Goal: Information Seeking & Learning: Learn about a topic

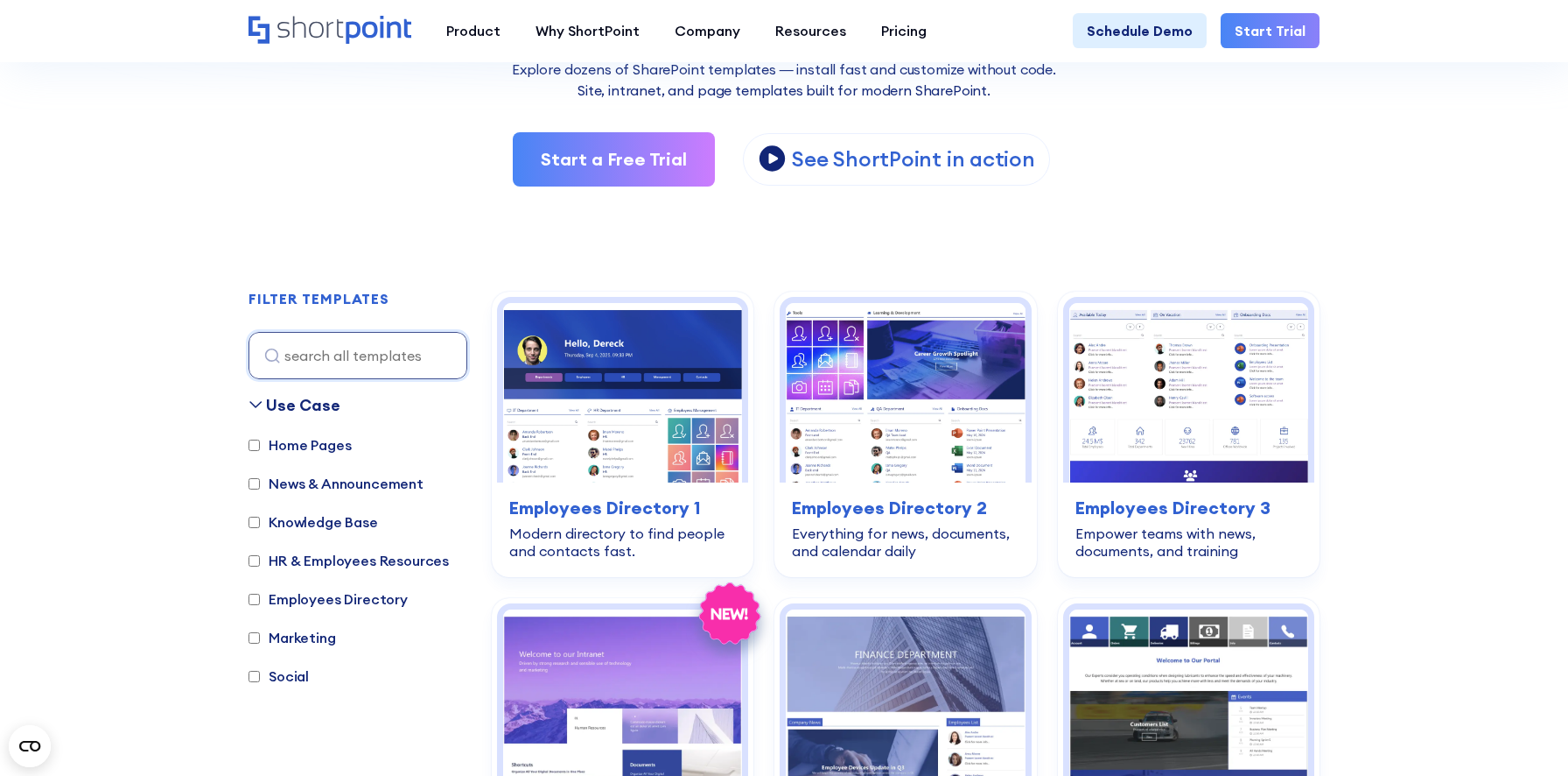
scroll to position [337, 0]
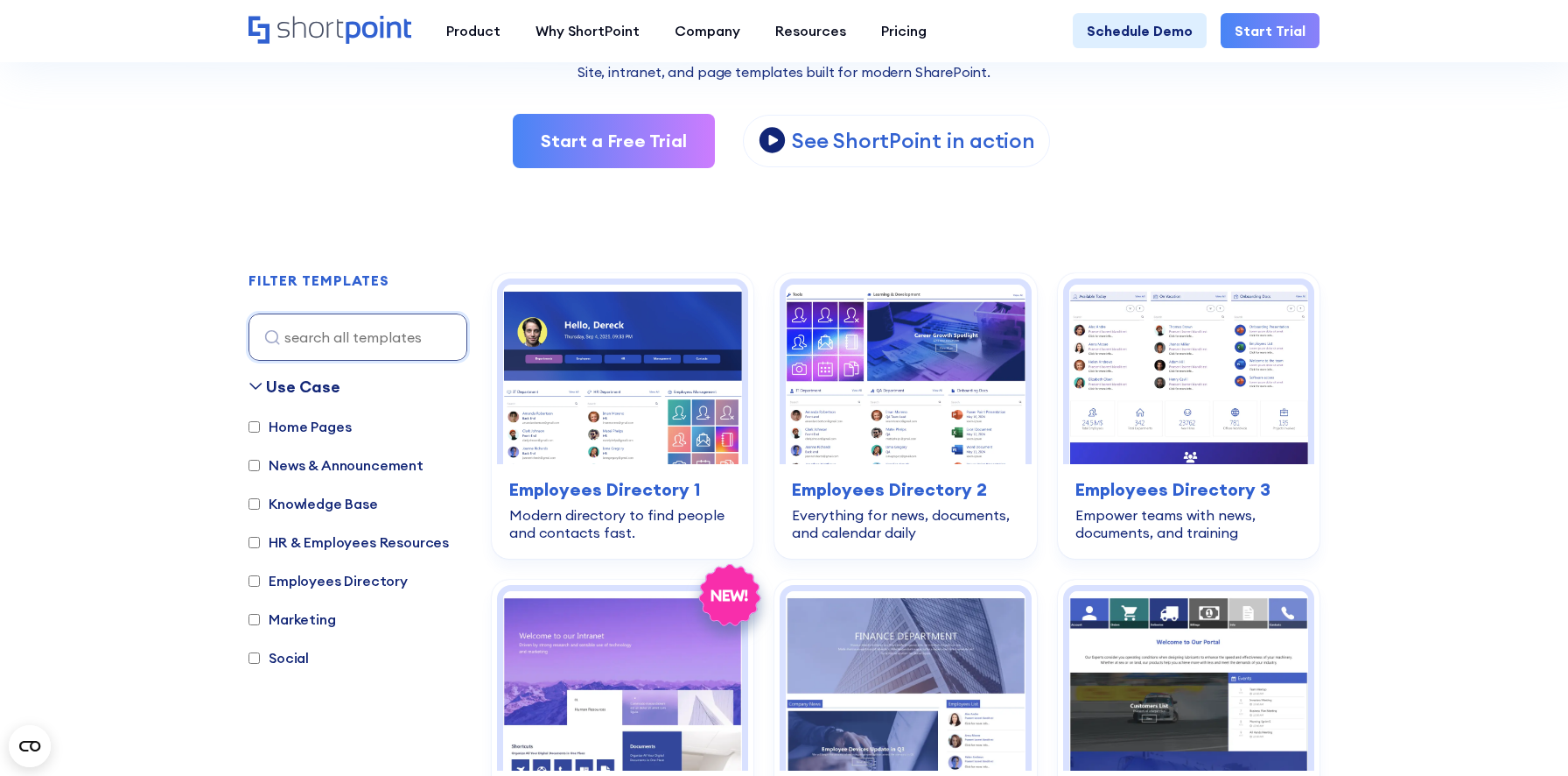
click at [311, 421] on label "Home Pages" at bounding box center [299, 426] width 103 height 21
click at [260, 421] on input "Home Pages" at bounding box center [254, 427] width 12 height 12
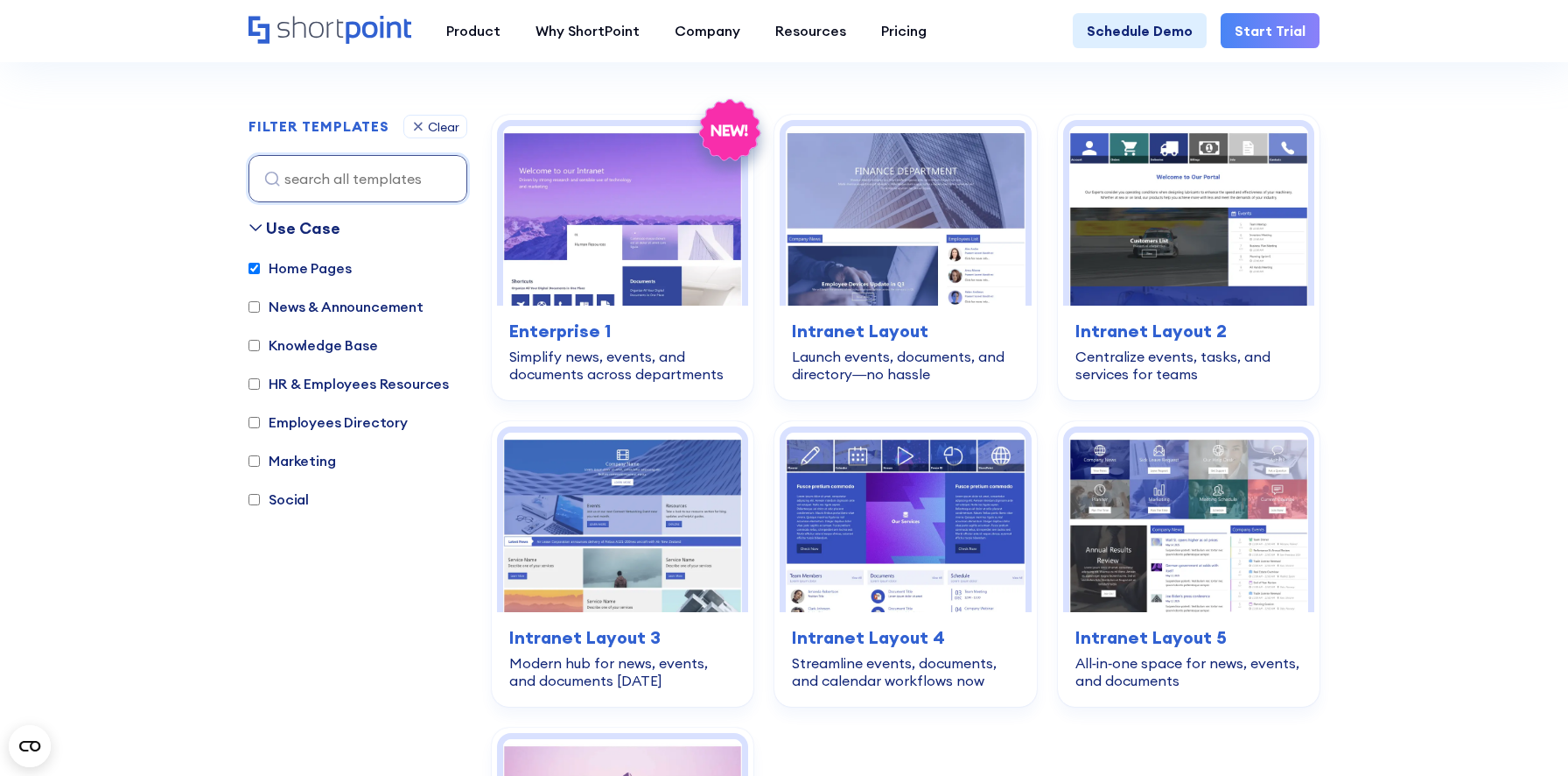
scroll to position [523, 0]
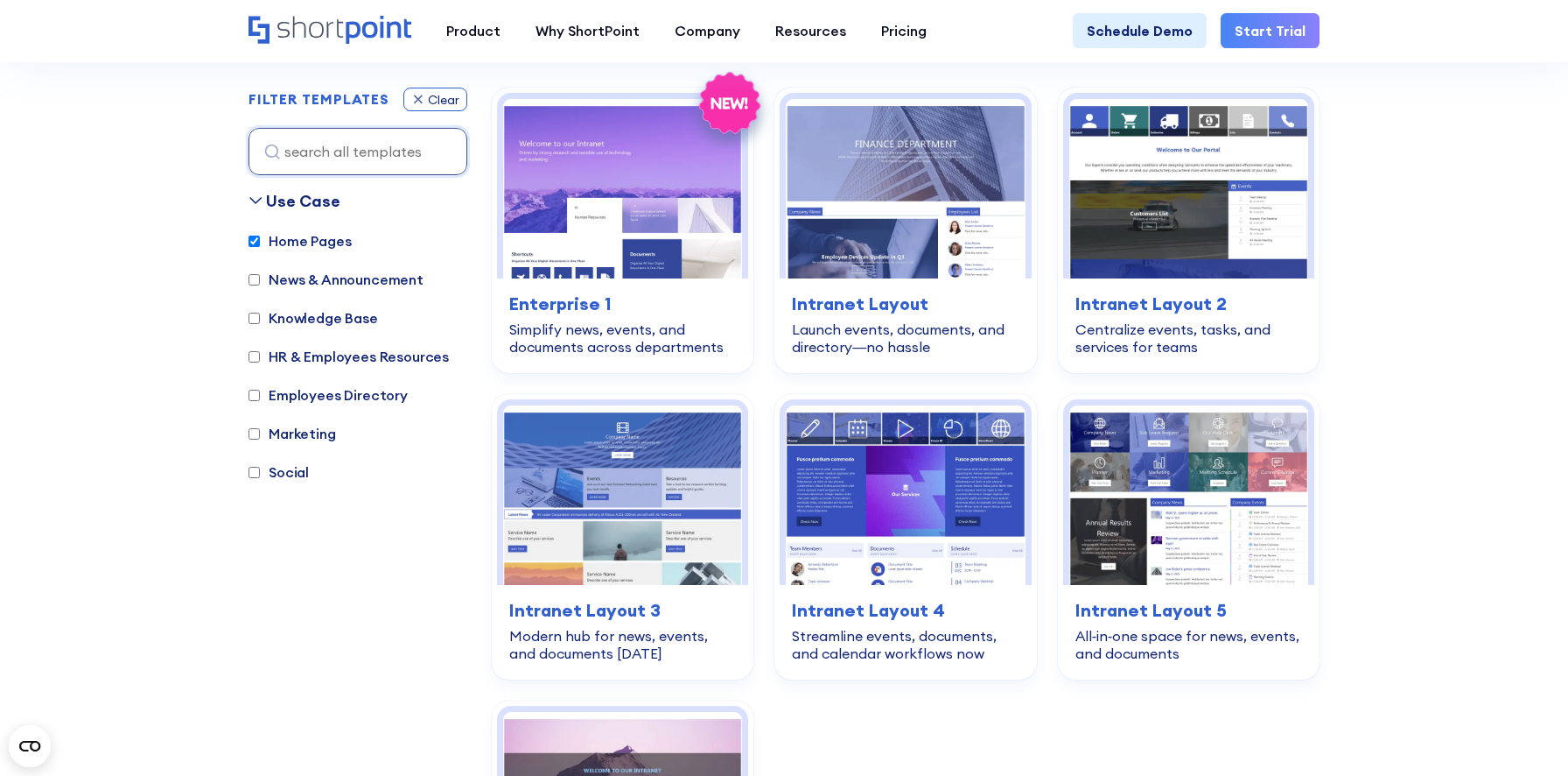
click at [440, 104] on div "Clear" at bounding box center [444, 100] width 32 height 13
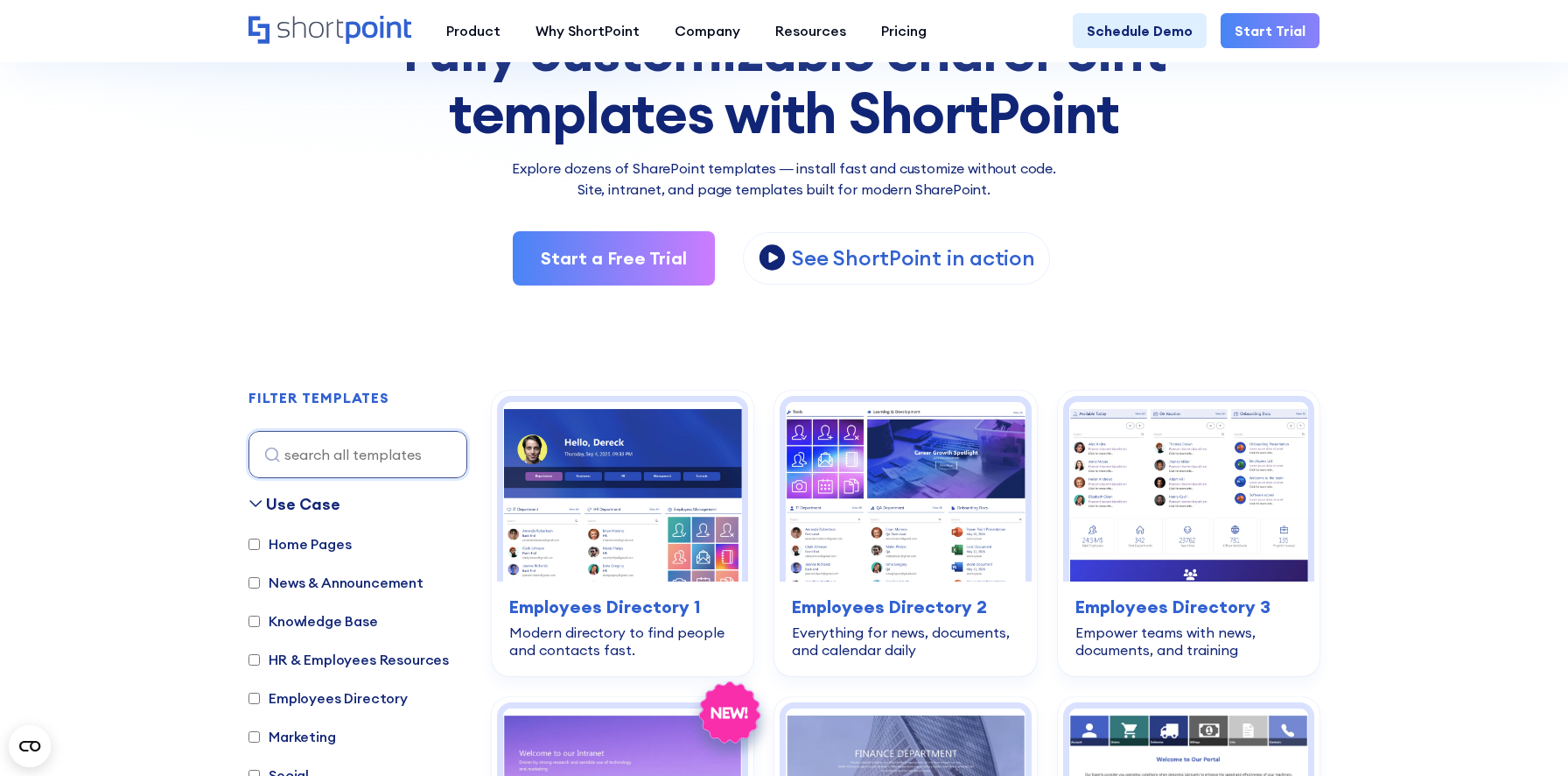
scroll to position [215, 0]
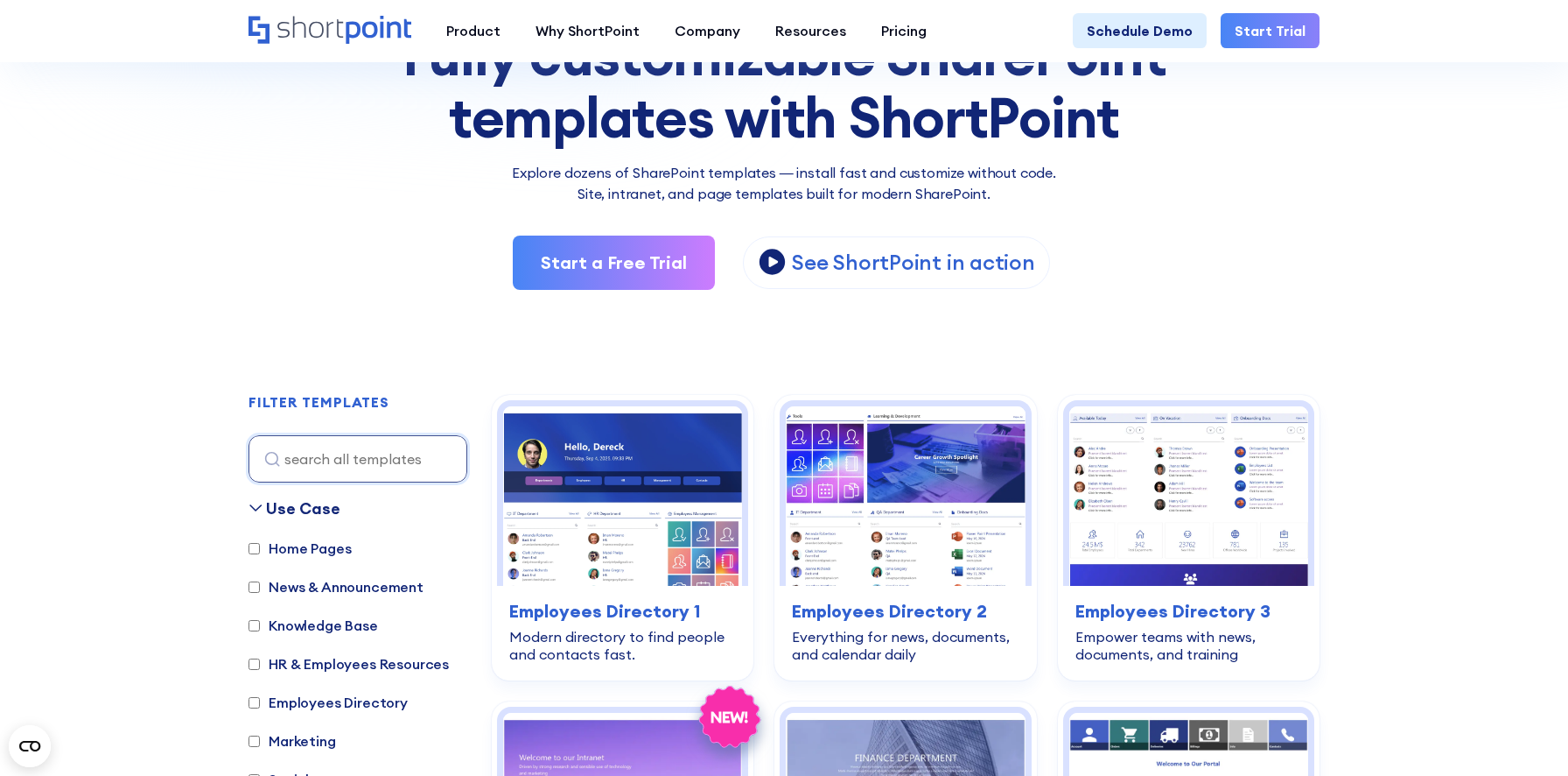
click at [339, 543] on label "Home Pages" at bounding box center [299, 547] width 103 height 21
click at [260, 543] on input "Home Pages" at bounding box center [254, 548] width 12 height 12
checkbox input "true"
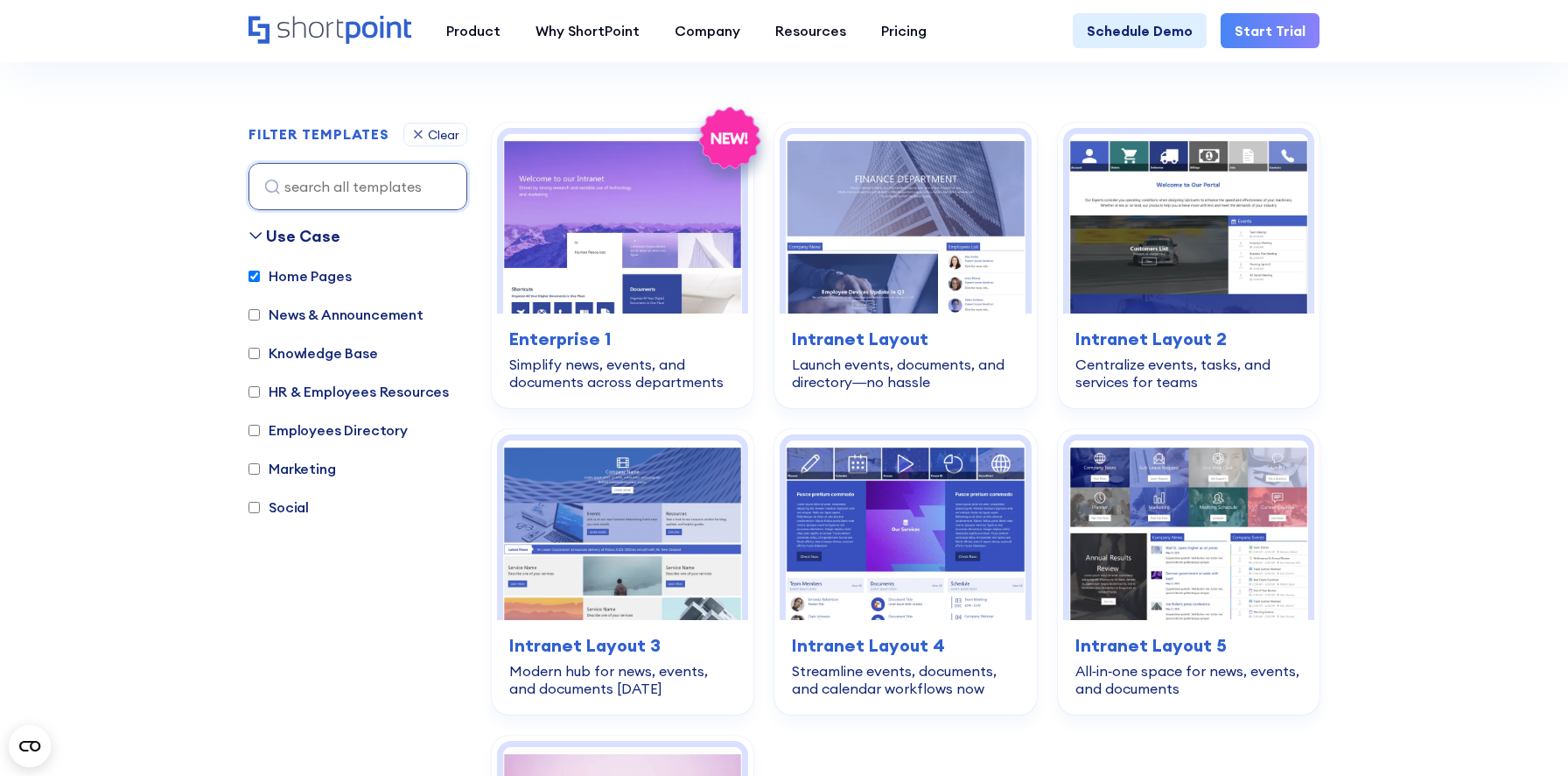
scroll to position [523, 0]
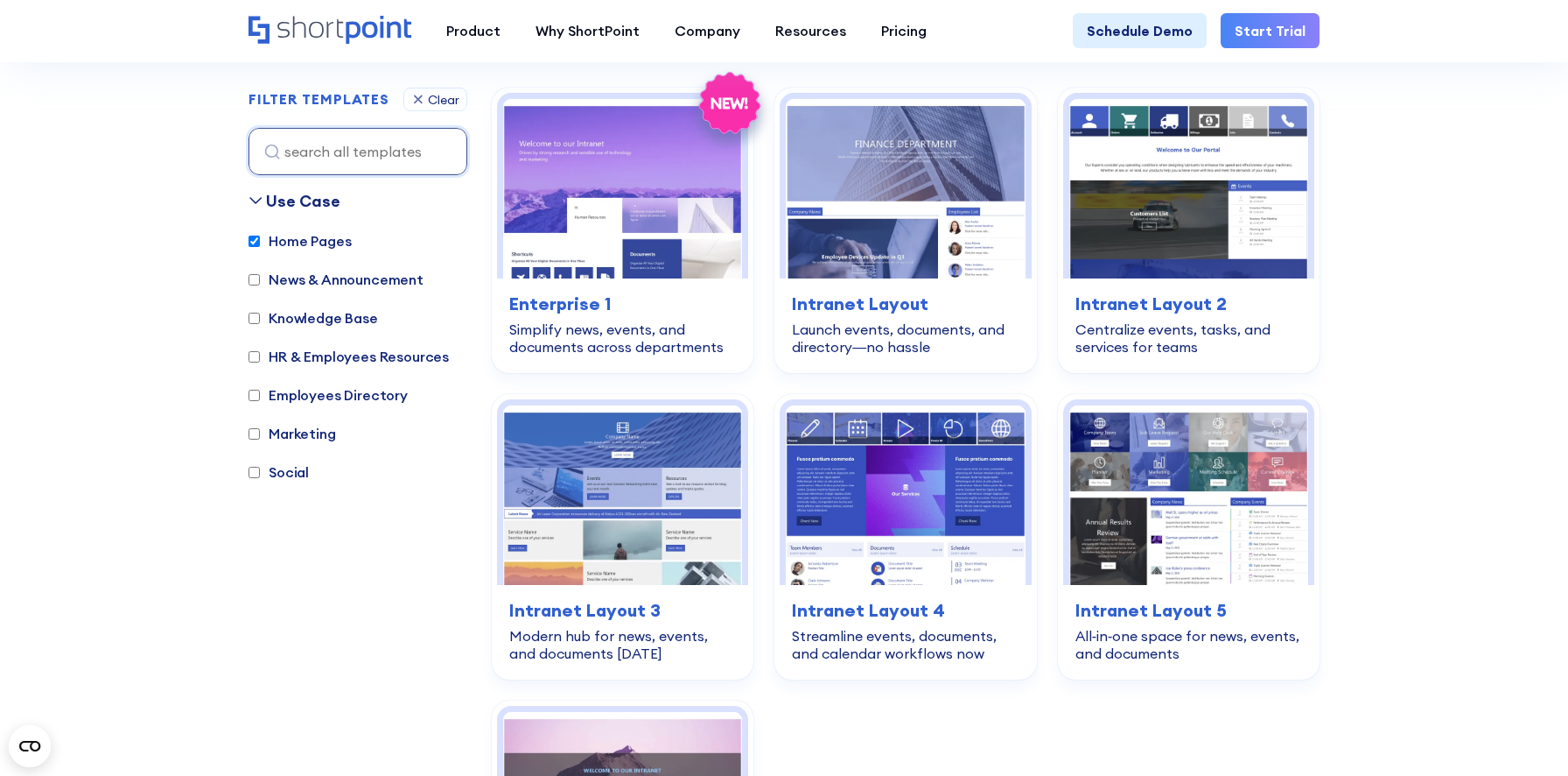
click at [332, 275] on label "News & Announcement" at bounding box center [336, 279] width 175 height 21
click at [260, 275] on input "News & Announcement" at bounding box center [254, 280] width 12 height 12
checkbox input "true"
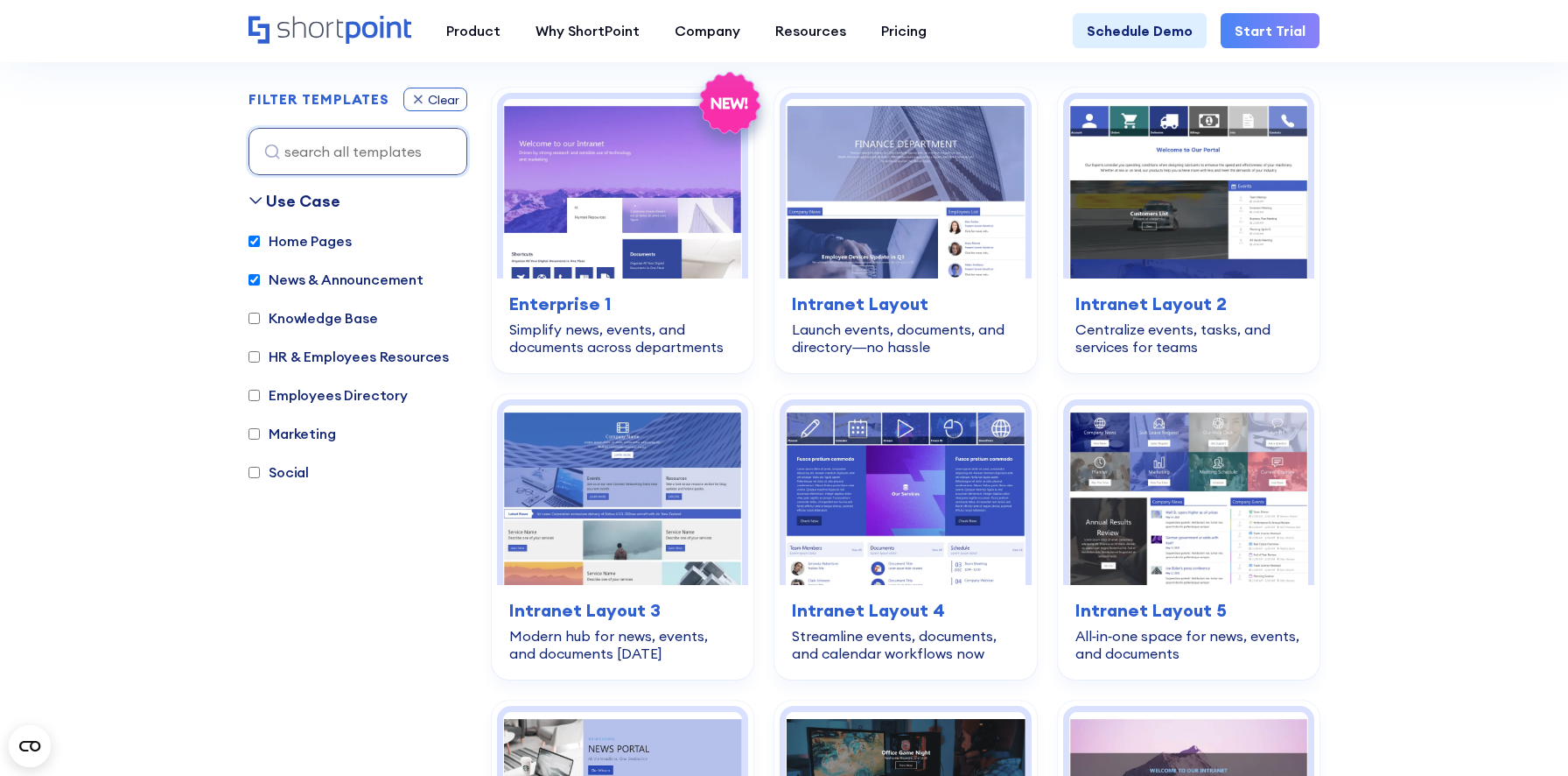
click at [444, 95] on div "Clear" at bounding box center [444, 100] width 32 height 13
checkbox input "false"
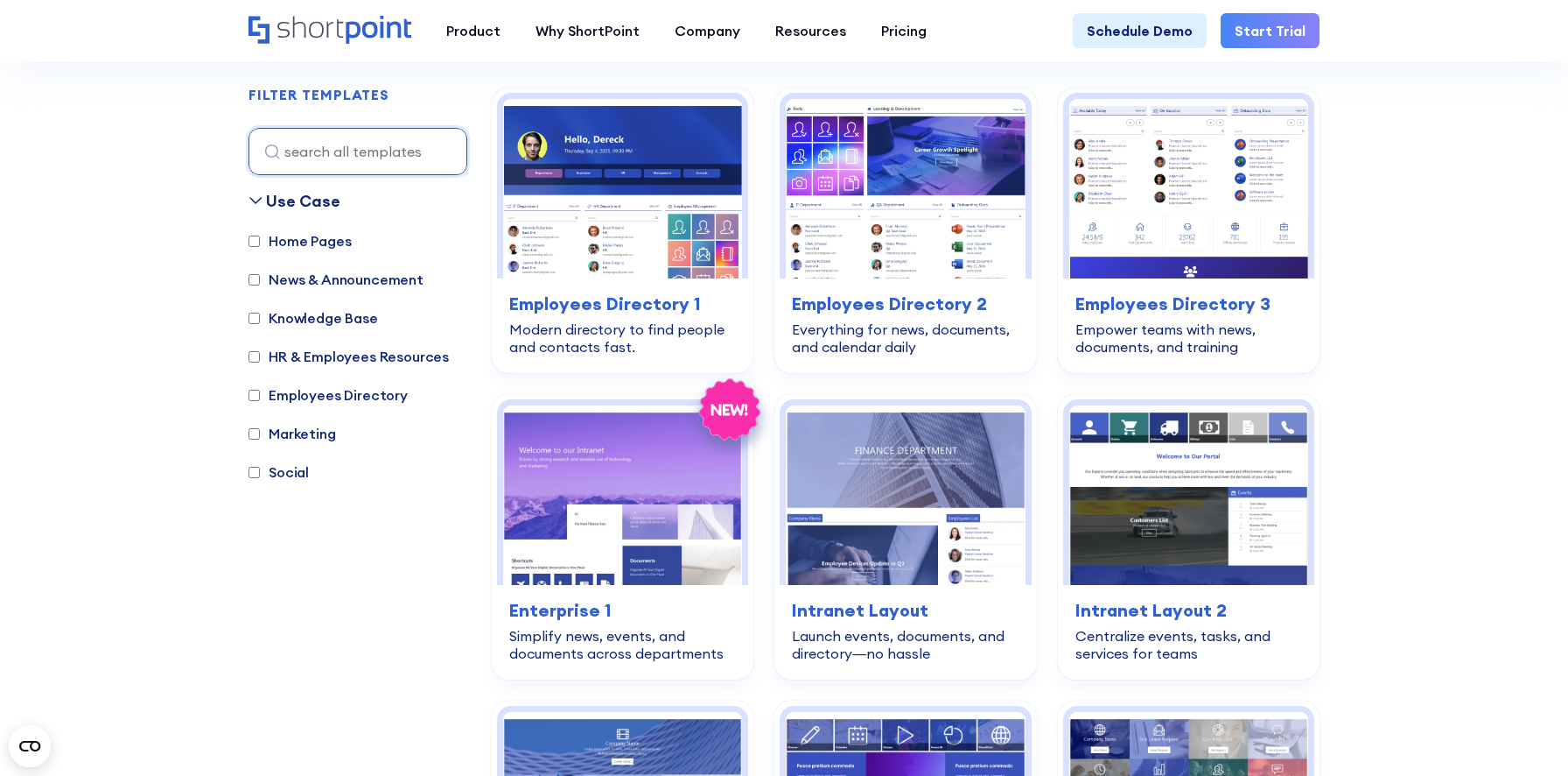
click at [339, 235] on label "Home Pages" at bounding box center [299, 241] width 103 height 21
click at [260, 235] on input "Home Pages" at bounding box center [254, 241] width 12 height 12
checkbox input "true"
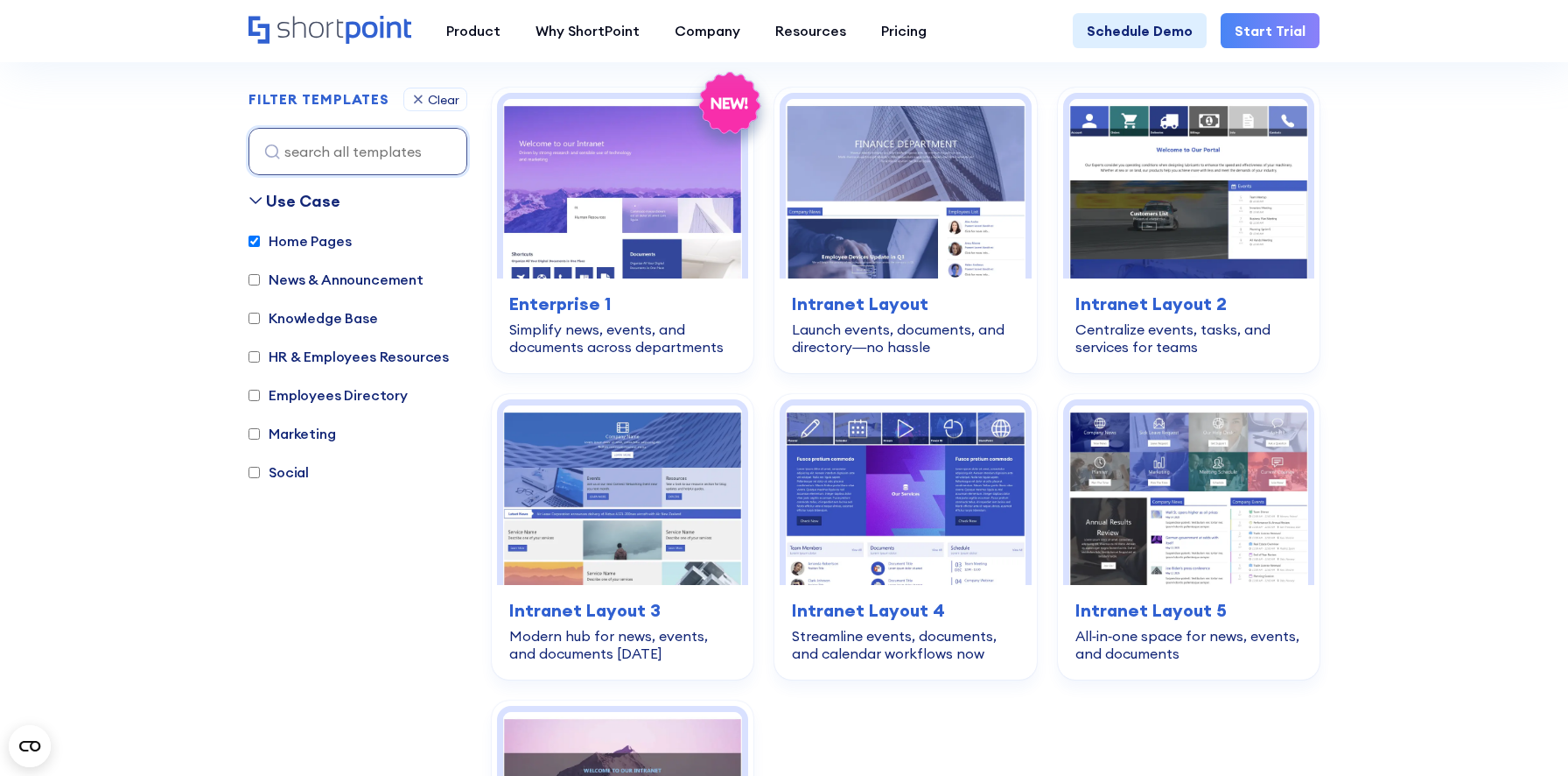
click at [351, 279] on label "News & Announcement" at bounding box center [336, 279] width 175 height 21
click at [260, 279] on input "News & Announcement" at bounding box center [254, 280] width 12 height 12
checkbox input "true"
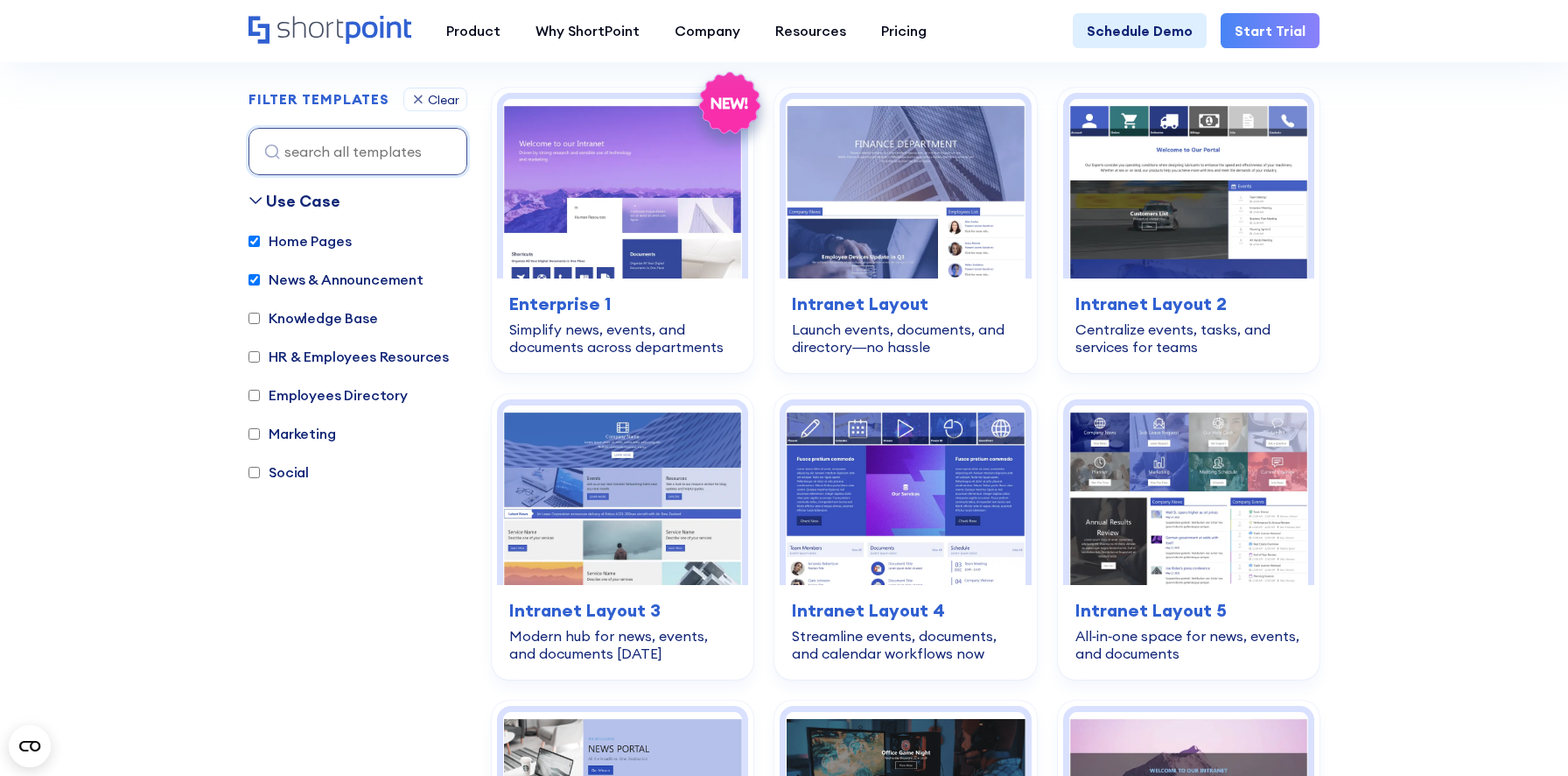
click at [332, 244] on label "Home Pages" at bounding box center [299, 241] width 103 height 21
click at [260, 244] on input "Home Pages" at bounding box center [254, 241] width 12 height 12
checkbox input "false"
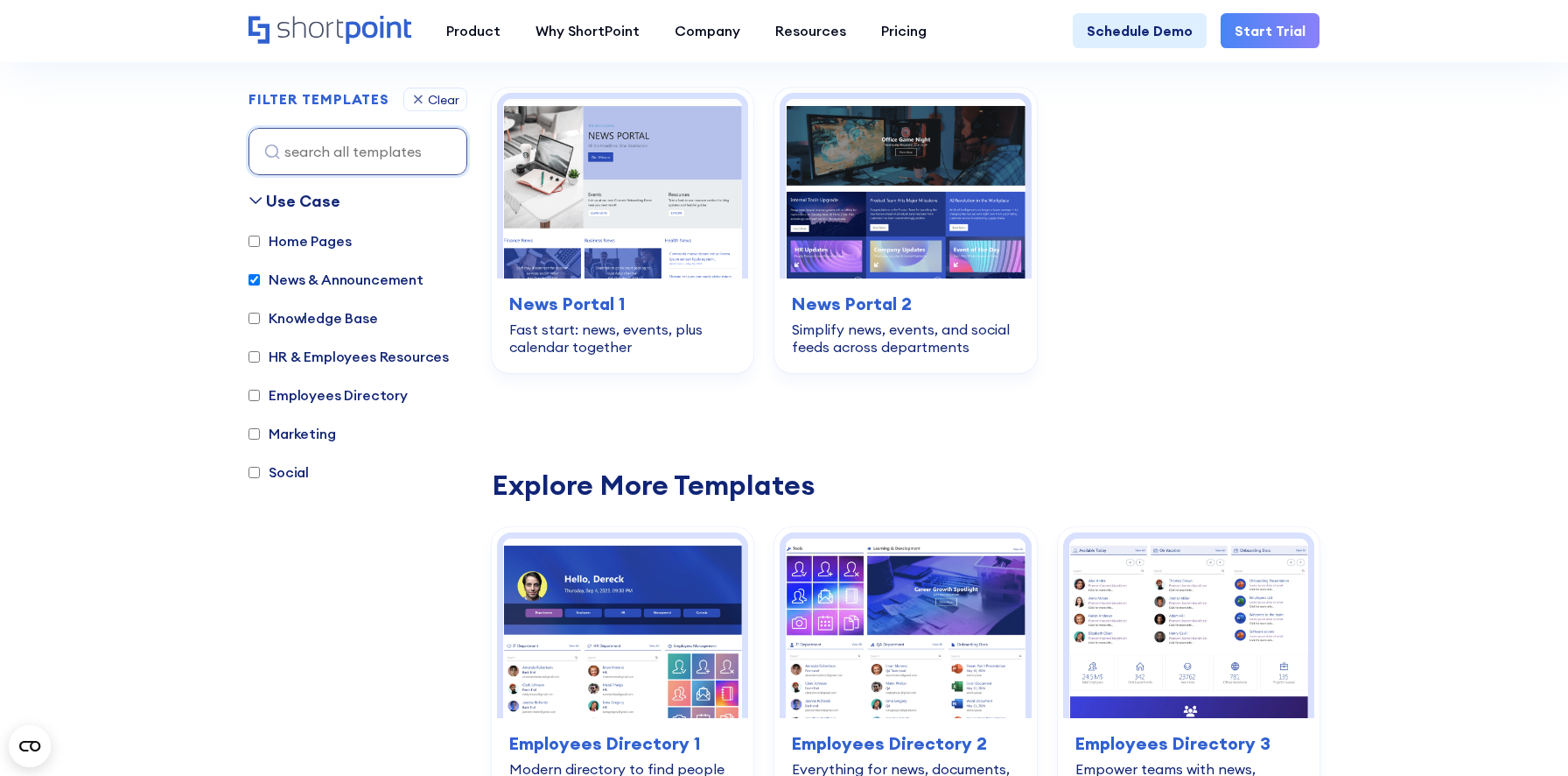
click at [333, 281] on label "News & Announcement" at bounding box center [336, 279] width 175 height 21
click at [260, 281] on input "News & Announcement" at bounding box center [254, 280] width 12 height 12
checkbox input "false"
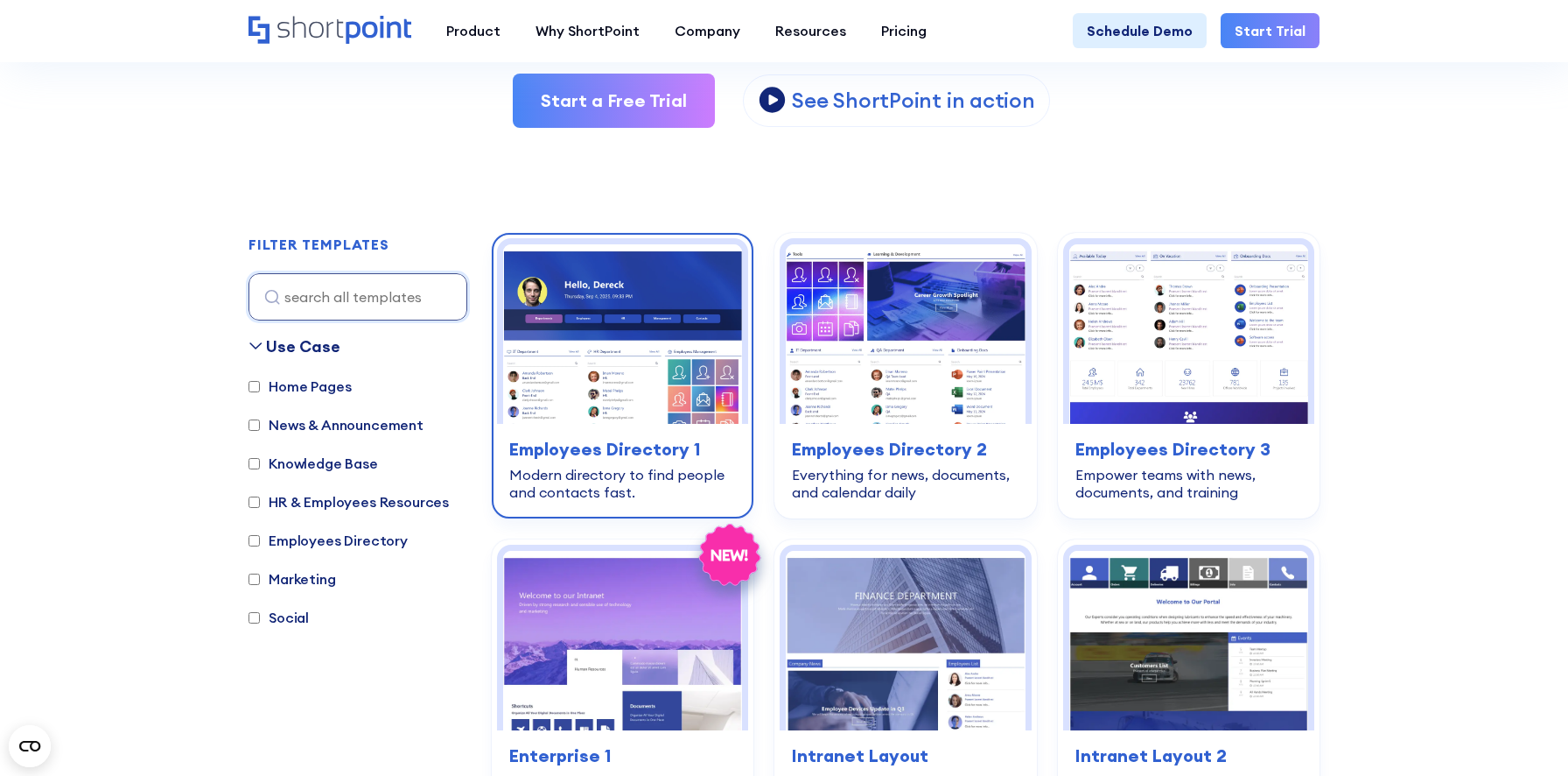
scroll to position [329, 0]
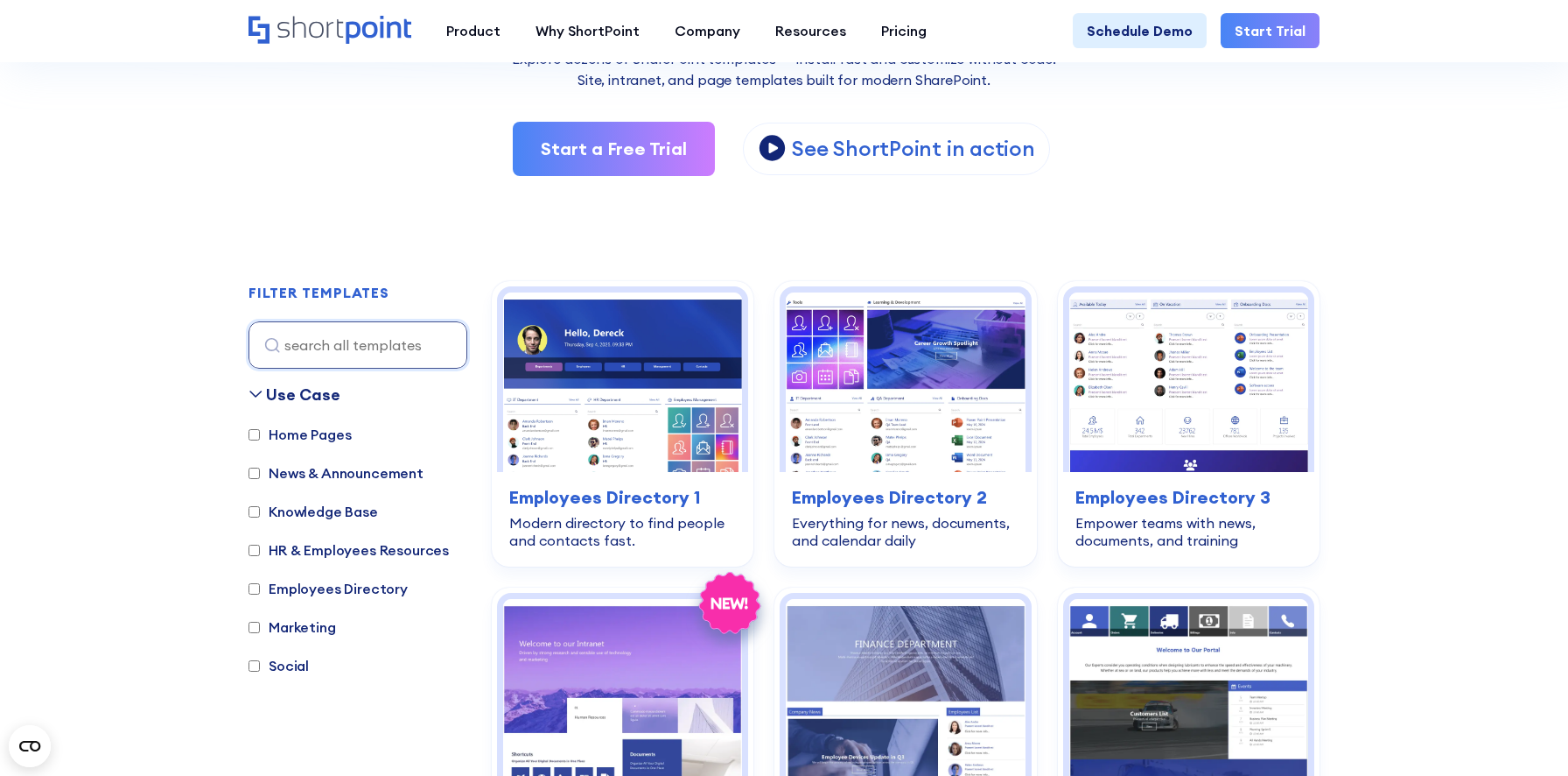
click at [332, 512] on label "Knowledge Base" at bounding box center [313, 511] width 130 height 21
click at [260, 512] on input "Knowledge Base" at bounding box center [254, 511] width 12 height 12
checkbox input "true"
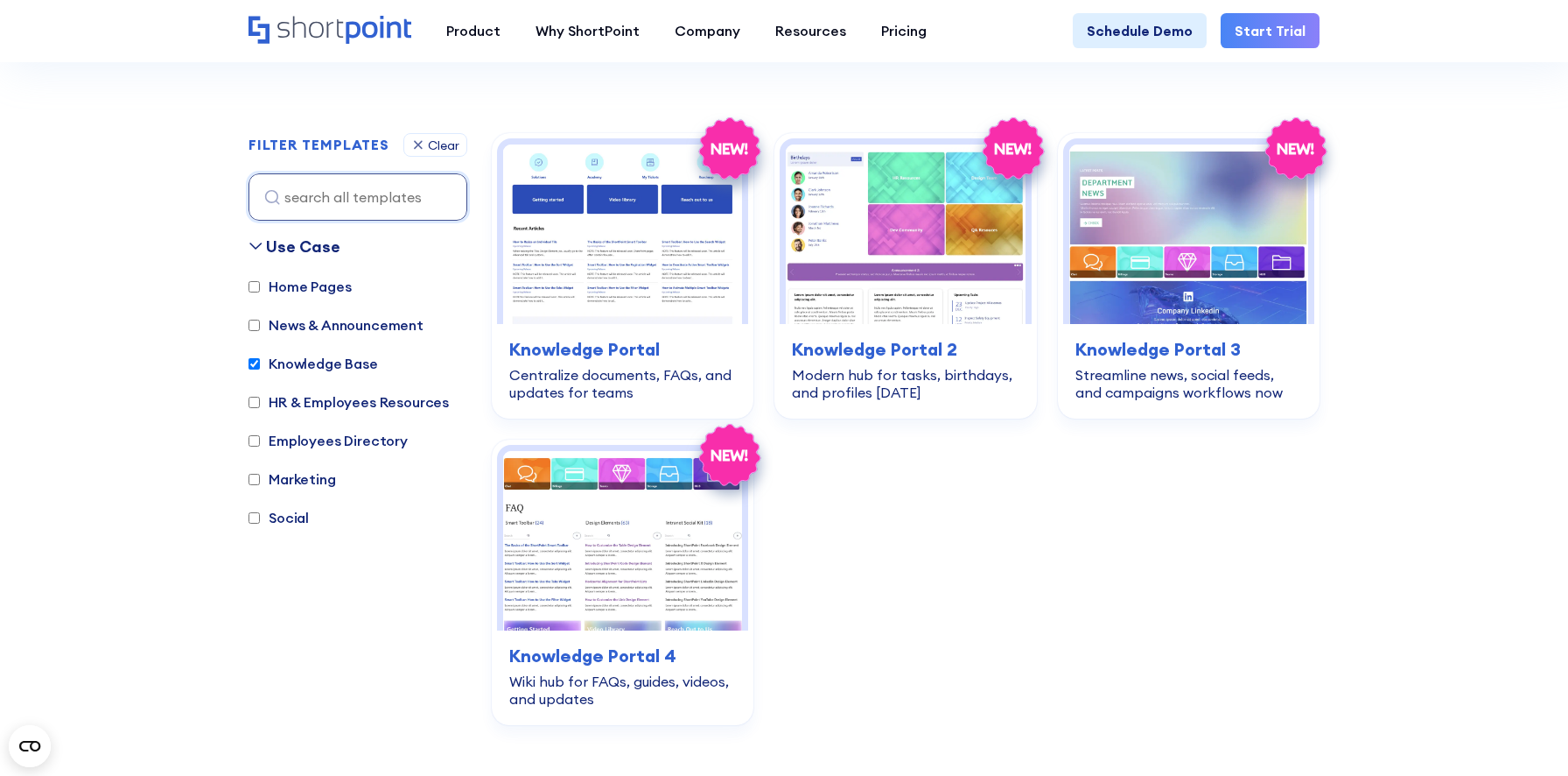
scroll to position [523, 0]
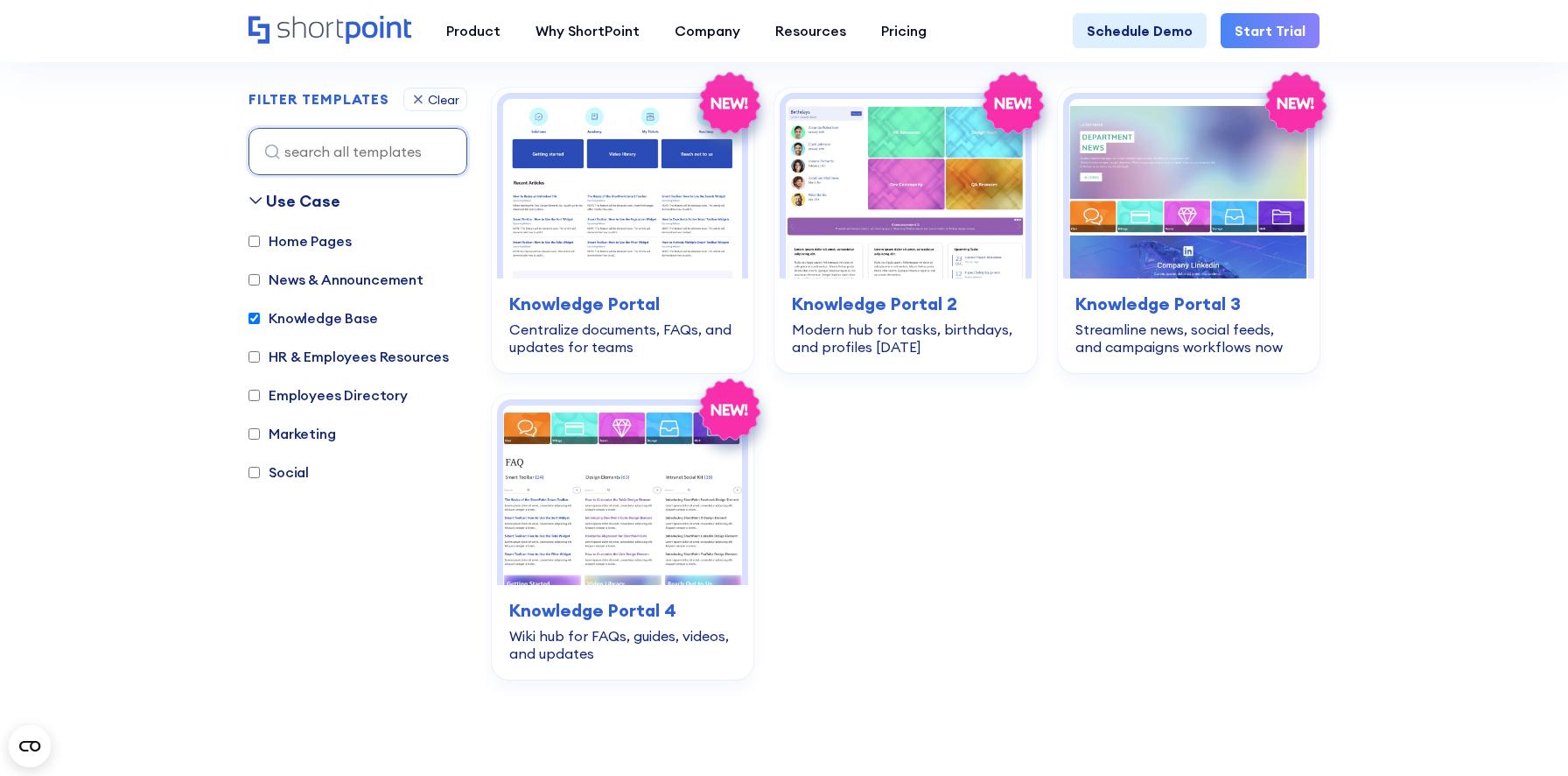
click at [380, 280] on label "News & Announcement" at bounding box center [336, 279] width 175 height 21
click at [260, 280] on input "News & Announcement" at bounding box center [254, 280] width 12 height 12
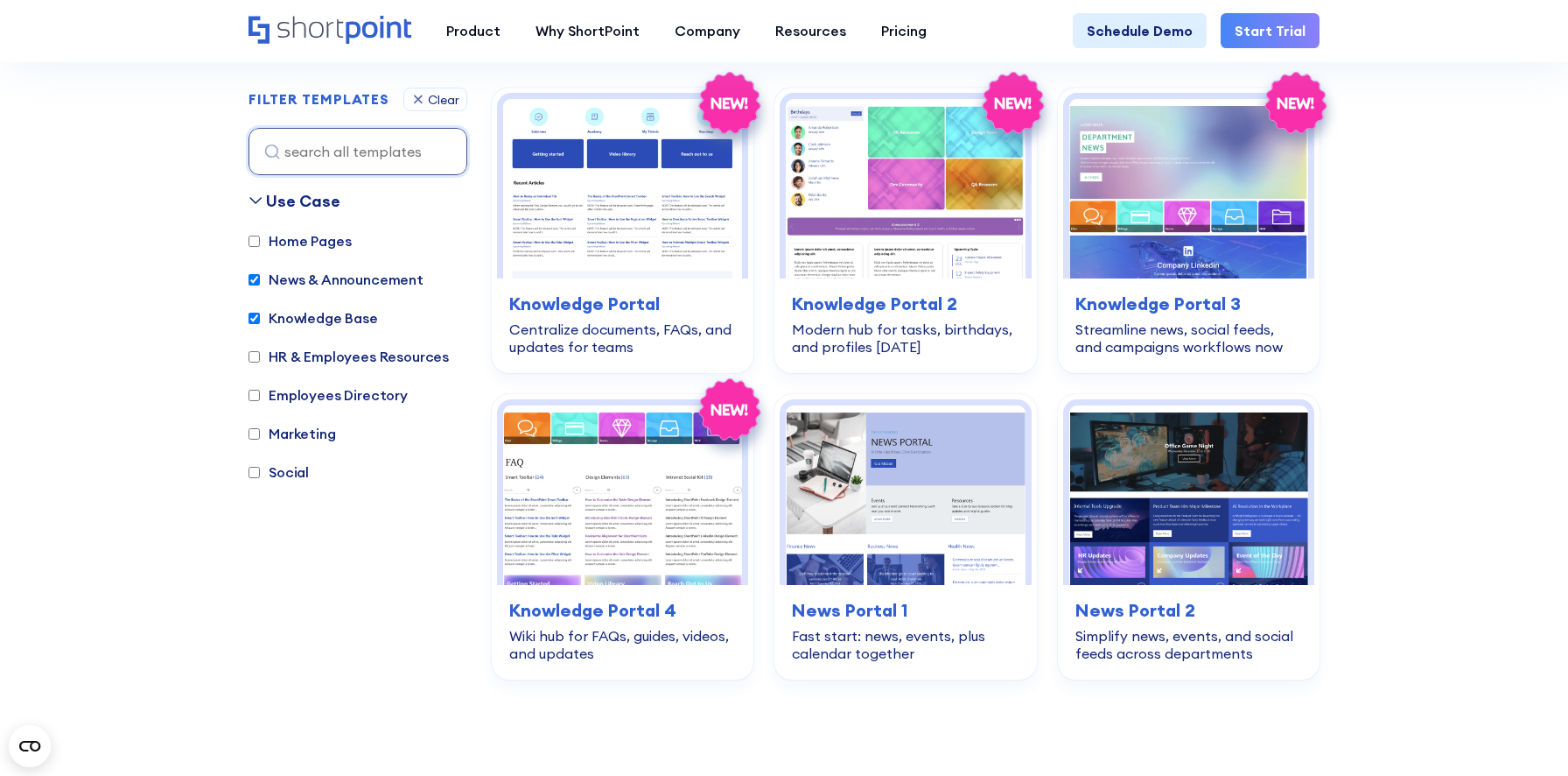
click at [380, 280] on label "News & Announcement" at bounding box center [336, 279] width 175 height 21
click at [260, 280] on input "News & Announcement" at bounding box center [254, 280] width 12 height 12
checkbox input "false"
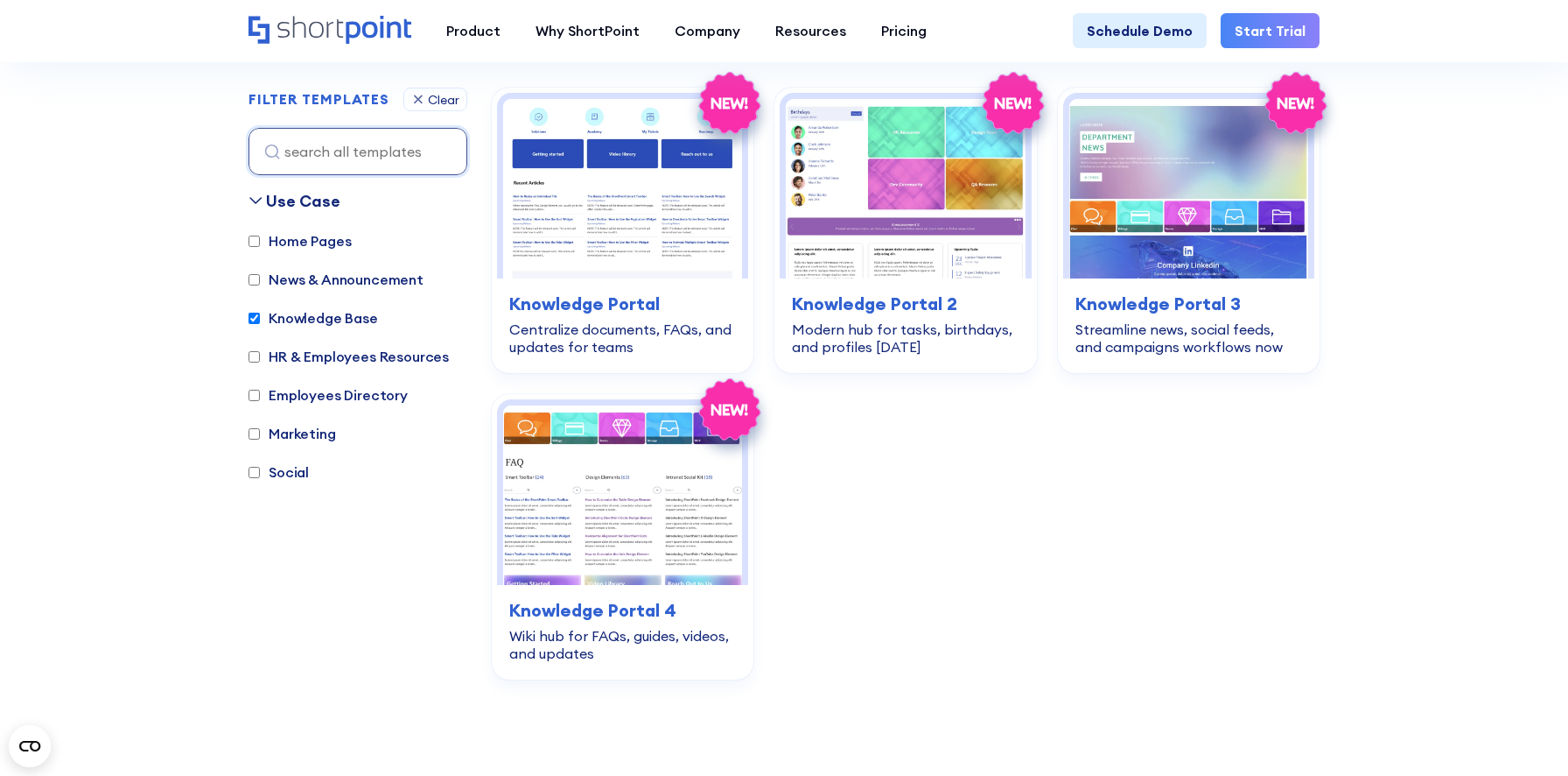
click at [357, 319] on label "Knowledge Base" at bounding box center [313, 318] width 130 height 21
click at [260, 319] on input "Knowledge Base" at bounding box center [254, 318] width 12 height 12
checkbox input "false"
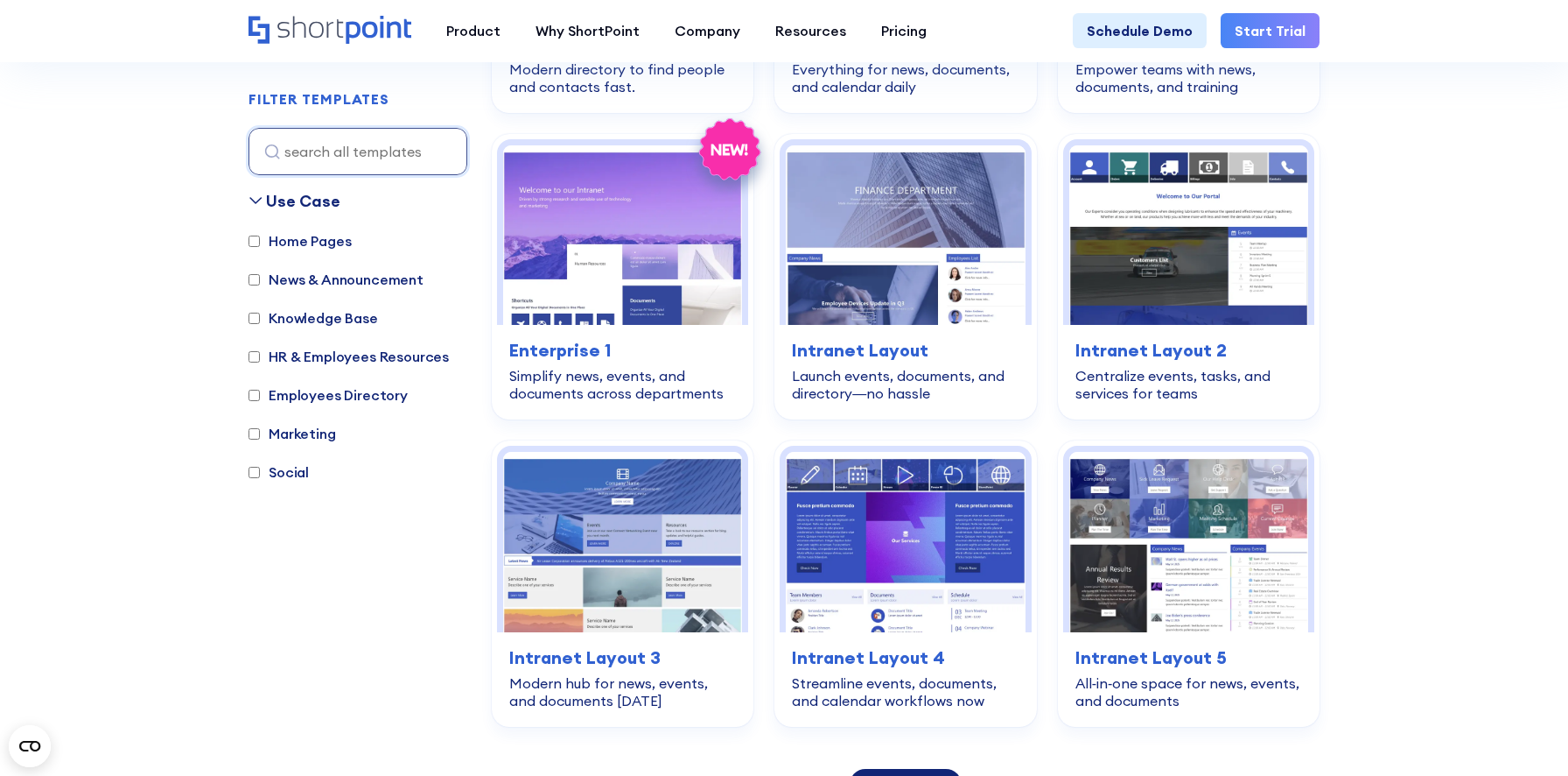
scroll to position [790, 0]
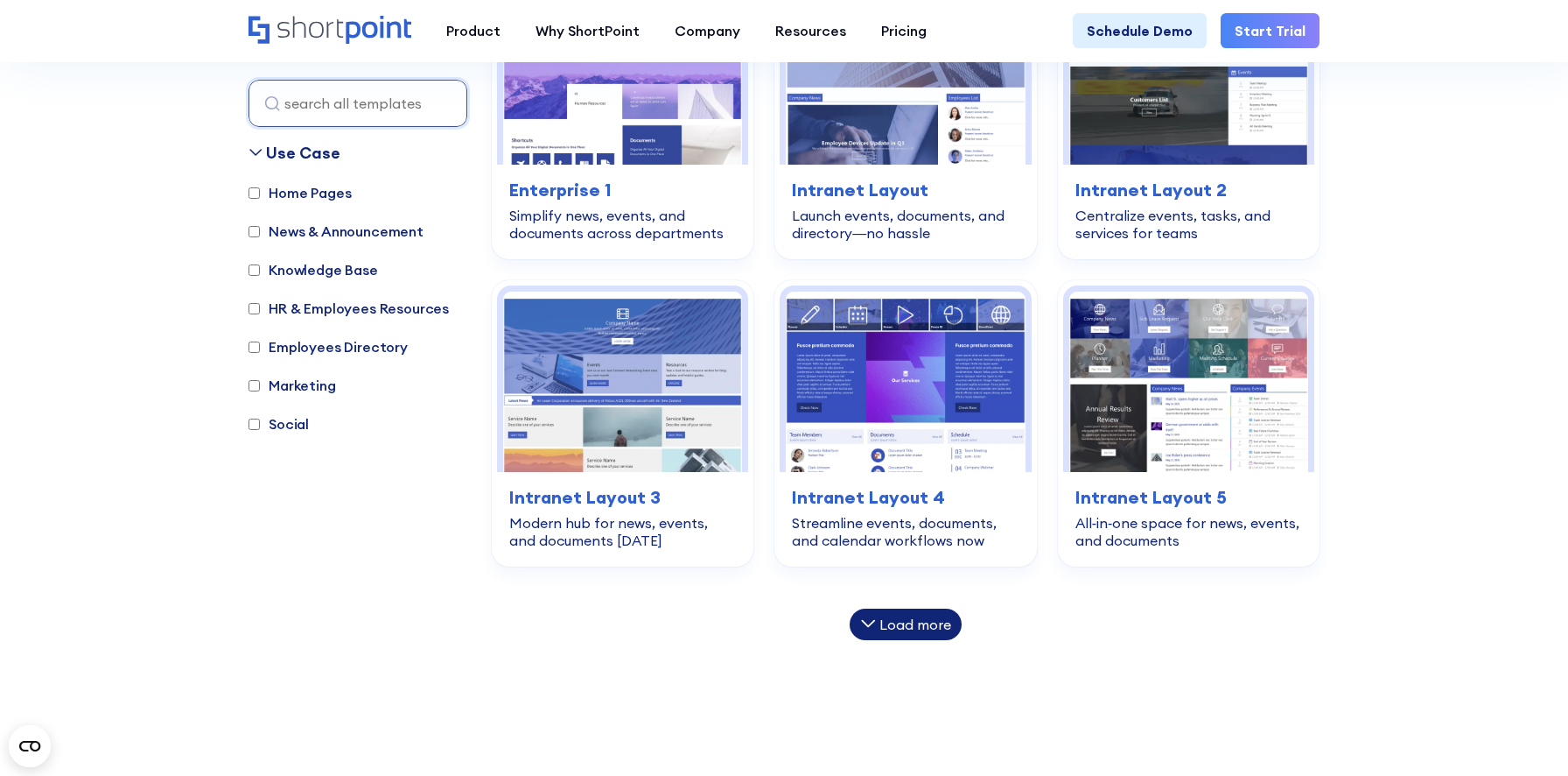
scroll to position [908, 0]
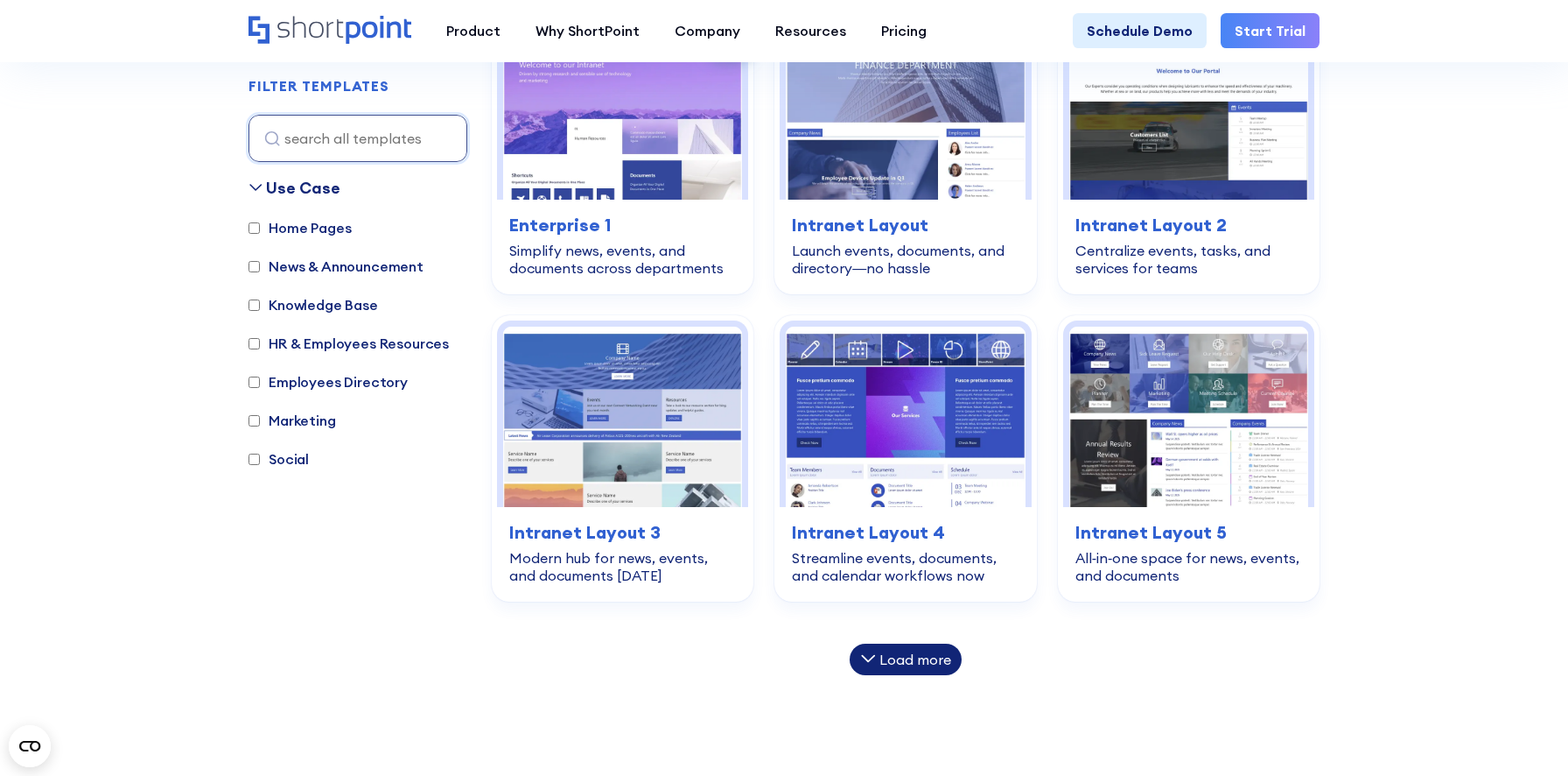
click at [939, 659] on div "Load more" at bounding box center [915, 659] width 72 height 14
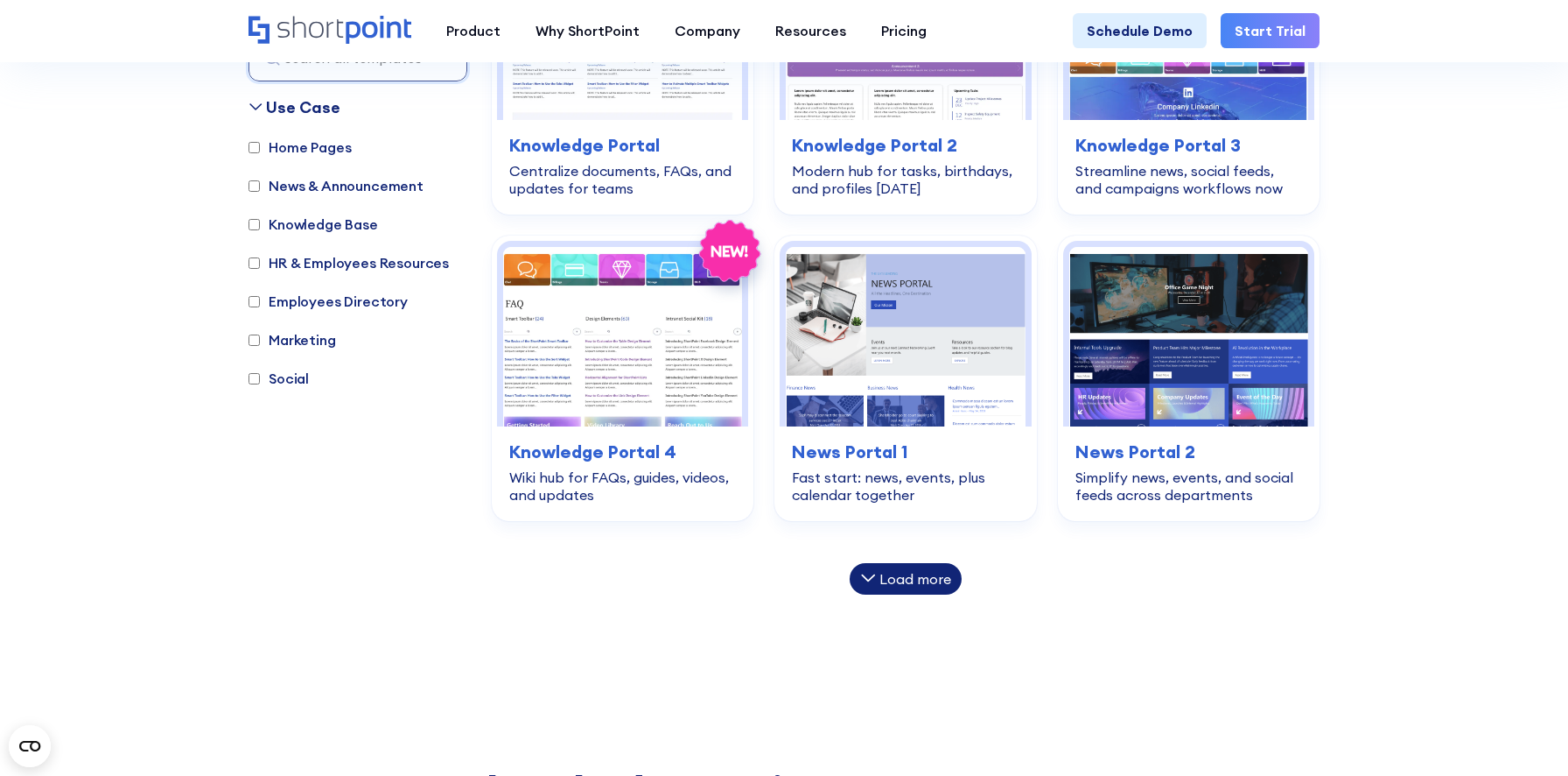
scroll to position [1594, 0]
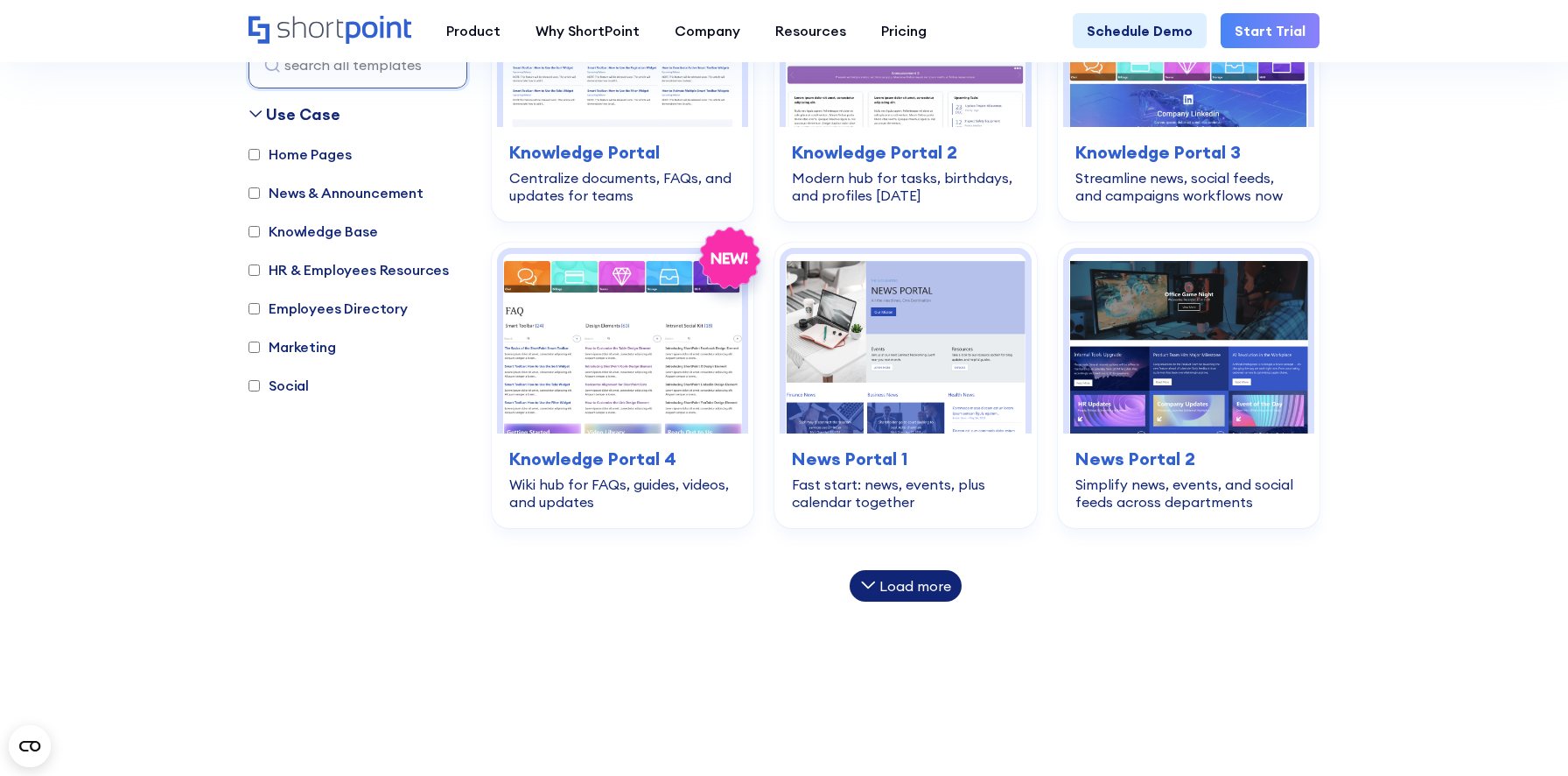
click at [929, 582] on div "Load more" at bounding box center [915, 585] width 72 height 14
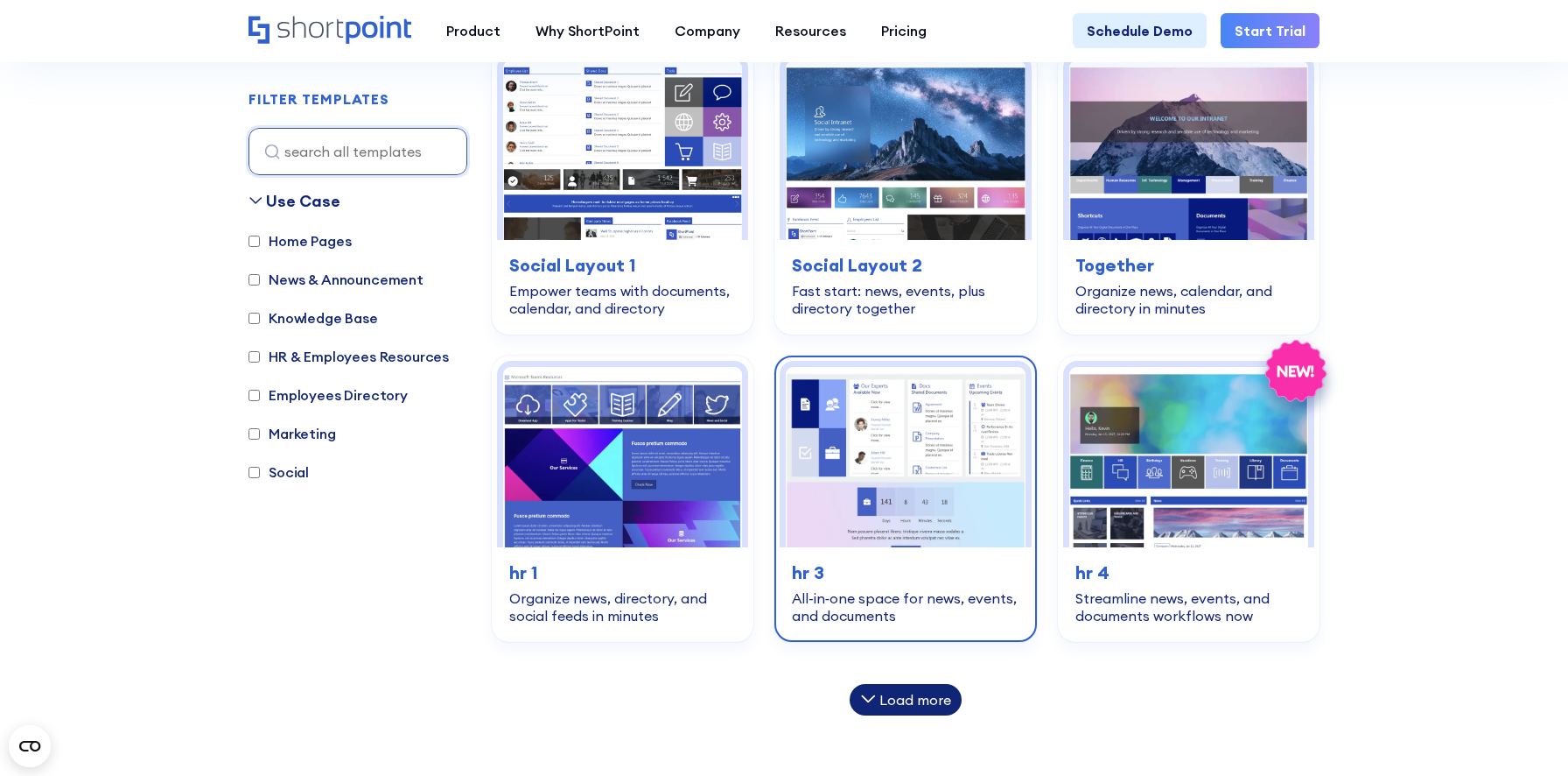
scroll to position [2224, 0]
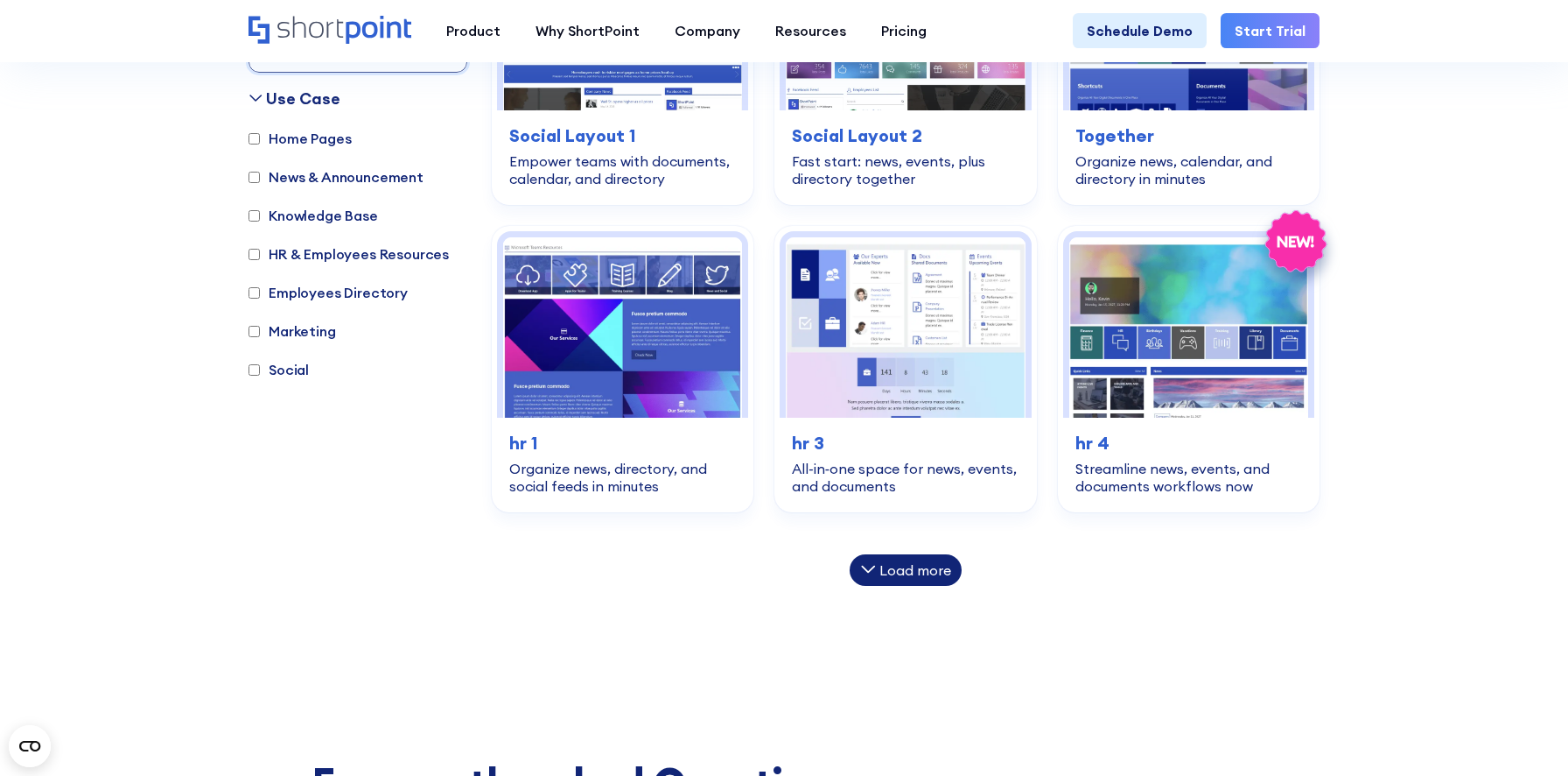
click at [894, 563] on div "Load more" at bounding box center [915, 569] width 72 height 14
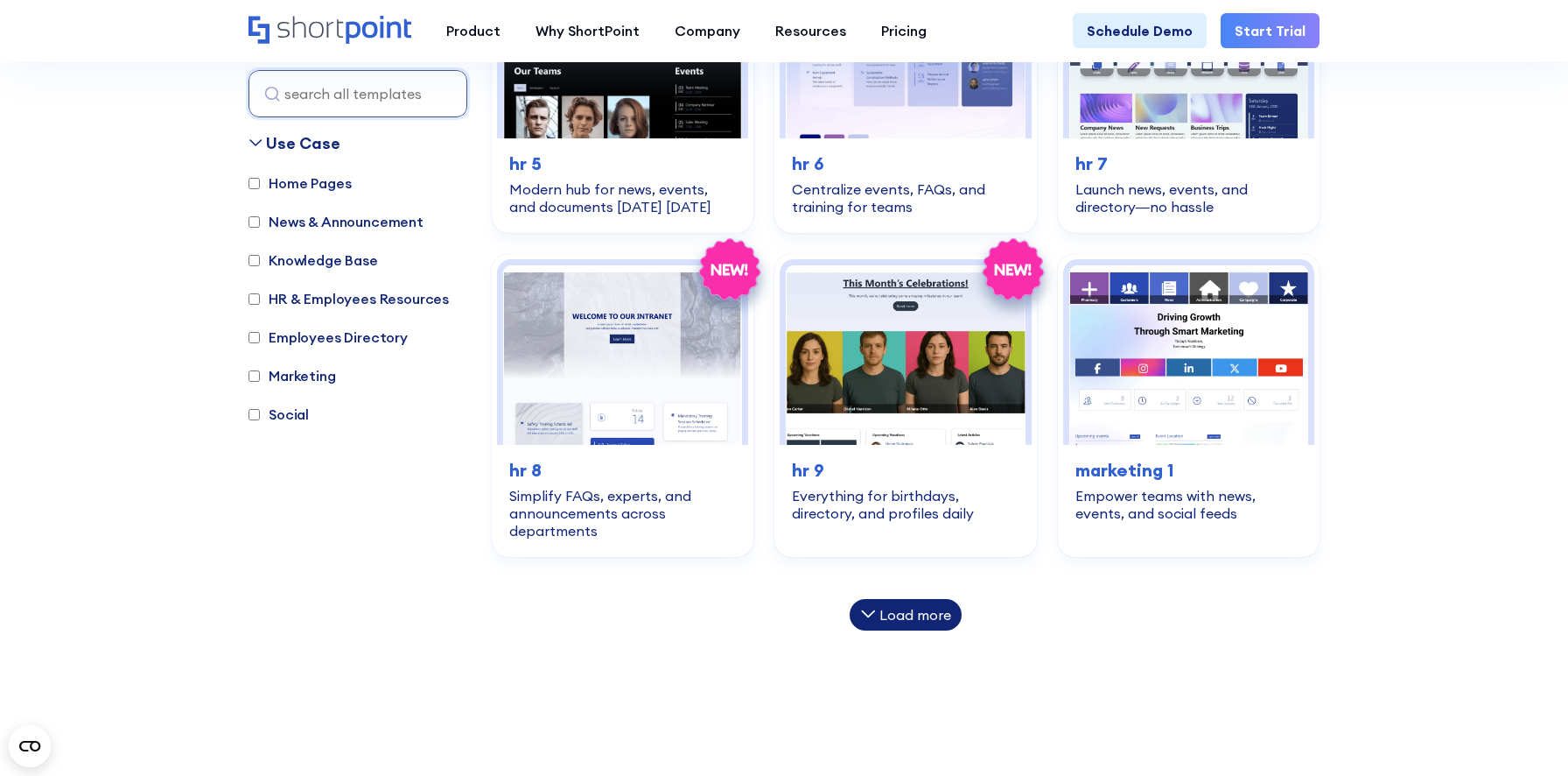
scroll to position [2860, 0]
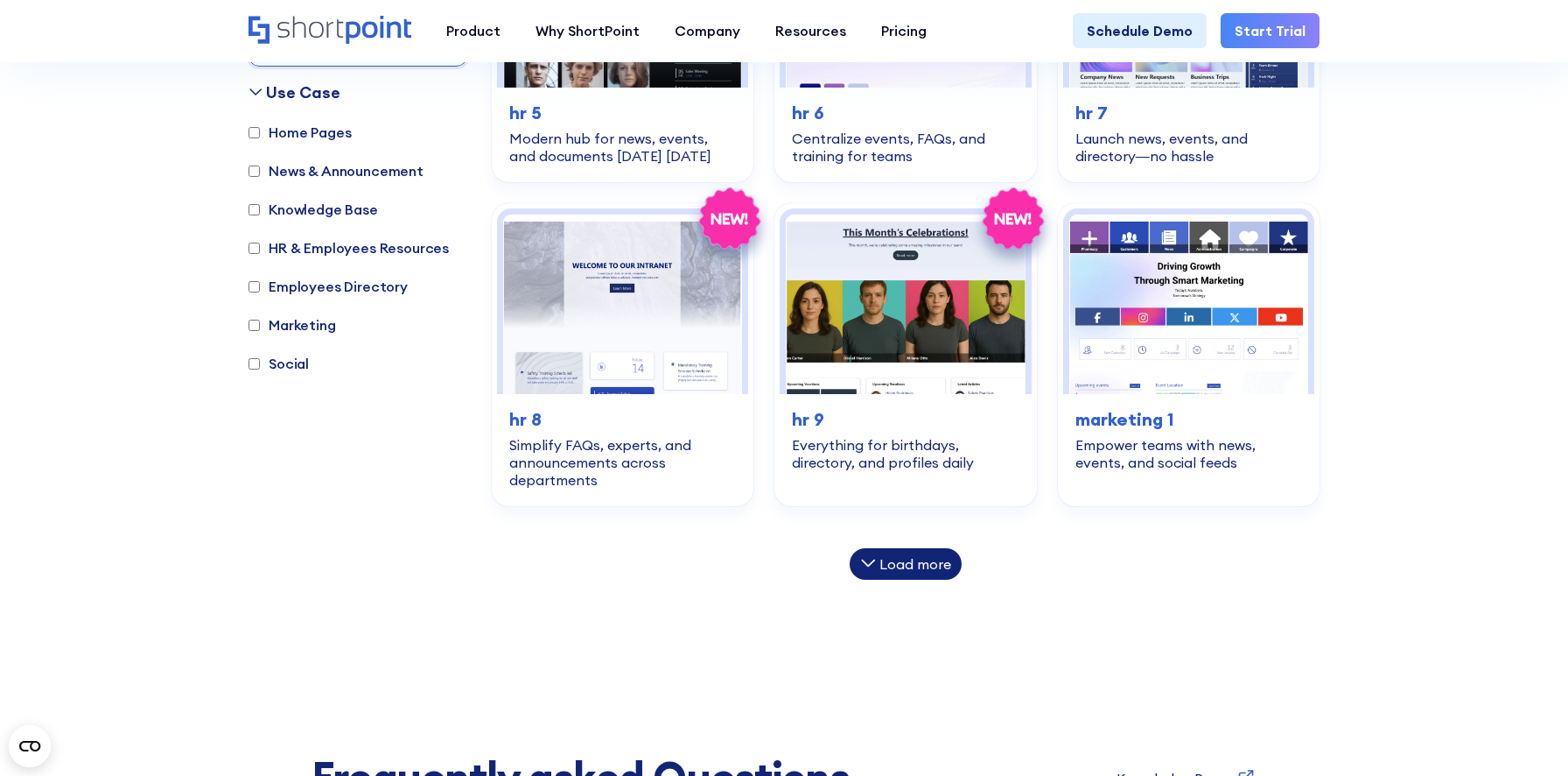
click at [926, 564] on div "Load more" at bounding box center [915, 563] width 72 height 14
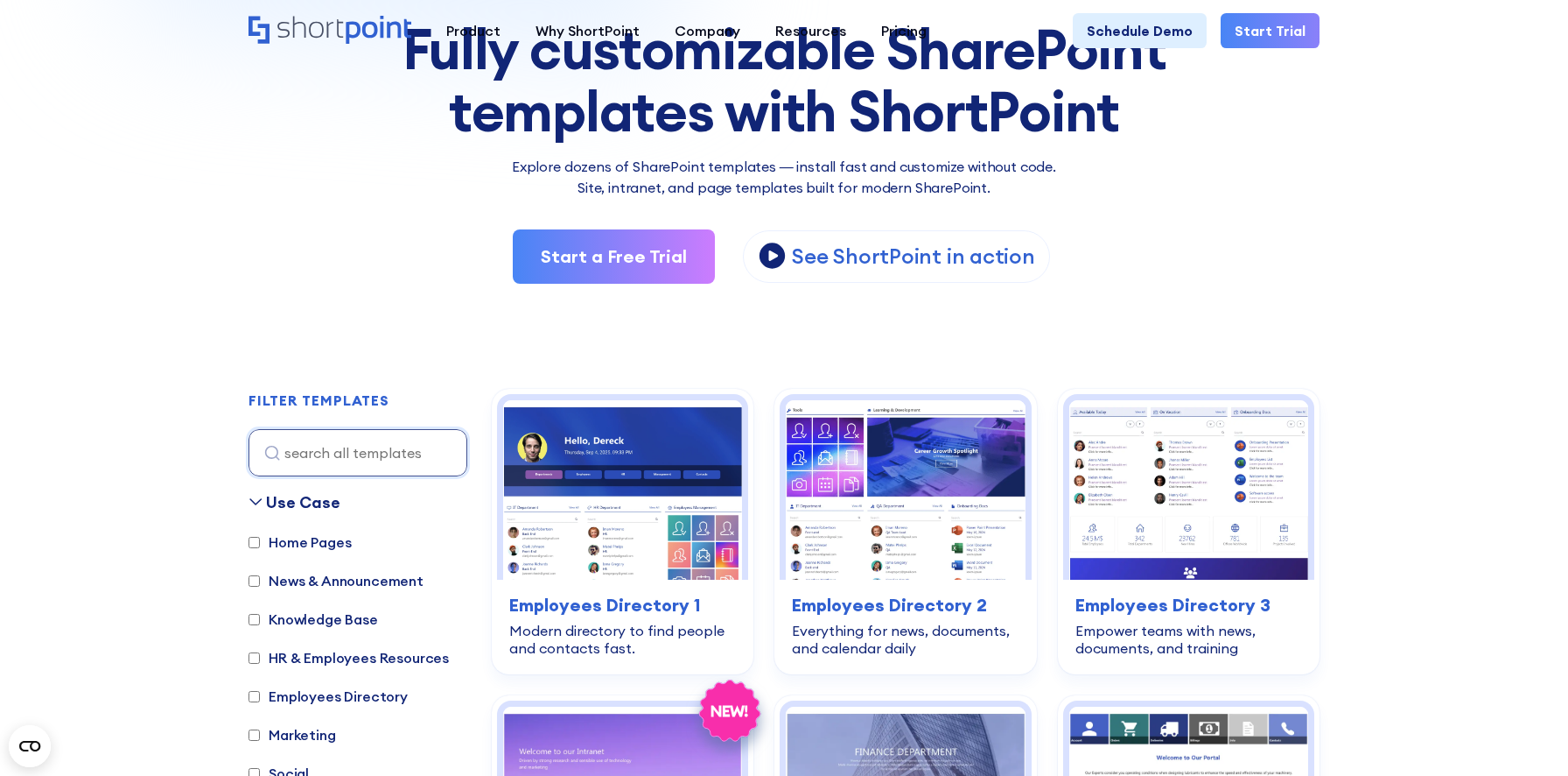
scroll to position [24, 0]
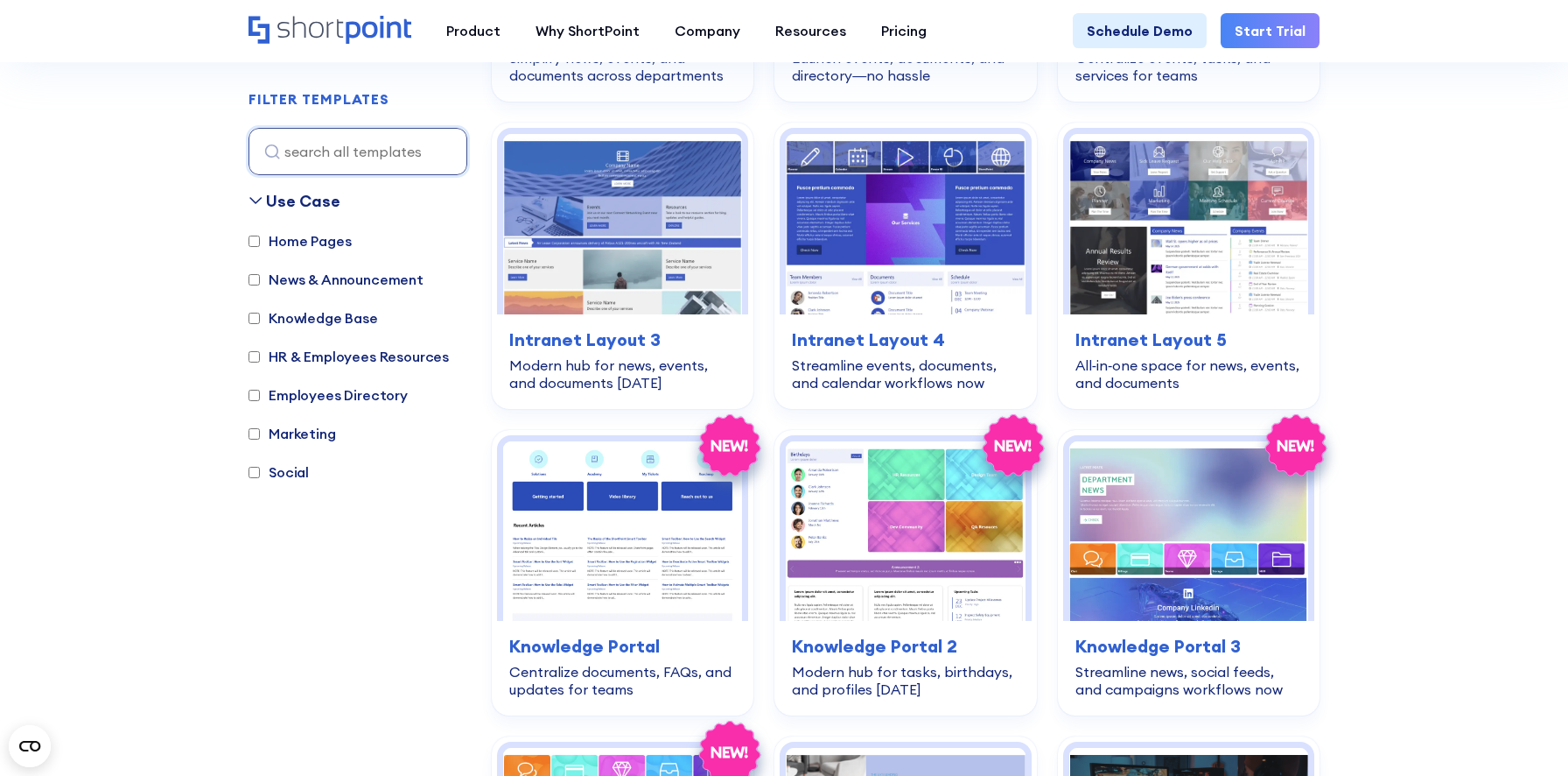
scroll to position [1271, 0]
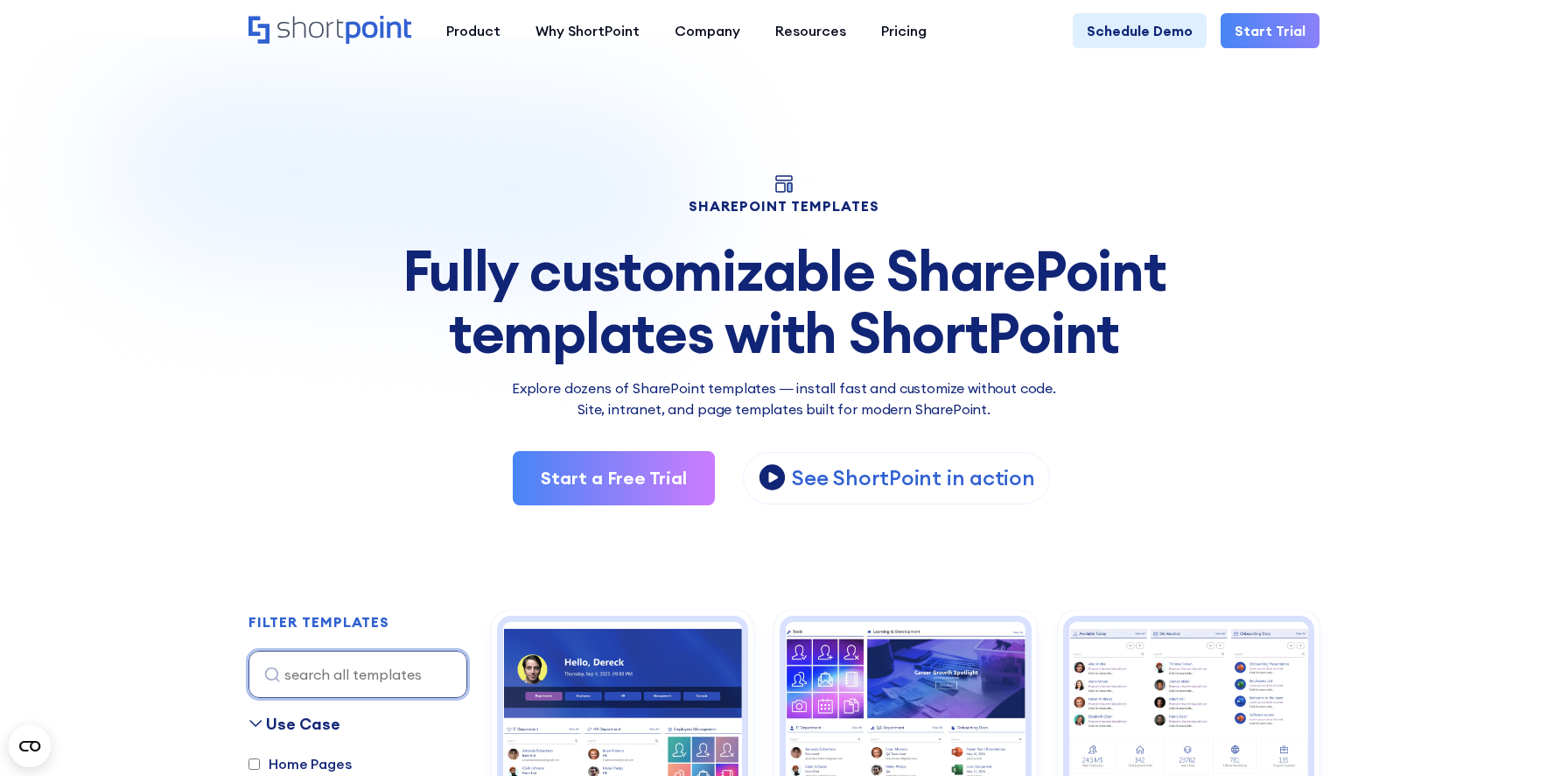
click at [348, 665] on input at bounding box center [358, 674] width 219 height 47
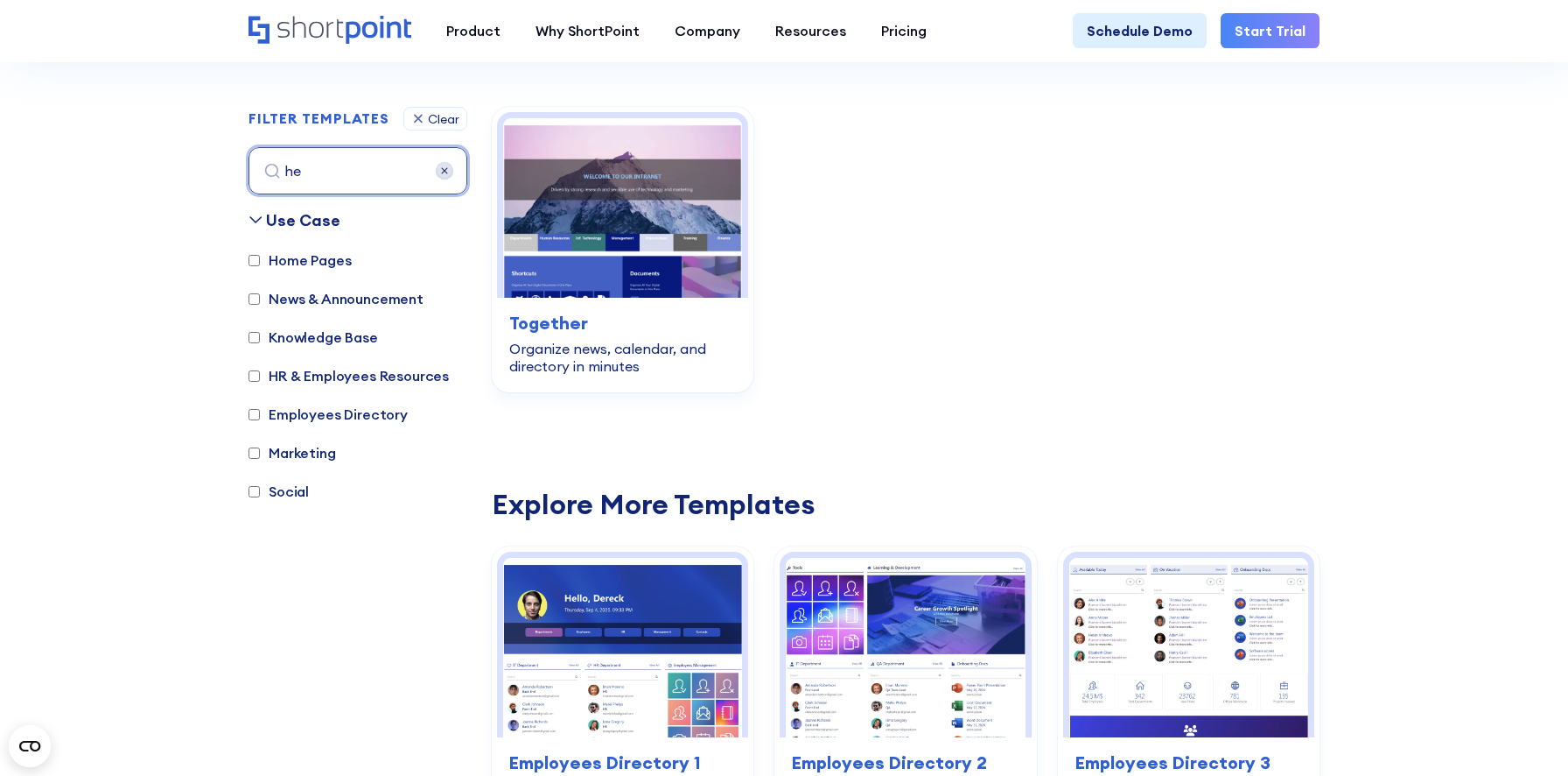
scroll to position [523, 0]
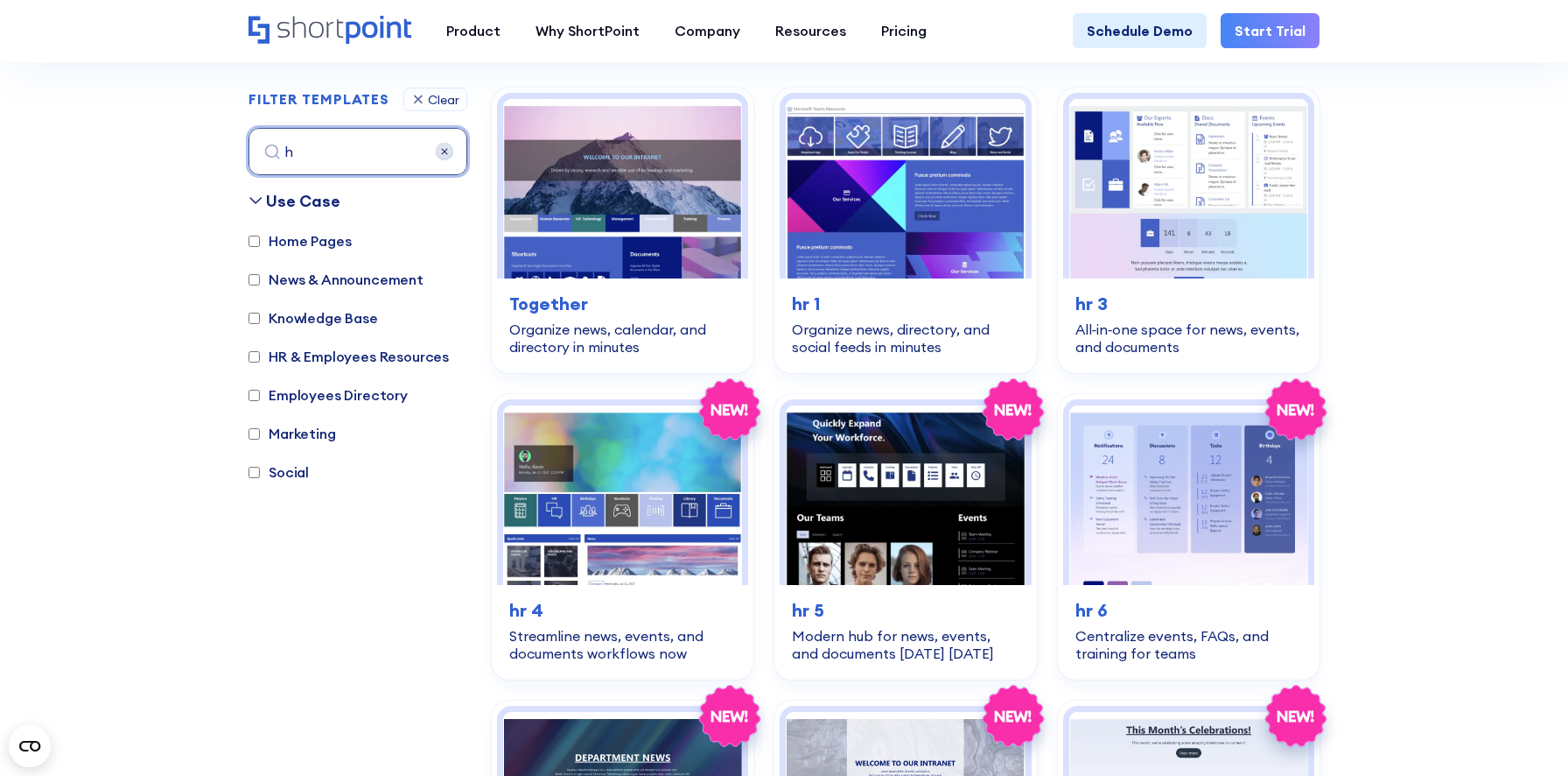
type input "hr"
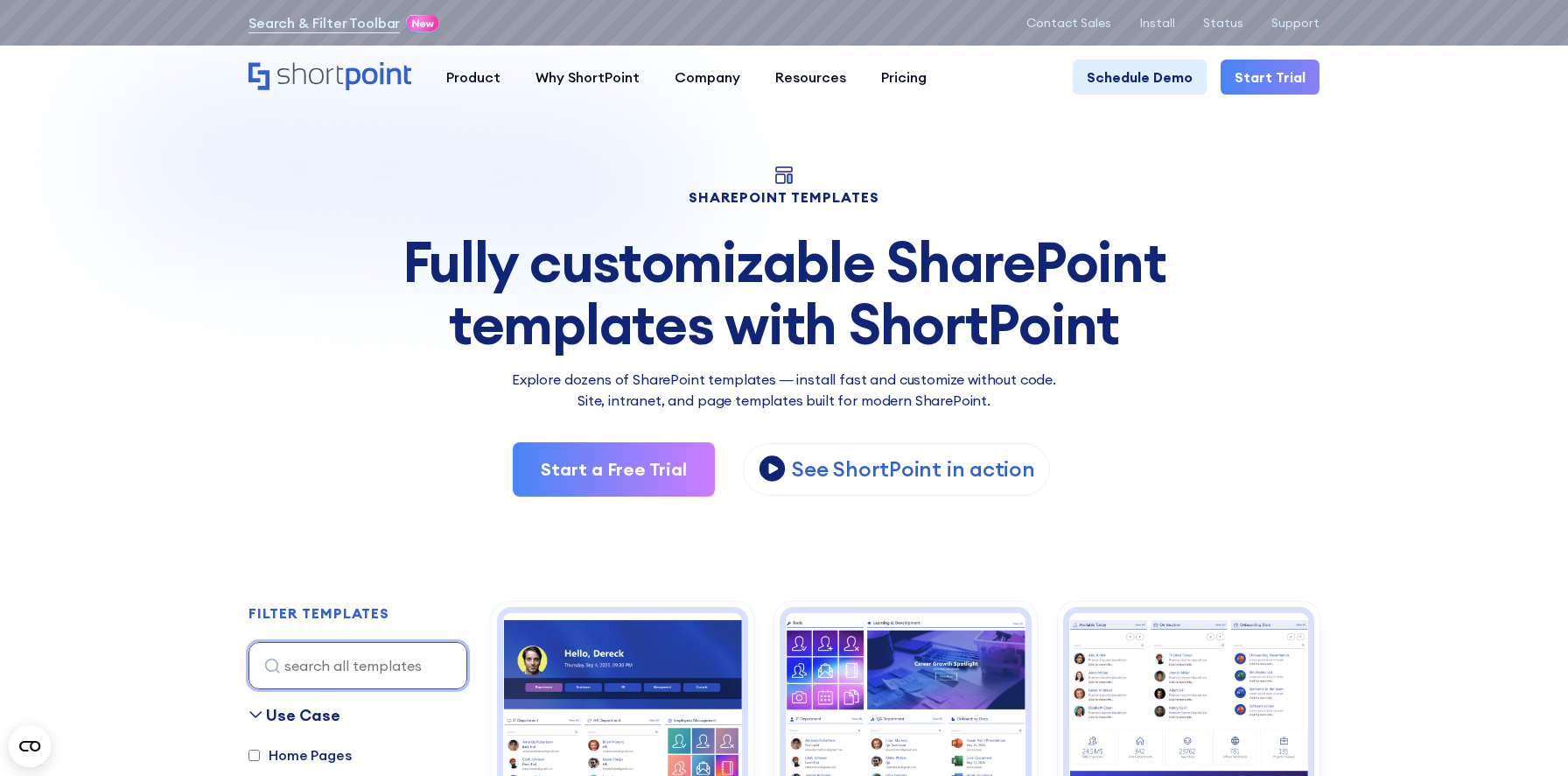
scroll to position [0, 0]
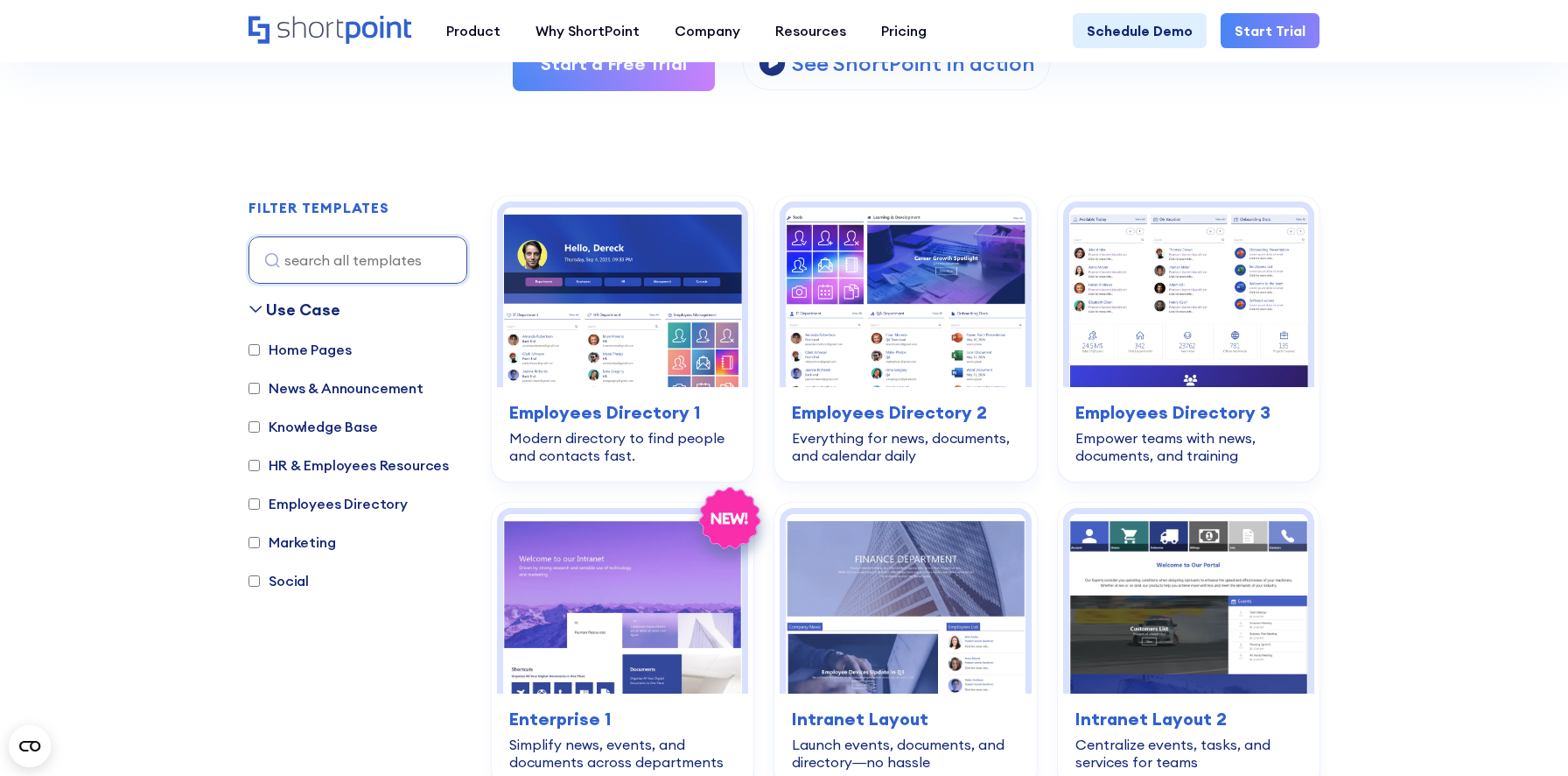
scroll to position [419, 0]
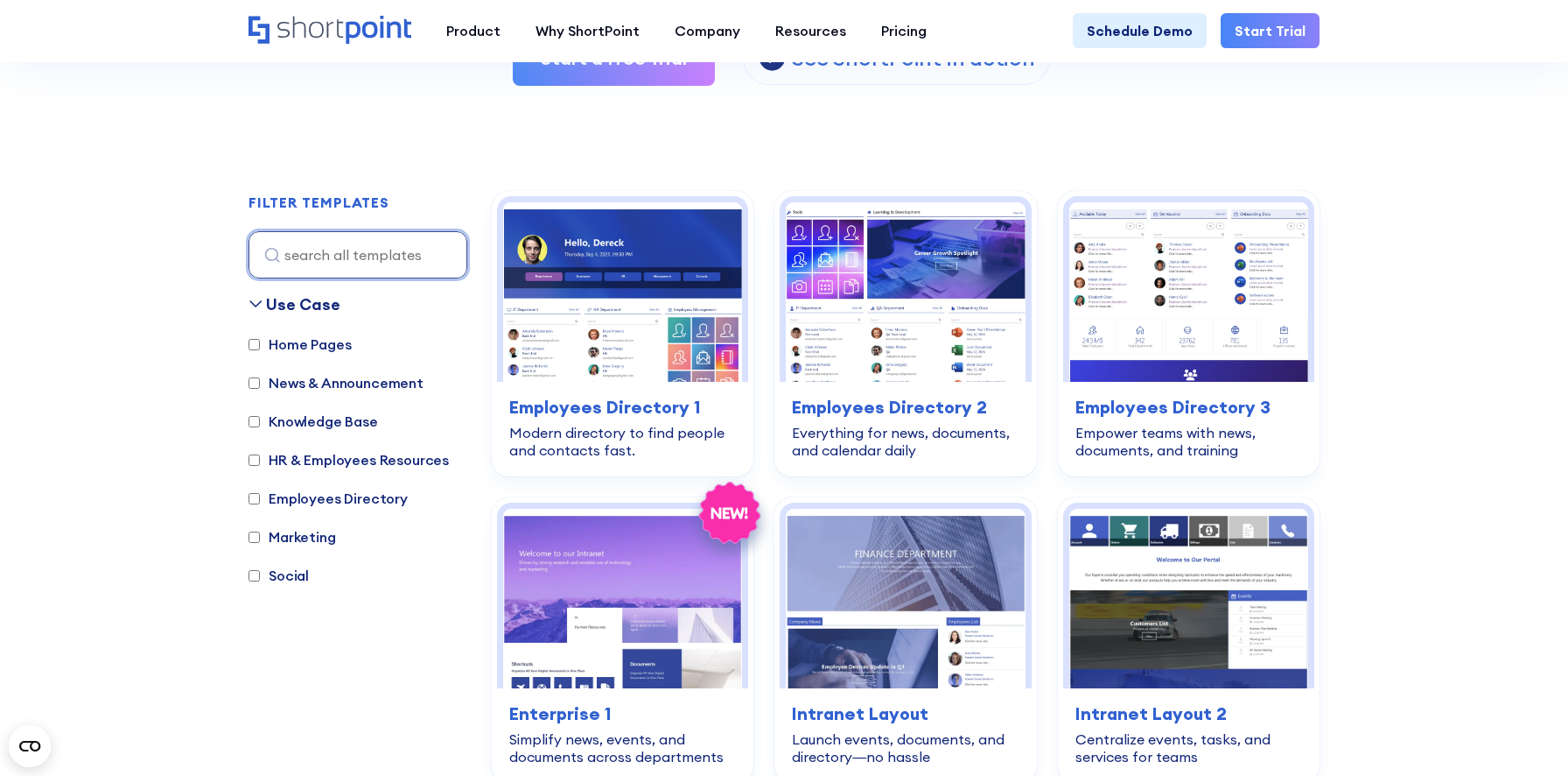
click at [395, 259] on input at bounding box center [358, 255] width 219 height 47
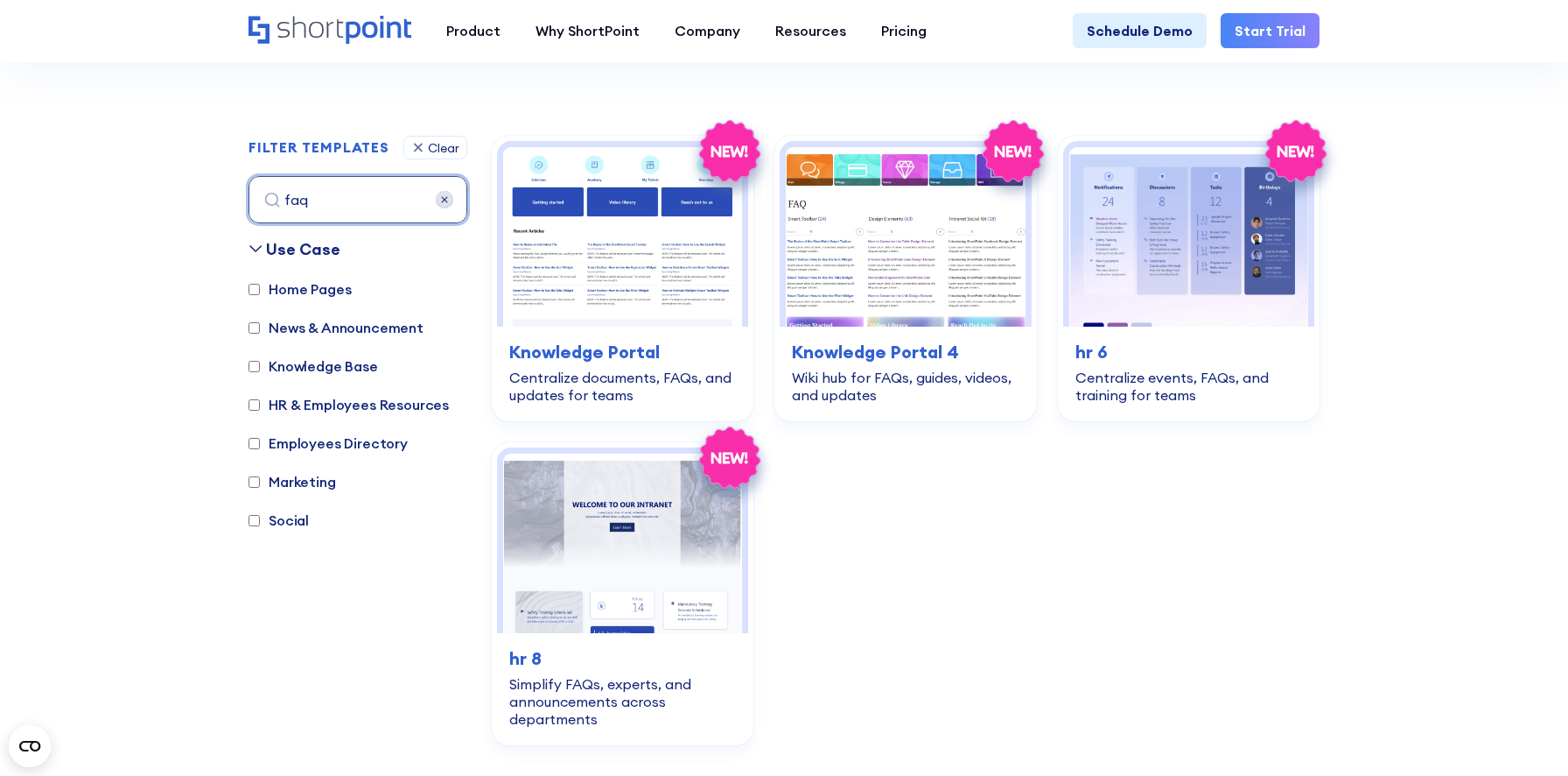
scroll to position [476, 0]
type input "faq"
click at [438, 147] on div "Clear" at bounding box center [444, 147] width 32 height 13
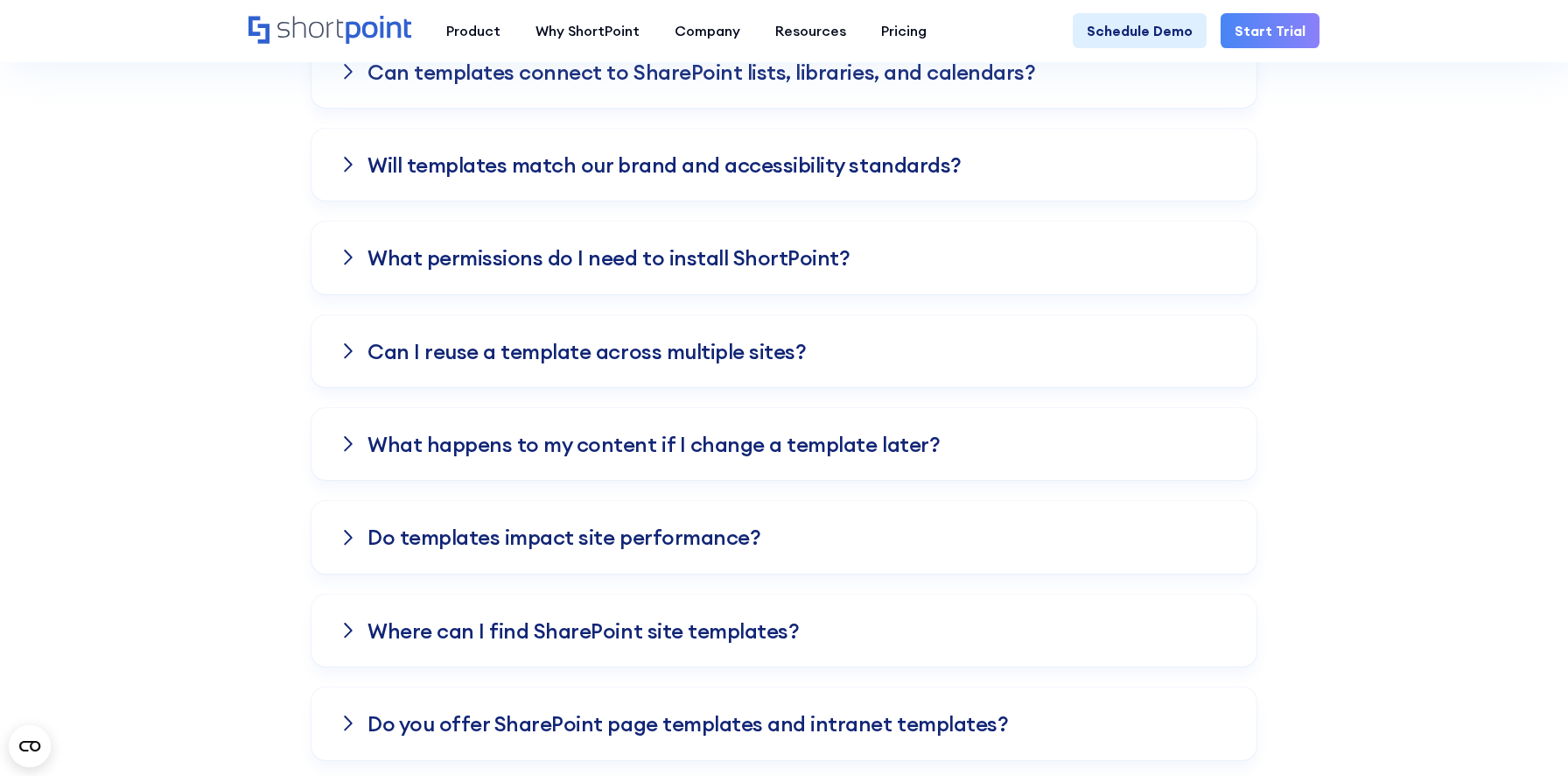
scroll to position [4490, 0]
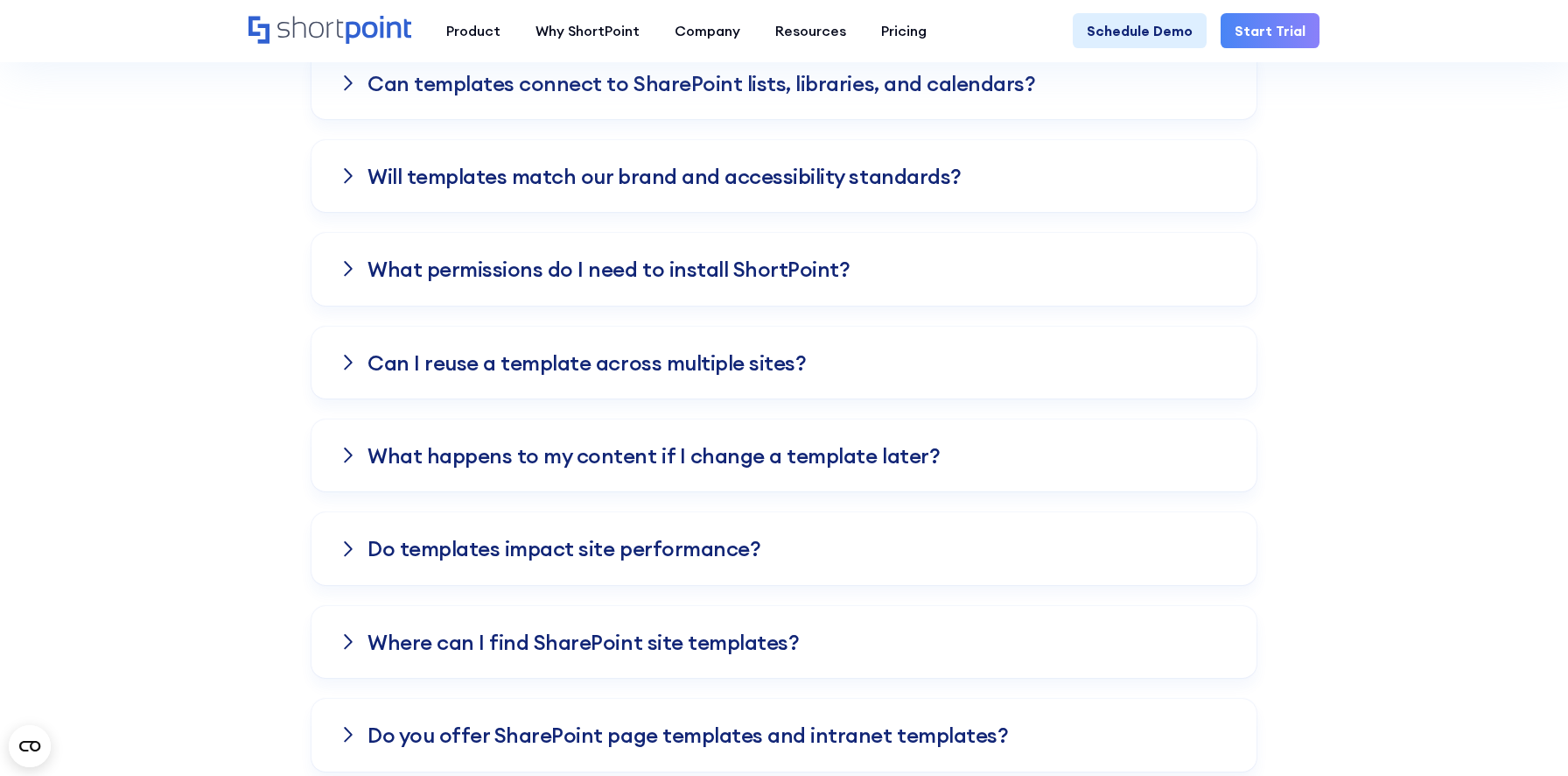
click at [771, 469] on div "What happens to my content if I change a template later?" at bounding box center [784, 455] width 946 height 72
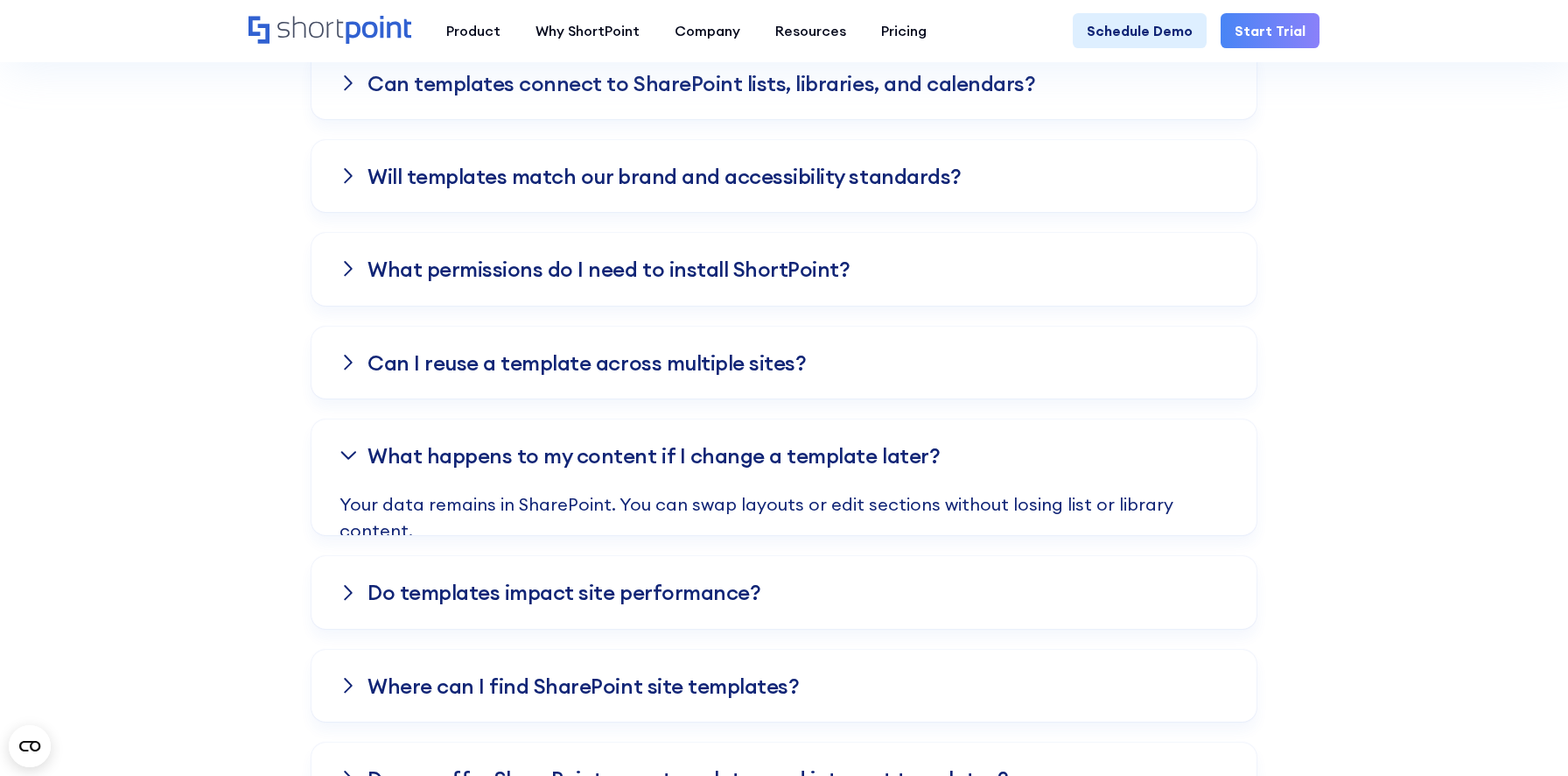
click at [1311, 519] on div "Frequently asked Questions Knowledge Base Do these templates work with Microsof…" at bounding box center [784, 106] width 1568 height 1415
click at [1191, 619] on div "Do templates impact site performance?" at bounding box center [784, 591] width 946 height 72
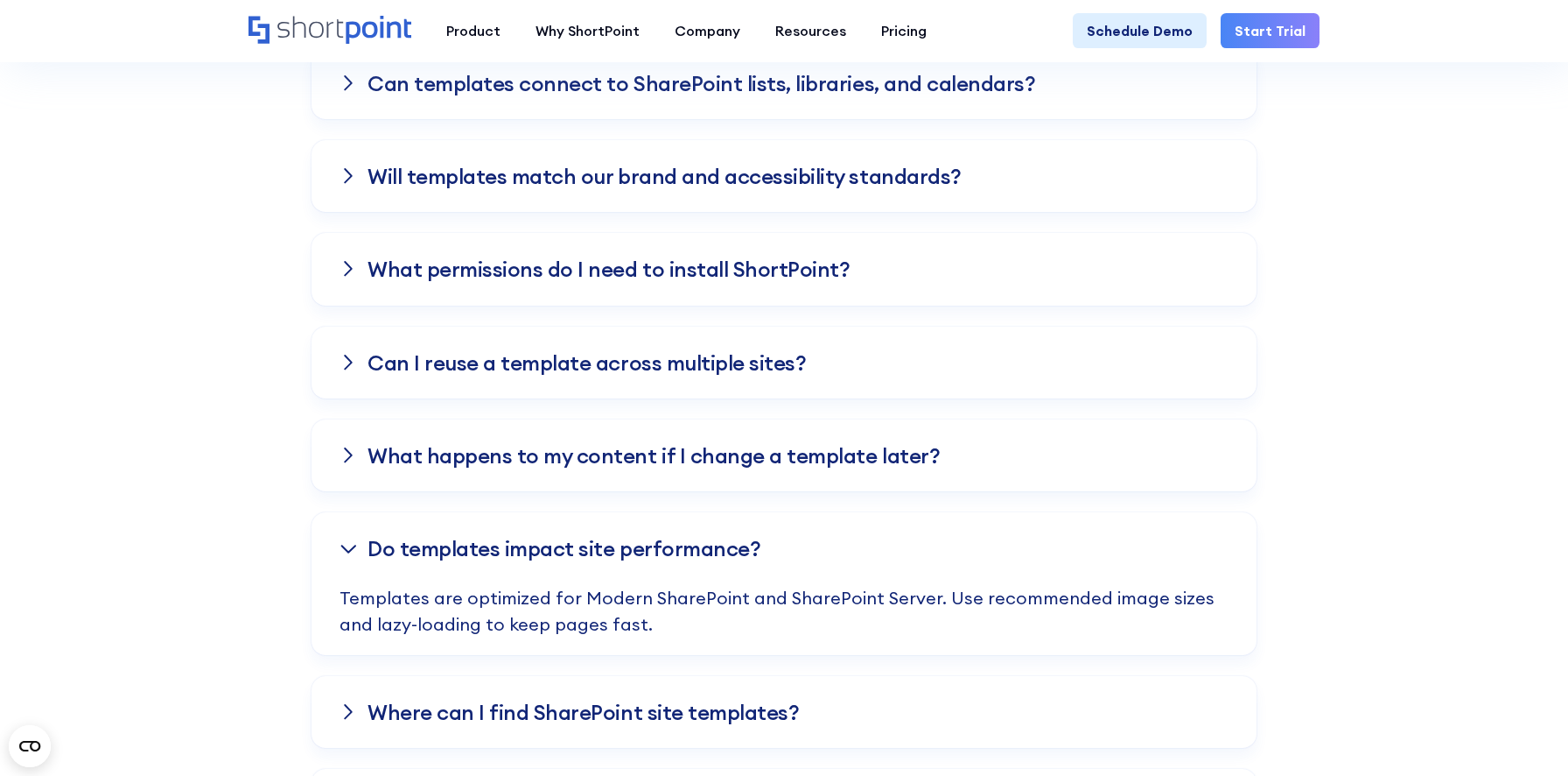
click at [1171, 448] on div "What happens to my content if I change a template later?" at bounding box center [784, 455] width 946 height 72
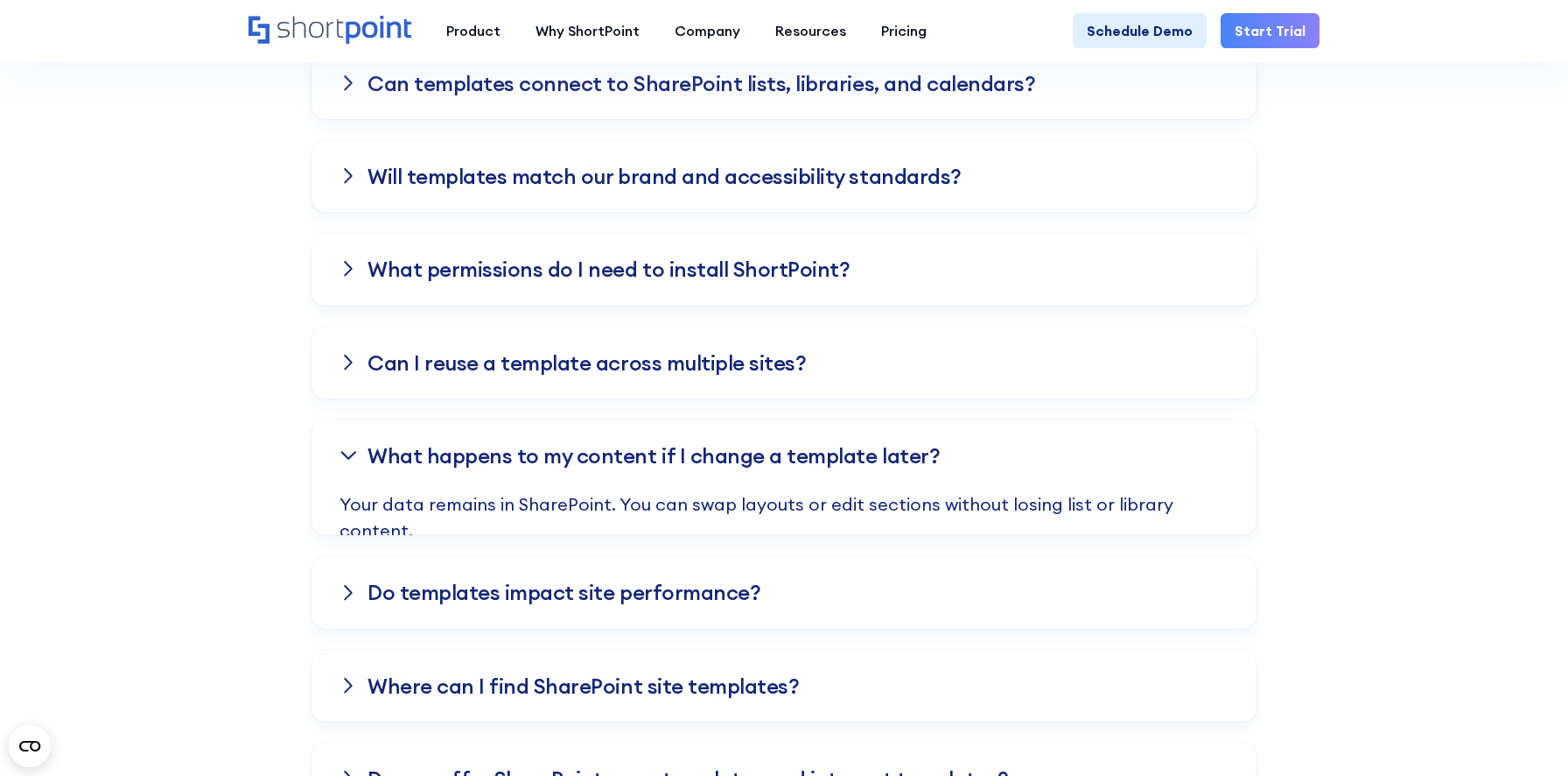
click at [1102, 363] on div "Can I reuse a template across multiple sites?" at bounding box center [784, 362] width 946 height 72
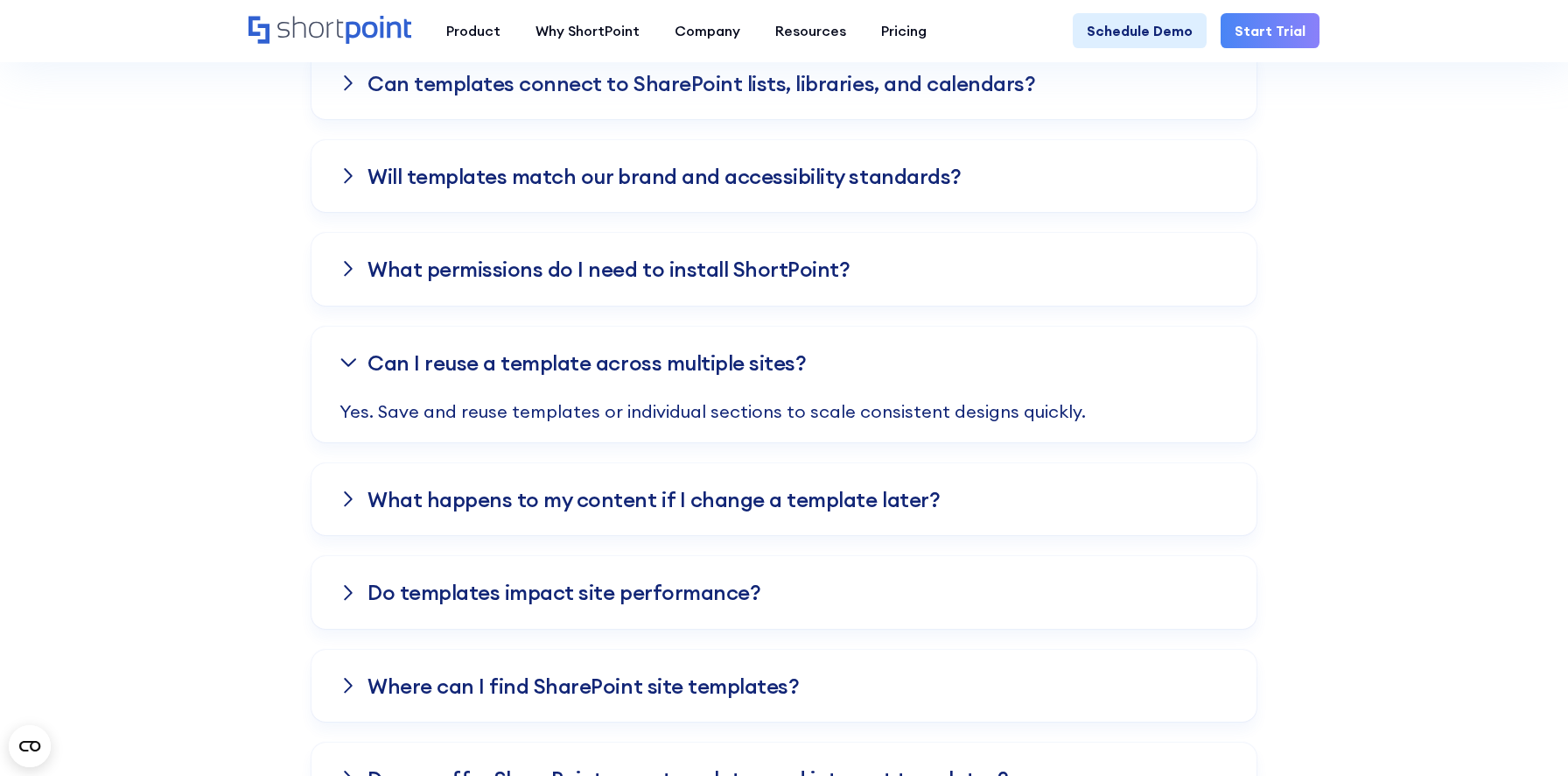
click at [1009, 280] on div "What permissions do I need to install ShortPoint?" at bounding box center [784, 269] width 946 height 72
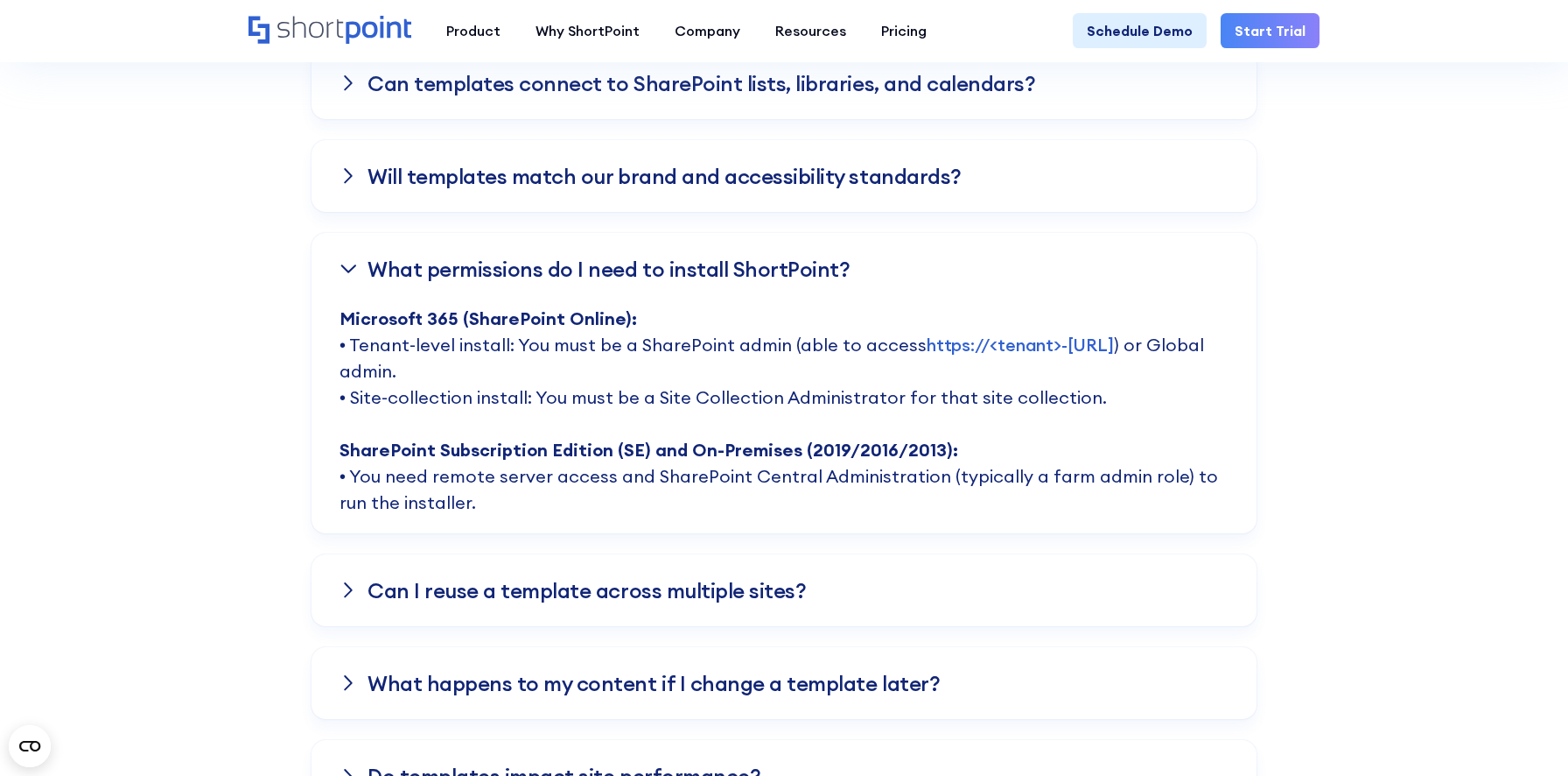
click at [948, 173] on div "Will templates match our brand and accessibility standards?" at bounding box center [784, 175] width 946 height 72
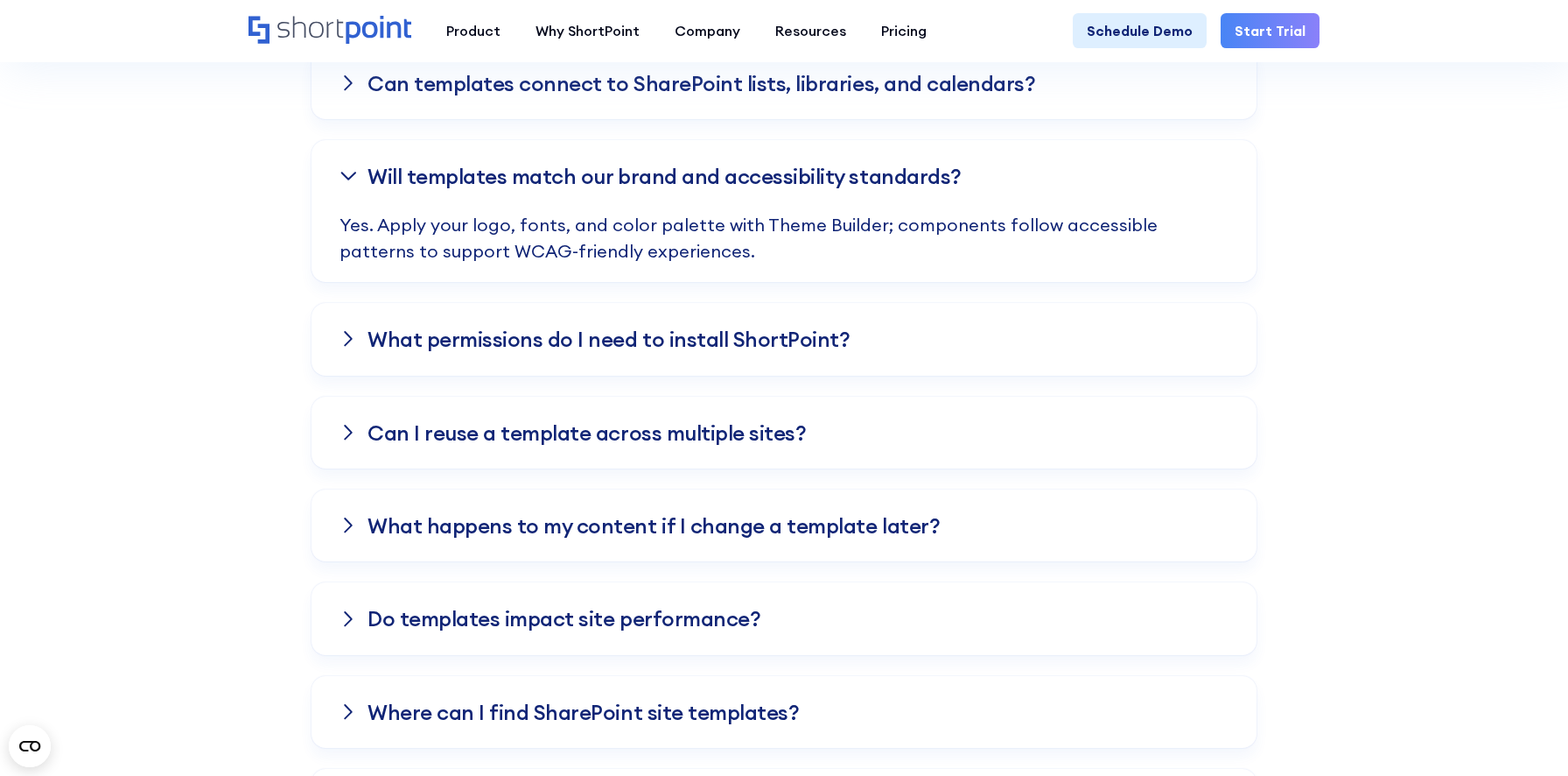
click at [977, 329] on div "What permissions do I need to install ShortPoint?" at bounding box center [784, 339] width 946 height 72
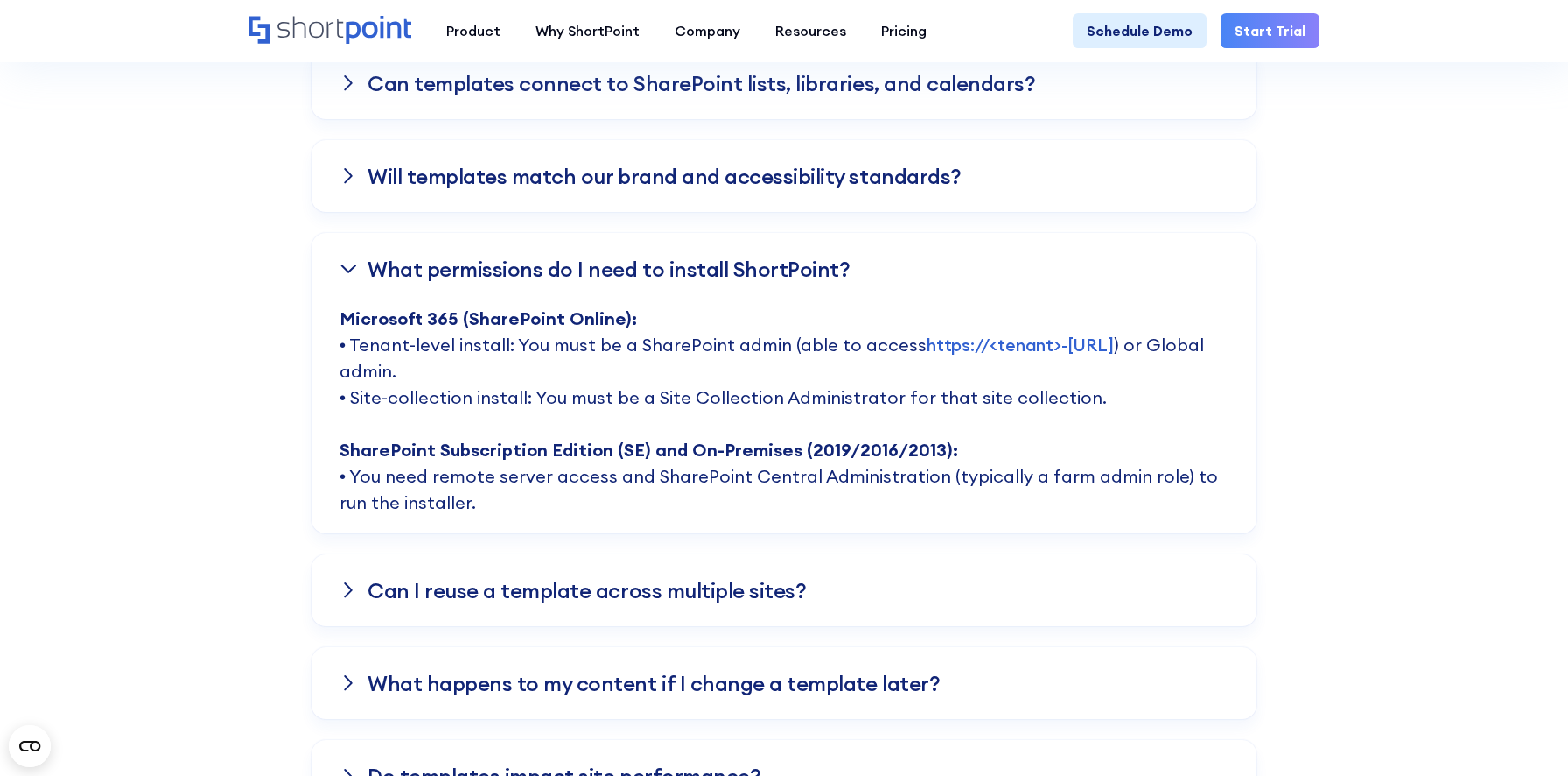
click at [945, 275] on div "What permissions do I need to install ShortPoint?" at bounding box center [784, 269] width 946 height 72
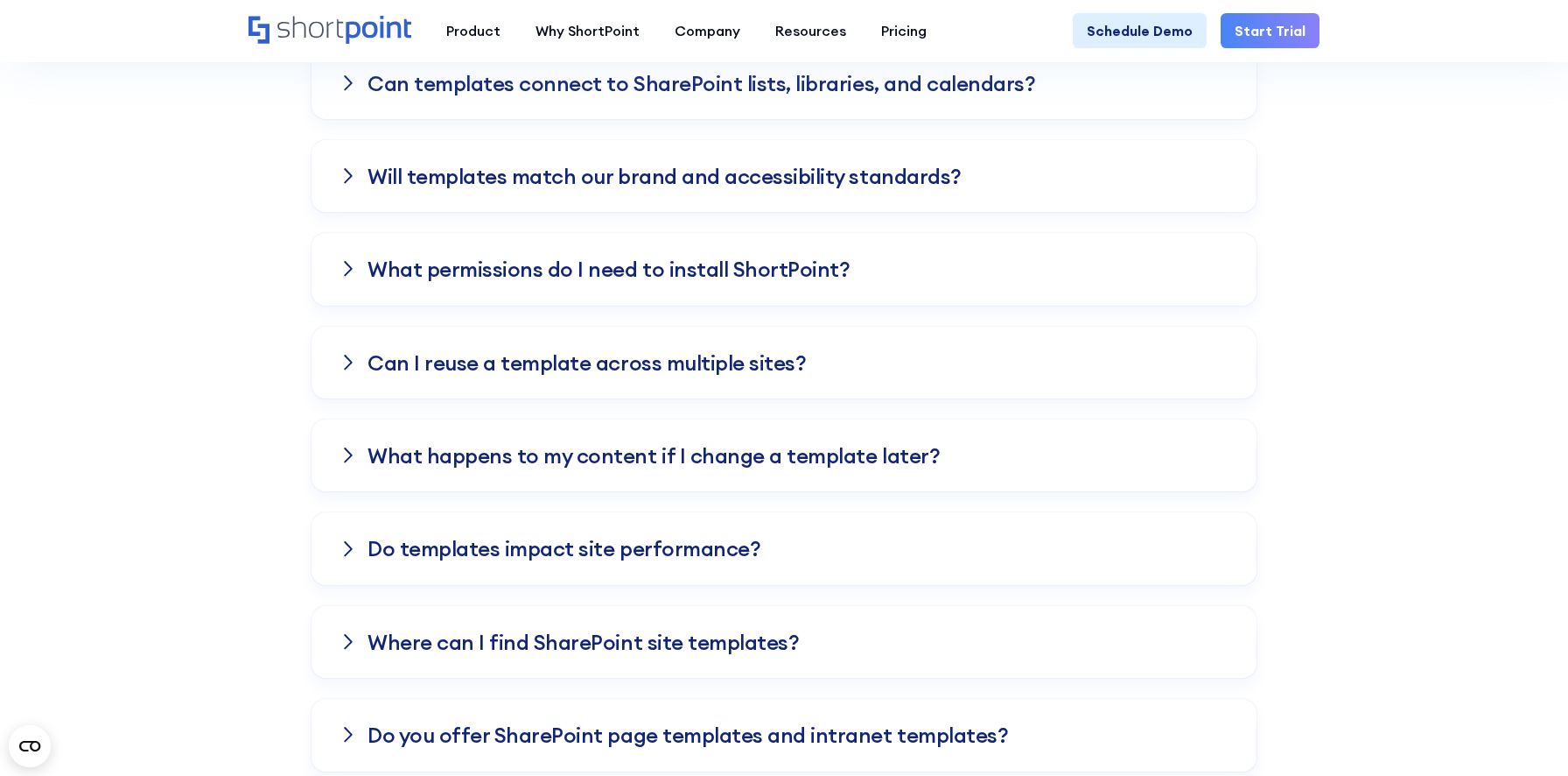
click at [1224, 353] on div "Can I reuse a template across multiple sites?" at bounding box center [784, 362] width 946 height 72
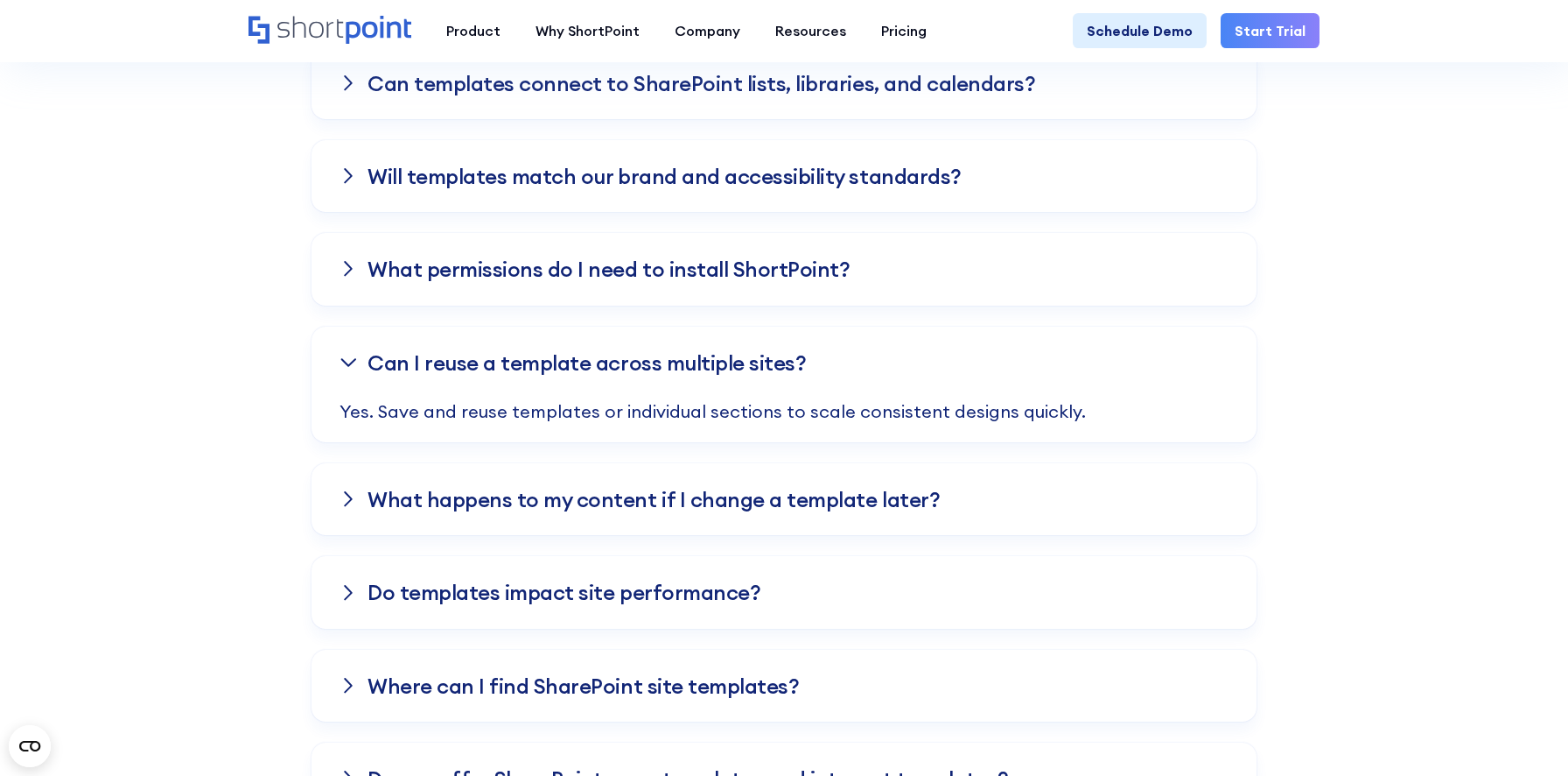
click at [1224, 353] on div "Can I reuse a template across multiple sites?" at bounding box center [784, 362] width 946 height 72
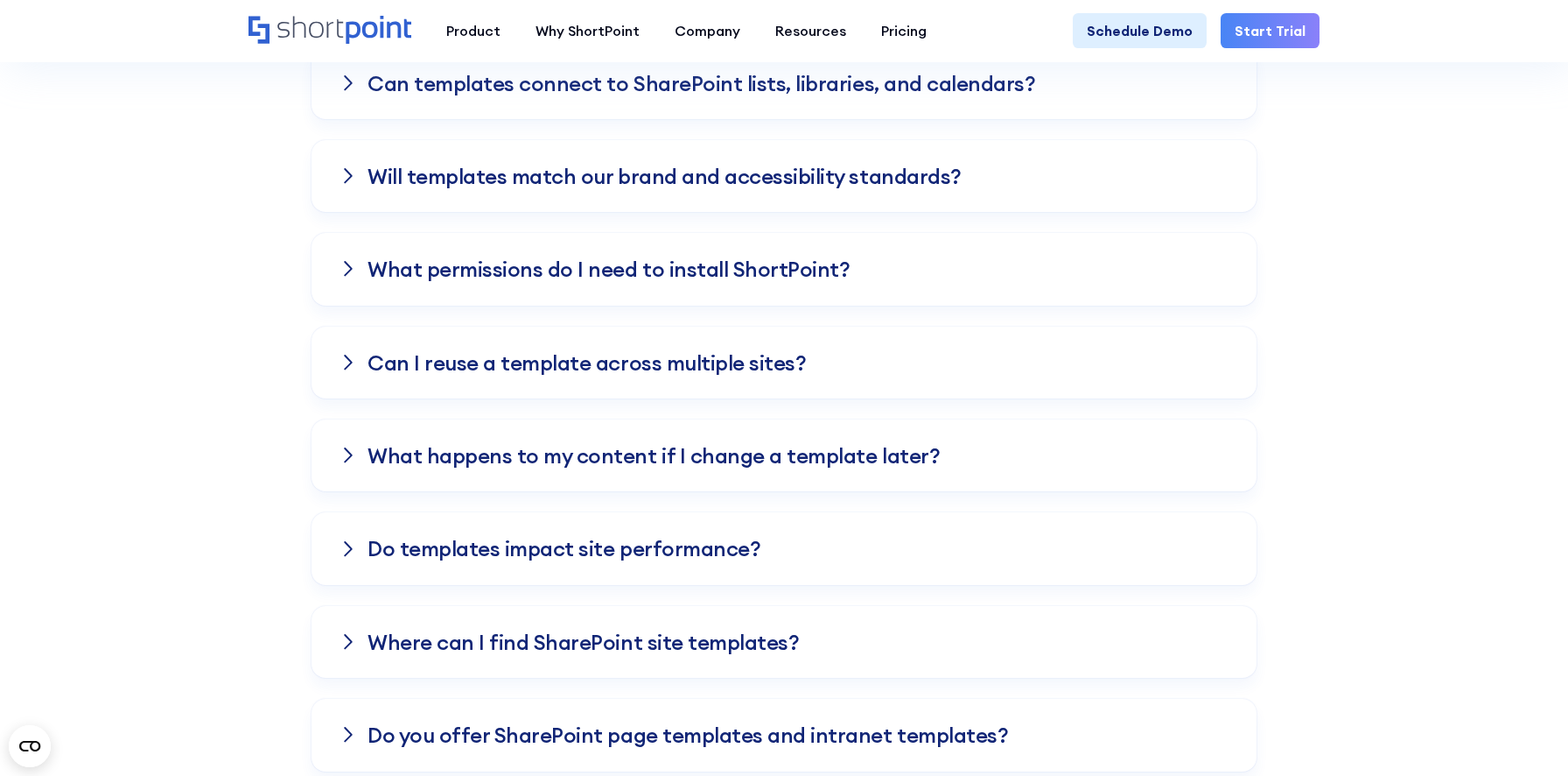
click at [1095, 465] on div "What happens to my content if I change a template later?" at bounding box center [784, 455] width 946 height 72
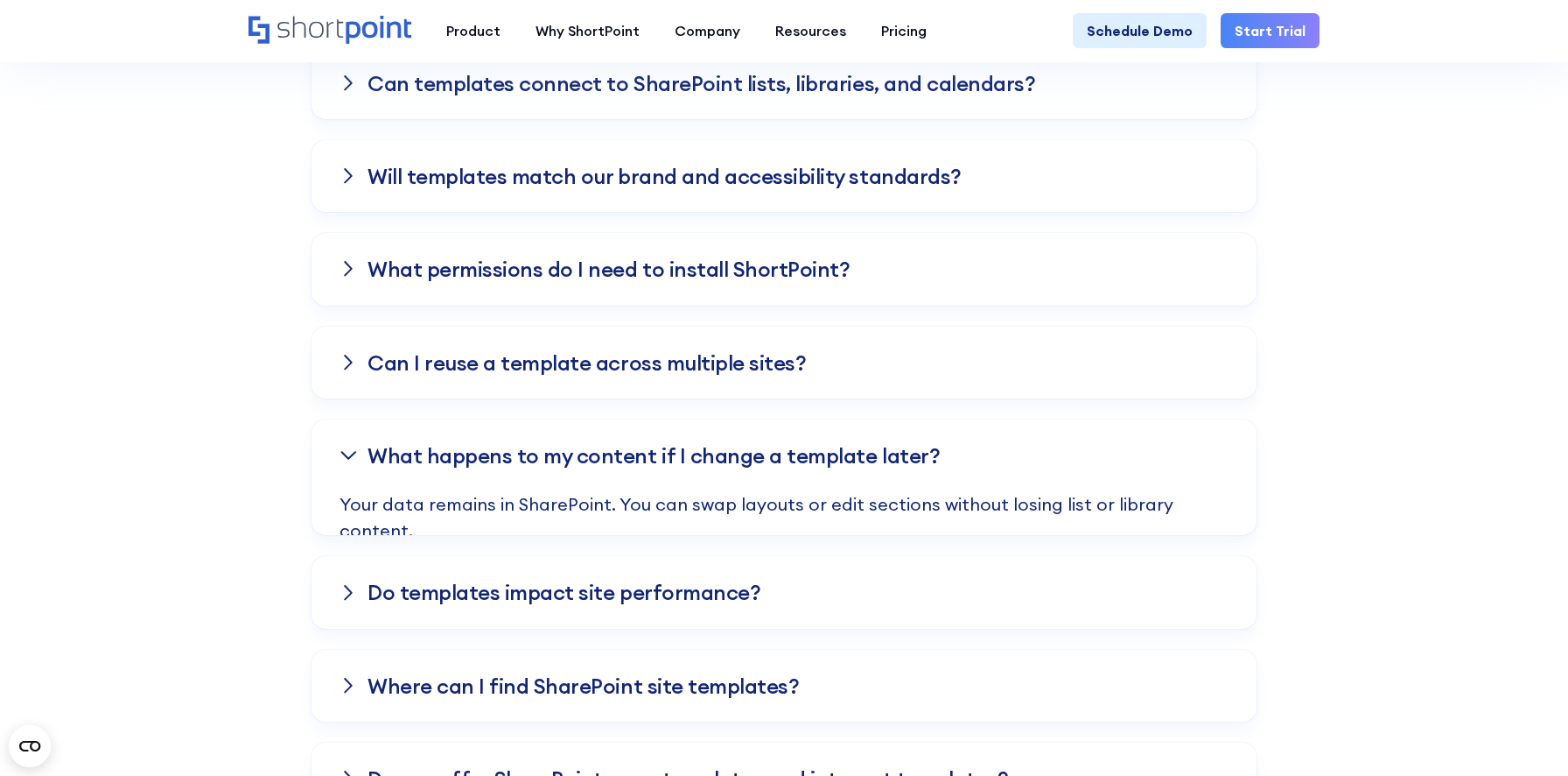
click at [1095, 465] on div "What happens to my content if I change a template later?" at bounding box center [784, 455] width 946 height 72
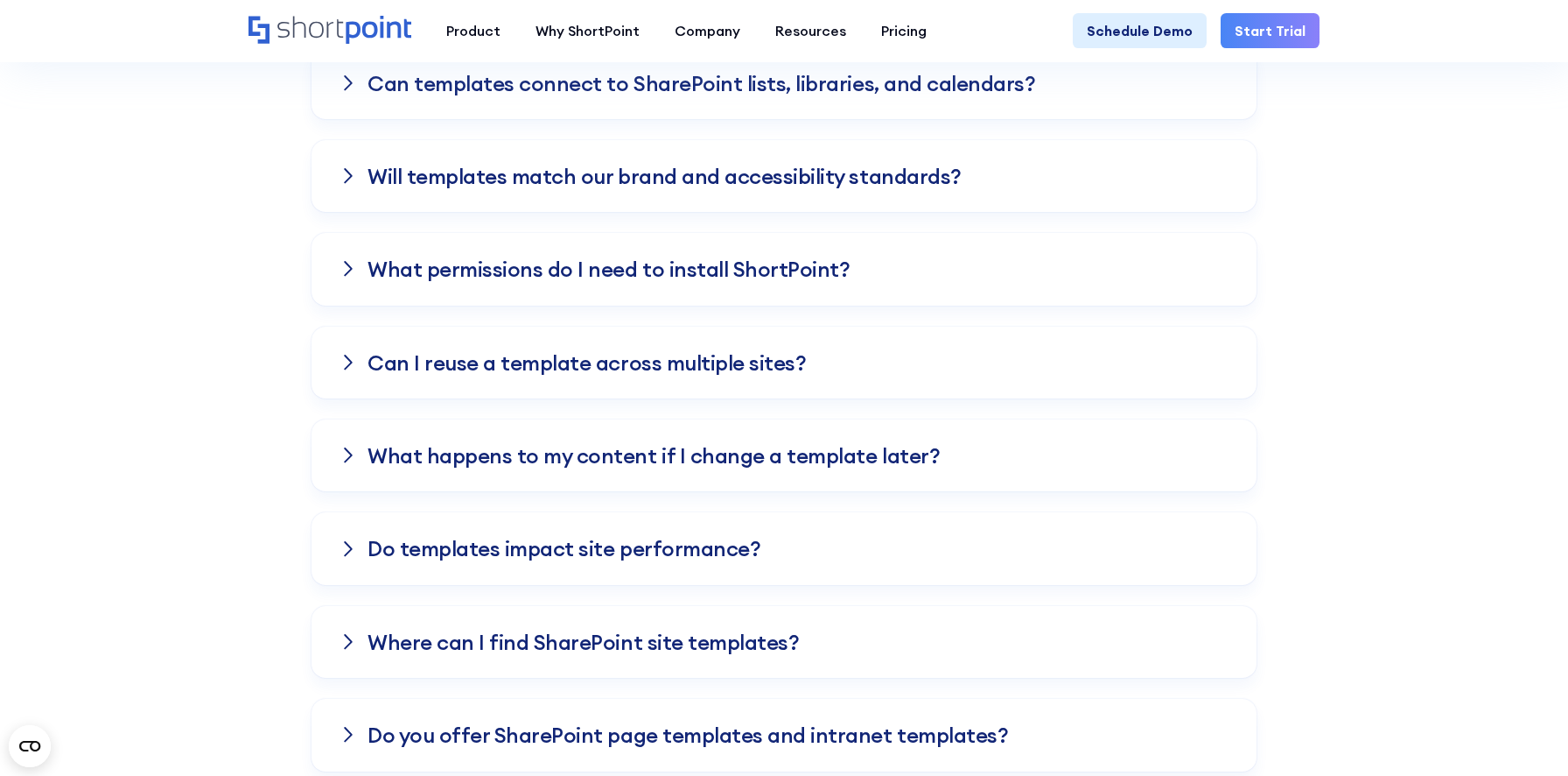
click at [1016, 542] on div "Do templates impact site performance?" at bounding box center [784, 547] width 946 height 72
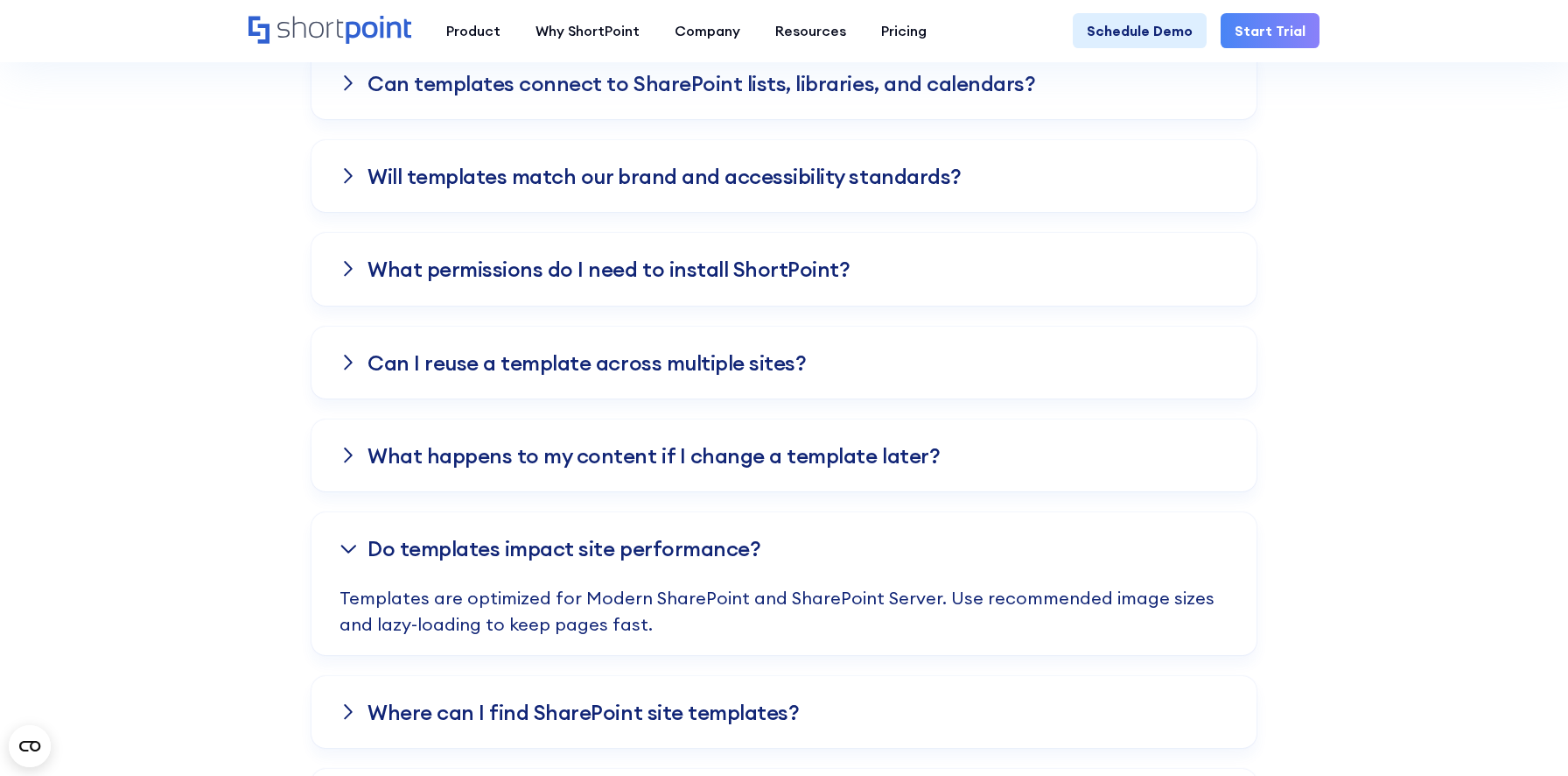
click at [1016, 542] on div "Do templates impact site performance?" at bounding box center [784, 547] width 946 height 72
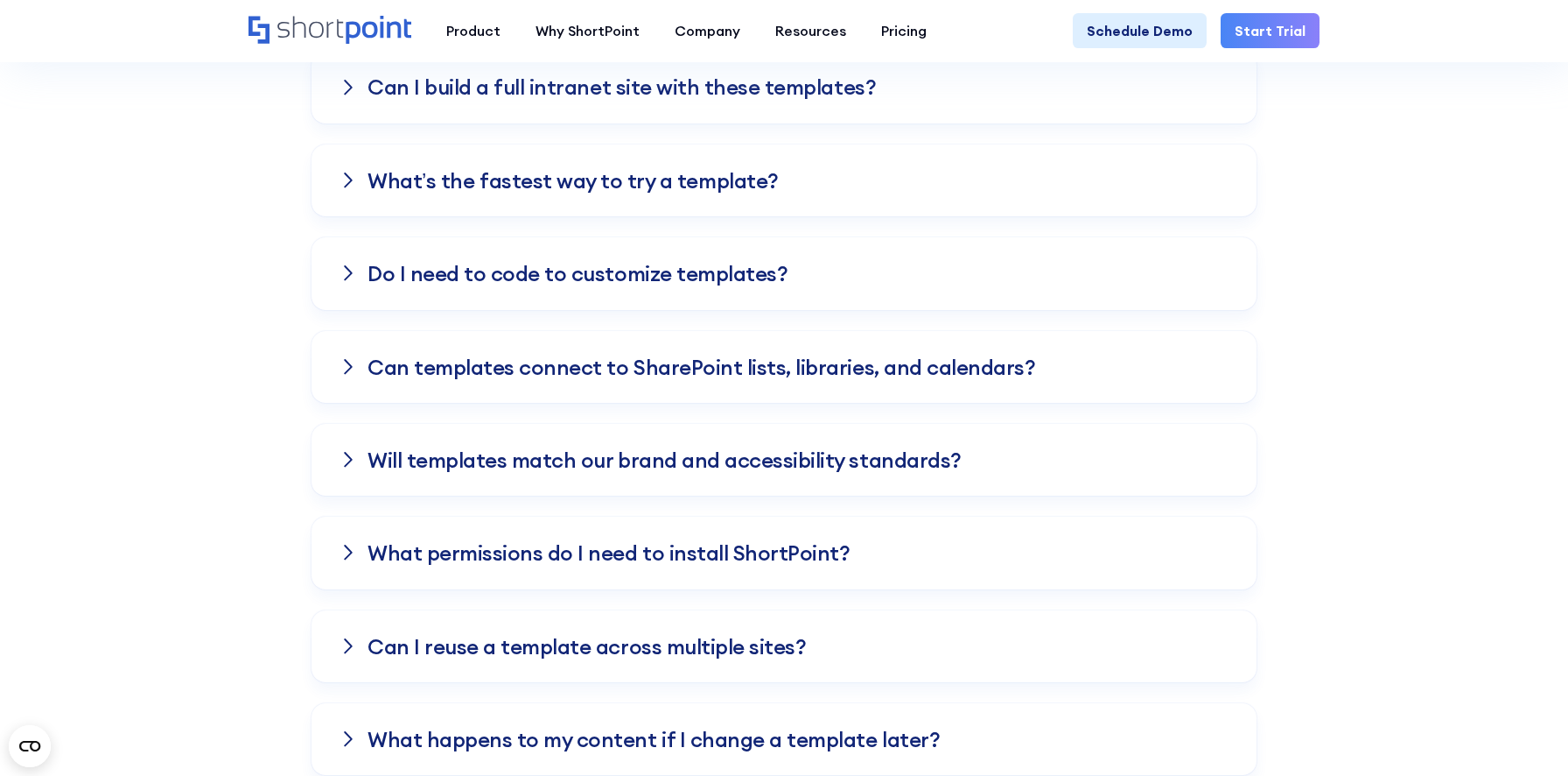
scroll to position [4197, 0]
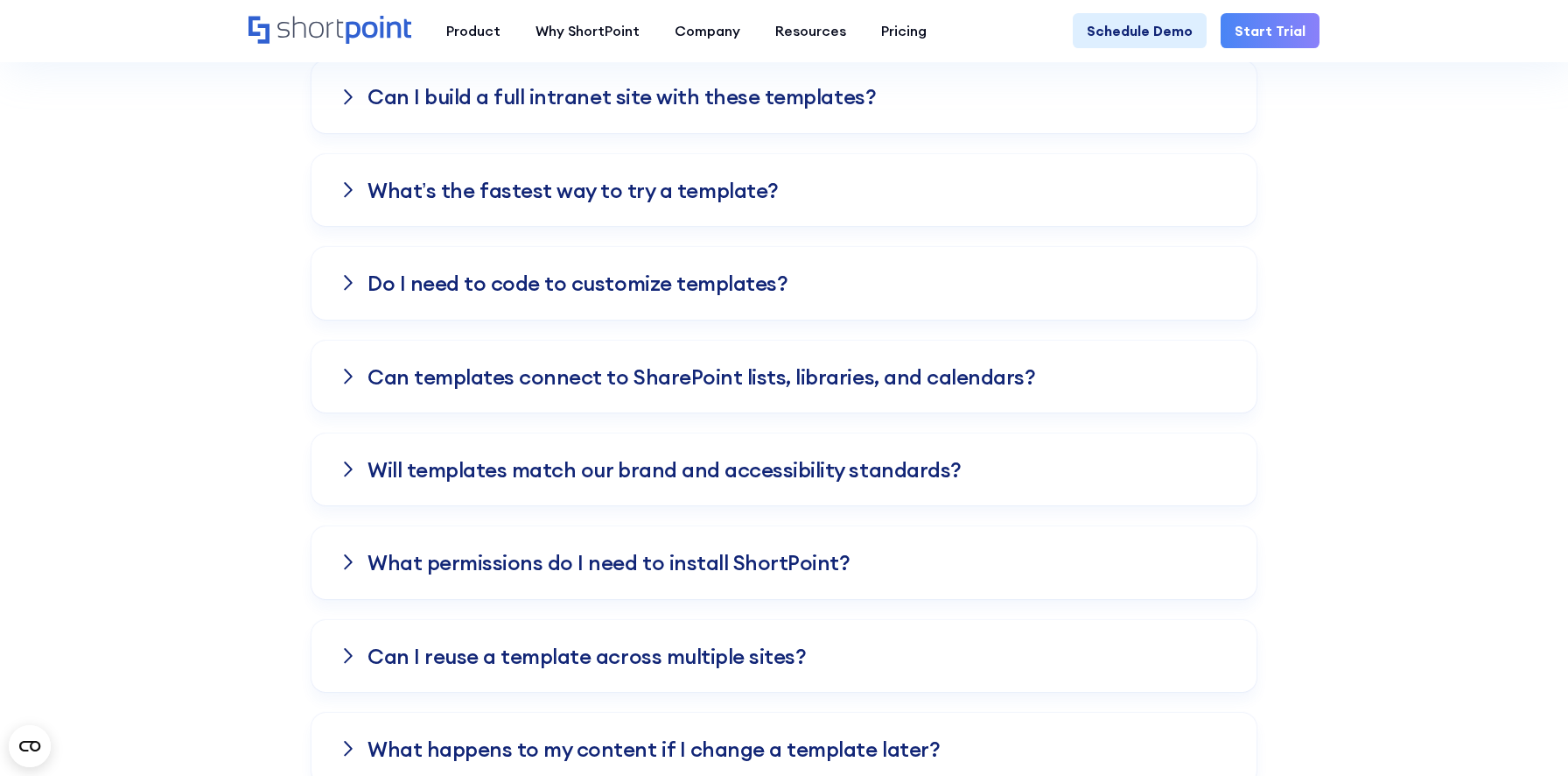
click at [866, 539] on div "What permissions do I need to install ShortPoint?" at bounding box center [784, 562] width 946 height 72
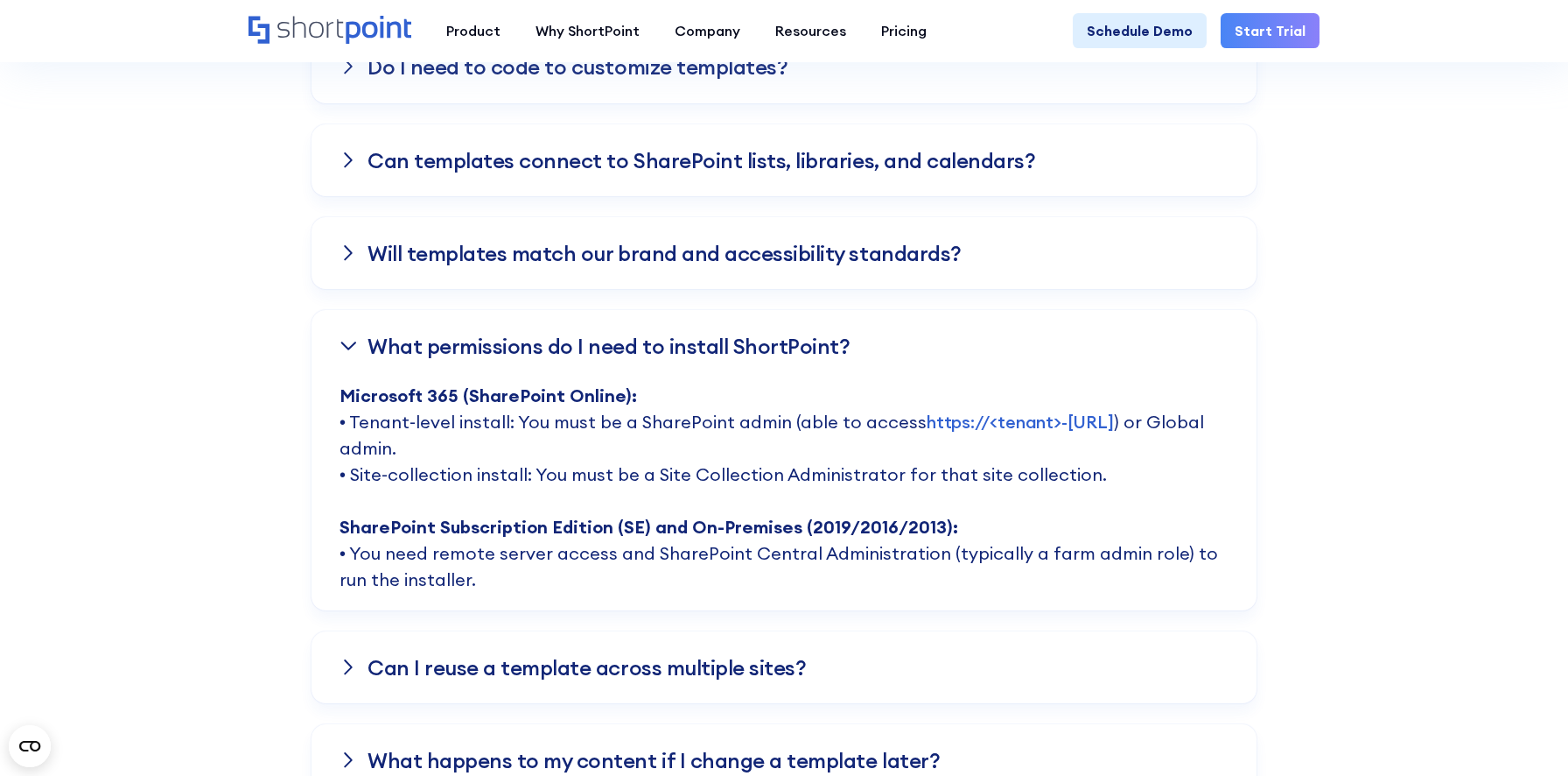
scroll to position [4442, 0]
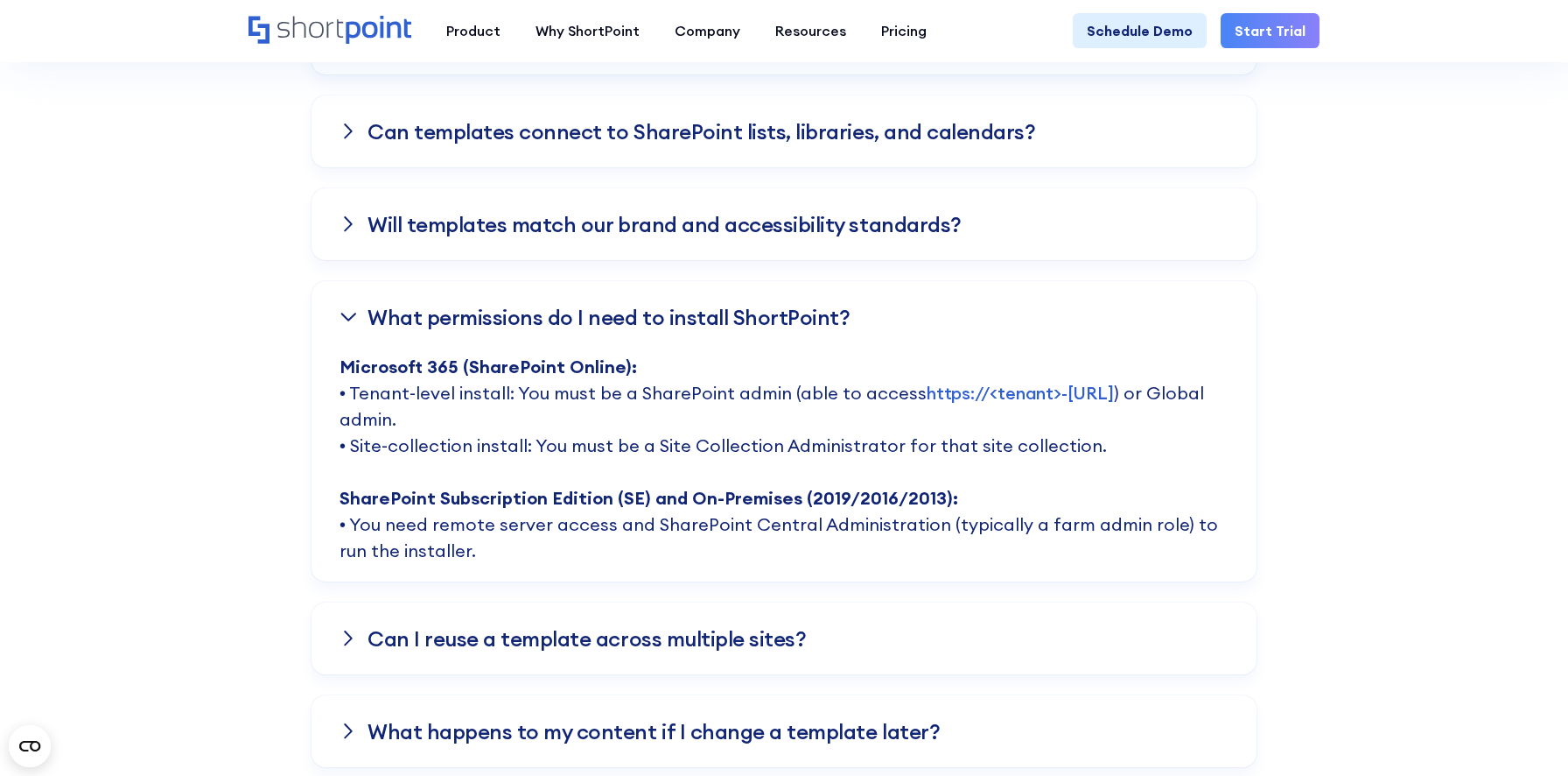
click at [862, 317] on div "What permissions do I need to install ShortPoint?" at bounding box center [784, 317] width 946 height 72
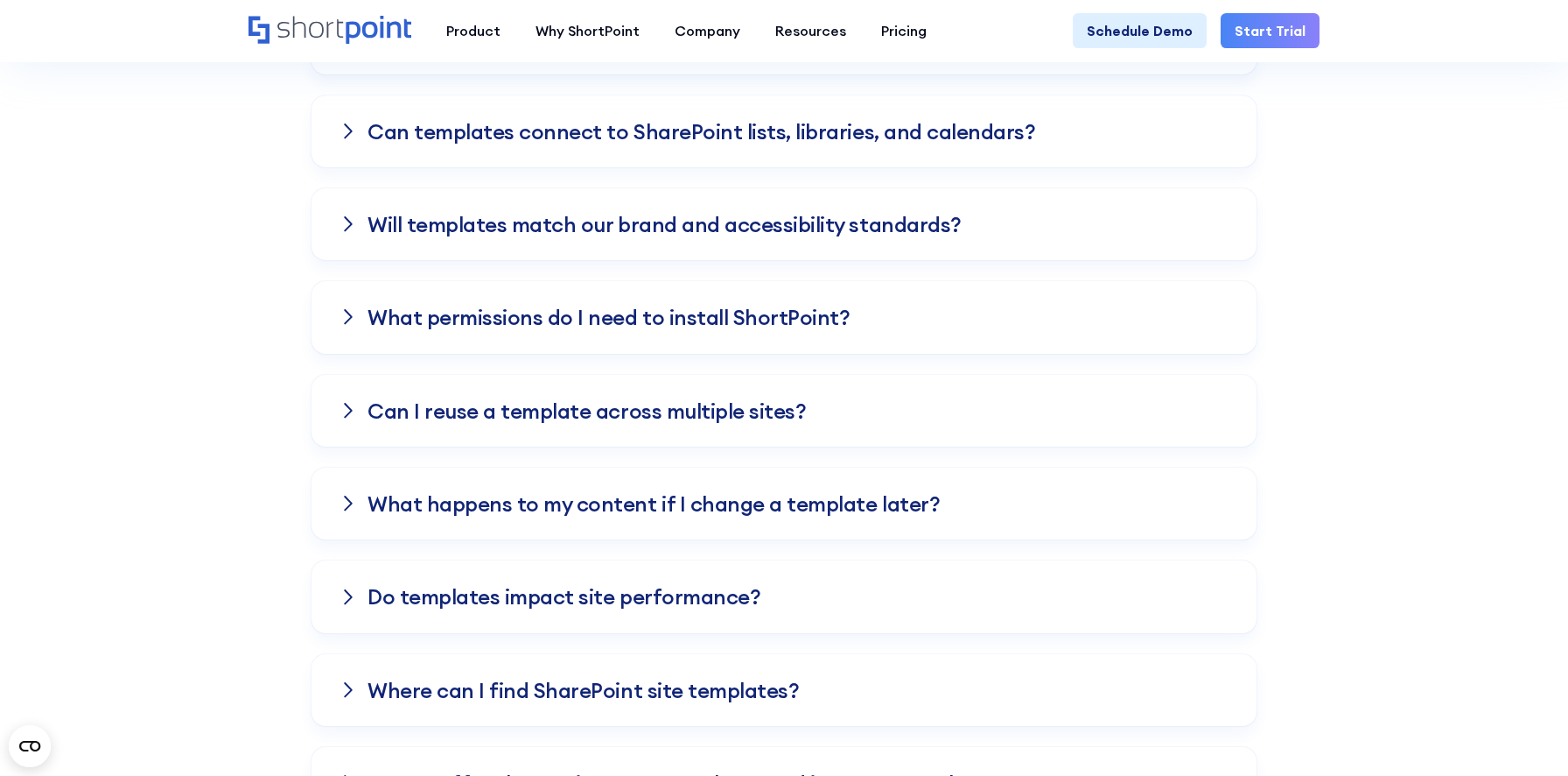
click at [819, 327] on h3 "What permissions do I need to install ShortPoint?" at bounding box center [608, 317] width 482 height 23
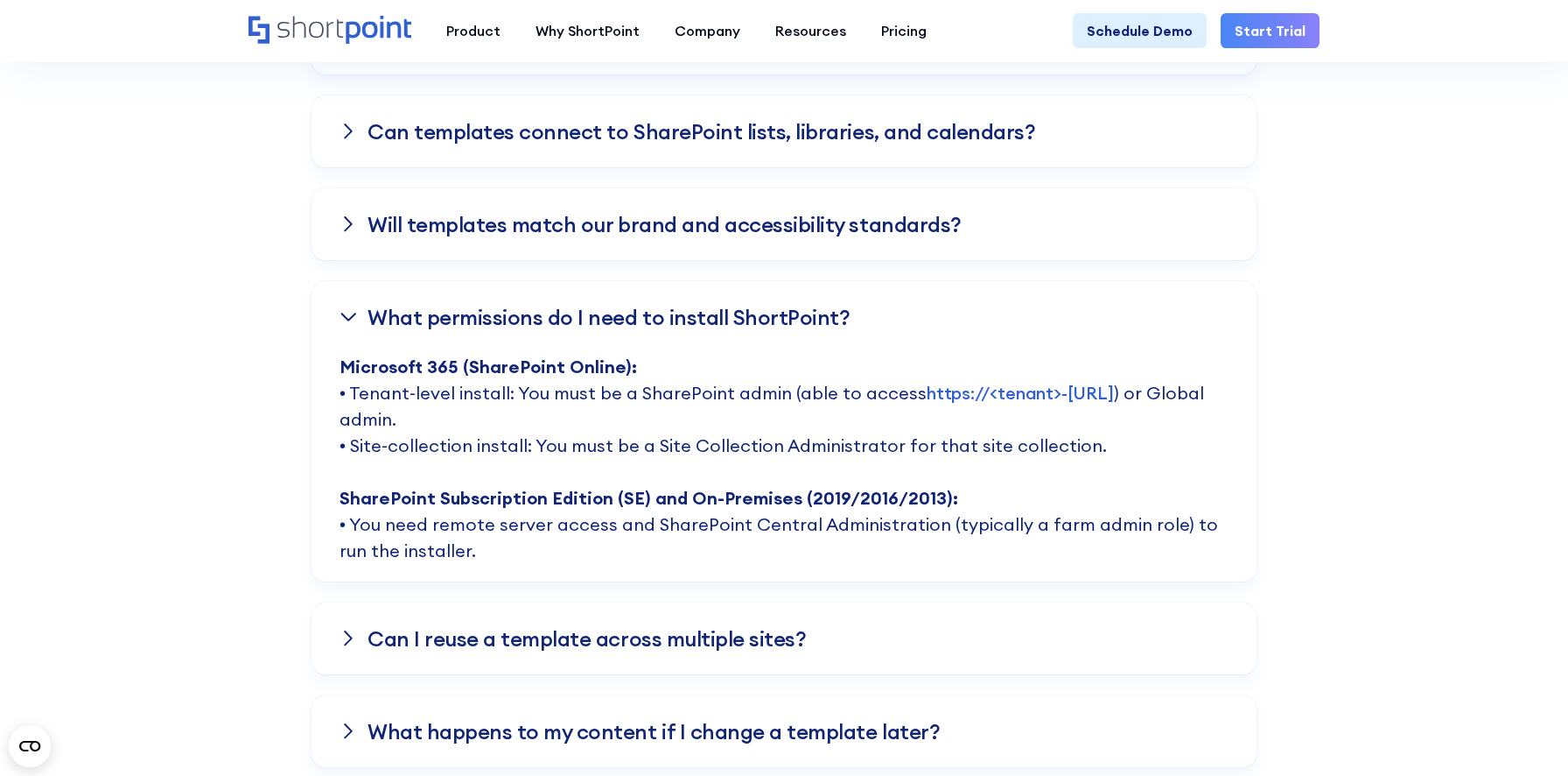
click at [820, 327] on h3 "What permissions do I need to install ShortPoint?" at bounding box center [608, 317] width 482 height 23
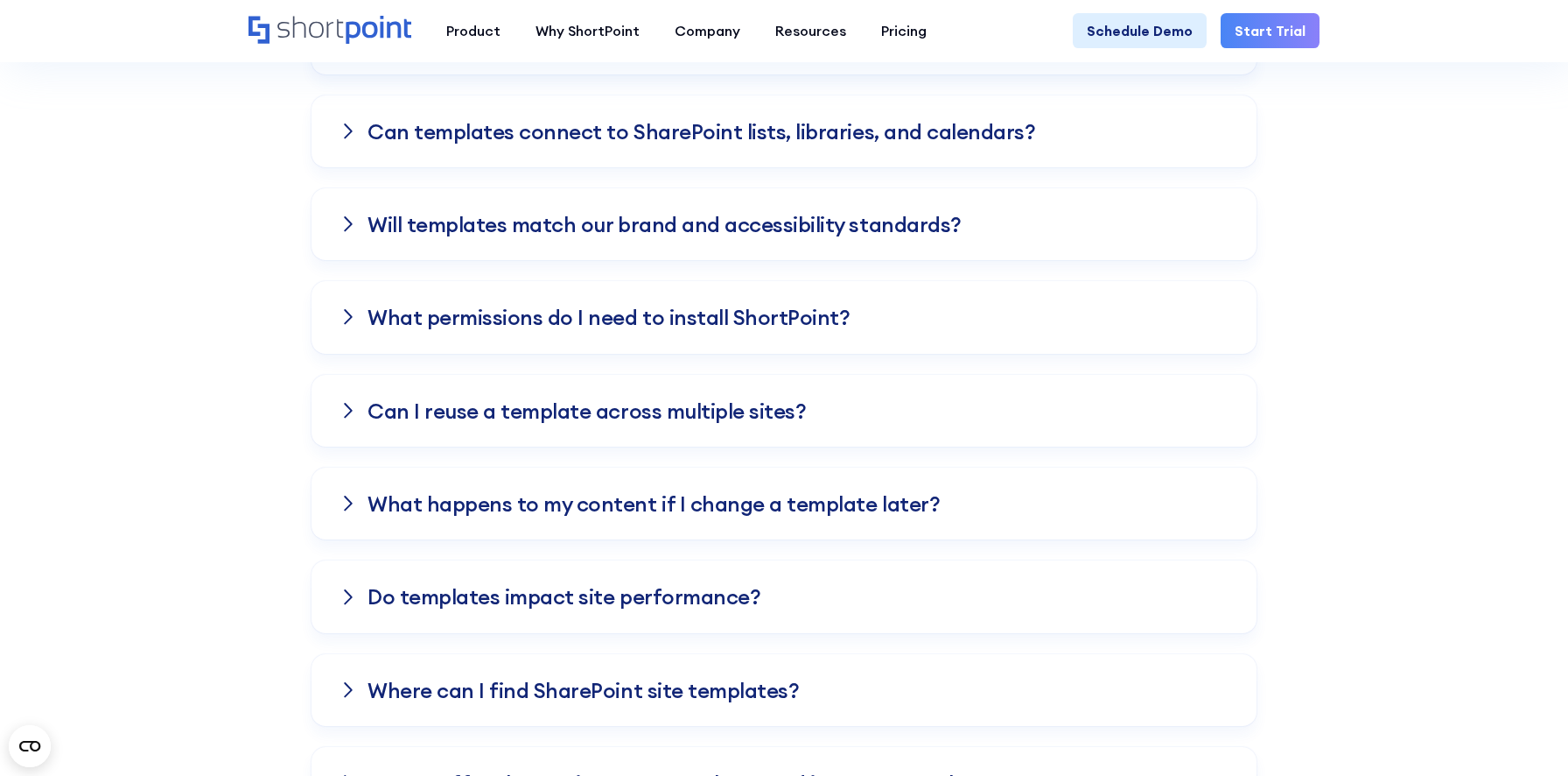
click at [820, 327] on h3 "What permissions do I need to install ShortPoint?" at bounding box center [608, 317] width 482 height 23
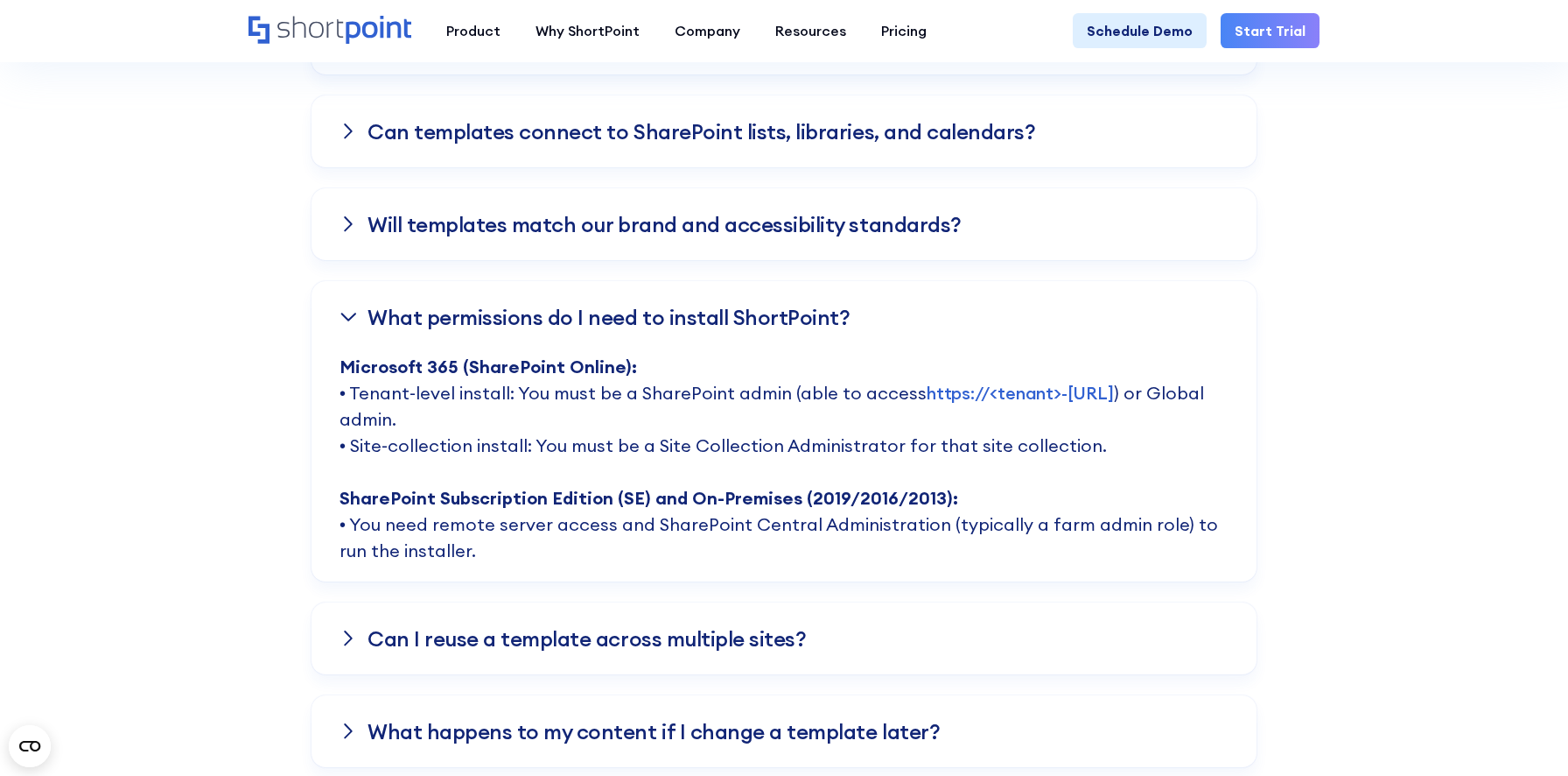
click at [820, 327] on h3 "What permissions do I need to install ShortPoint?" at bounding box center [608, 317] width 482 height 23
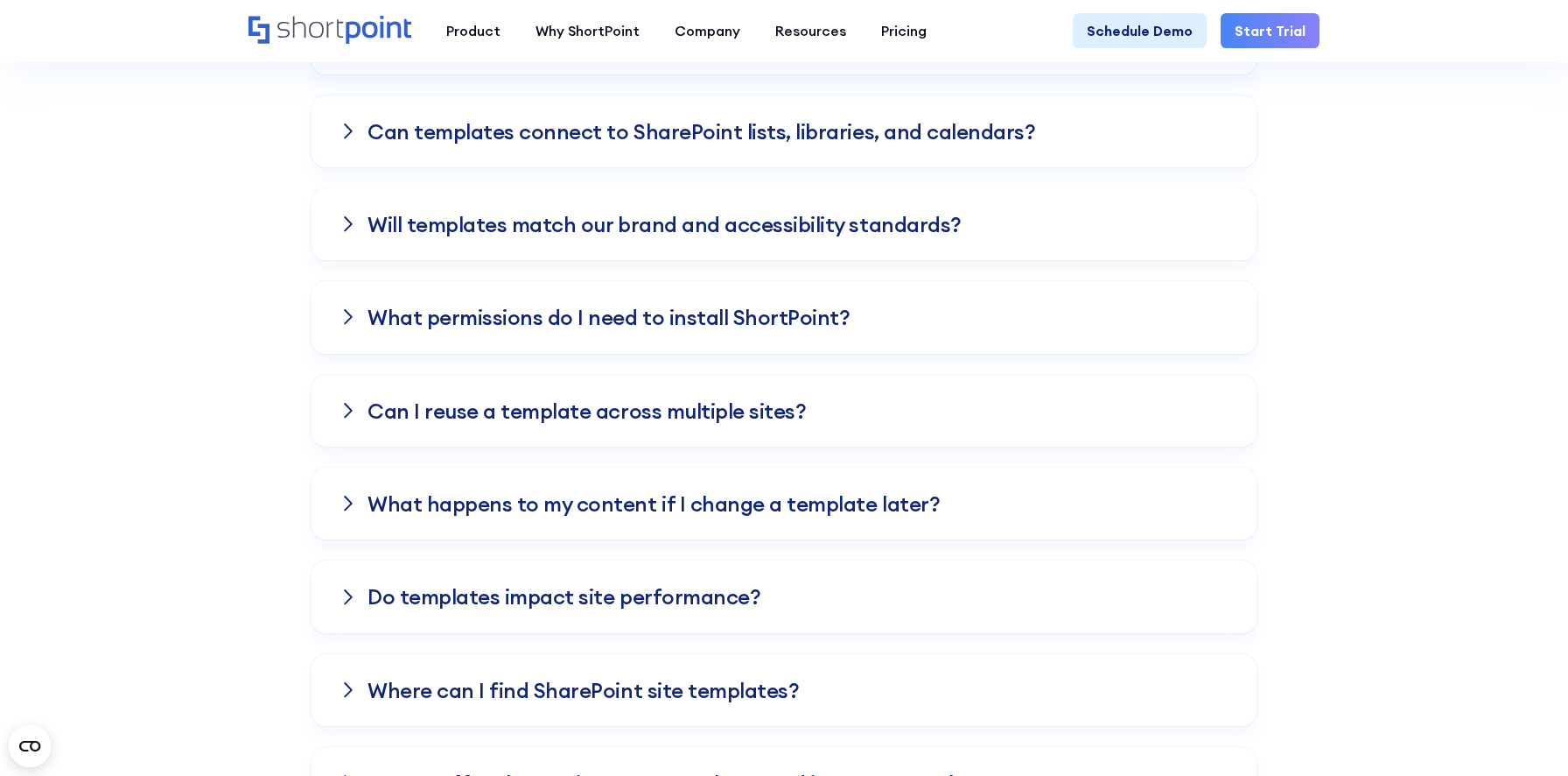
click at [1241, 398] on div "Can I reuse a template across multiple sites?" at bounding box center [784, 410] width 946 height 72
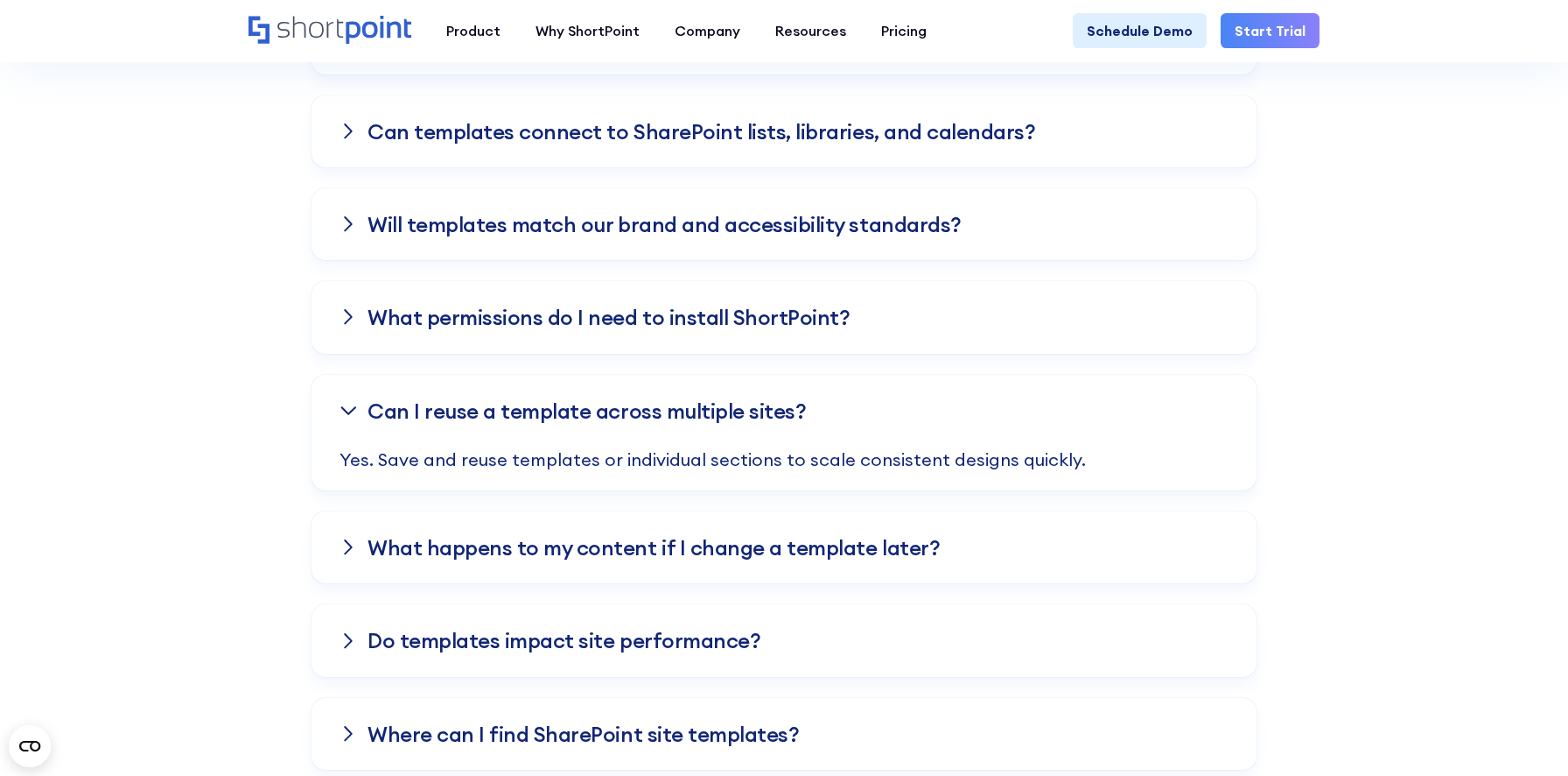
click at [1227, 406] on div "Can I reuse a template across multiple sites?" at bounding box center [784, 410] width 946 height 72
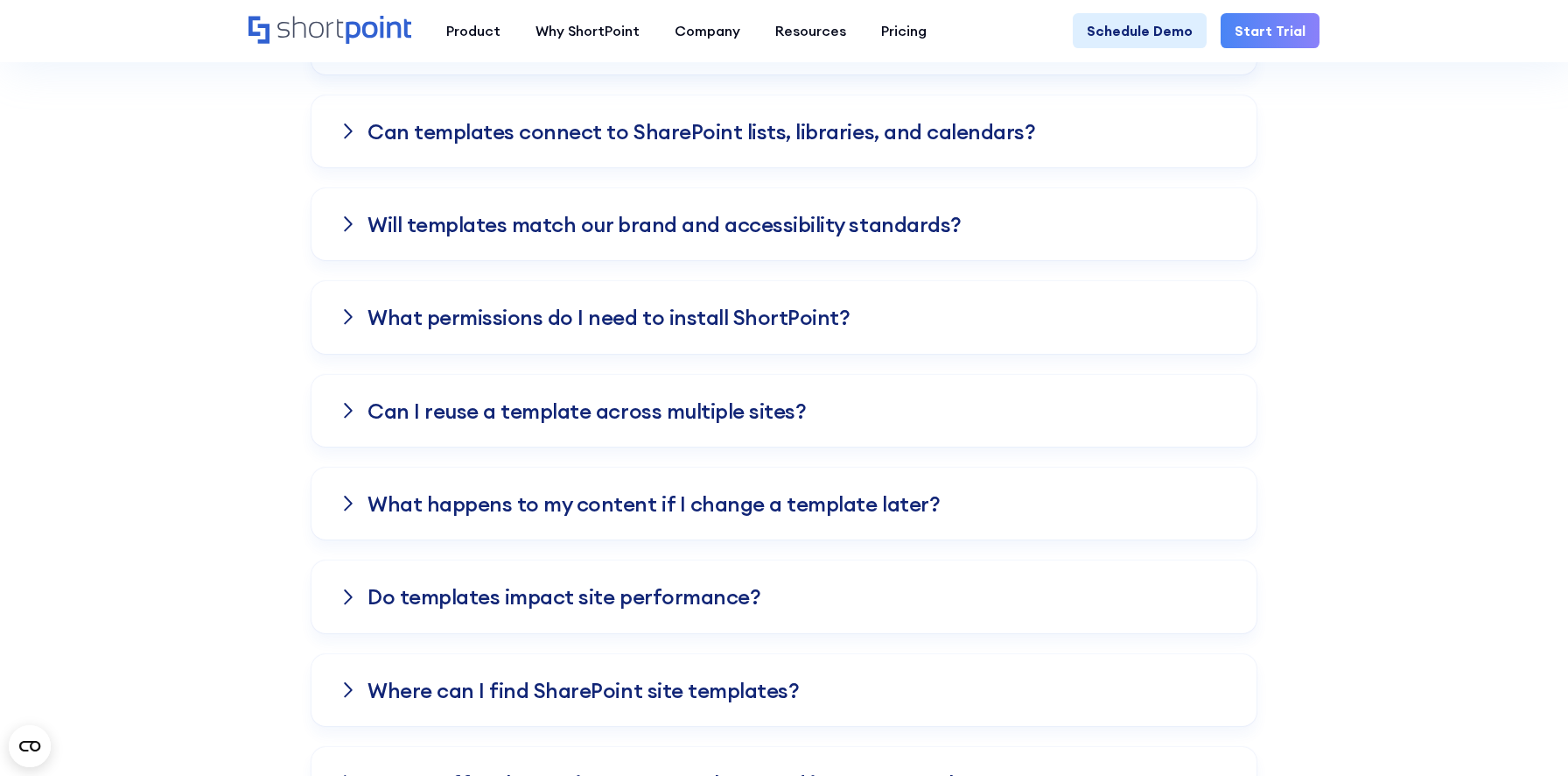
click at [1200, 488] on div "What happens to my content if I change a template later?" at bounding box center [784, 503] width 946 height 72
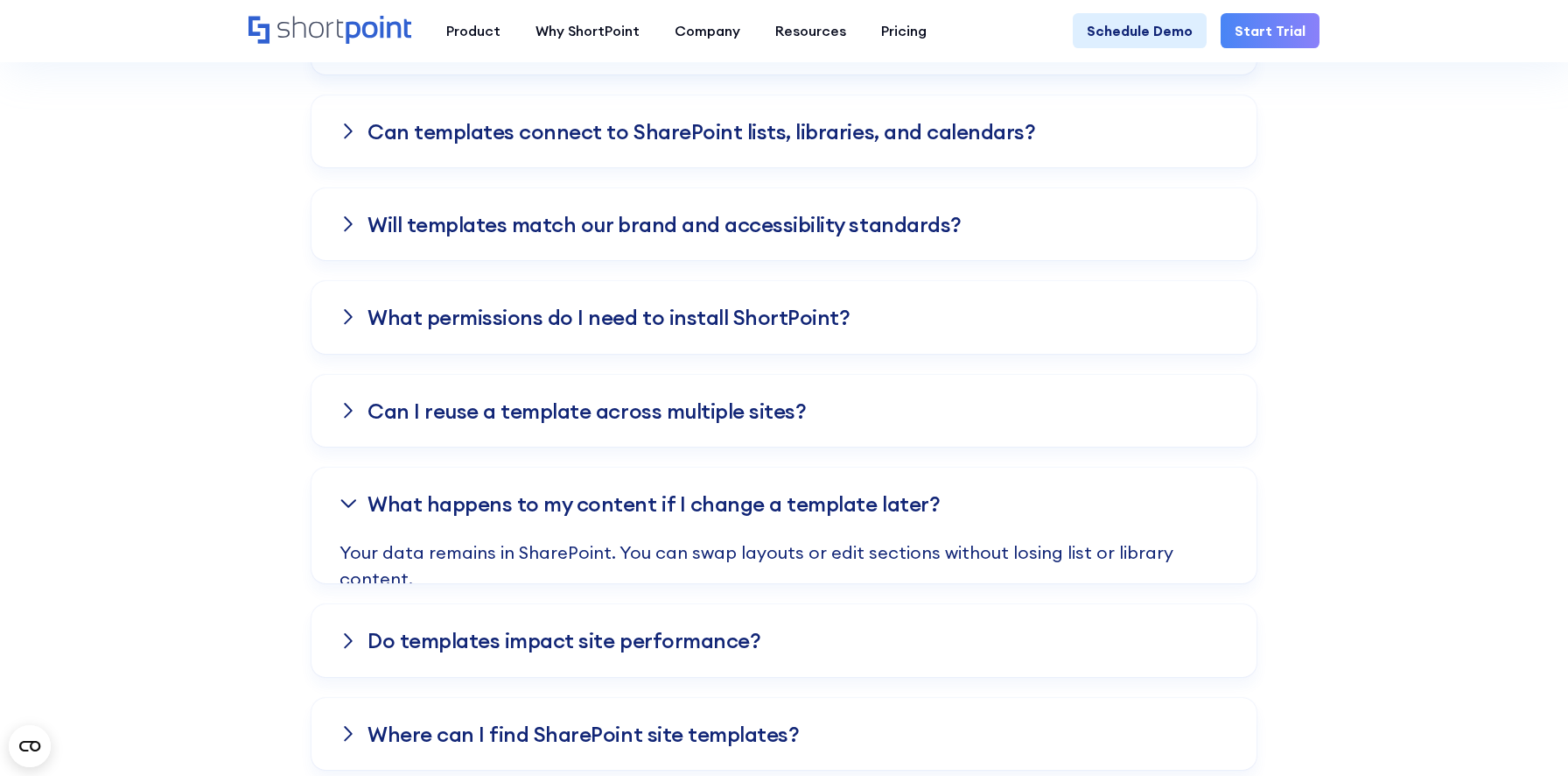
click at [1200, 488] on div "What happens to my content if I change a template later?" at bounding box center [784, 503] width 946 height 72
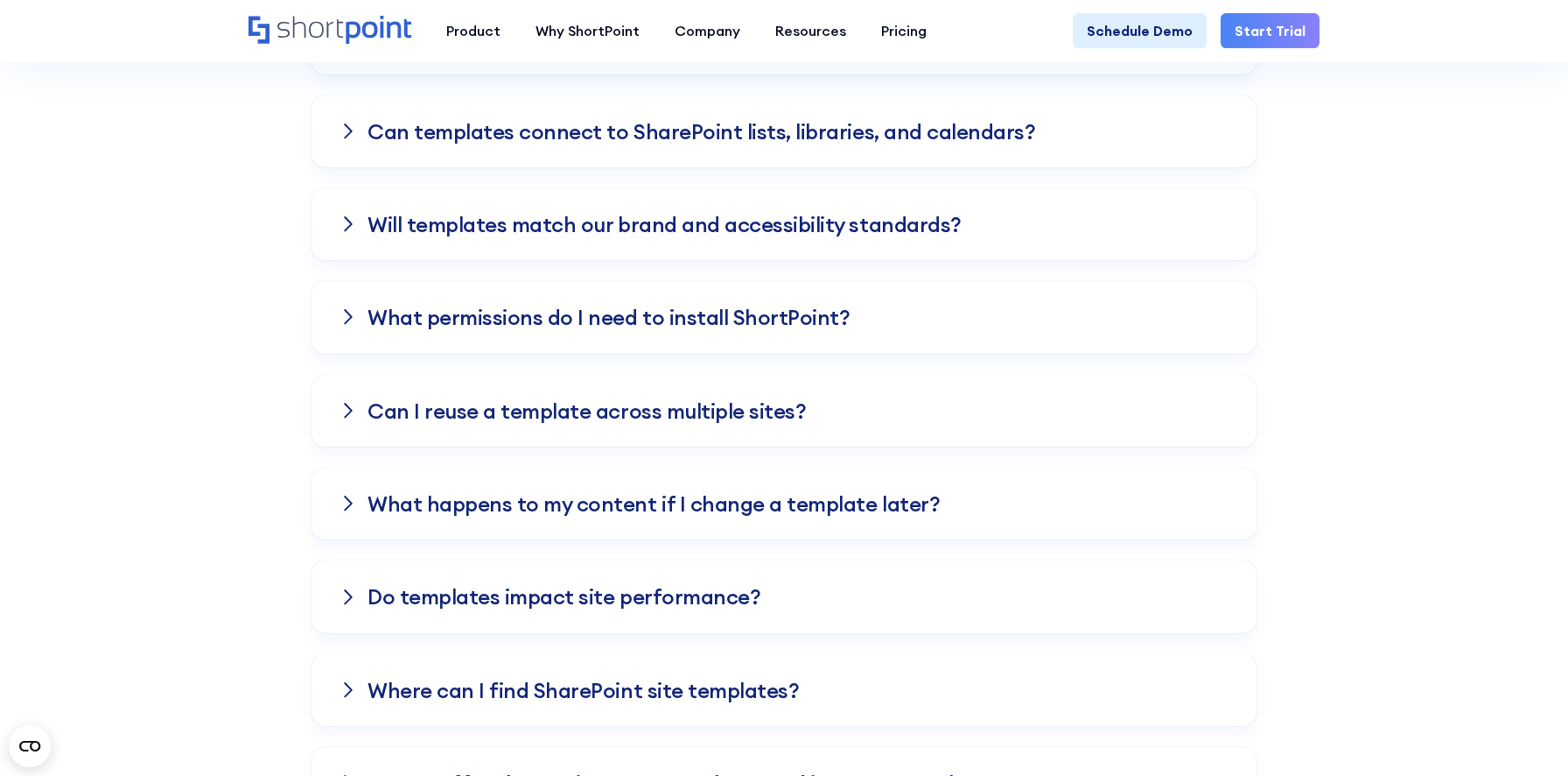
click at [1106, 604] on div "Do templates impact site performance?" at bounding box center [784, 595] width 946 height 72
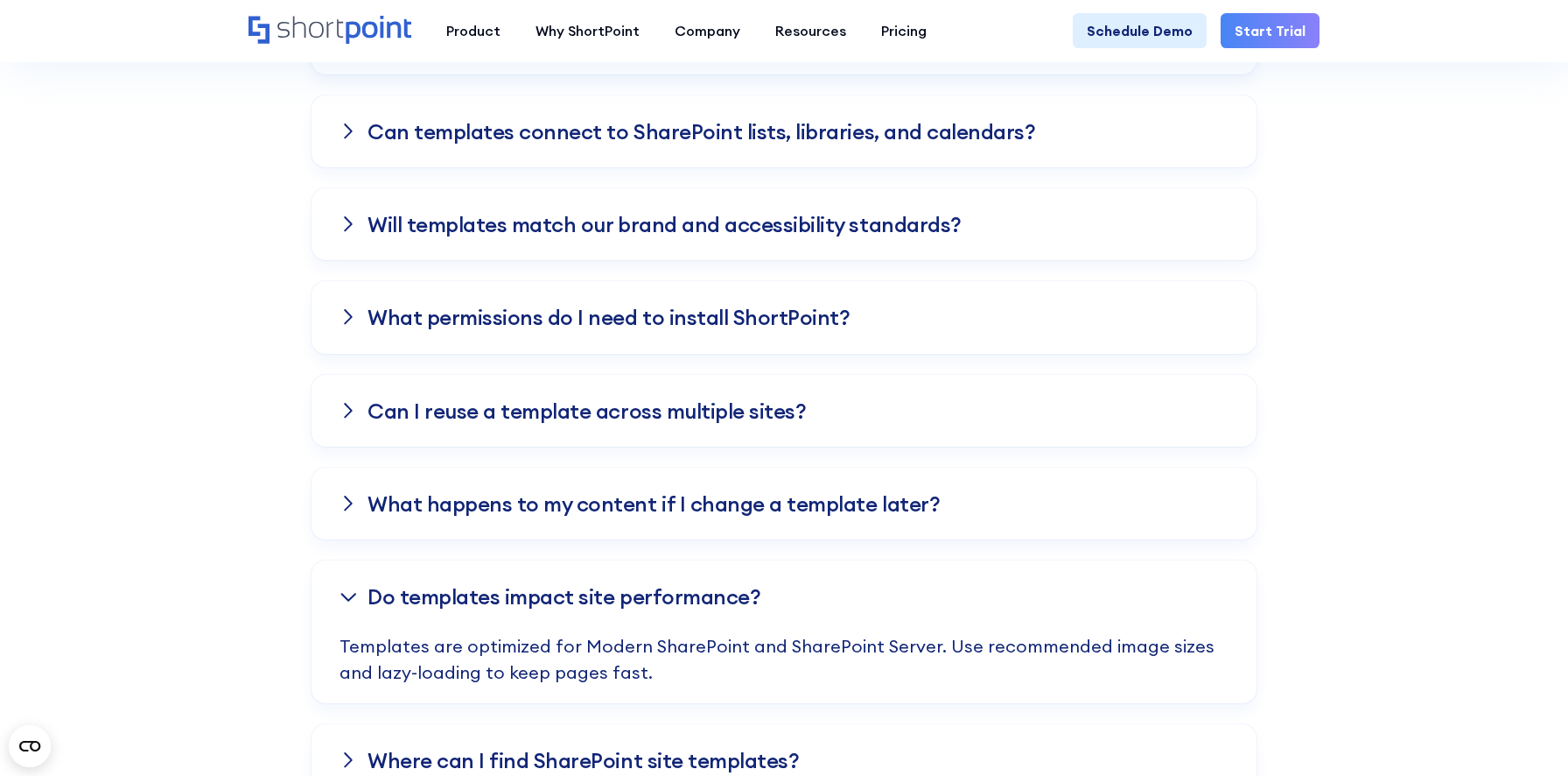
click at [1106, 604] on div "Do templates impact site performance?" at bounding box center [784, 595] width 946 height 72
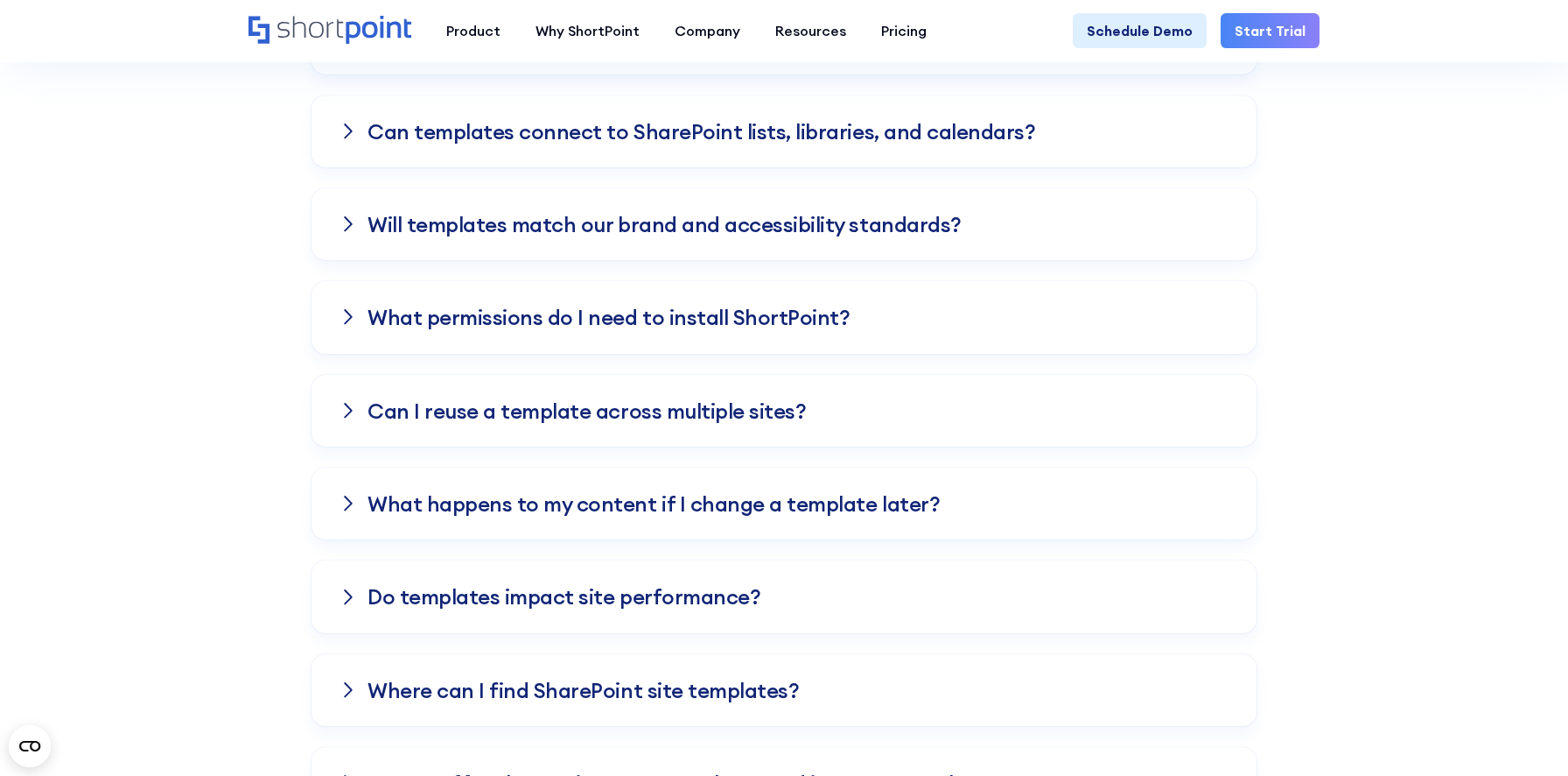
click at [1055, 593] on div "Do templates impact site performance?" at bounding box center [784, 595] width 946 height 72
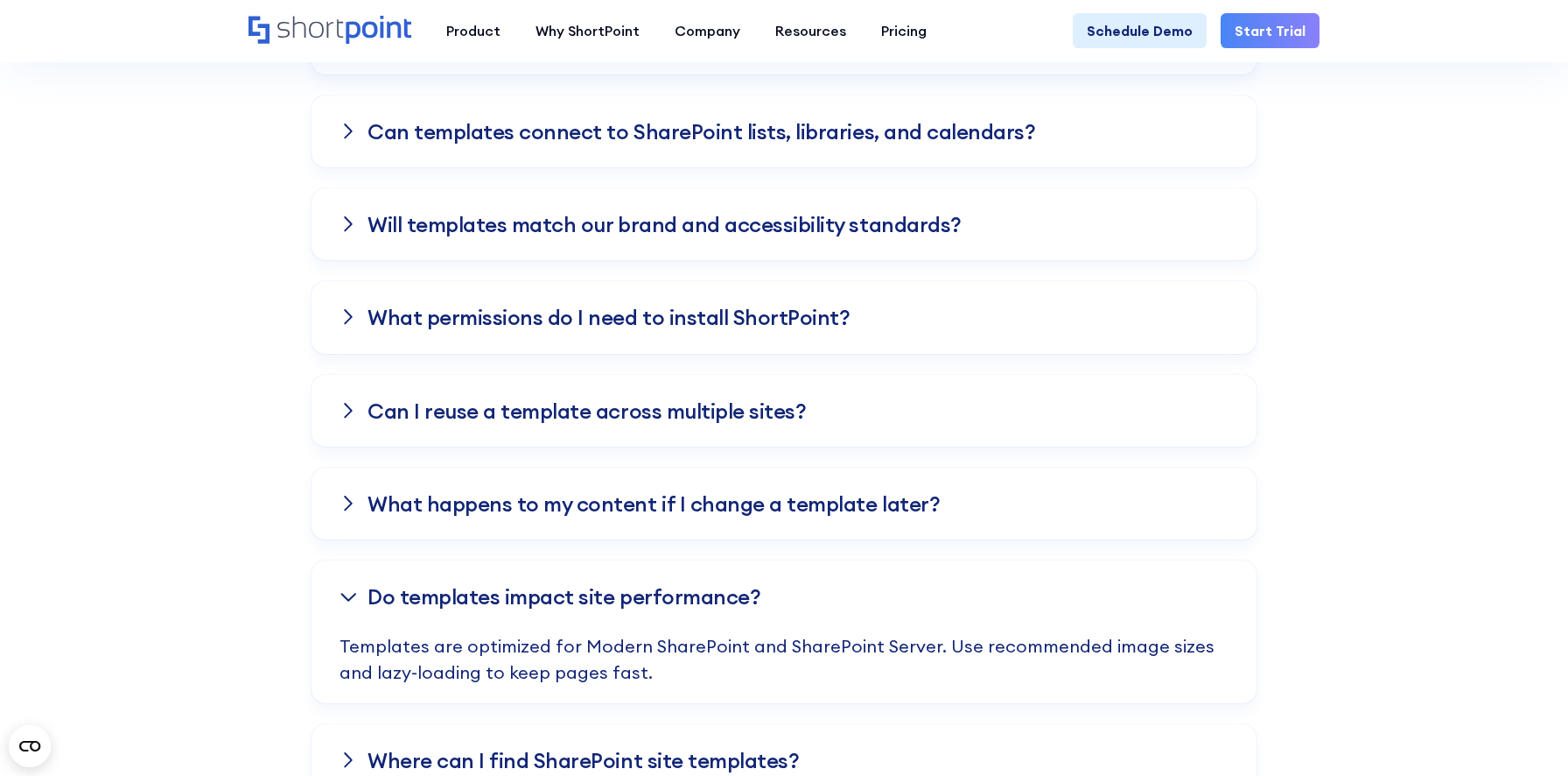
click at [1055, 593] on div "Do templates impact site performance?" at bounding box center [784, 595] width 946 height 72
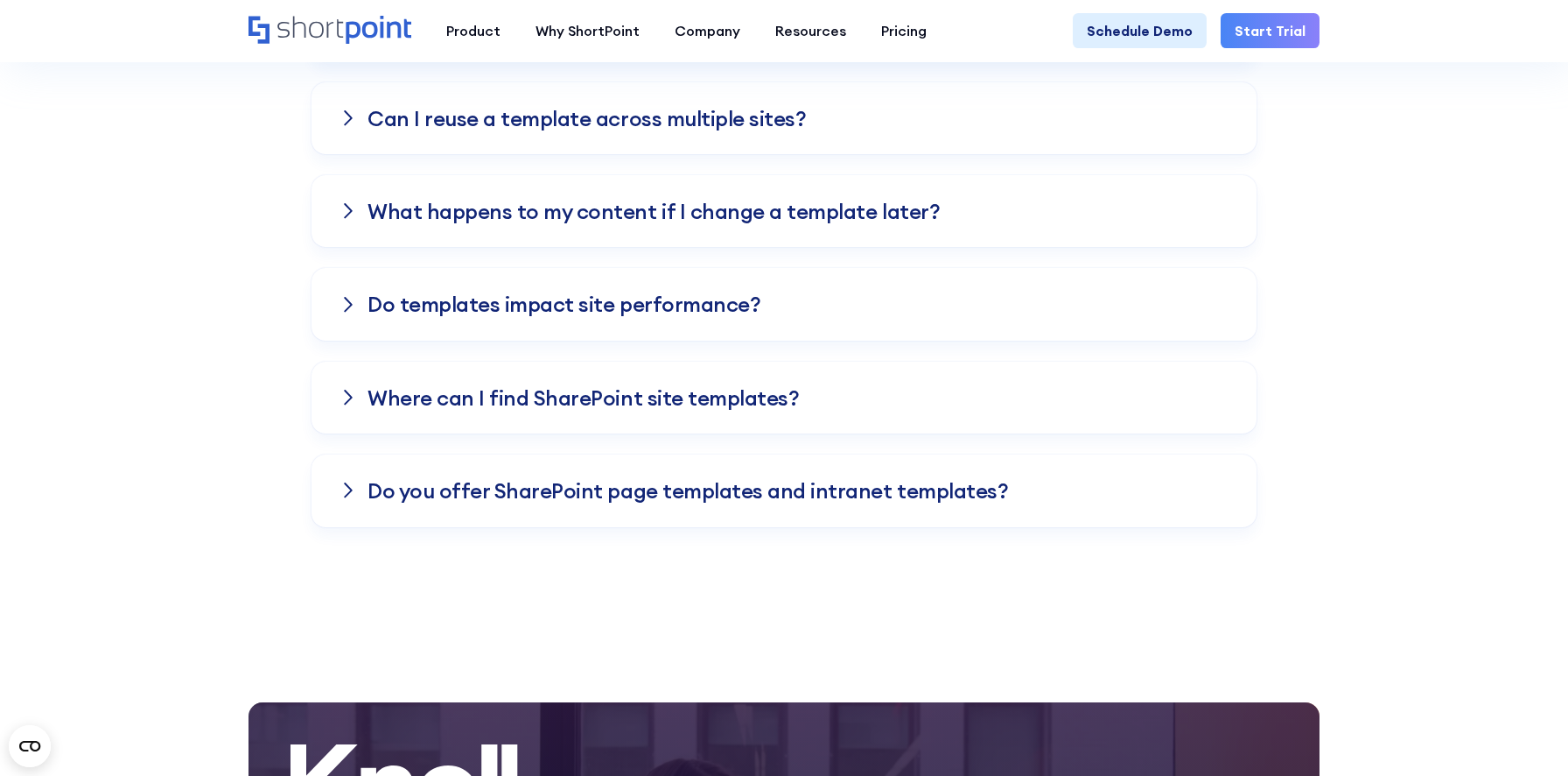
scroll to position [4882, 0]
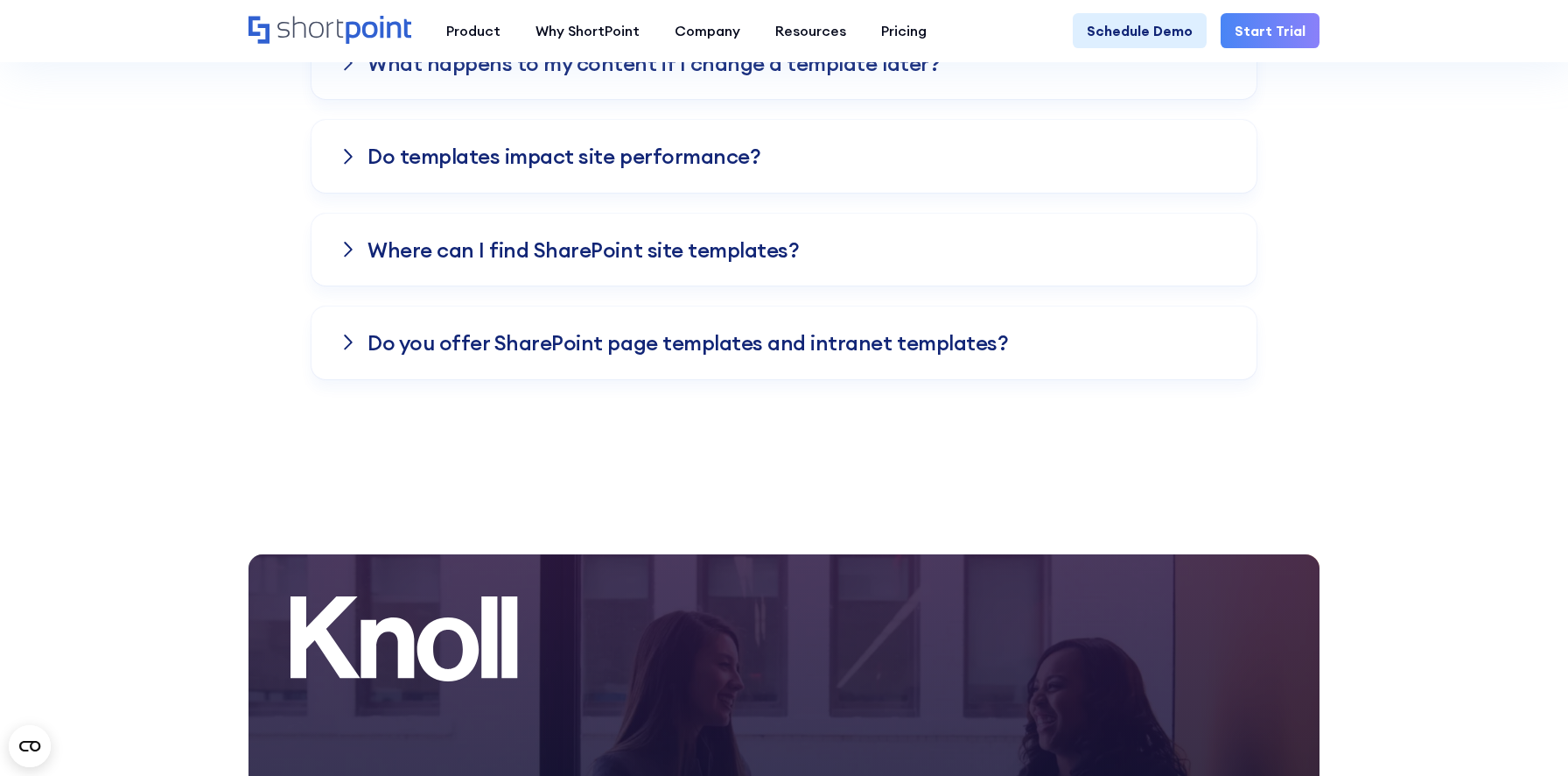
click at [932, 340] on h3 "Do you offer SharePoint page templates and intranet templates?" at bounding box center [688, 342] width 641 height 23
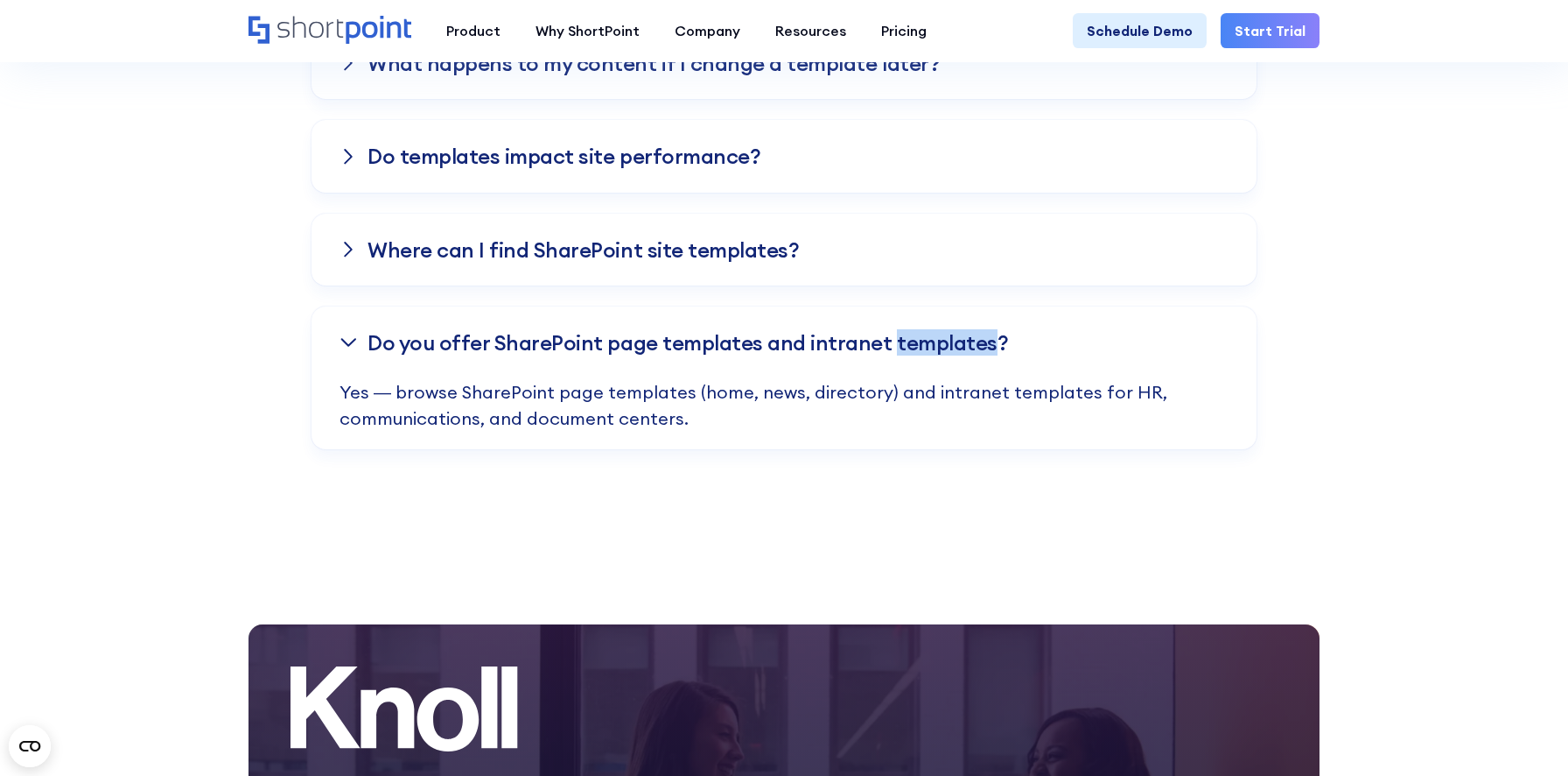
click at [932, 340] on h3 "Do you offer SharePoint page templates and intranet templates?" at bounding box center [688, 342] width 641 height 23
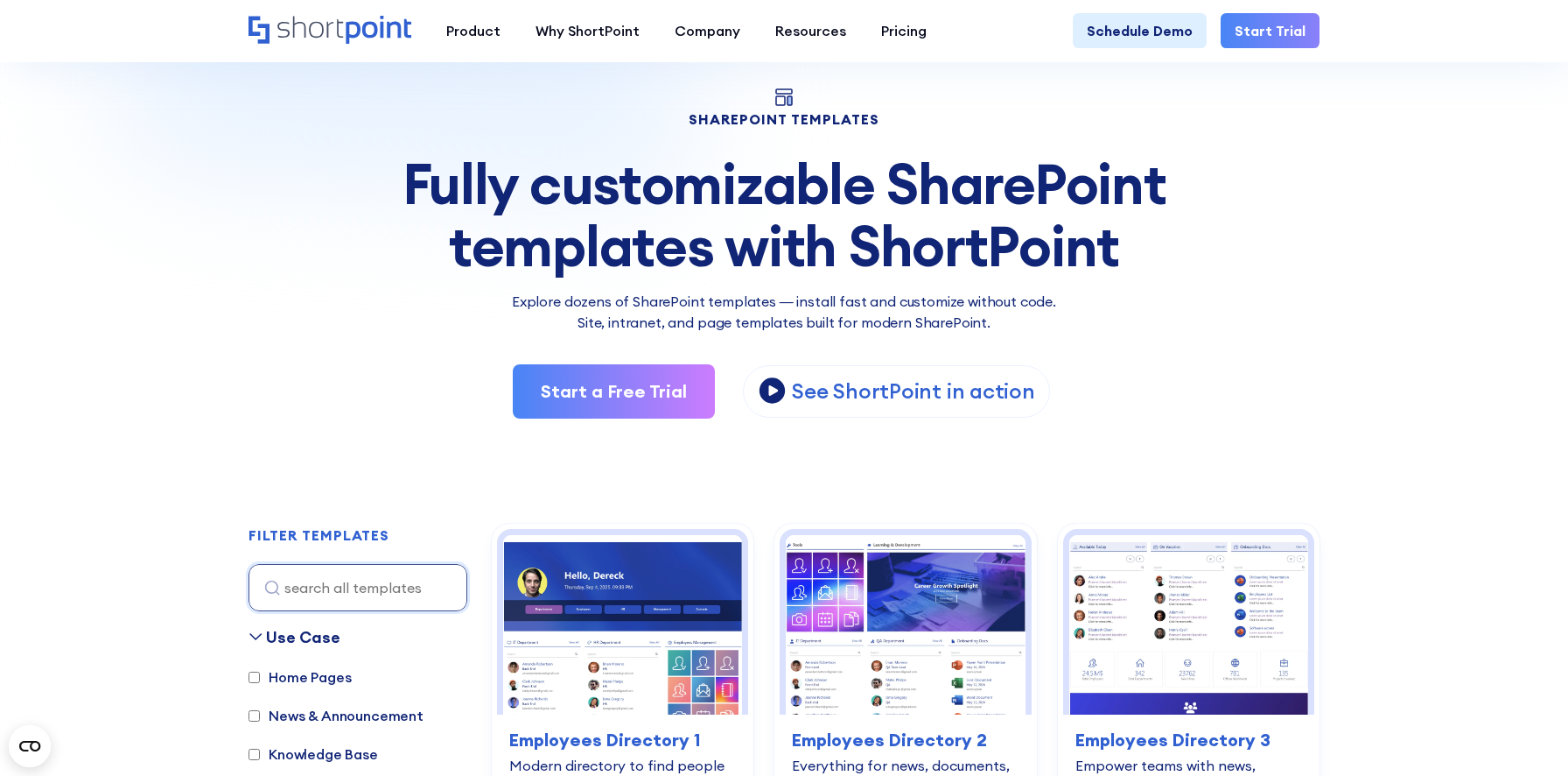
scroll to position [0, 0]
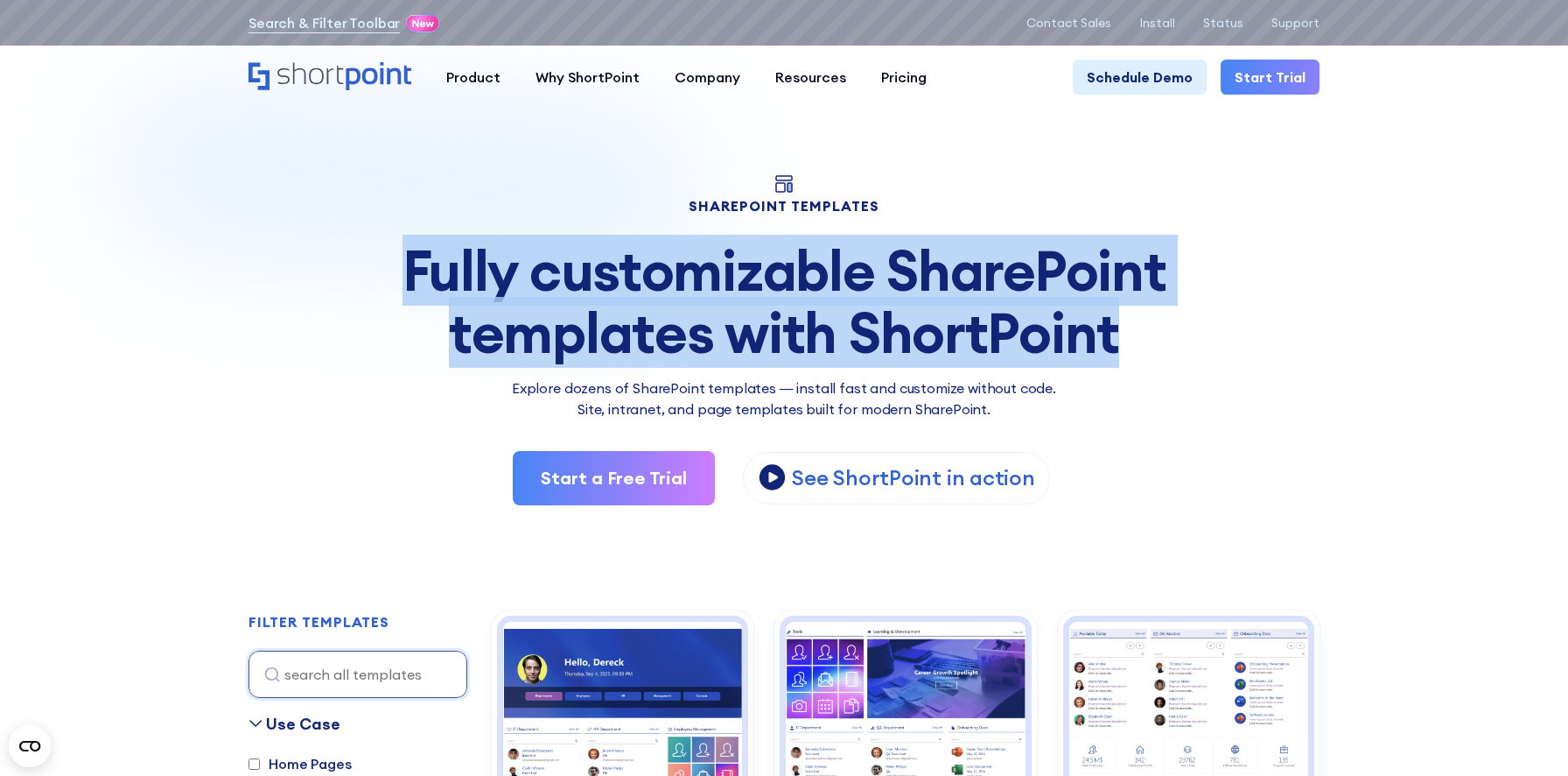
drag, startPoint x: 400, startPoint y: 262, endPoint x: 1135, endPoint y: 339, distance: 739.0
click at [1135, 339] on div "Fully customizable SharePoint templates with ShortPoint" at bounding box center [784, 301] width 1072 height 123
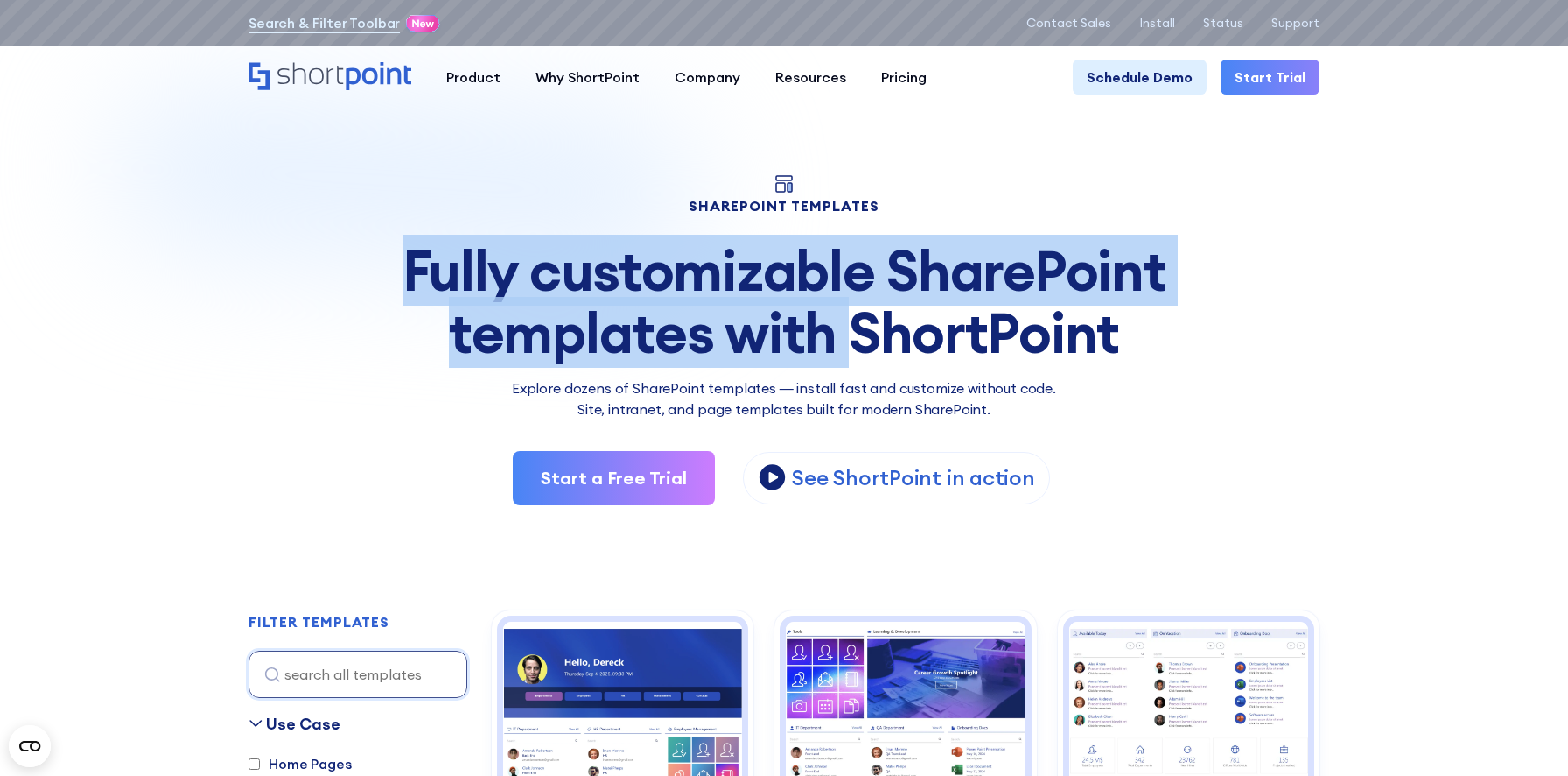
drag, startPoint x: 407, startPoint y: 264, endPoint x: 851, endPoint y: 302, distance: 445.6
click at [851, 302] on div "Fully customizable SharePoint templates with ShortPoint" at bounding box center [784, 301] width 1072 height 123
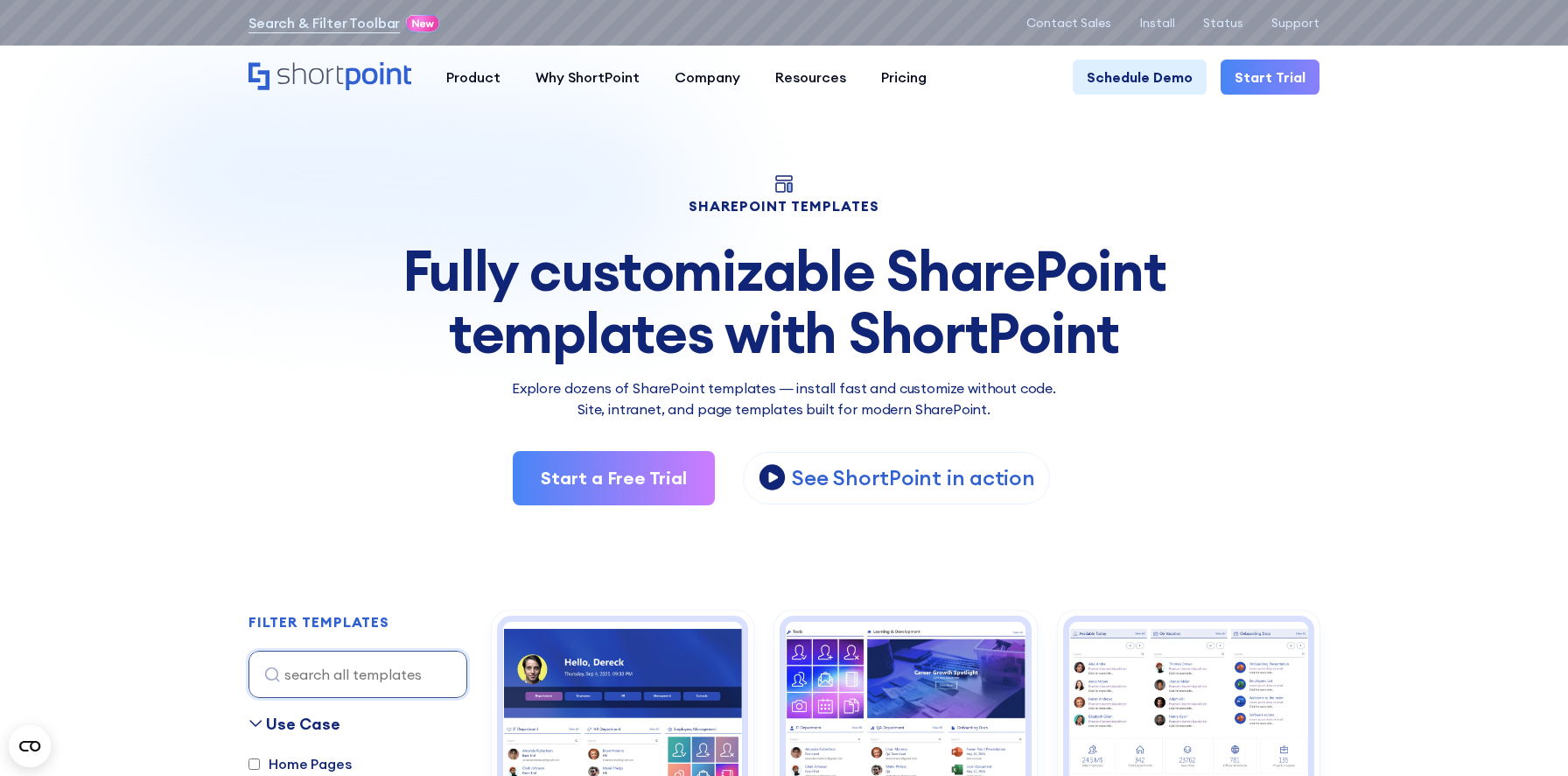
click at [887, 328] on div "Fully customizable SharePoint templates with ShortPoint" at bounding box center [784, 301] width 1072 height 123
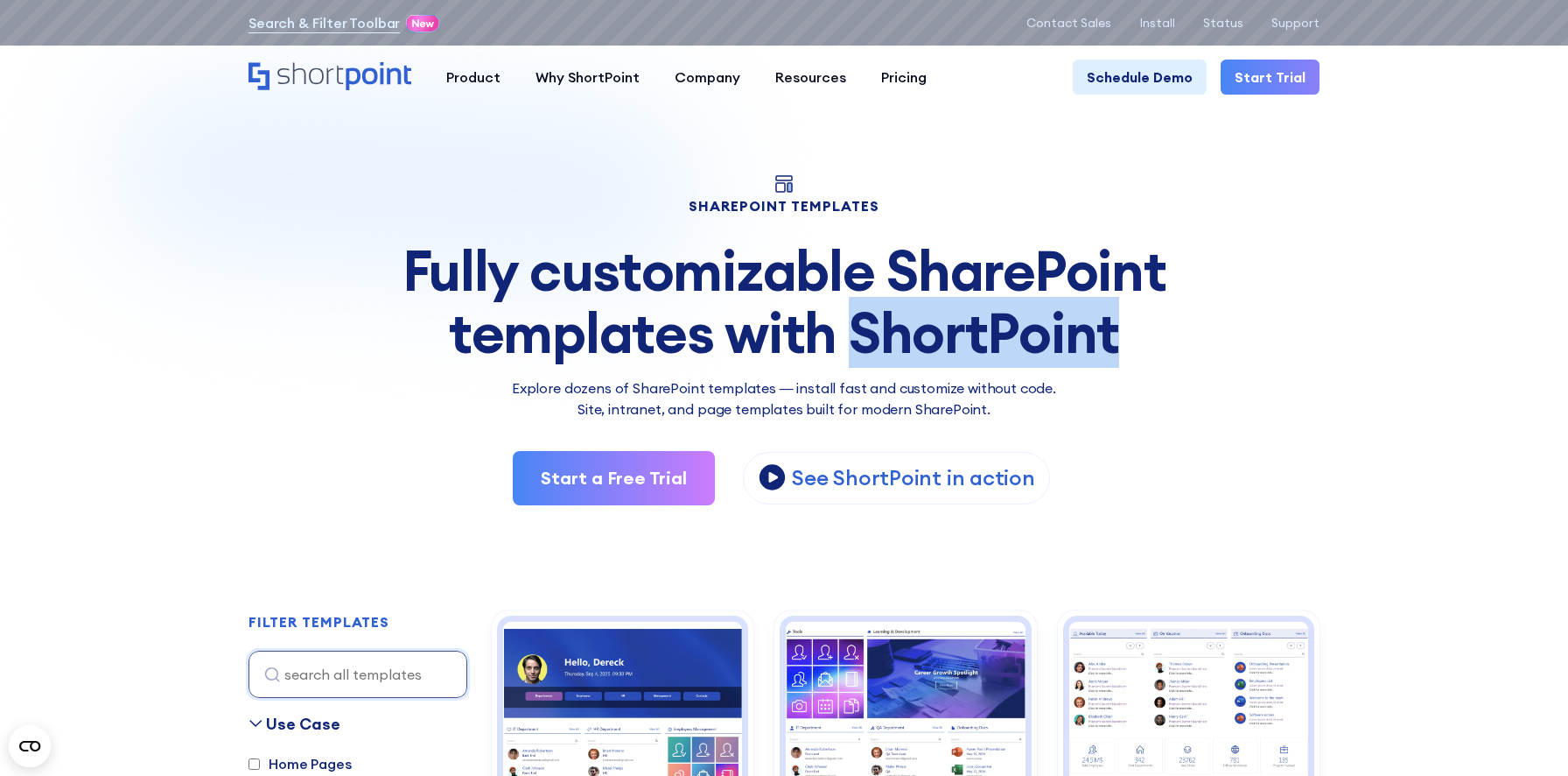
click at [887, 328] on div "Fully customizable SharePoint templates with ShortPoint" at bounding box center [784, 301] width 1072 height 123
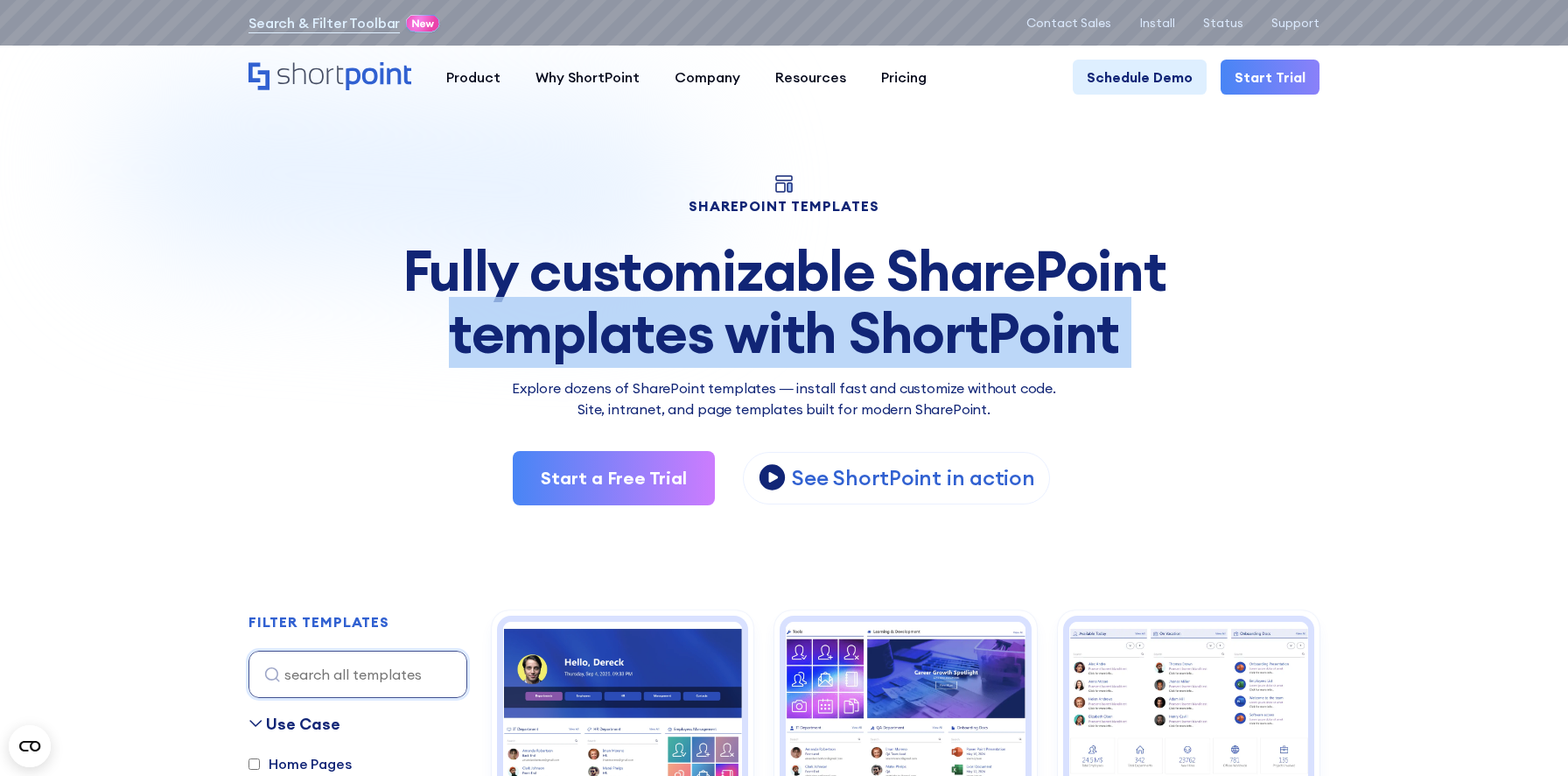
click at [887, 328] on div "Fully customizable SharePoint templates with ShortPoint" at bounding box center [784, 301] width 1072 height 123
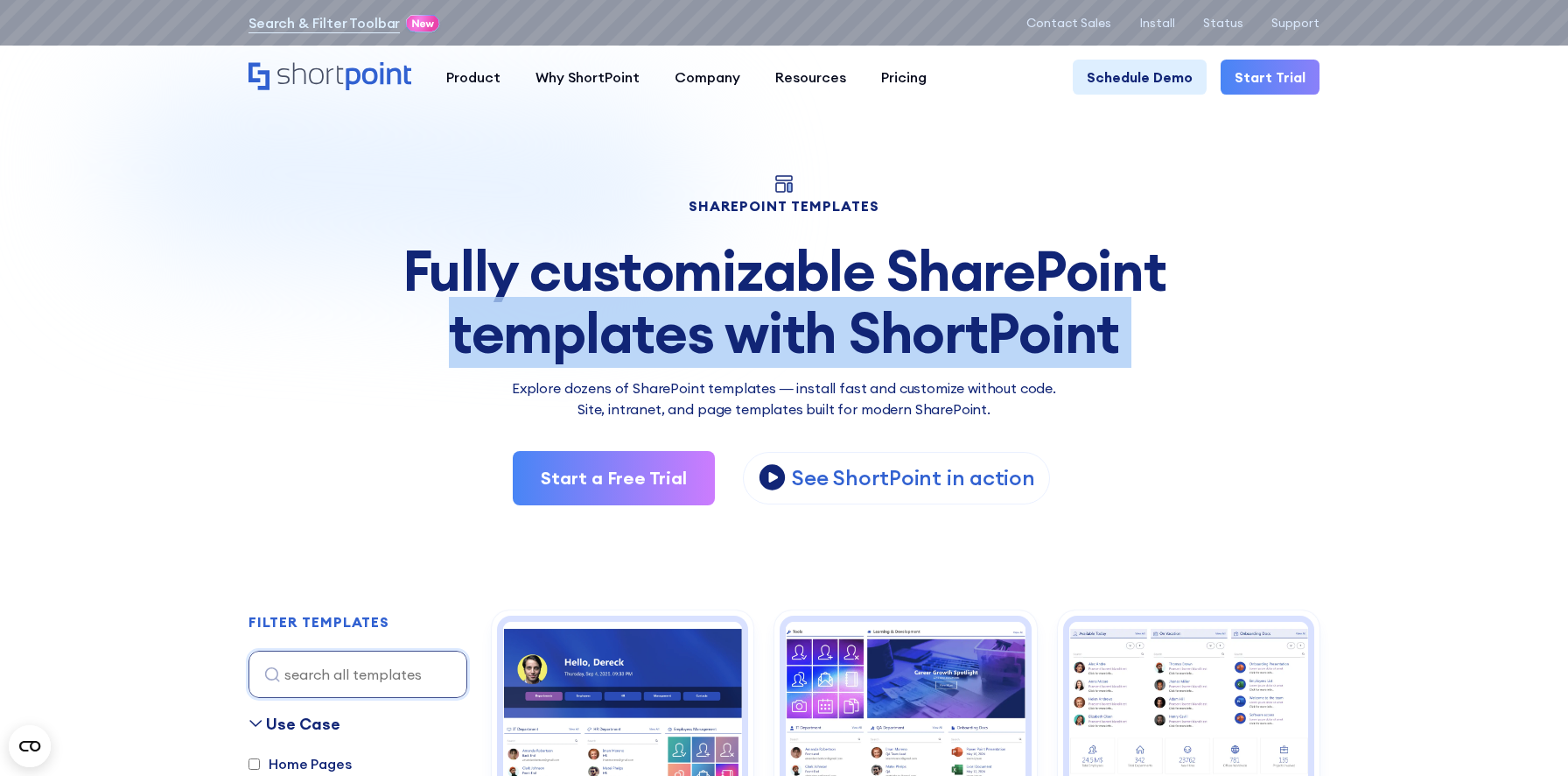
click at [887, 328] on div "Fully customizable SharePoint templates with ShortPoint" at bounding box center [784, 301] width 1072 height 123
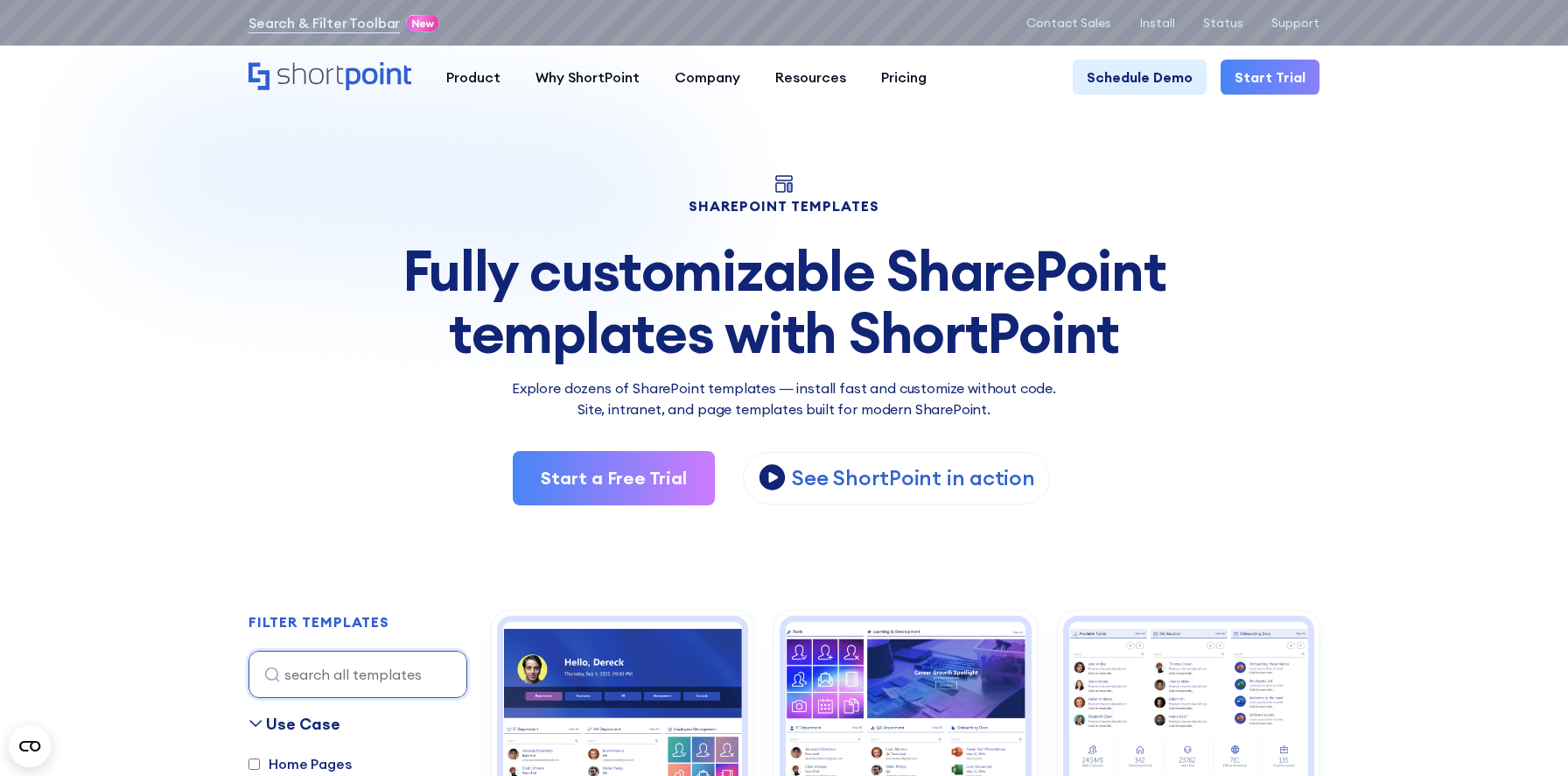
click at [890, 384] on p "Explore dozens of SharePoint templates — install fast and customize without cod…" at bounding box center [784, 398] width 1072 height 42
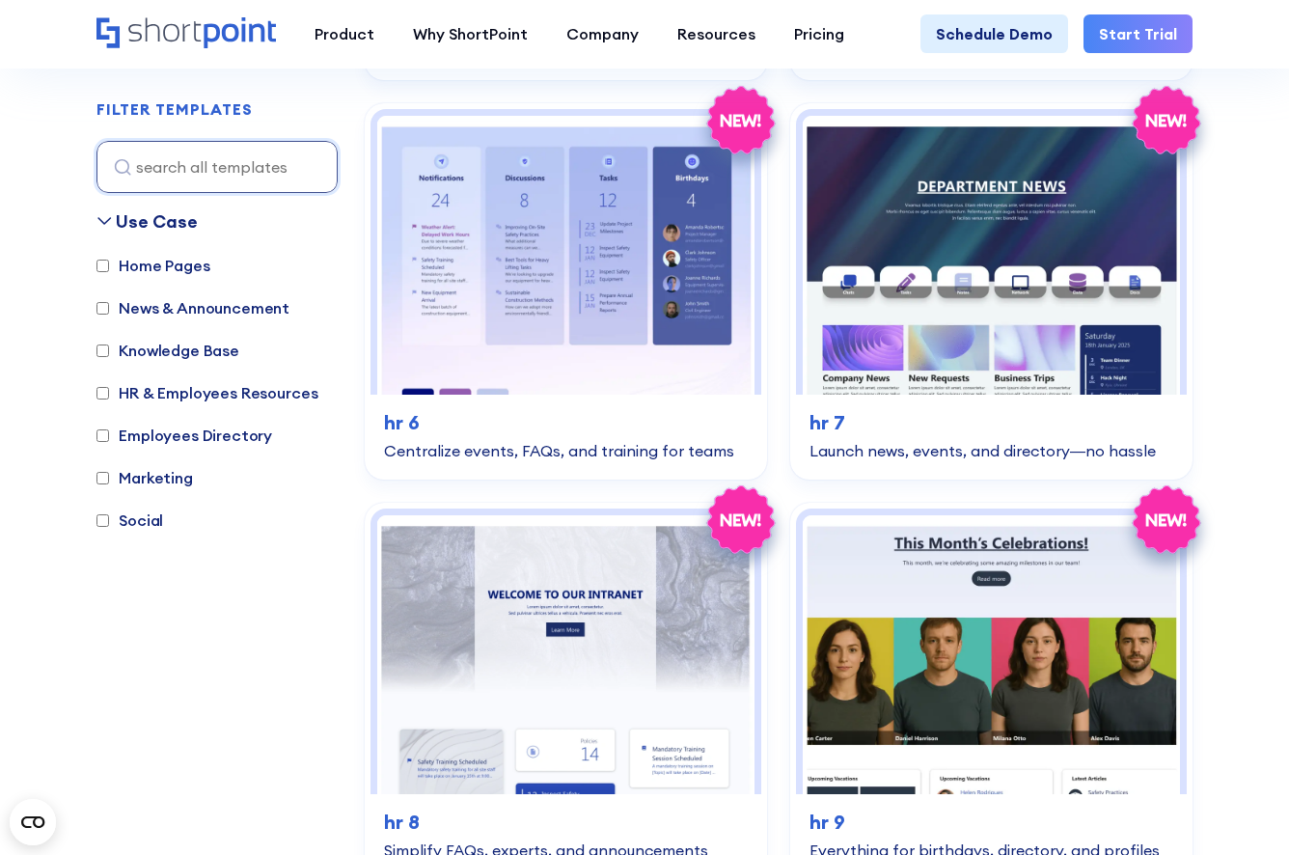
scroll to position [7550, 0]
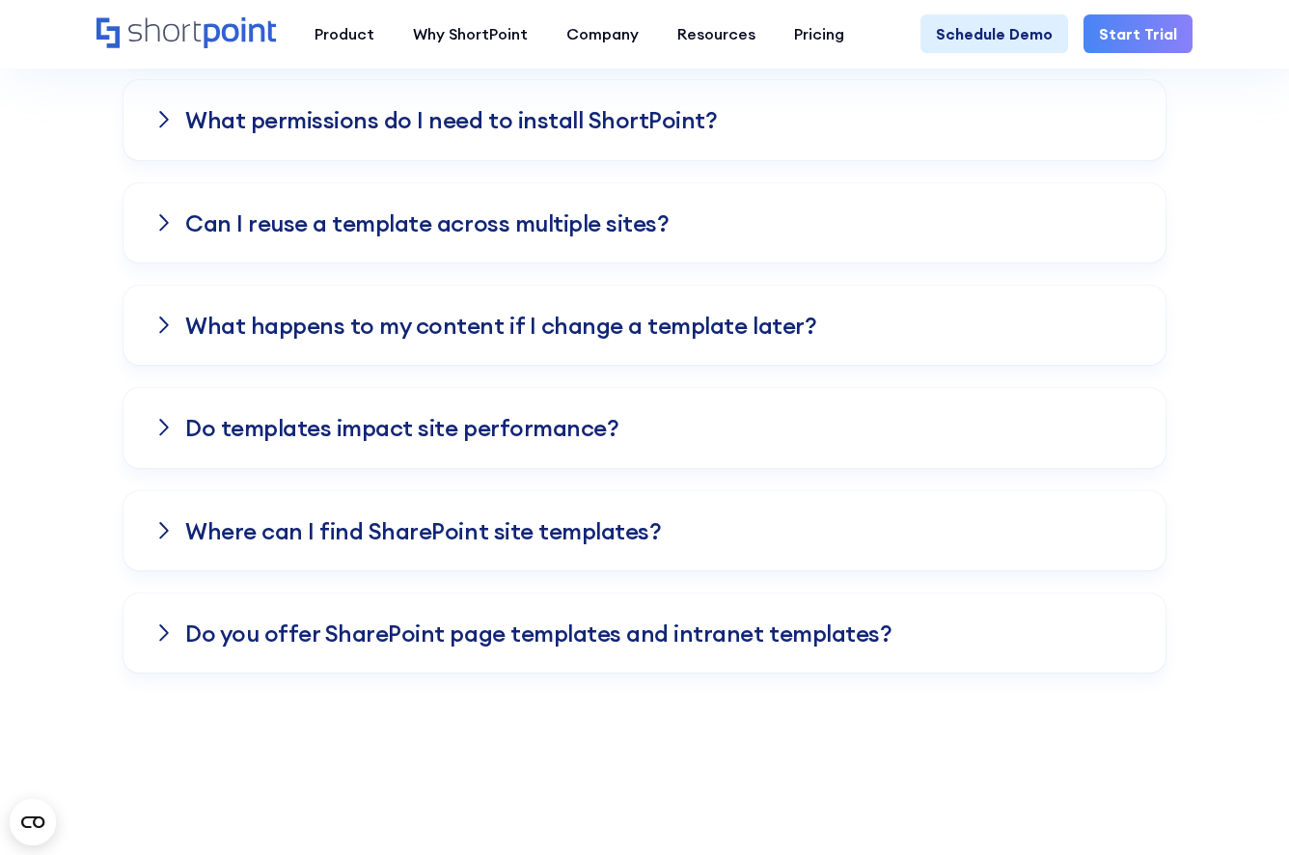
click at [1116, 439] on div "Do templates impact site performance?" at bounding box center [644, 427] width 1042 height 79
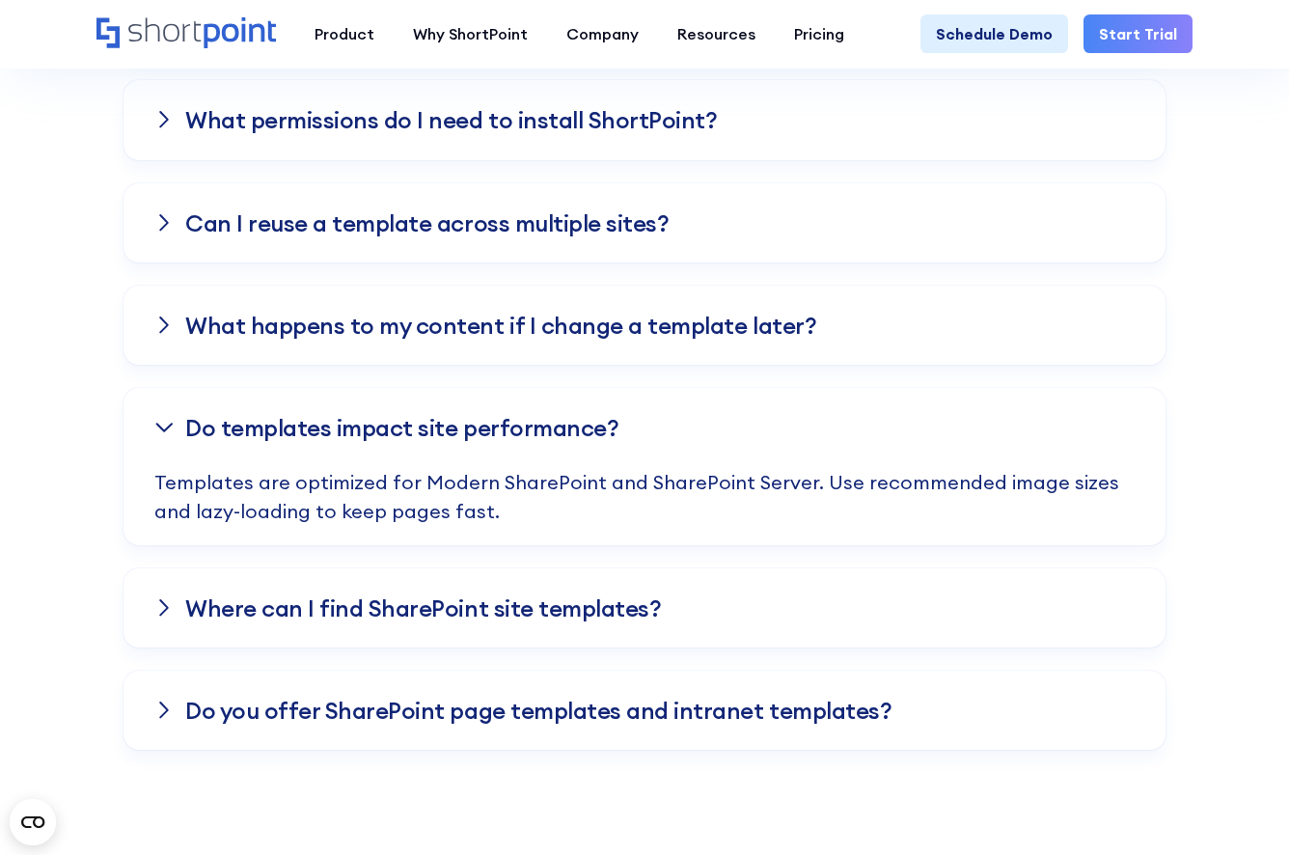
click at [1076, 415] on div "Do templates impact site performance?" at bounding box center [644, 427] width 1042 height 79
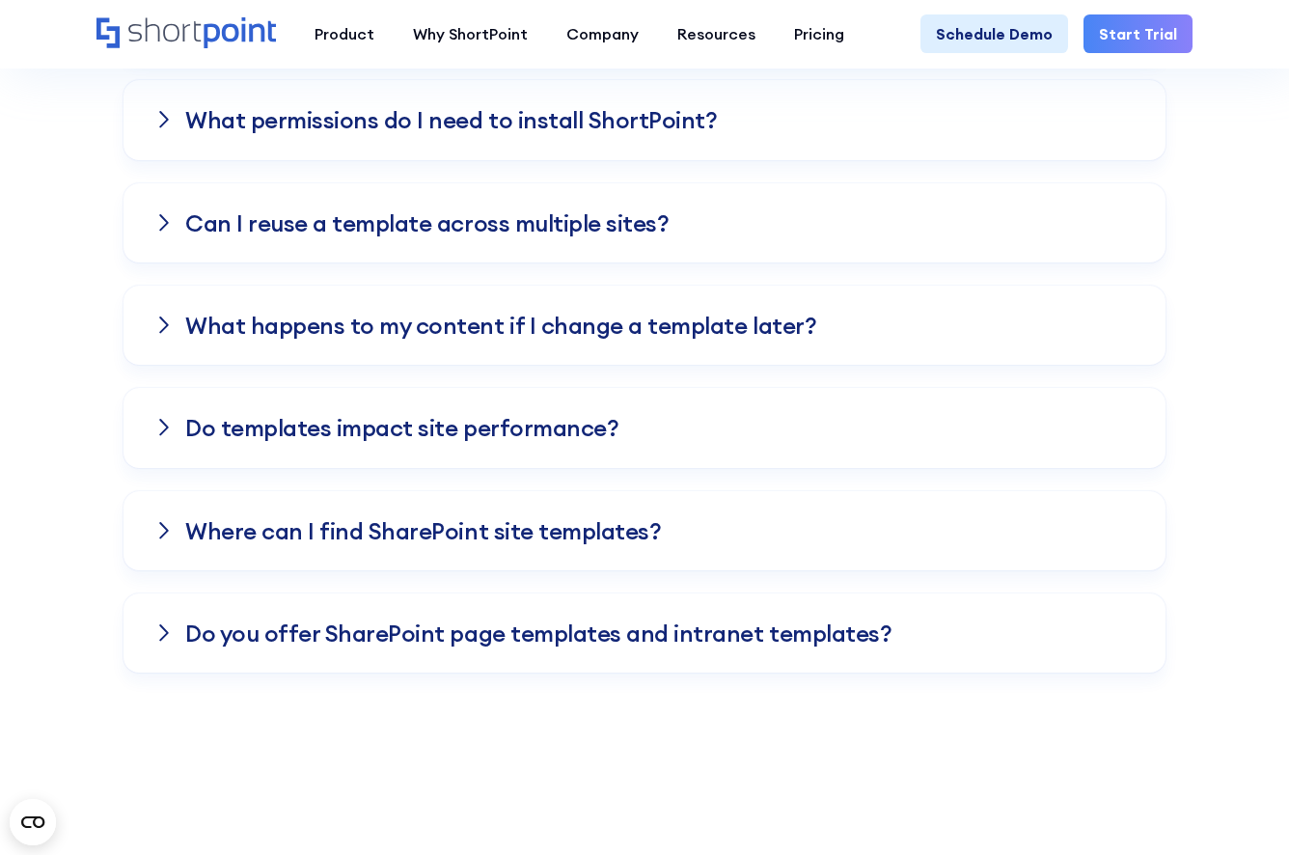
click at [925, 326] on div "What happens to my content if I change a template later?" at bounding box center [644, 324] width 1042 height 79
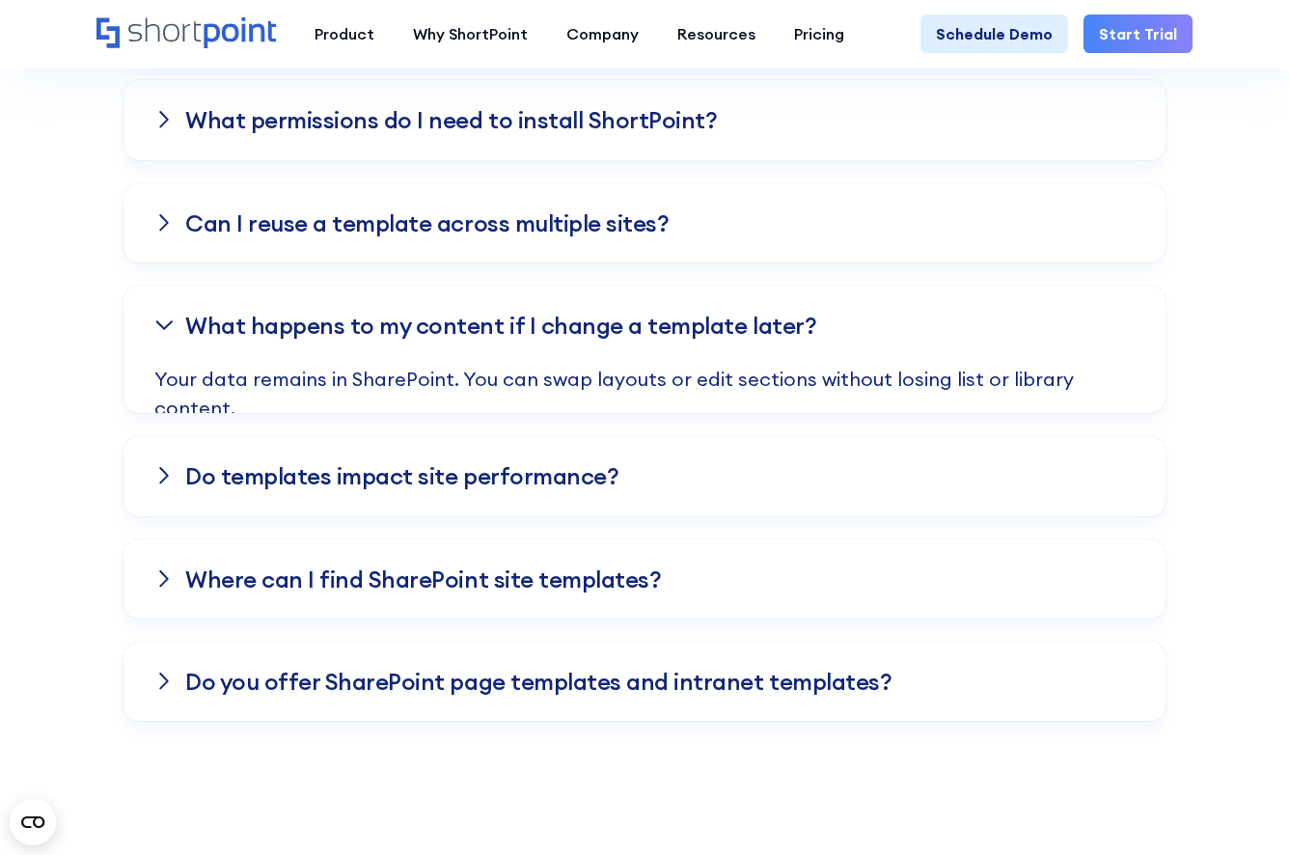
click at [924, 322] on div "What happens to my content if I change a template later?" at bounding box center [644, 324] width 1042 height 79
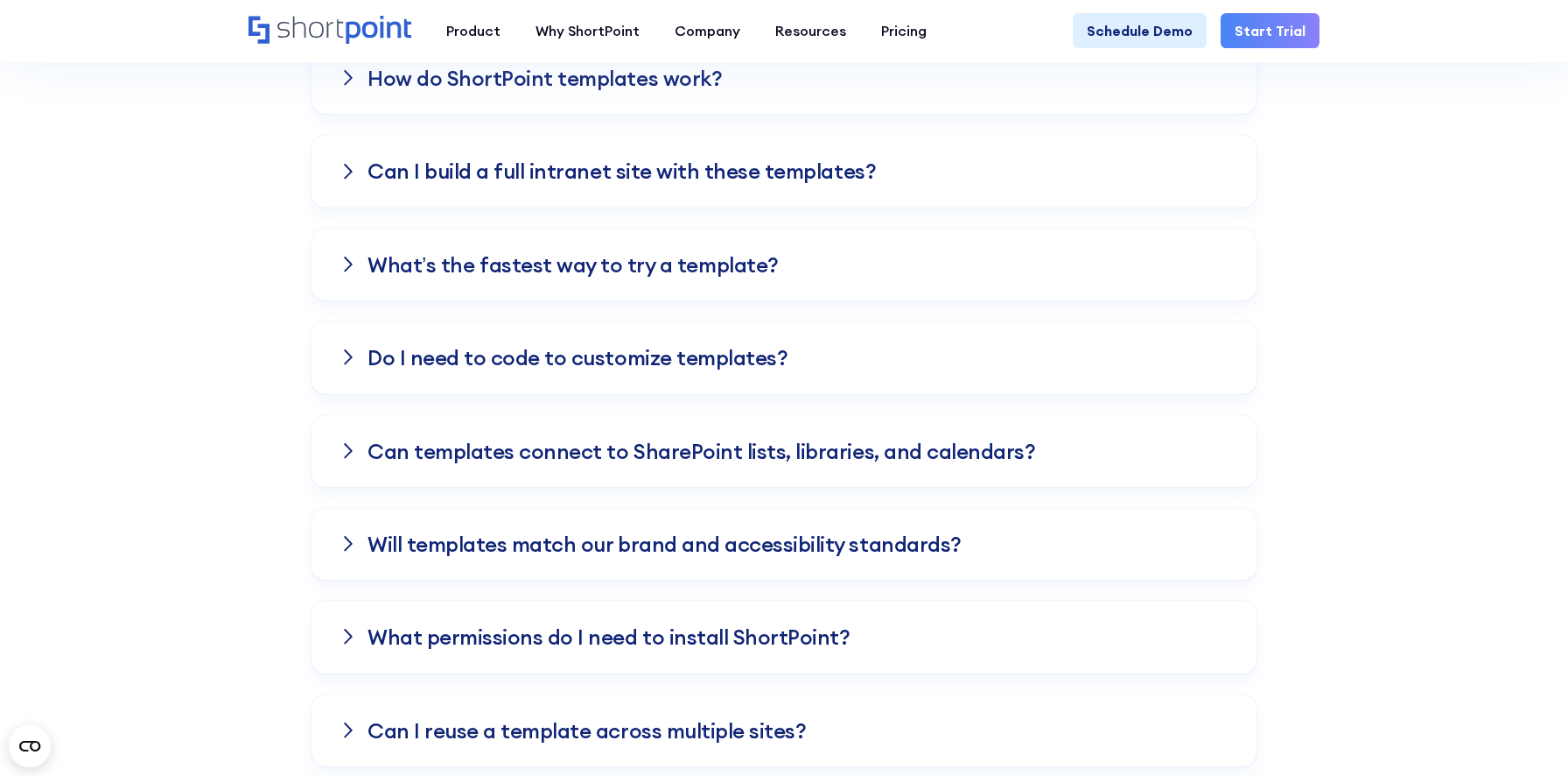
scroll to position [4030, 0]
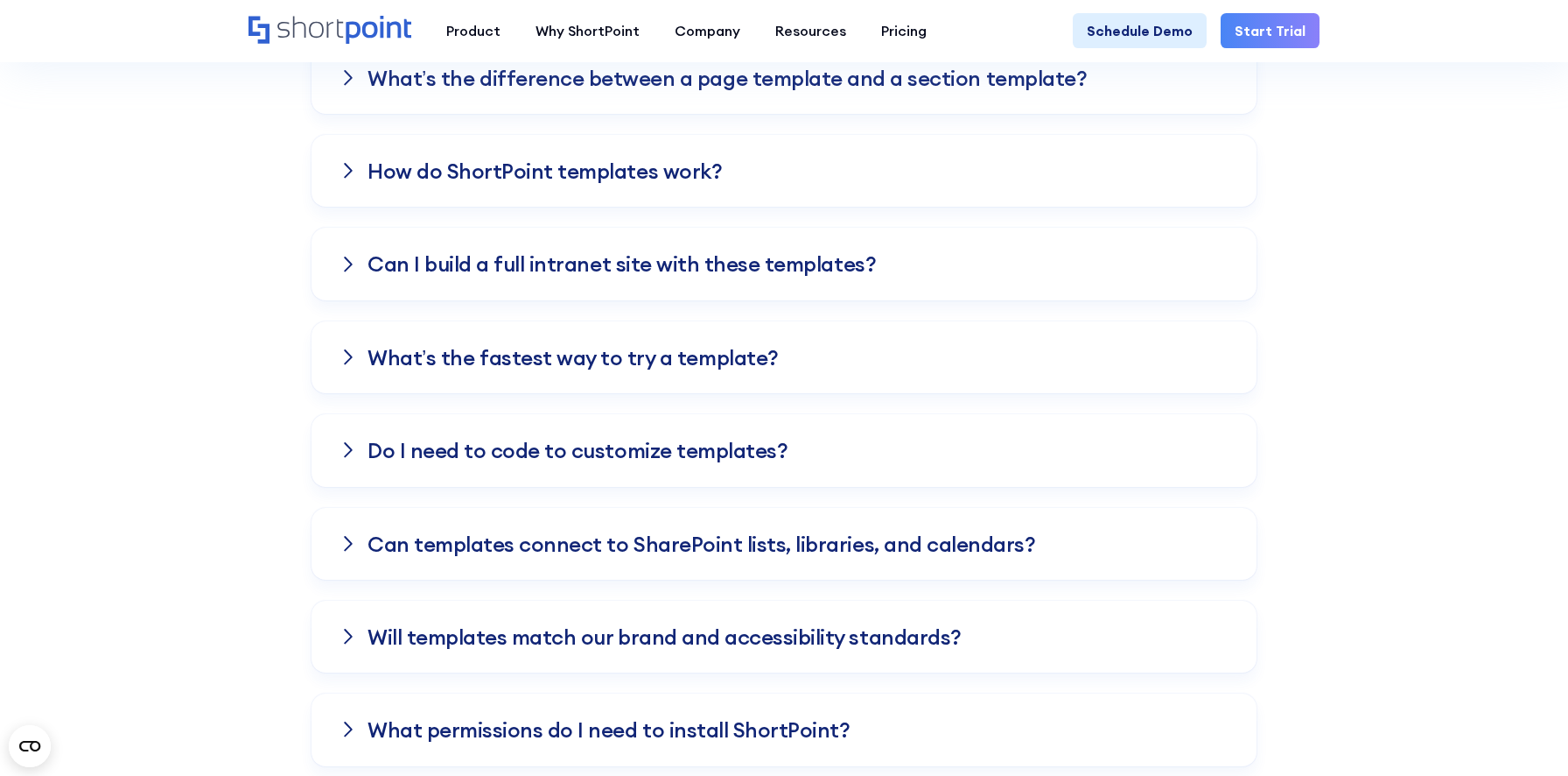
click at [1075, 355] on div "What’s the fastest way to try a template?" at bounding box center [784, 357] width 946 height 72
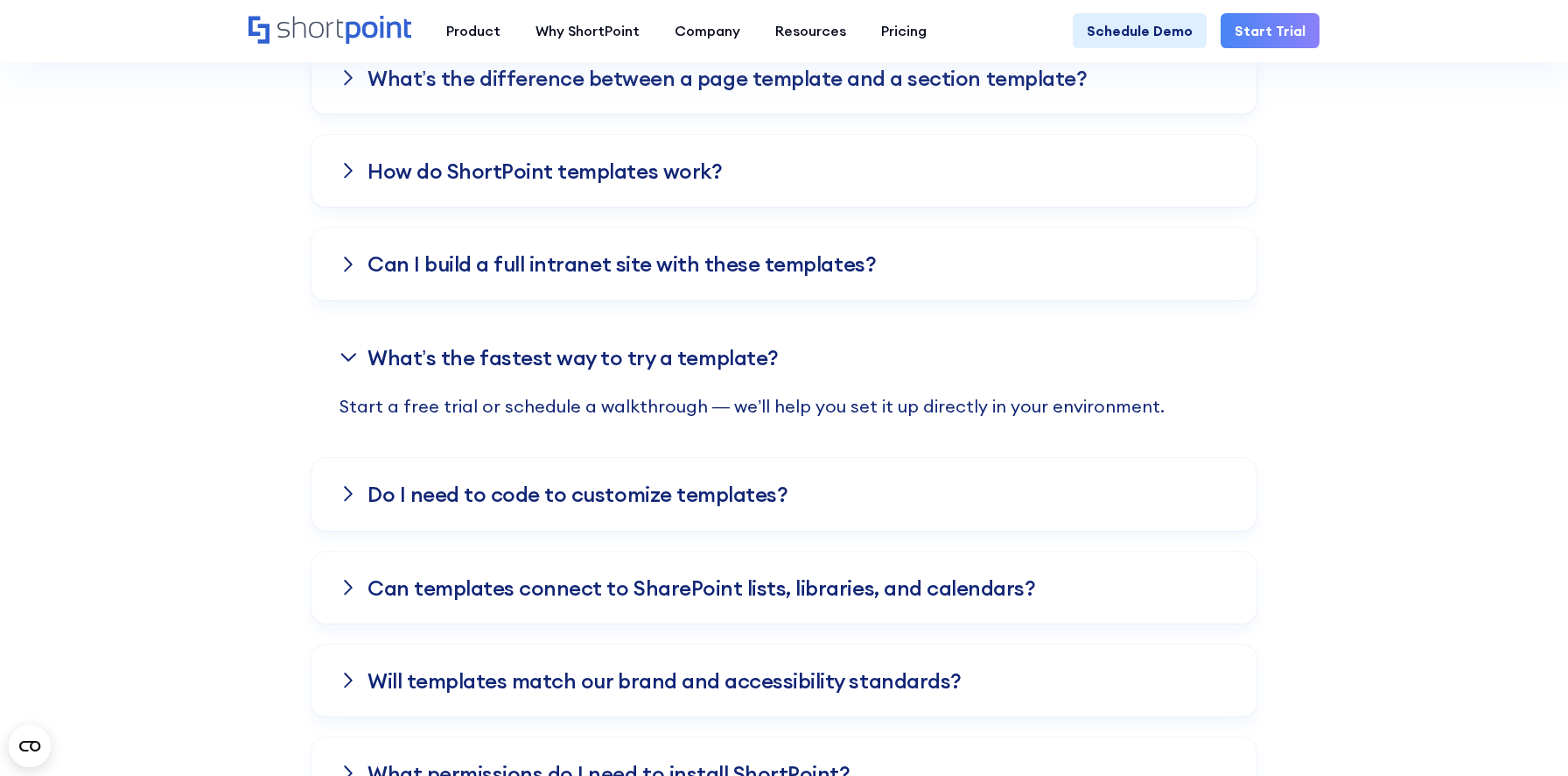
click at [1075, 355] on div "What’s the fastest way to try a template?" at bounding box center [784, 357] width 946 height 72
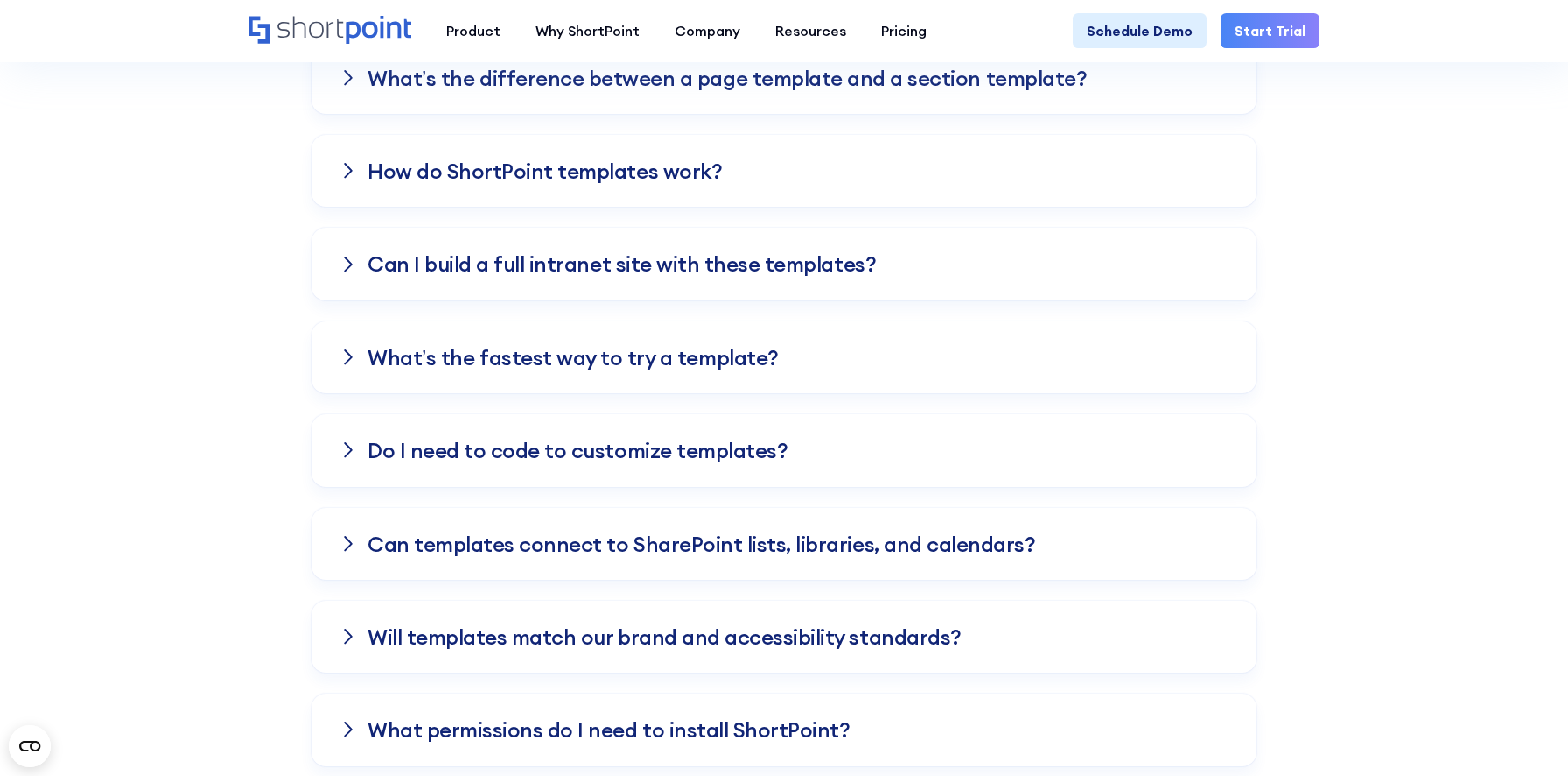
click at [1075, 355] on div "What’s the fastest way to try a template?" at bounding box center [784, 357] width 946 height 72
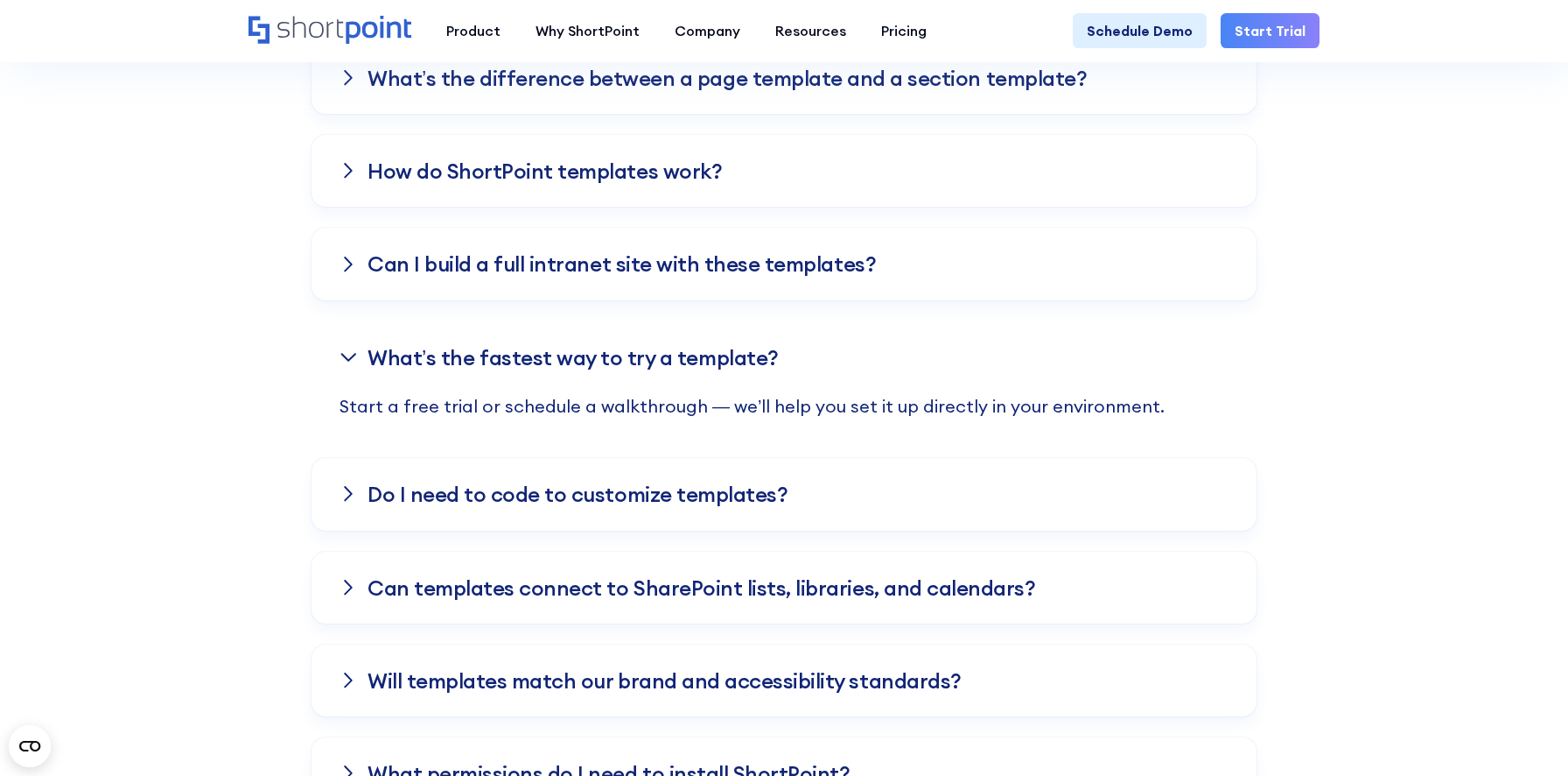
click at [1075, 355] on div "What’s the fastest way to try a template?" at bounding box center [784, 357] width 946 height 72
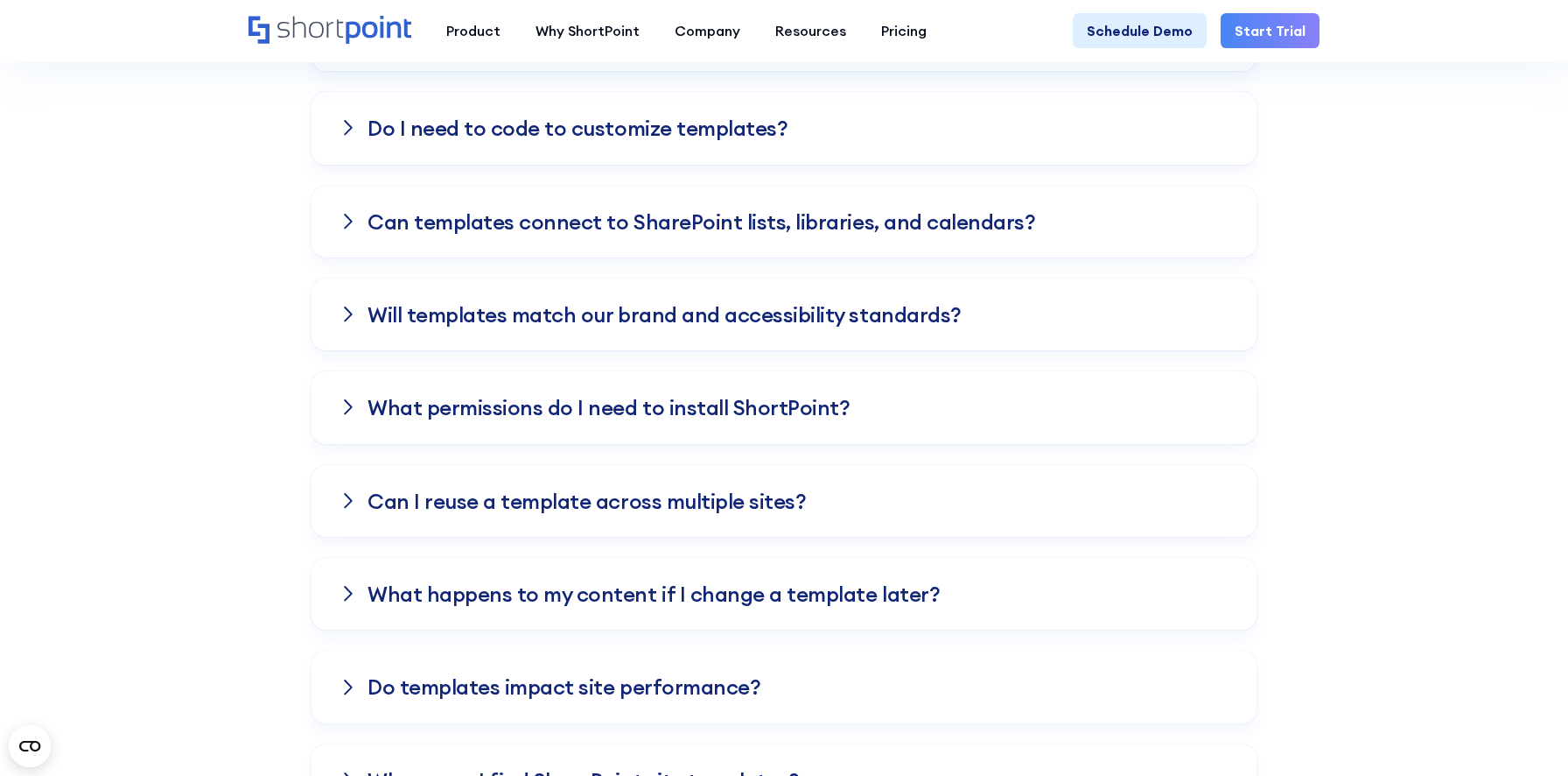
scroll to position [4343, 0]
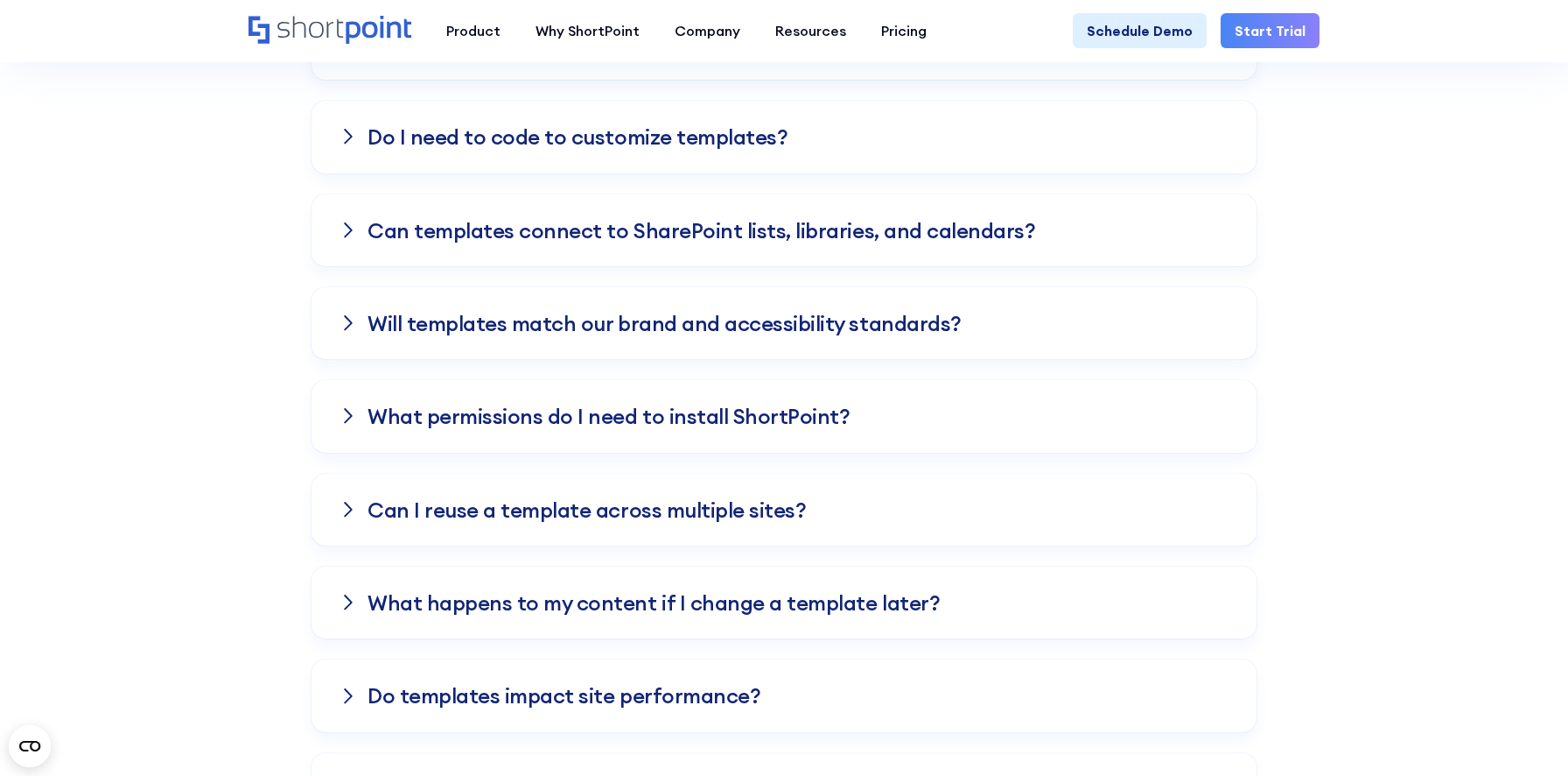
click at [1161, 428] on div "What permissions do I need to install ShortPoint?" at bounding box center [784, 416] width 946 height 72
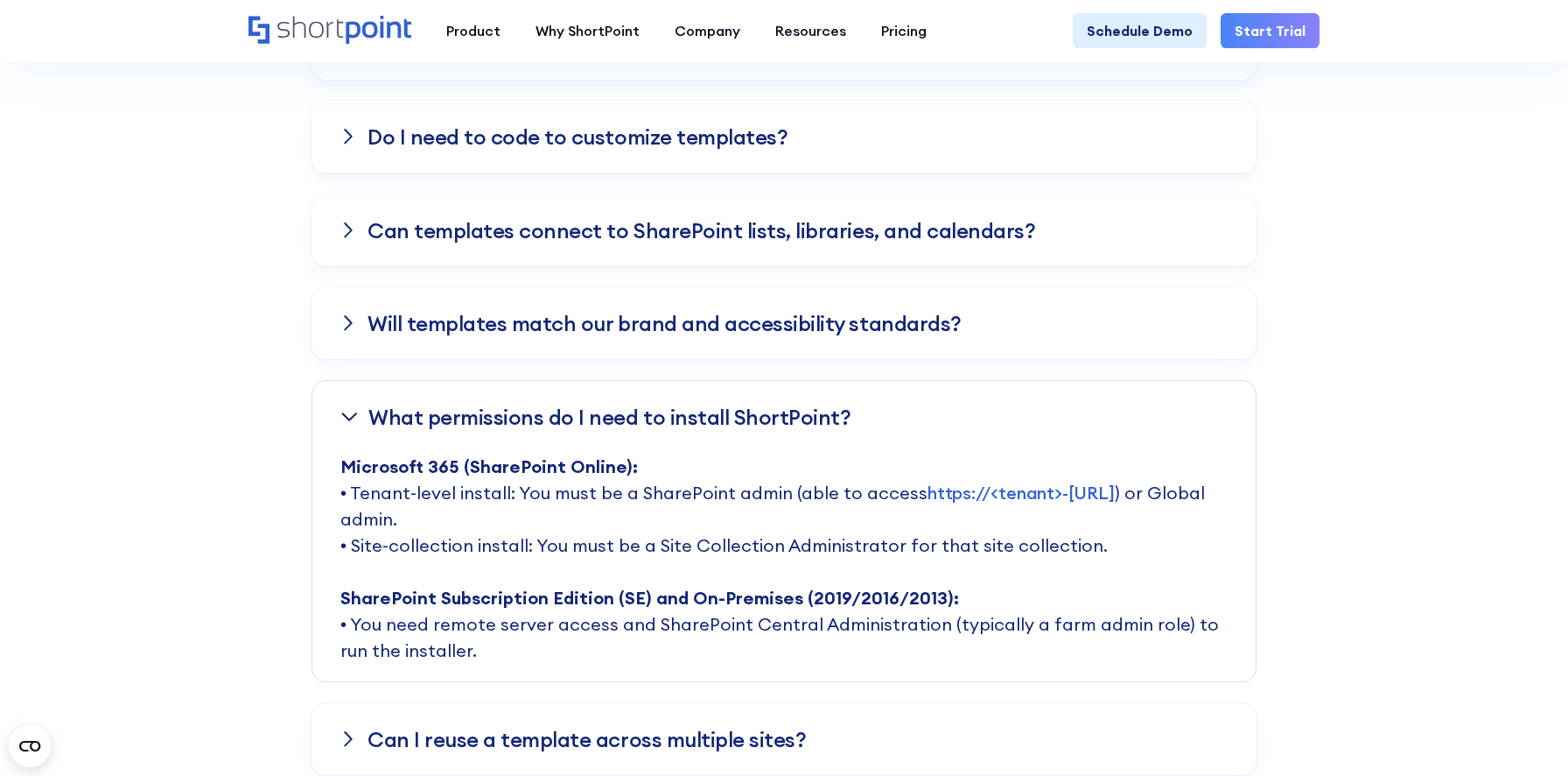
click at [1347, 410] on div "Frequently asked Questions Knowledge Base Do these templates work with Microsof…" at bounding box center [784, 346] width 1568 height 1600
click at [1190, 339] on div "Will templates match our brand and accessibility standards?" at bounding box center [784, 322] width 946 height 72
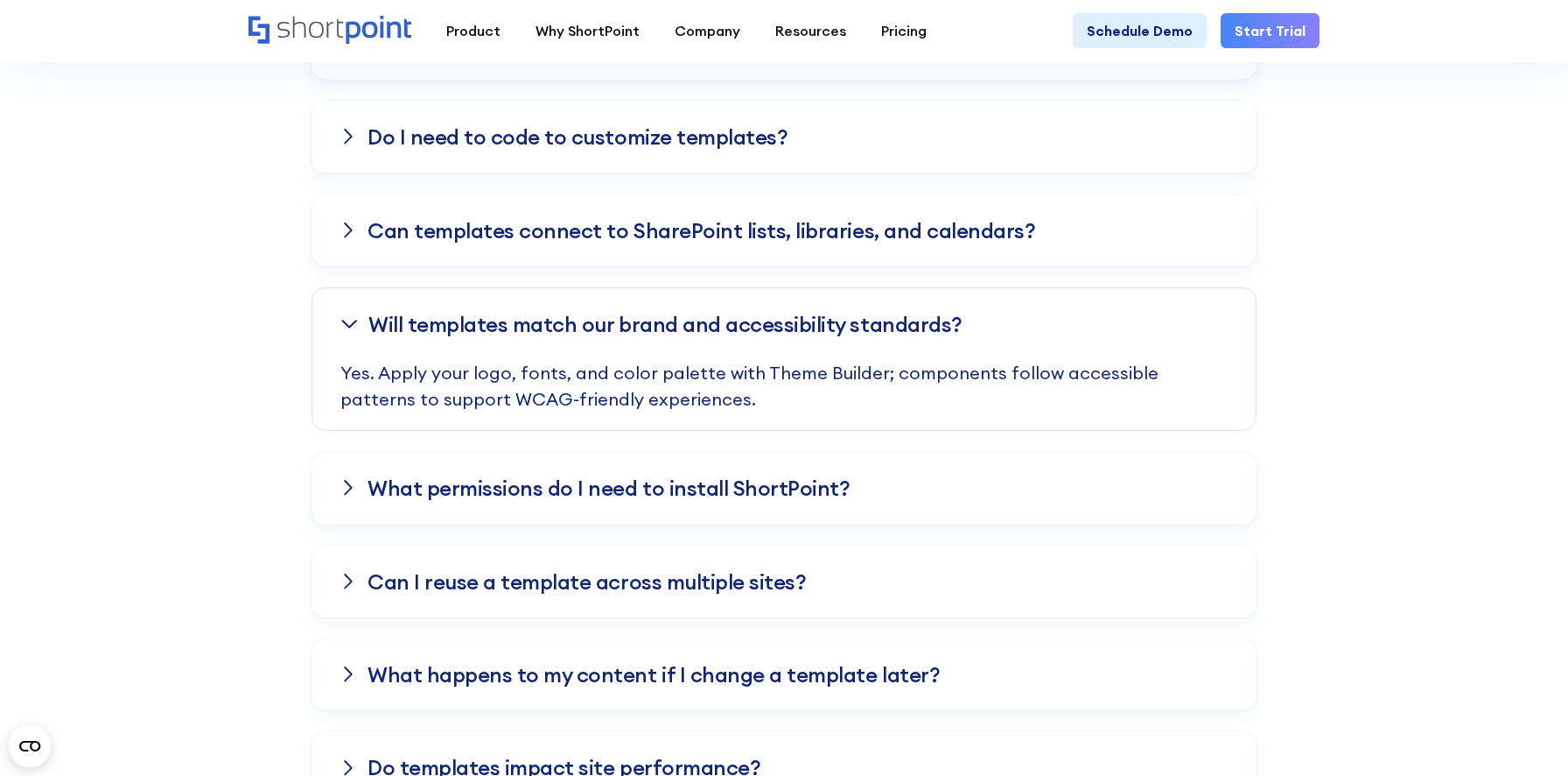
click at [1203, 237] on div "Can templates connect to SharePoint lists, libraries, and calendars?" at bounding box center [784, 230] width 946 height 72
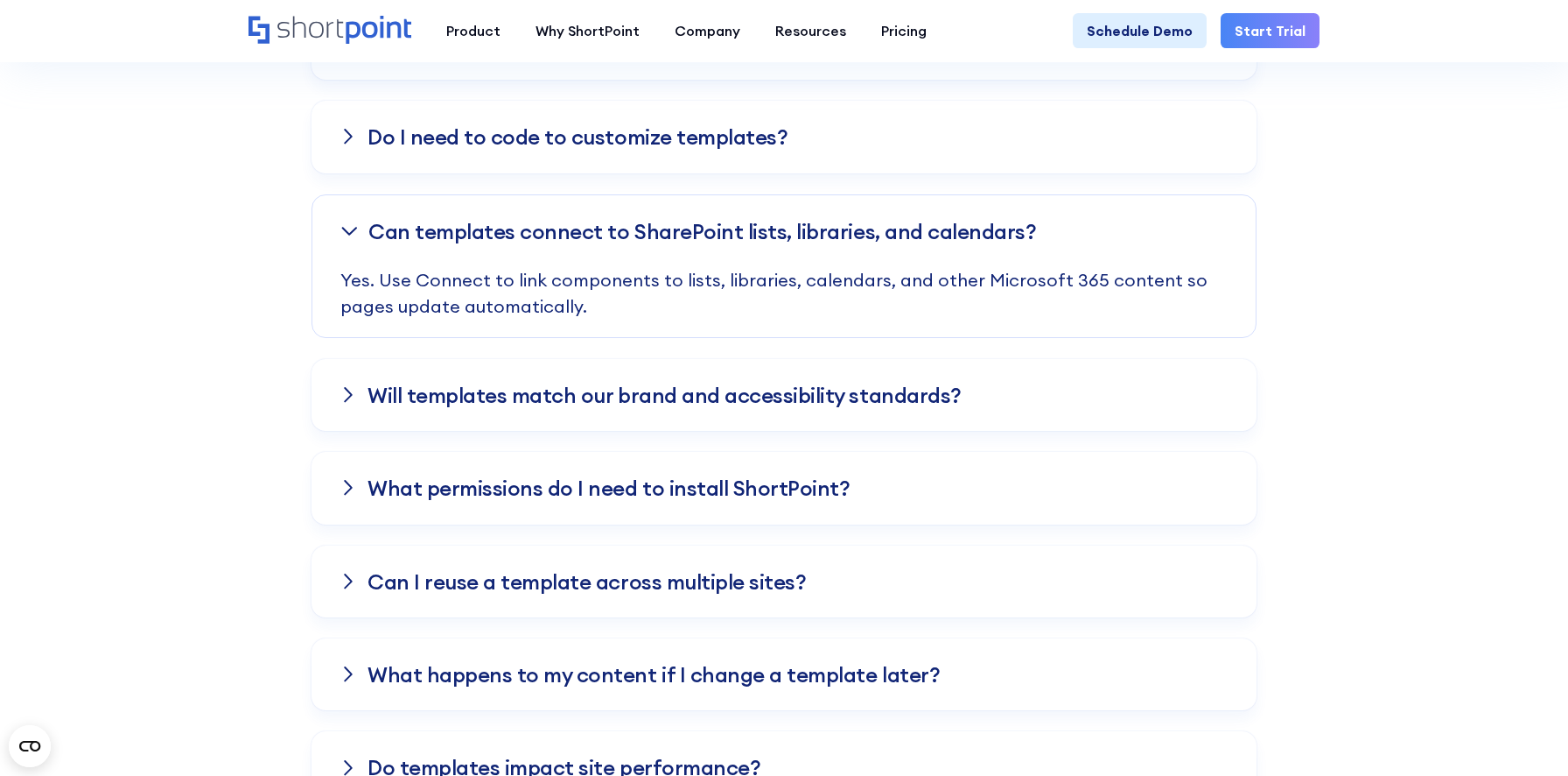
click at [1148, 158] on div "Do I need to code to customize templates?" at bounding box center [784, 136] width 946 height 72
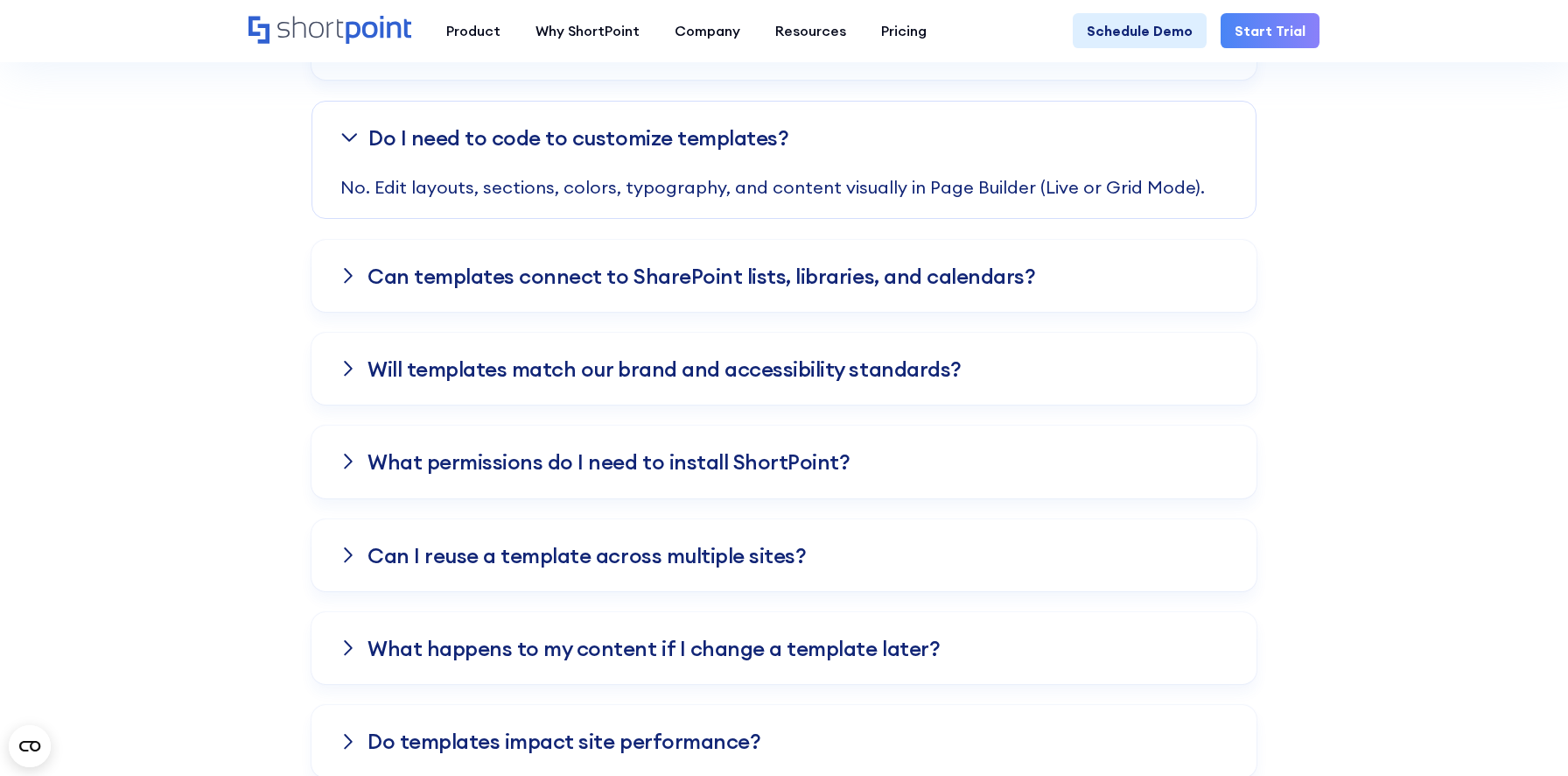
click at [1129, 266] on div "Can templates connect to SharePoint lists, libraries, and calendars?" at bounding box center [784, 275] width 946 height 72
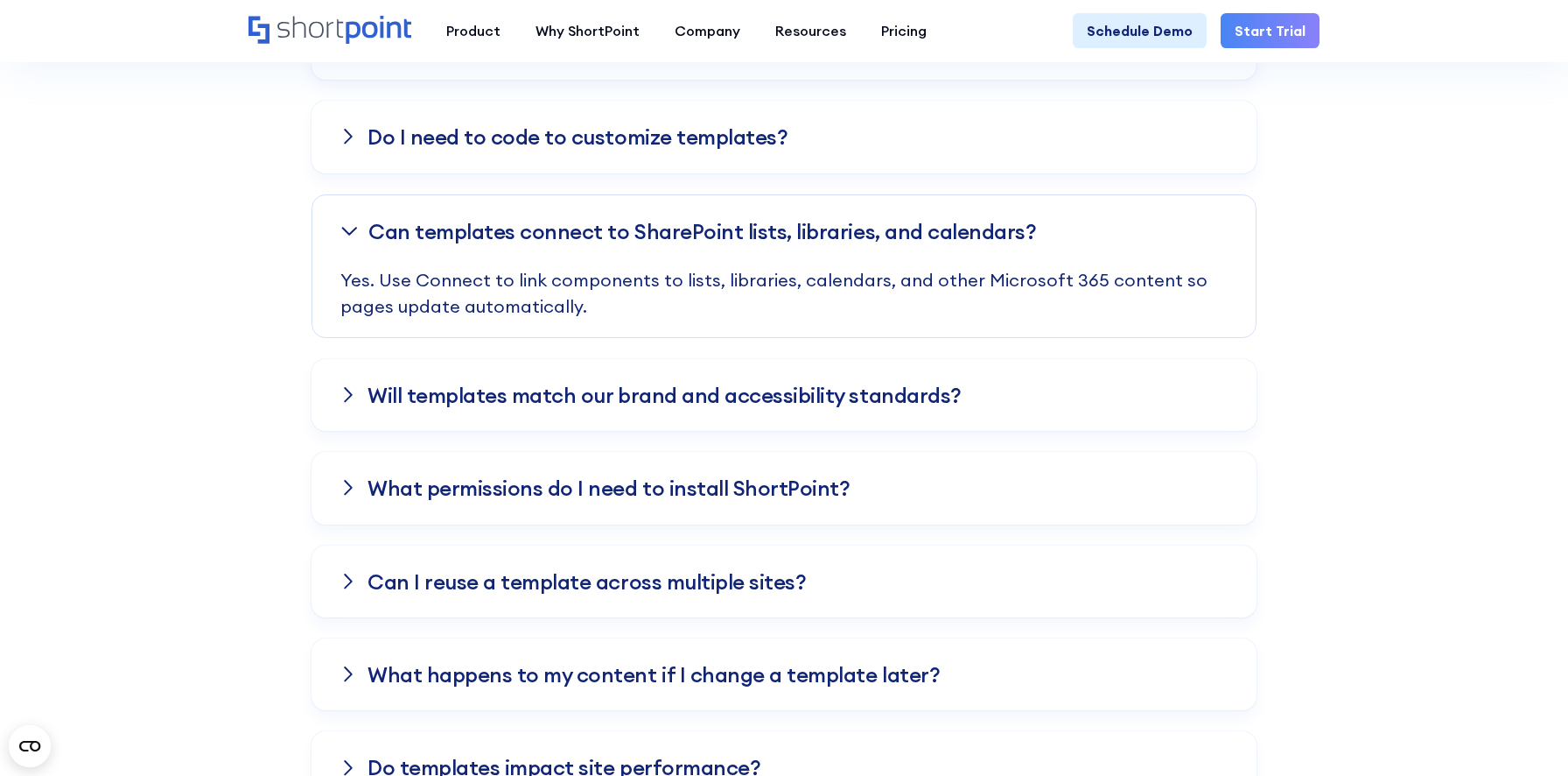
click at [1121, 386] on div "Will templates match our brand and accessibility standards?" at bounding box center [784, 394] width 946 height 72
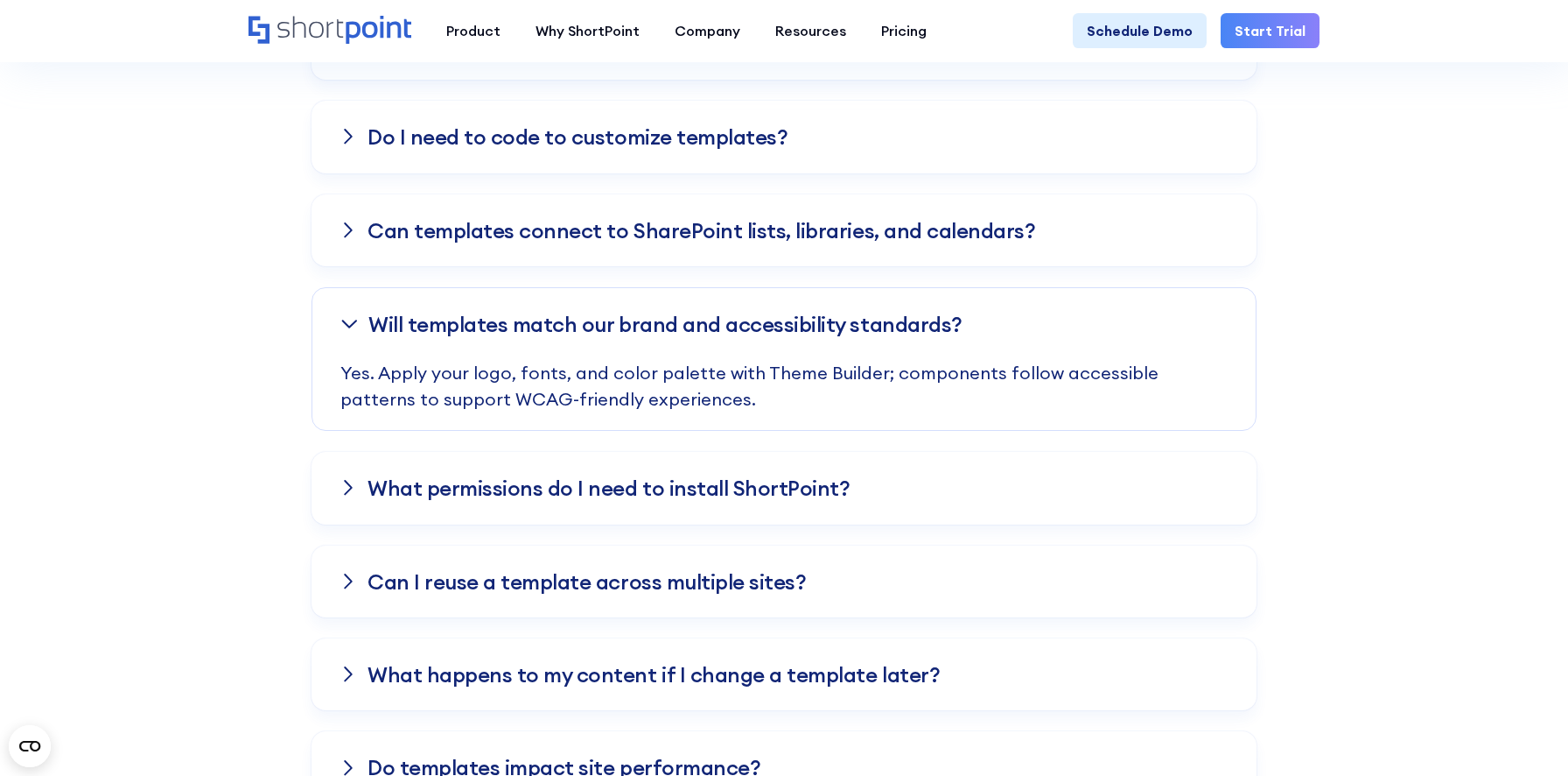
click at [1193, 231] on div "Can templates connect to SharePoint lists, libraries, and calendars?" at bounding box center [784, 230] width 946 height 72
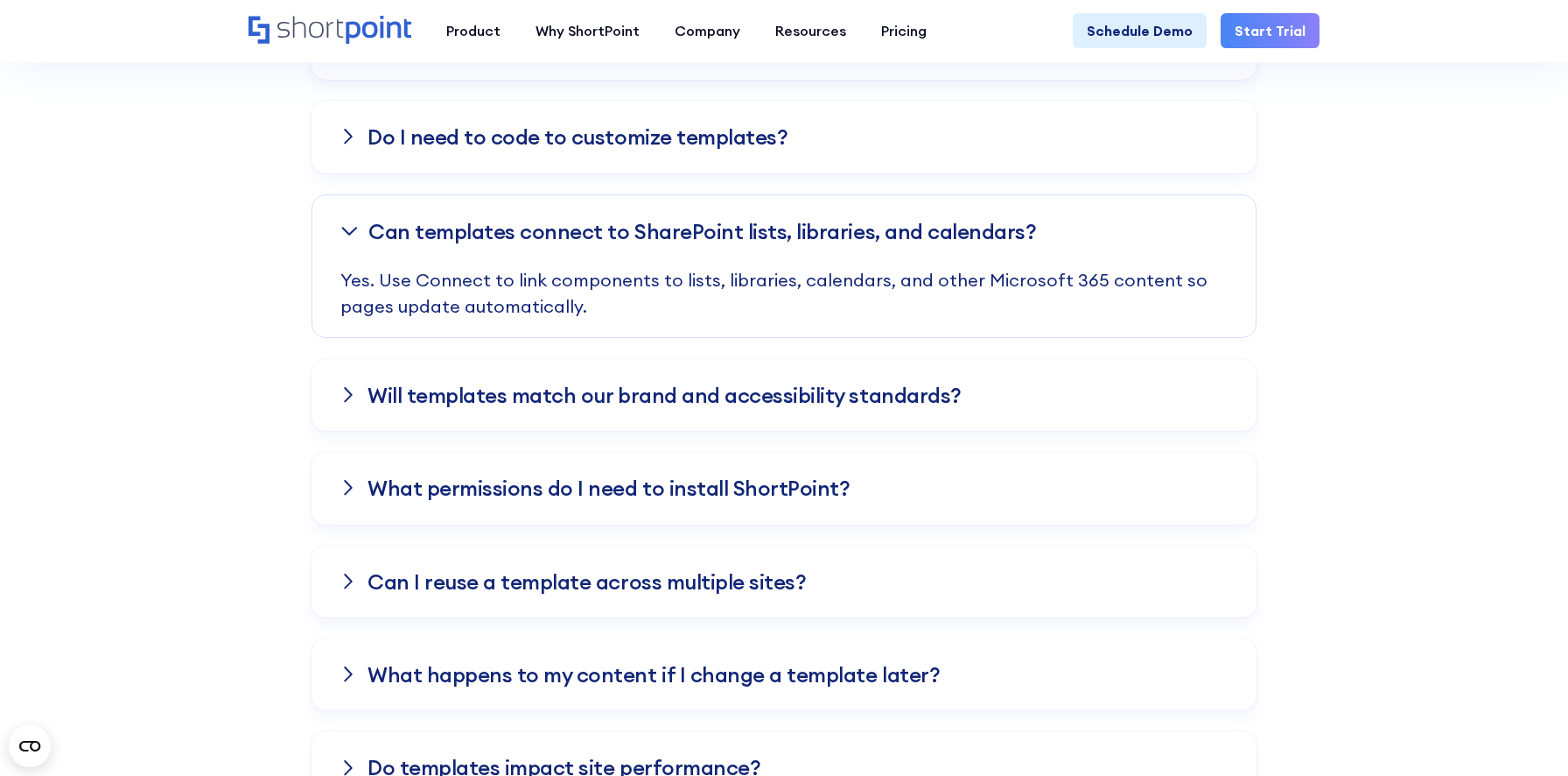
click at [1181, 152] on div "Do I need to code to customize templates?" at bounding box center [784, 136] width 946 height 72
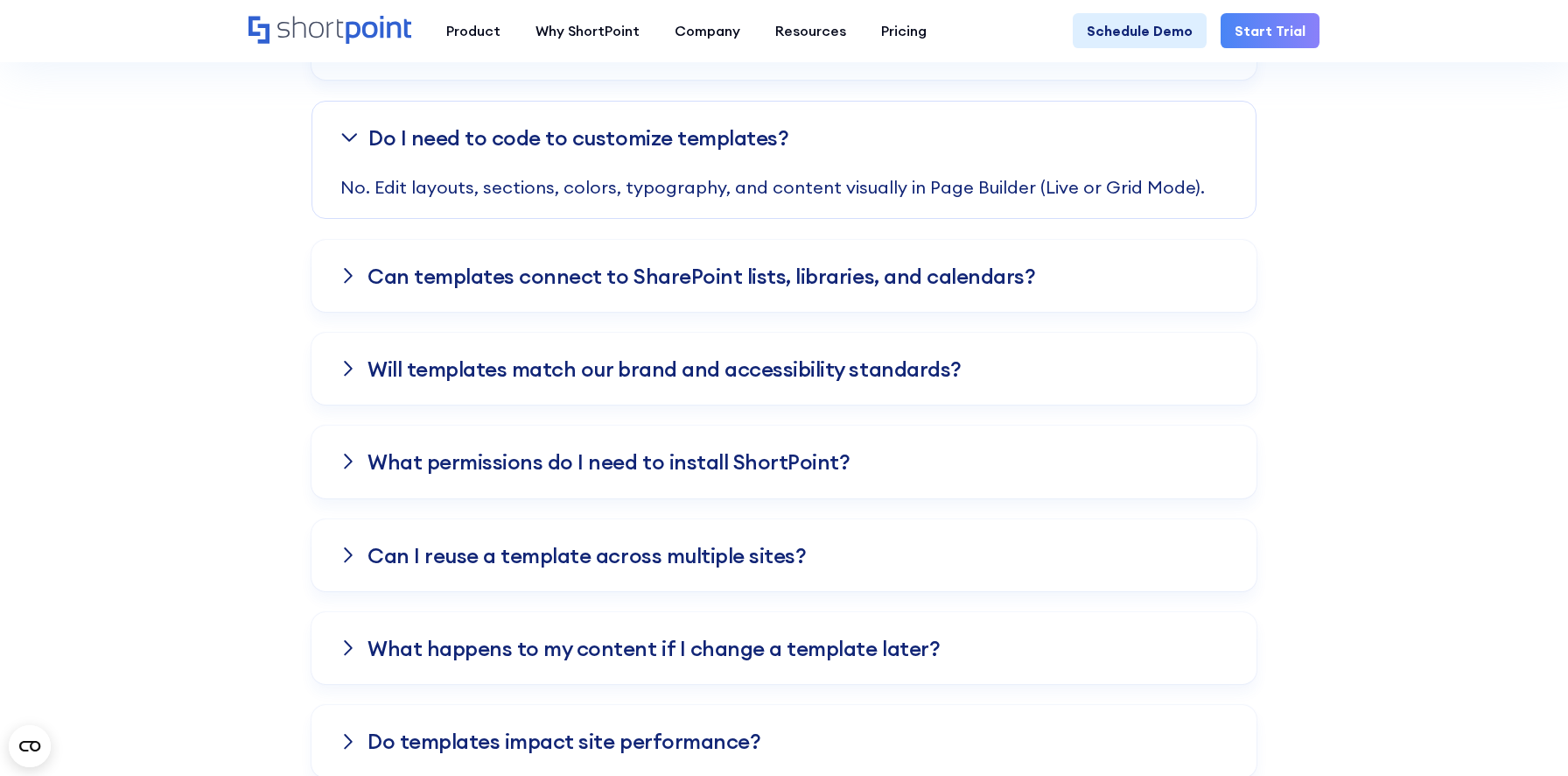
click at [1136, 267] on div "Can templates connect to SharePoint lists, libraries, and calendars?" at bounding box center [784, 275] width 946 height 72
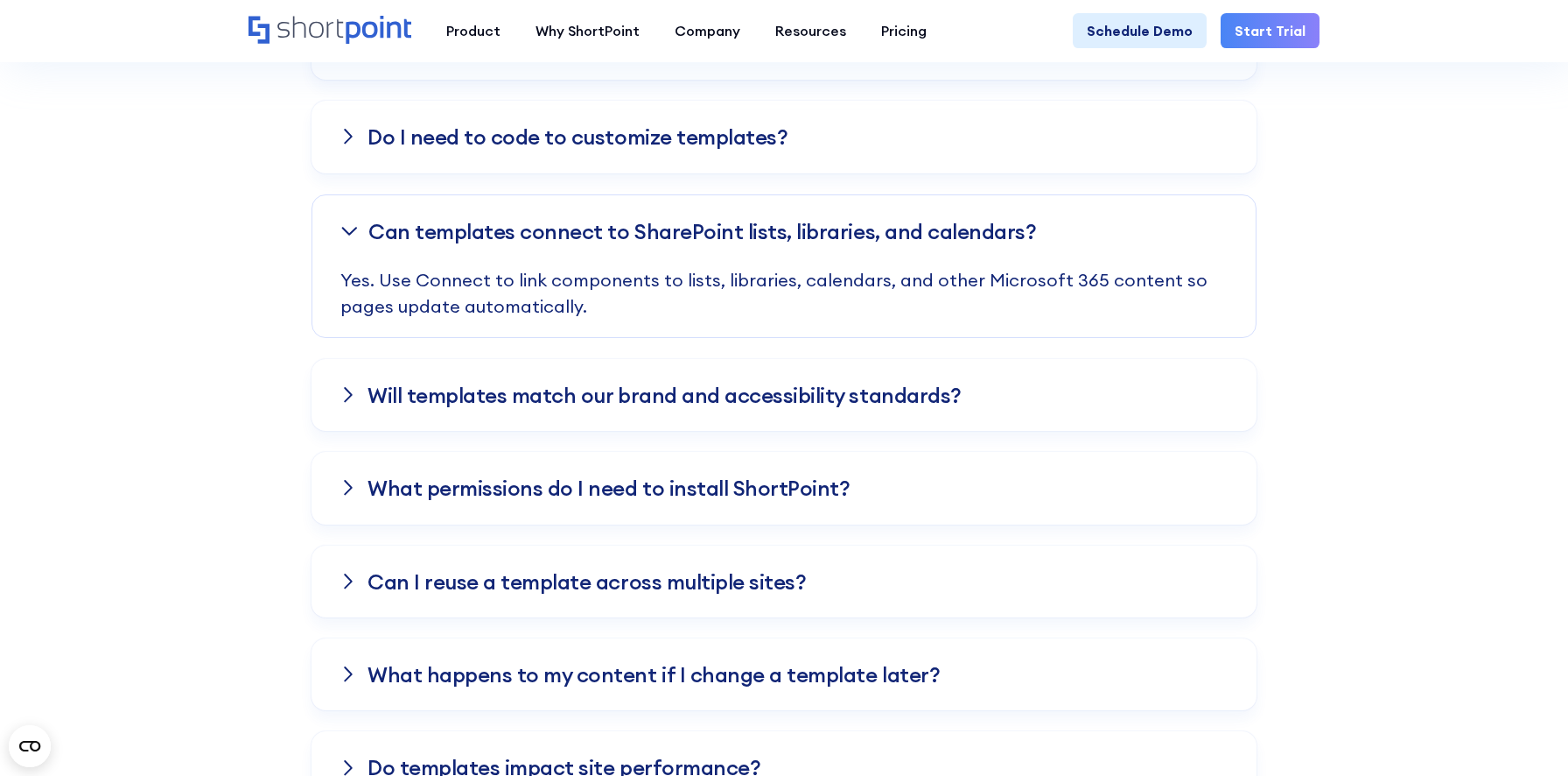
click at [1112, 369] on div "Will templates match our brand and accessibility standards?" at bounding box center [784, 394] width 946 height 72
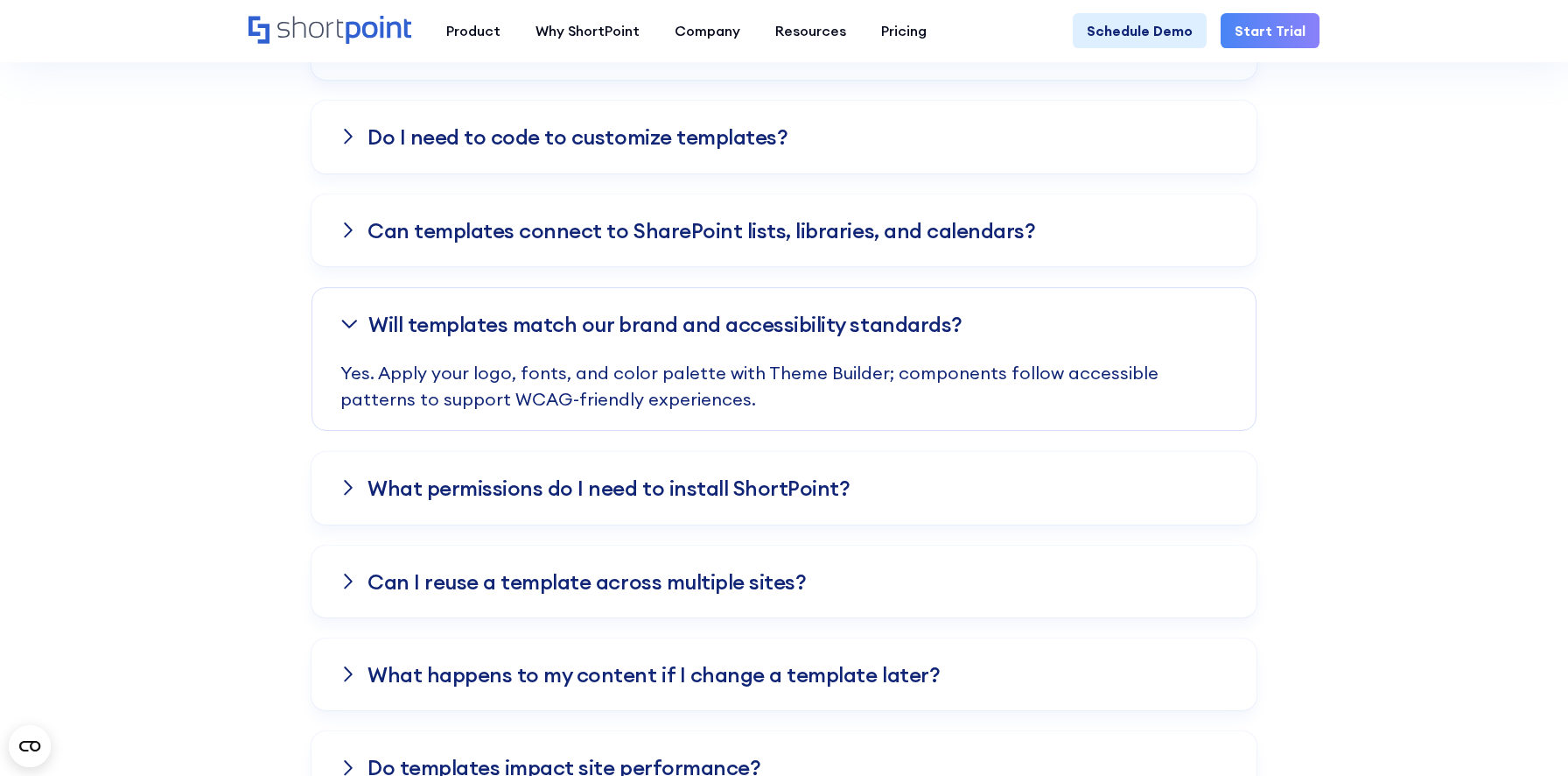
click at [1067, 480] on div "What permissions do I need to install ShortPoint?" at bounding box center [784, 487] width 946 height 72
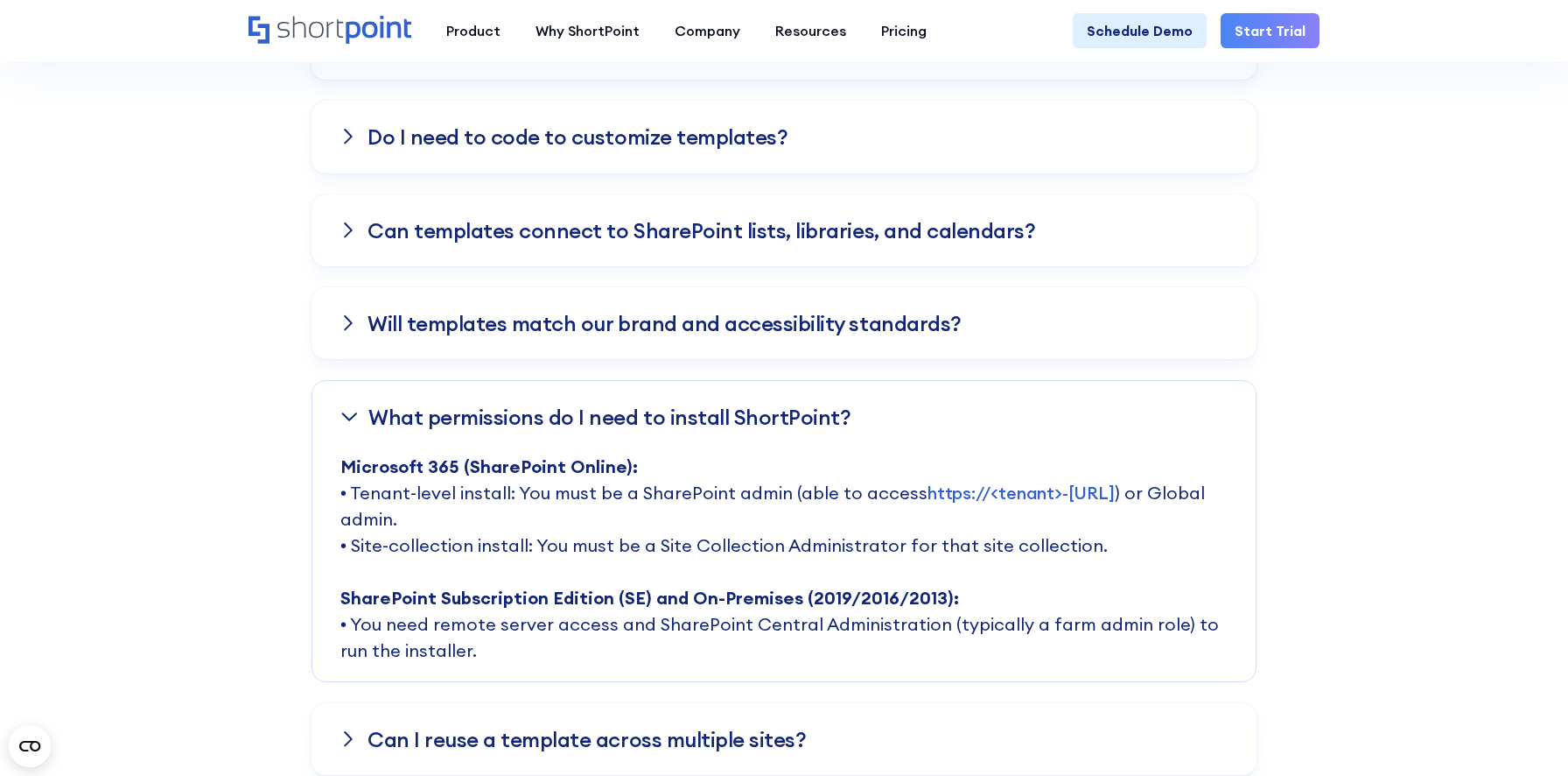
click at [1029, 328] on div "Will templates match our brand and accessibility standards?" at bounding box center [784, 322] width 946 height 72
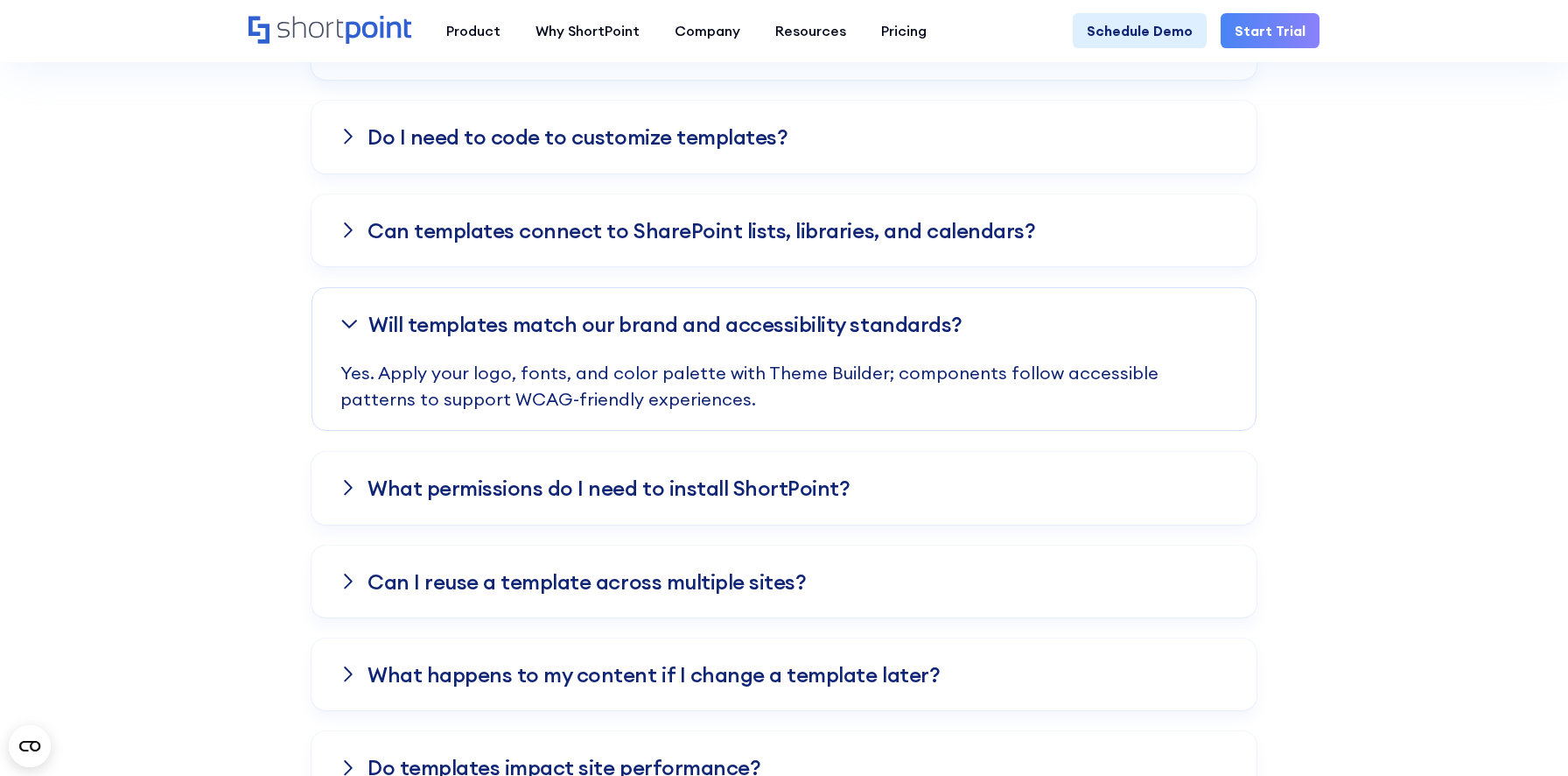
click at [1001, 225] on h3 "Can templates connect to SharePoint lists, libraries, and calendars?" at bounding box center [701, 230] width 668 height 23
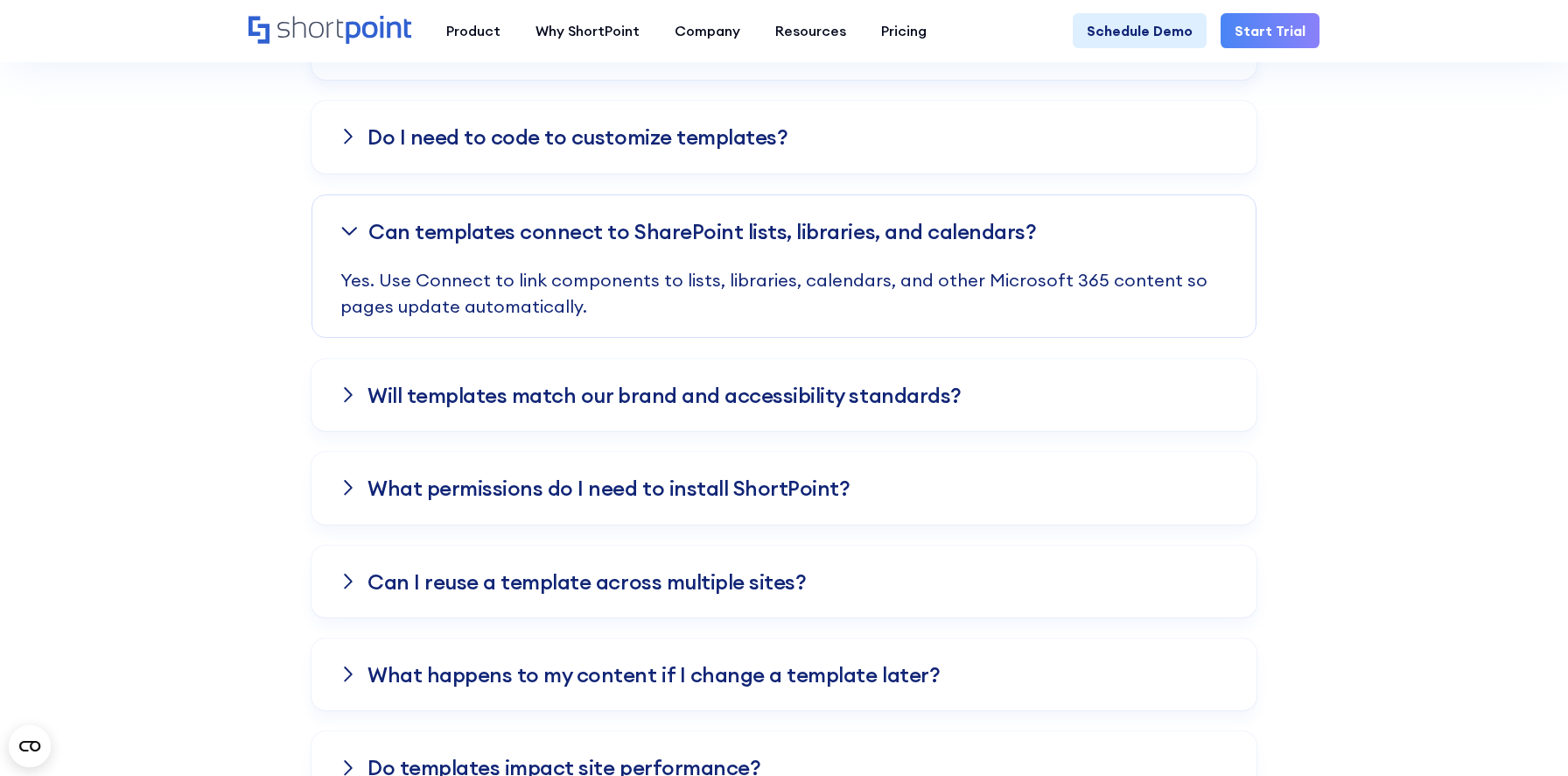
click at [994, 145] on div "Do I need to code to customize templates?" at bounding box center [784, 136] width 946 height 72
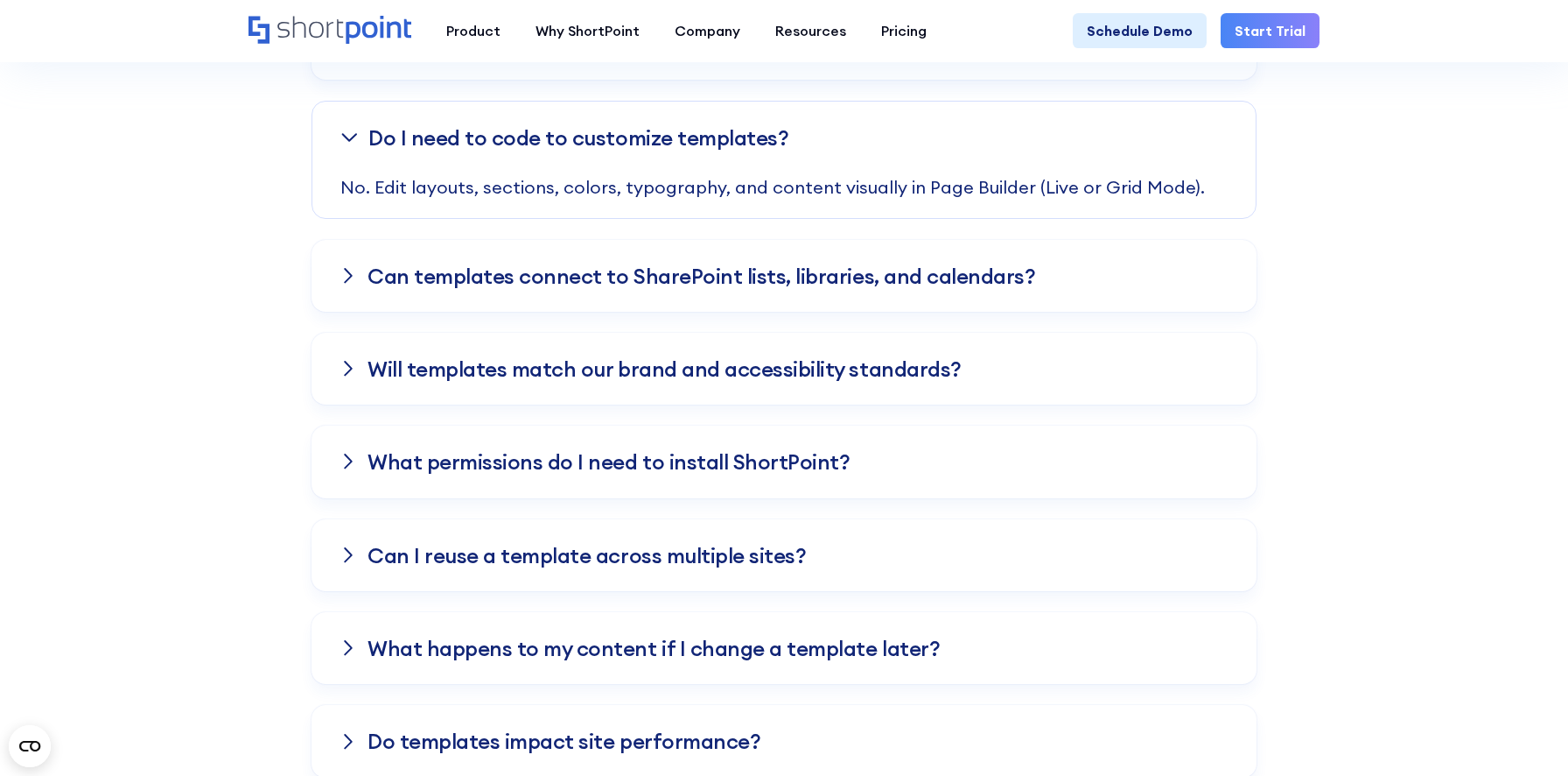
click at [975, 277] on h3 "Can templates connect to SharePoint lists, libraries, and calendars?" at bounding box center [701, 275] width 668 height 23
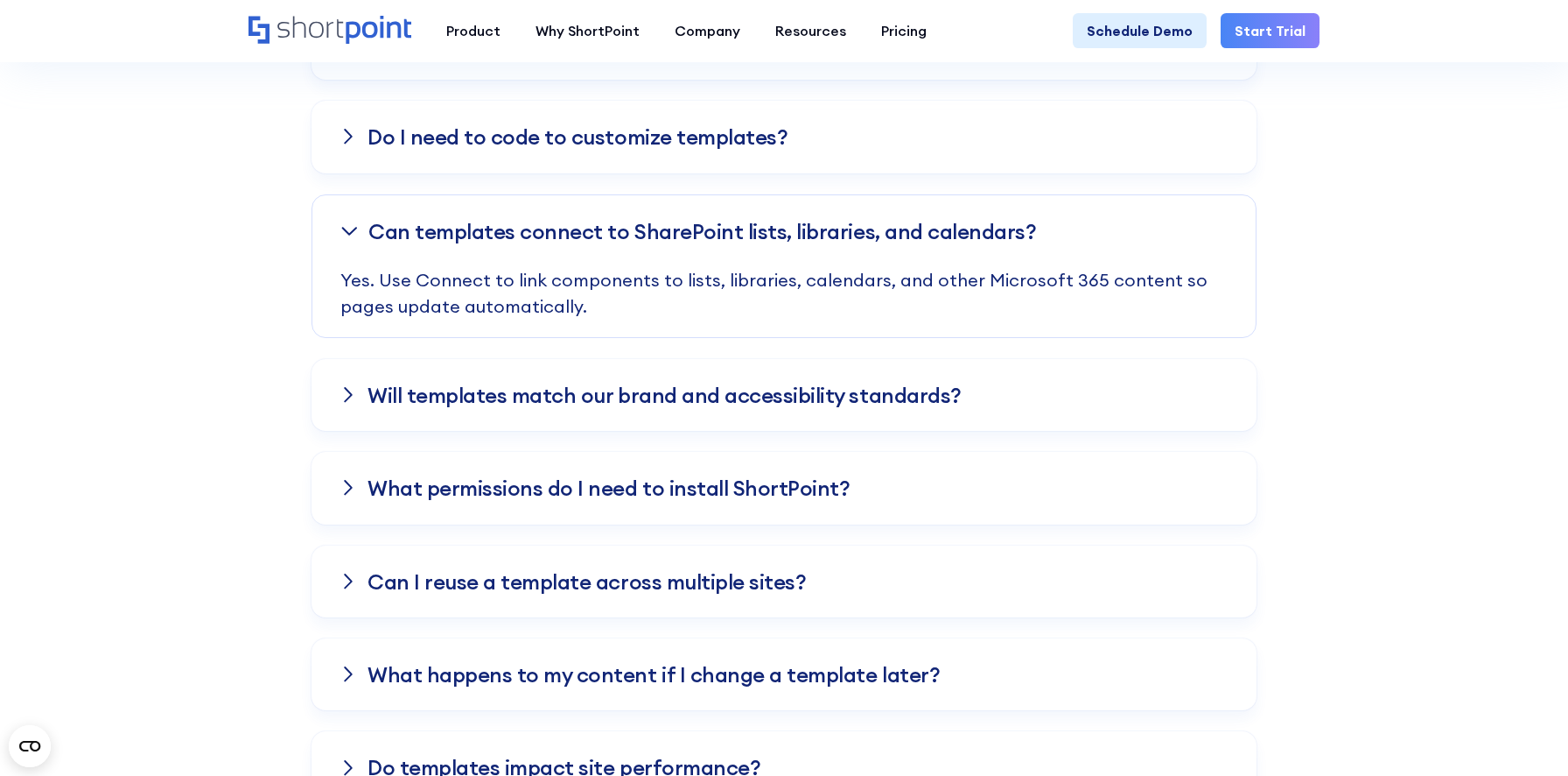
click at [974, 148] on div "Do I need to code to customize templates?" at bounding box center [784, 136] width 946 height 72
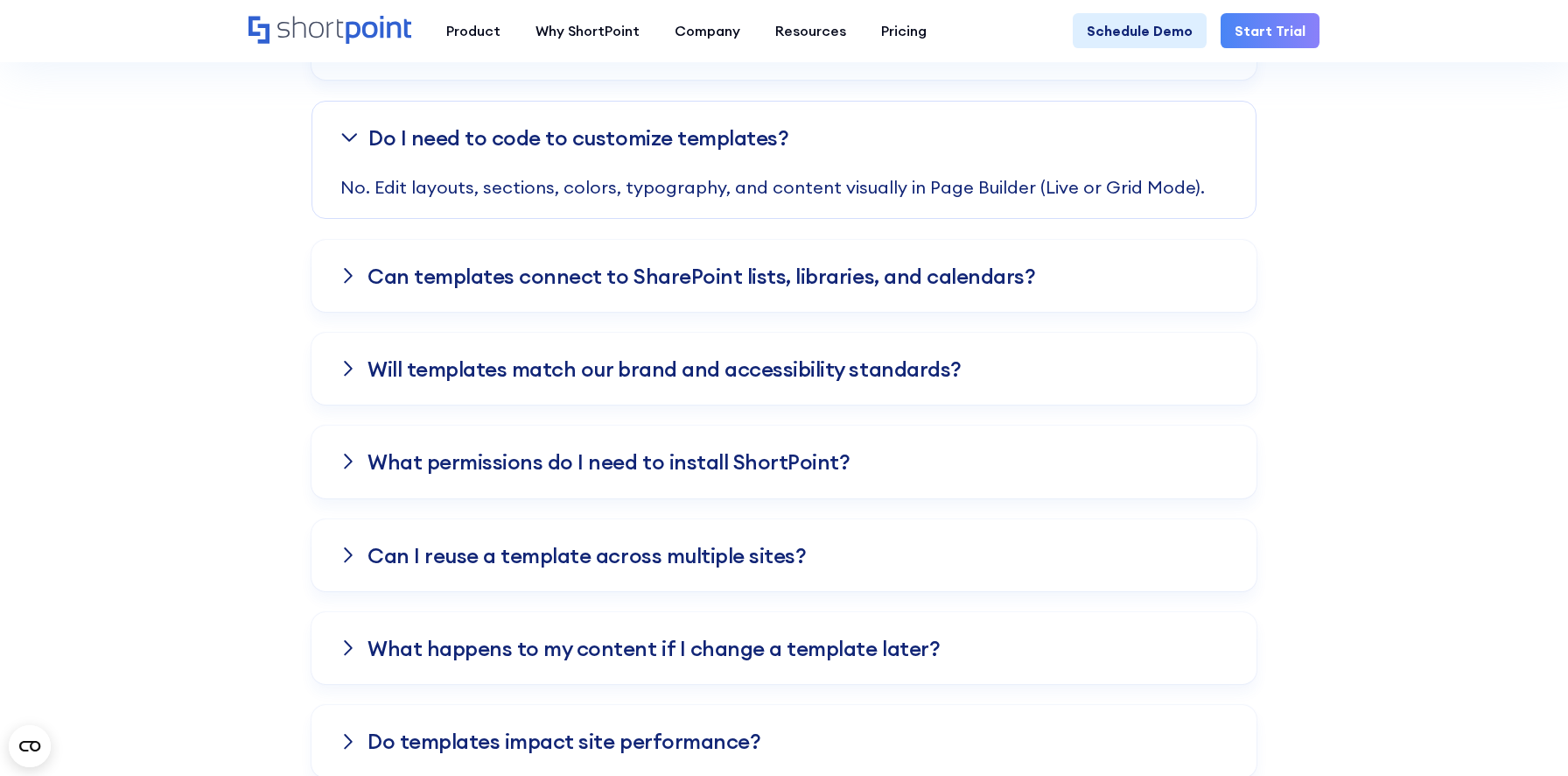
click at [889, 448] on div "What permissions do I need to install ShortPoint?" at bounding box center [784, 461] width 946 height 72
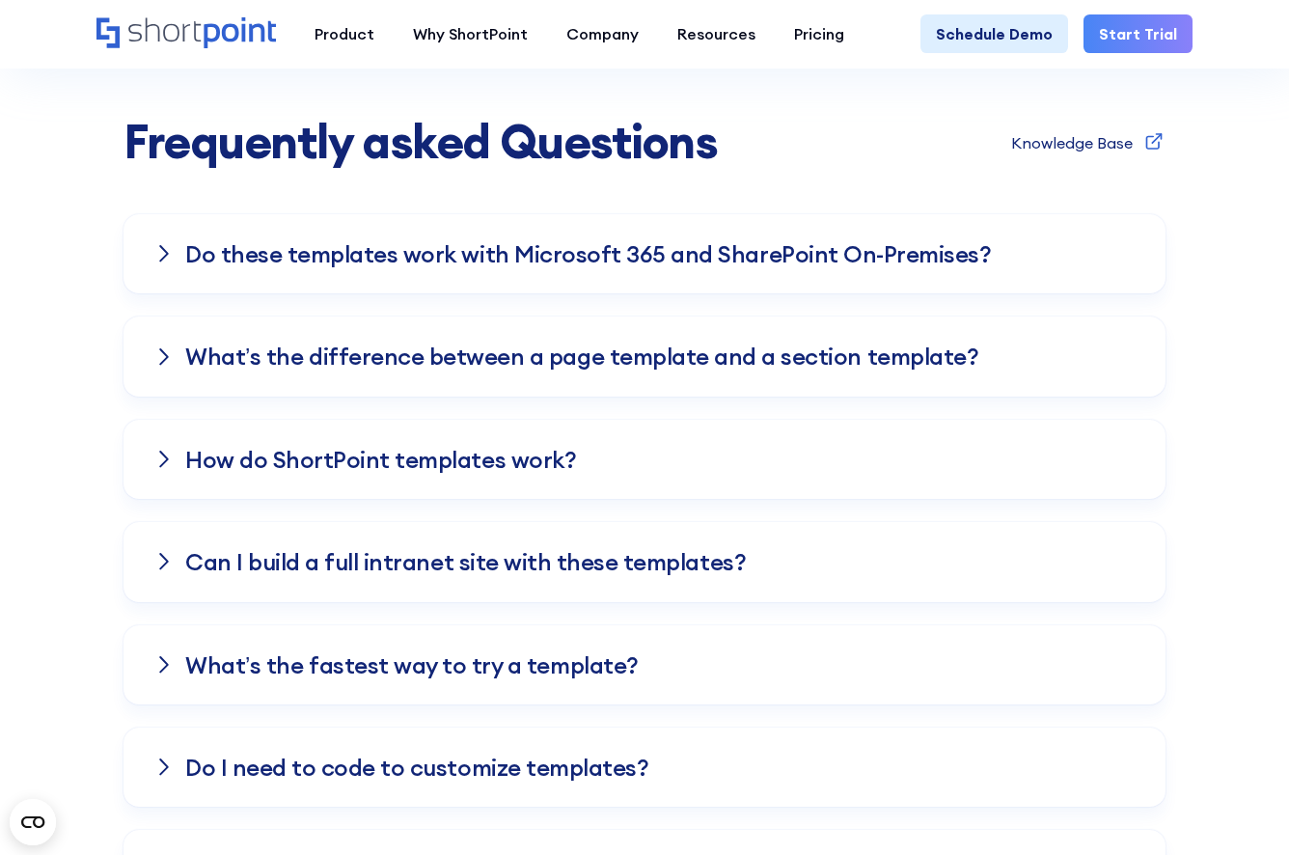
scroll to position [6537, 0]
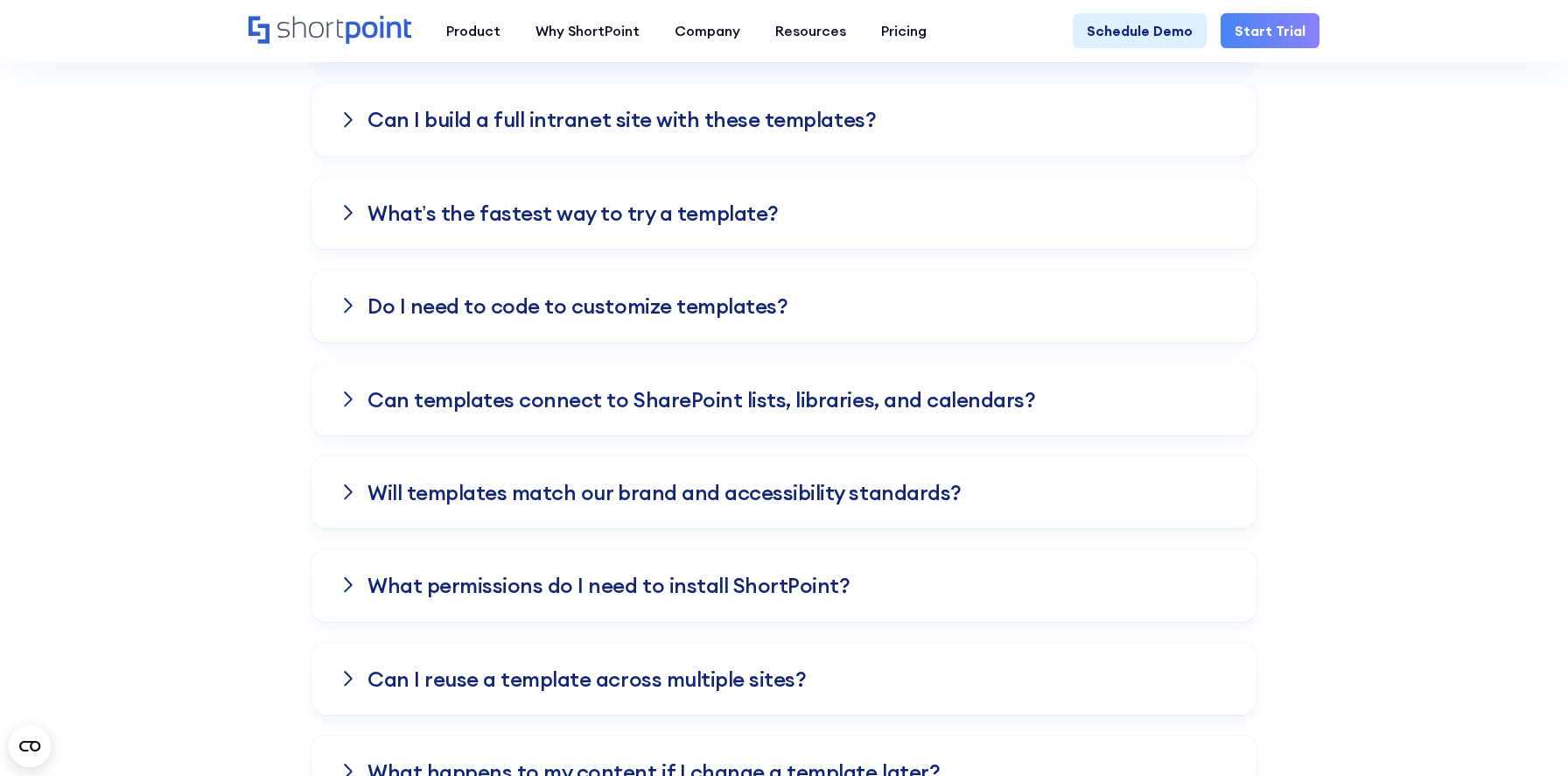
scroll to position [3847, 0]
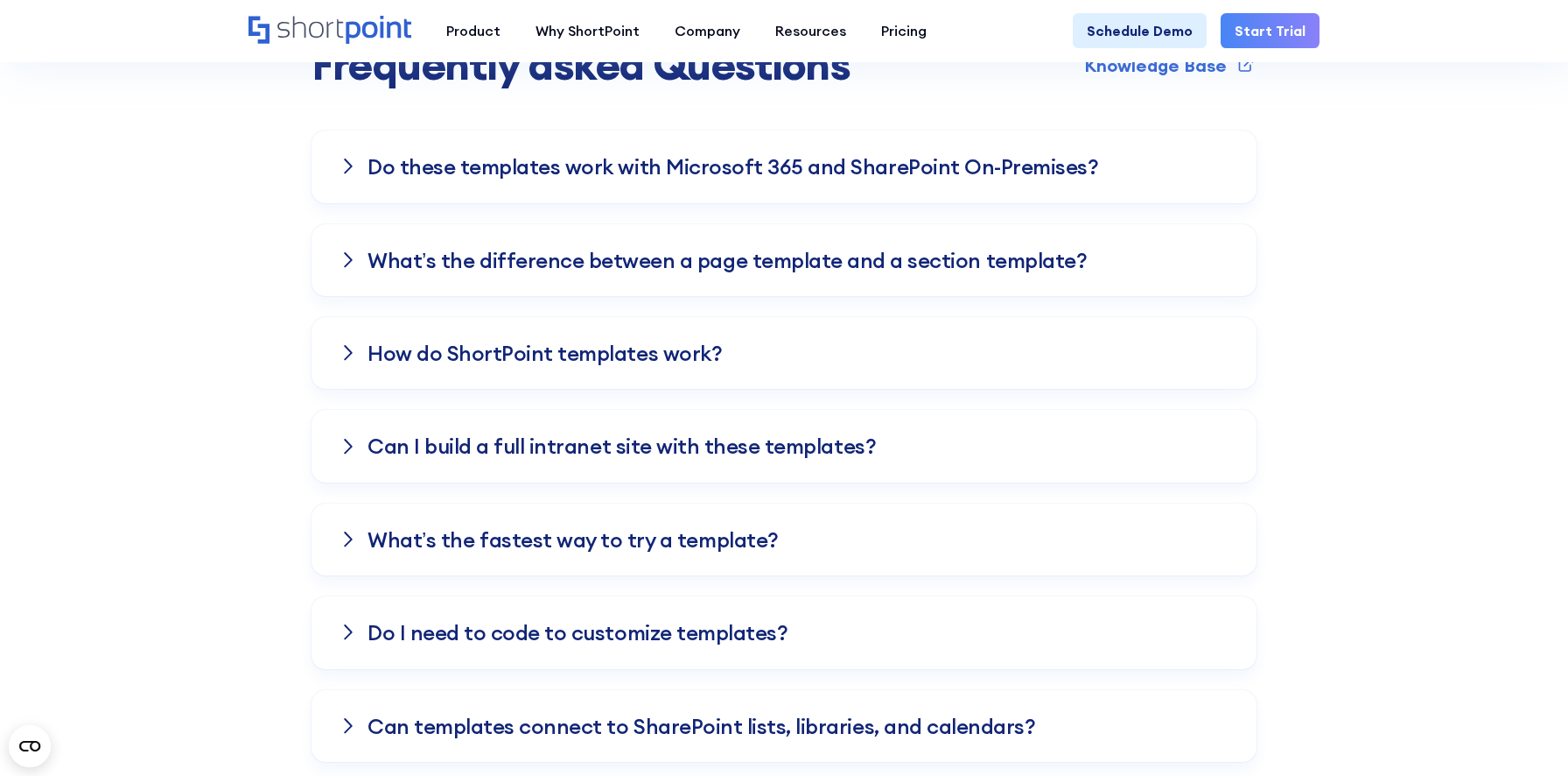
click at [1098, 345] on div "How do ShortPoint templates work?" at bounding box center [784, 352] width 946 height 72
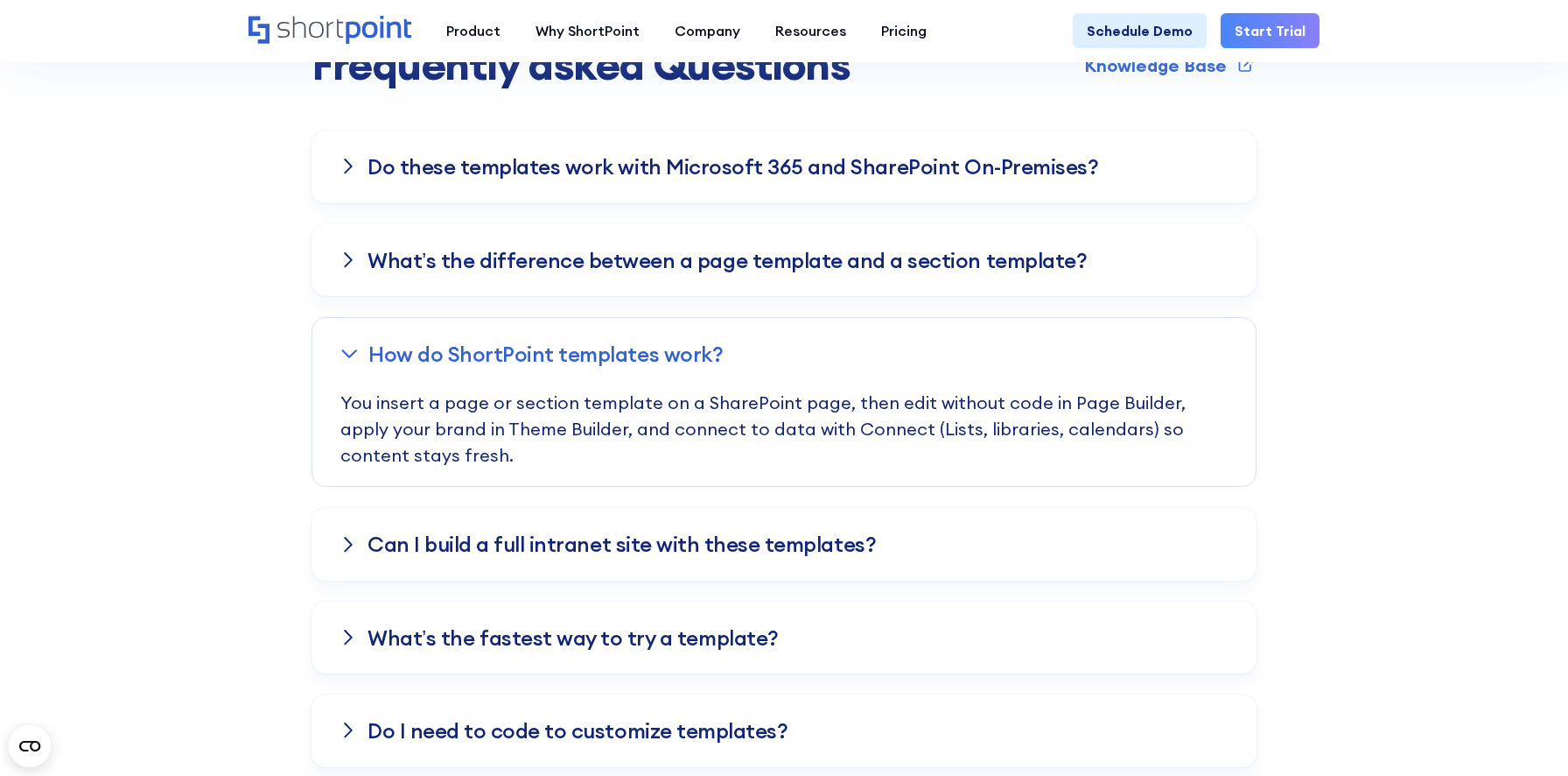
click at [1032, 273] on div "What’s the difference between a page template and a section template?" at bounding box center [784, 260] width 946 height 72
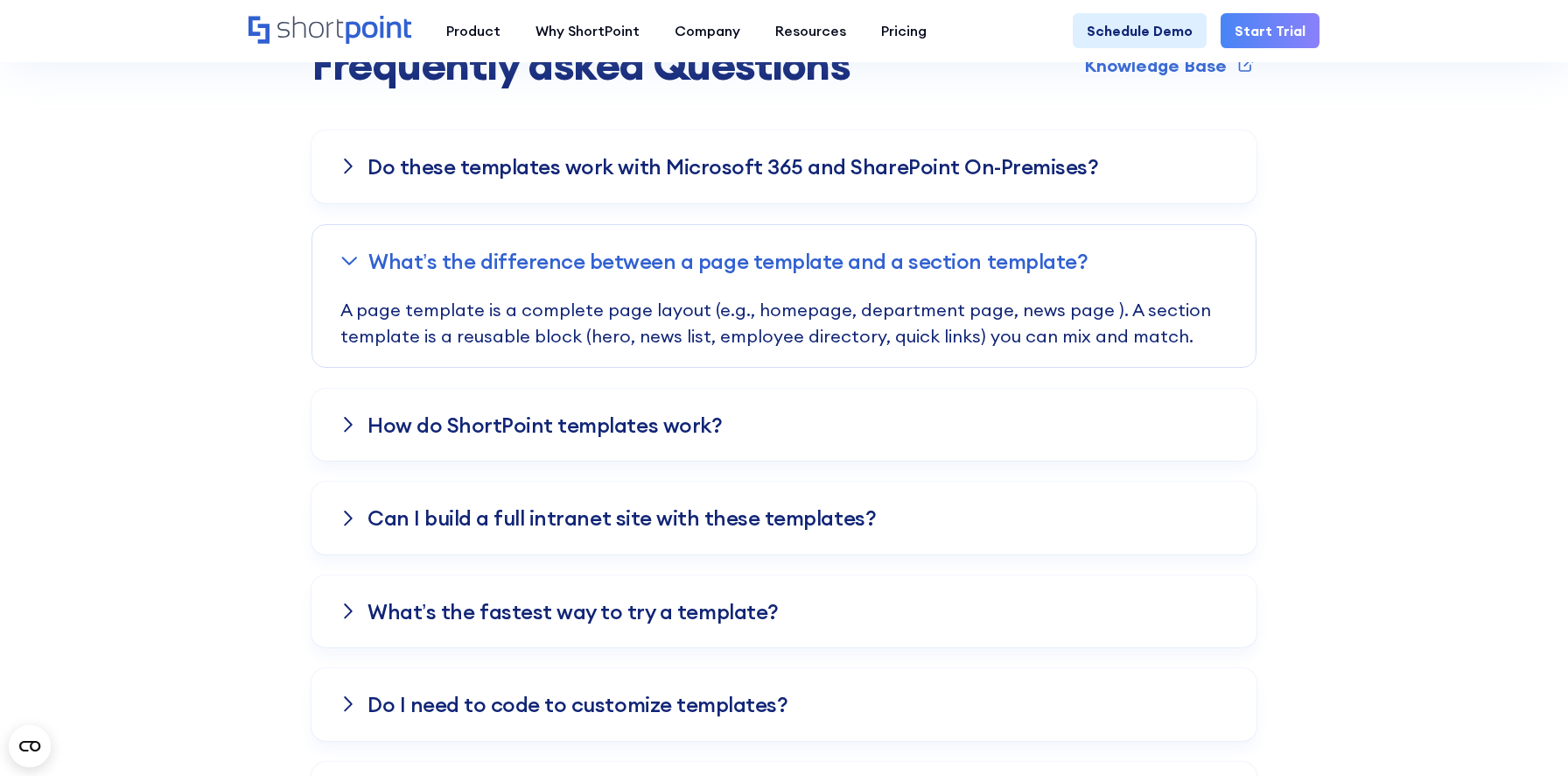
click at [1005, 522] on div "Can I build a full intranet site with these templates?" at bounding box center [784, 516] width 946 height 72
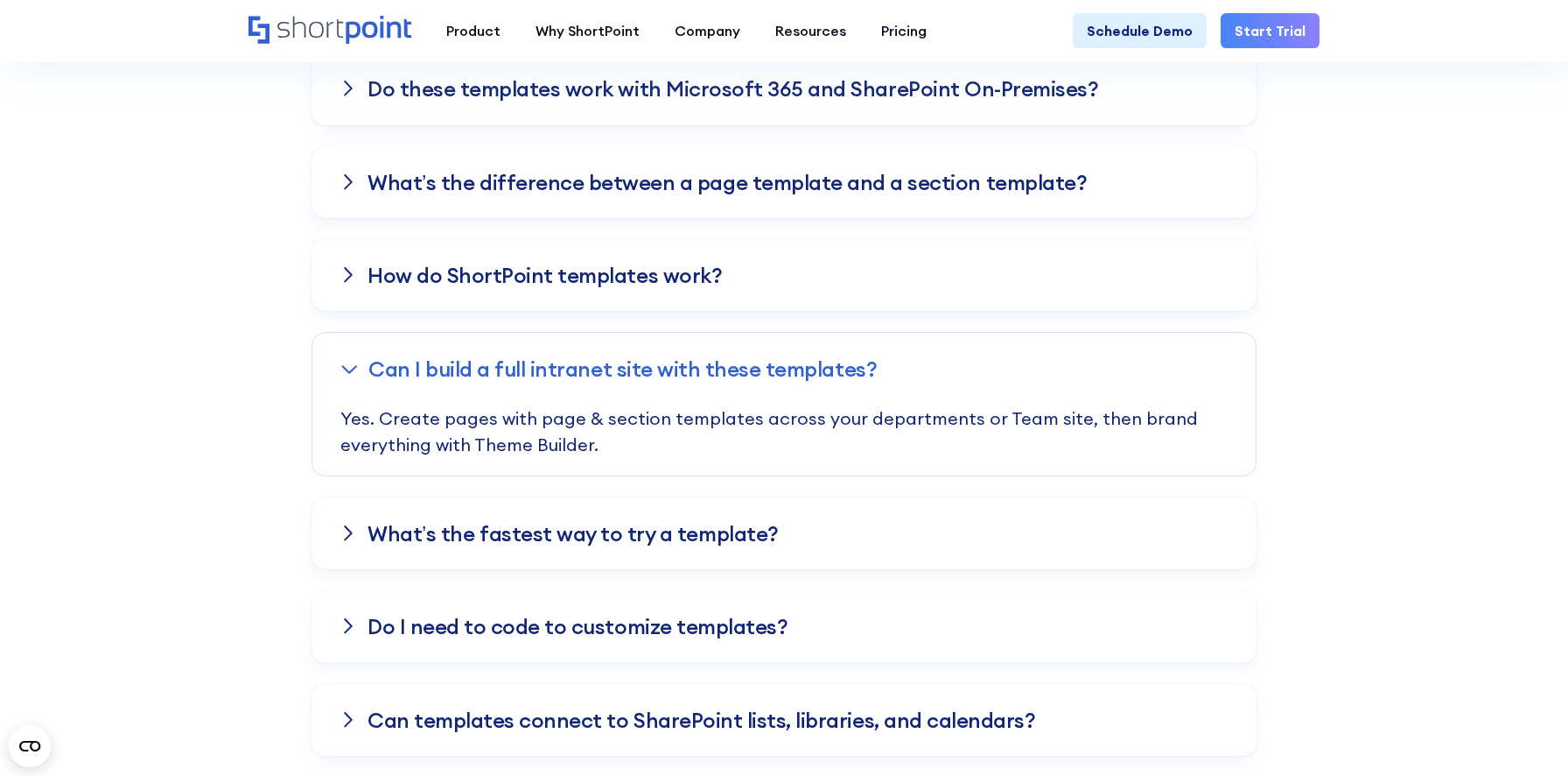
scroll to position [3930, 0]
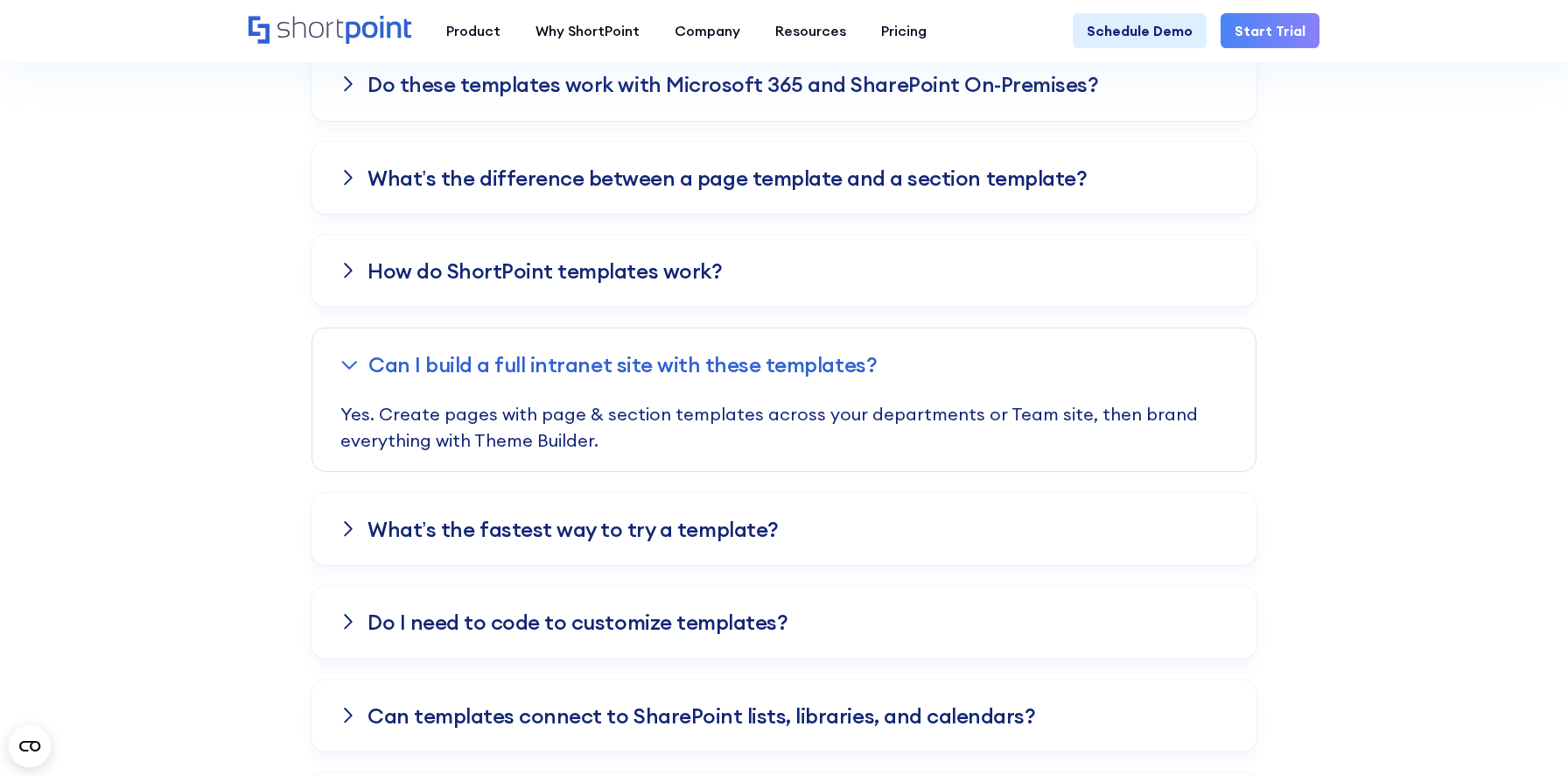
click at [951, 548] on div "What’s the fastest way to try a template?" at bounding box center [784, 528] width 946 height 72
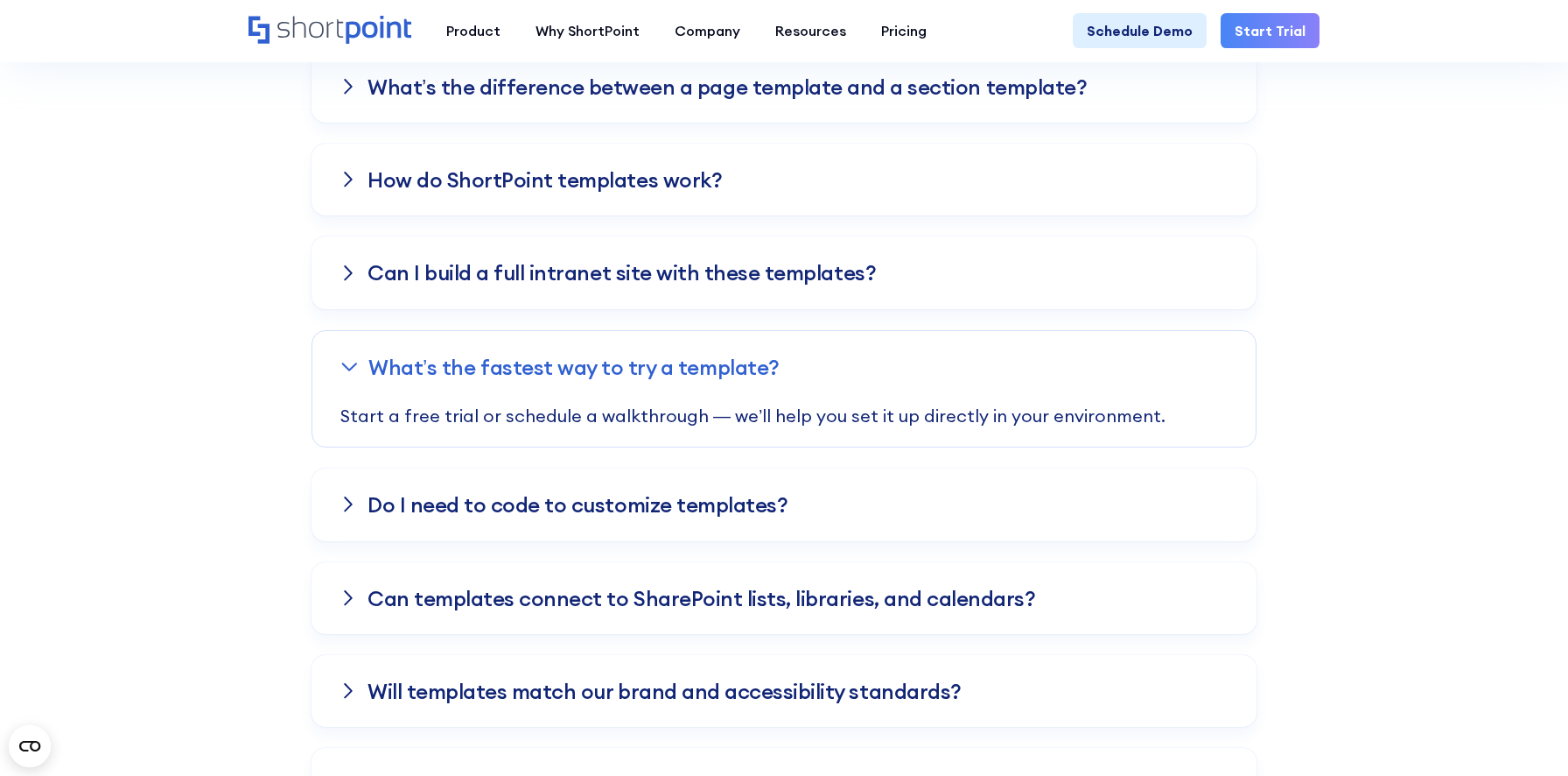
scroll to position [4049, 0]
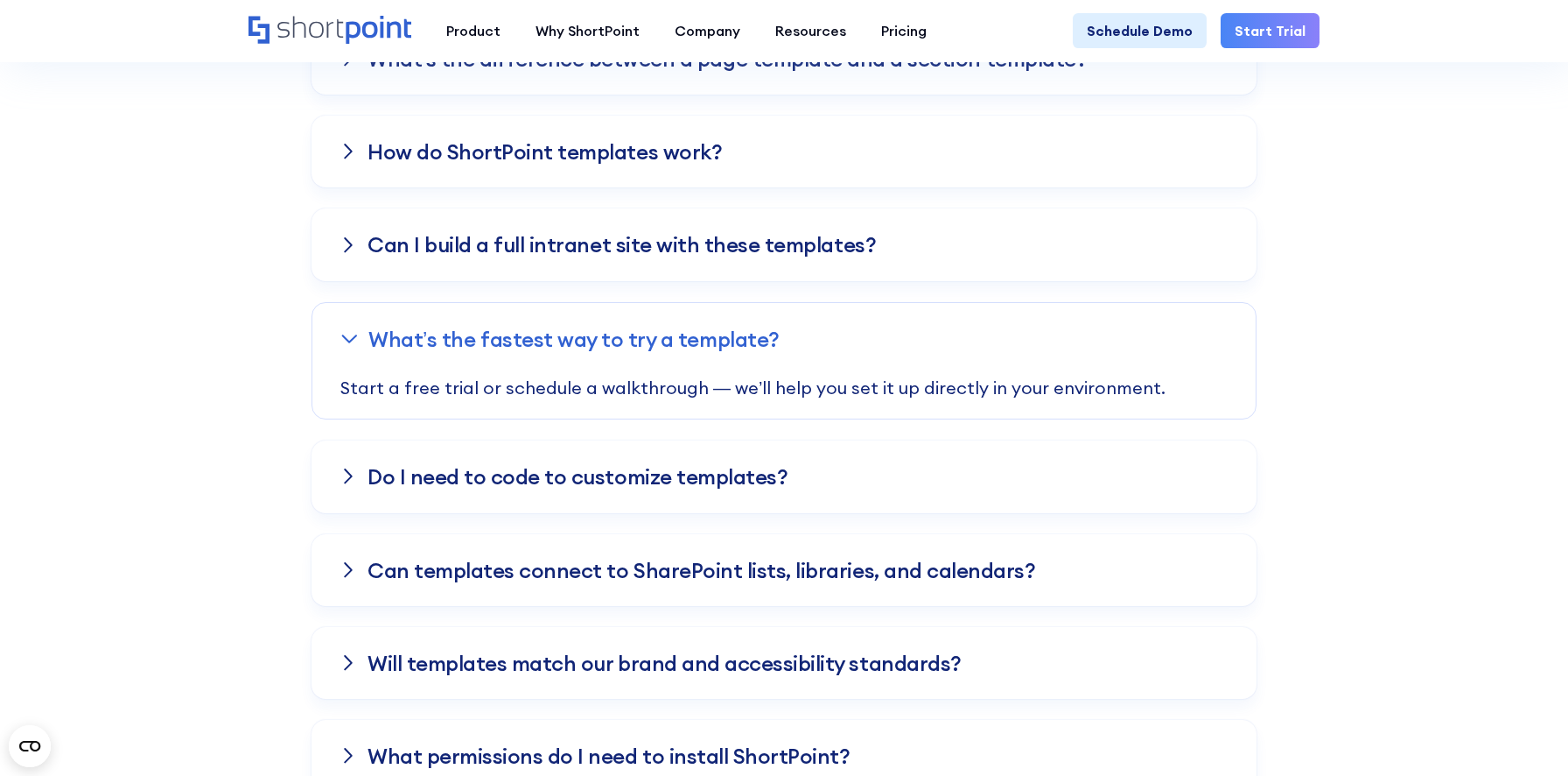
click at [888, 563] on h3 "Can templates connect to SharePoint lists, libraries, and calendars?" at bounding box center [701, 569] width 668 height 23
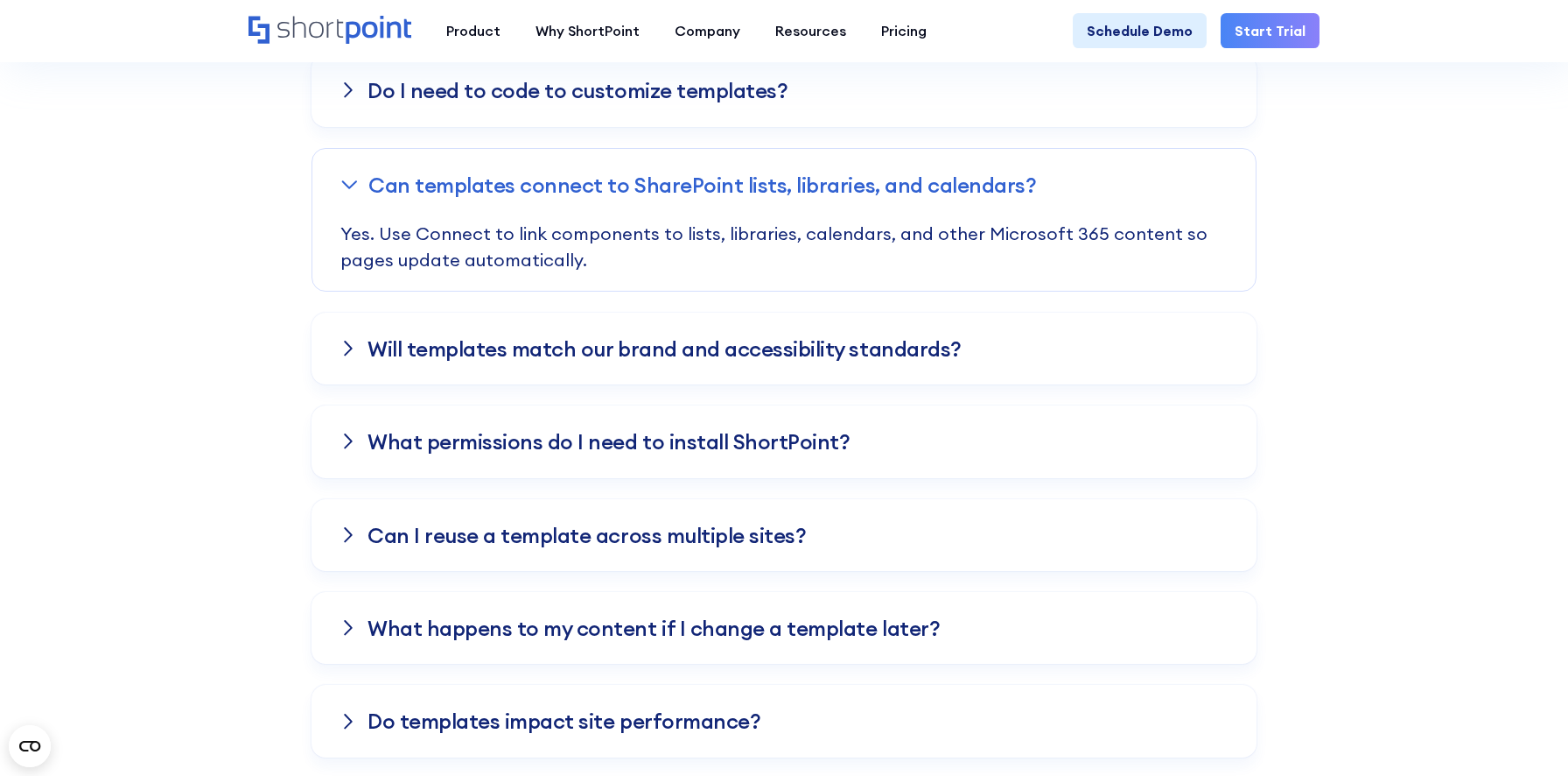
scroll to position [4391, 0]
click at [817, 431] on h3 "What permissions do I need to install ShortPoint?" at bounding box center [608, 439] width 482 height 23
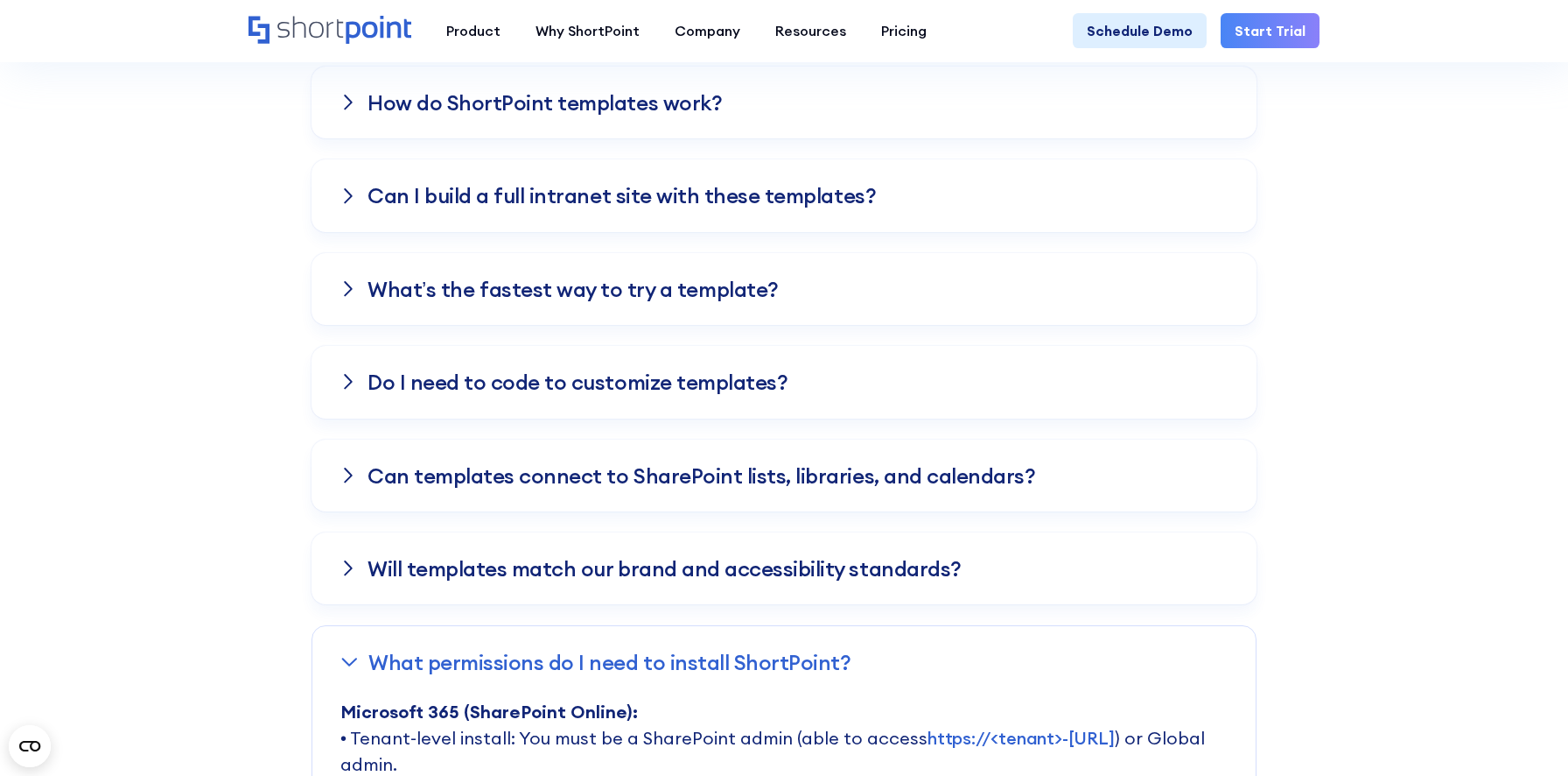
scroll to position [4089, 0]
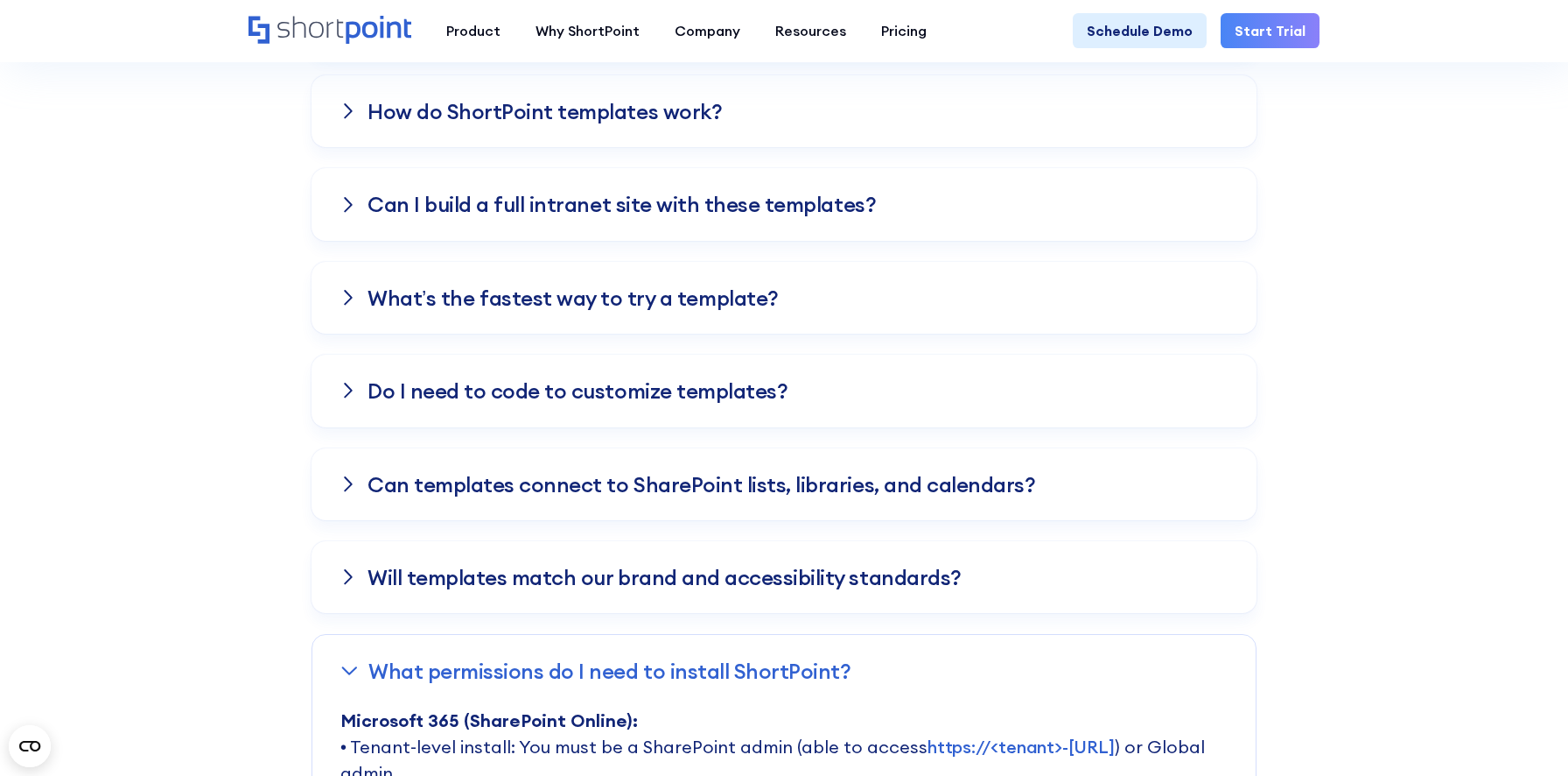
click at [847, 381] on div "Do I need to code to customize templates?" at bounding box center [784, 390] width 946 height 72
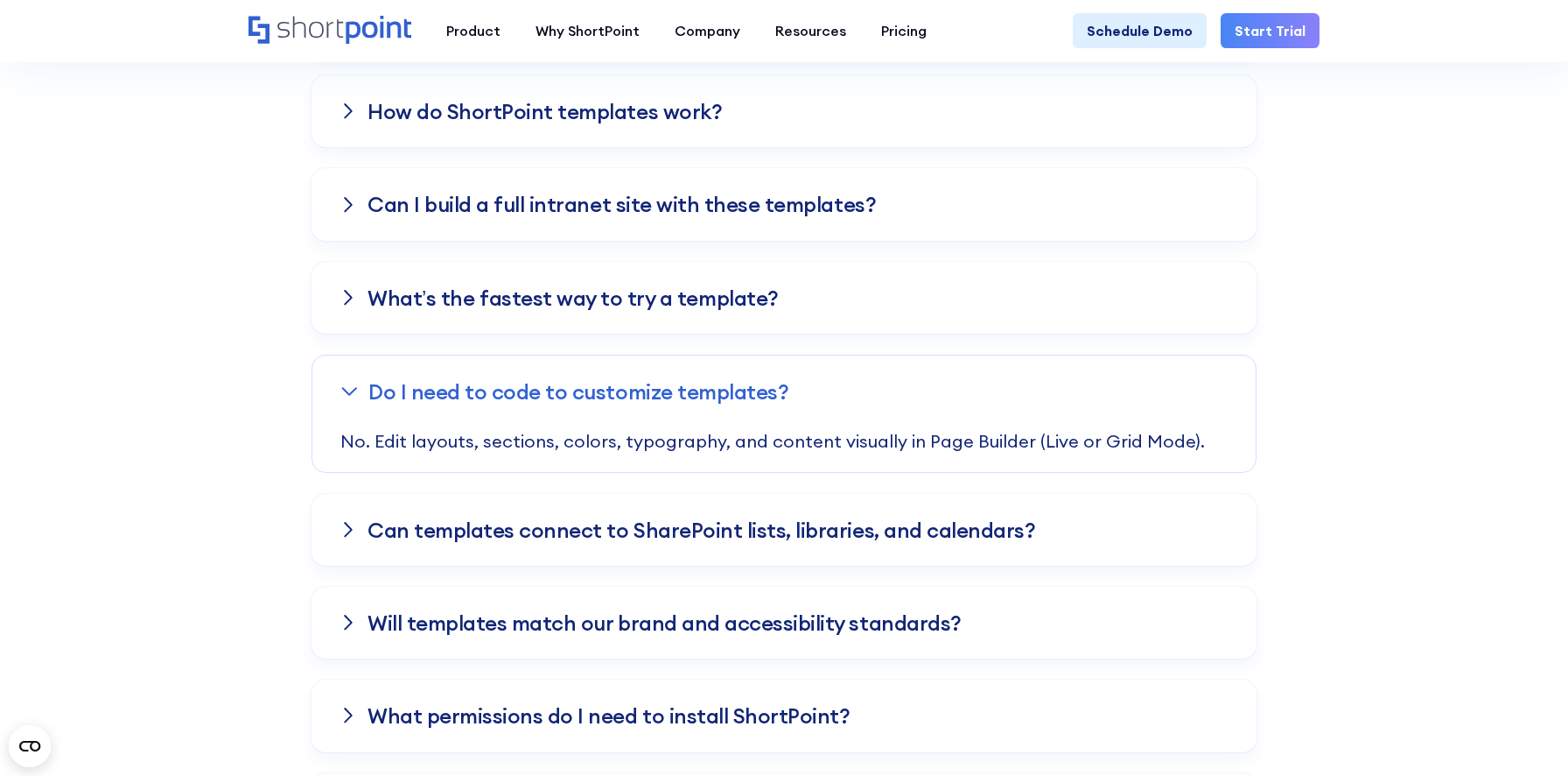
click at [806, 523] on h3 "Can templates connect to SharePoint lists, libraries, and calendars?" at bounding box center [701, 529] width 668 height 23
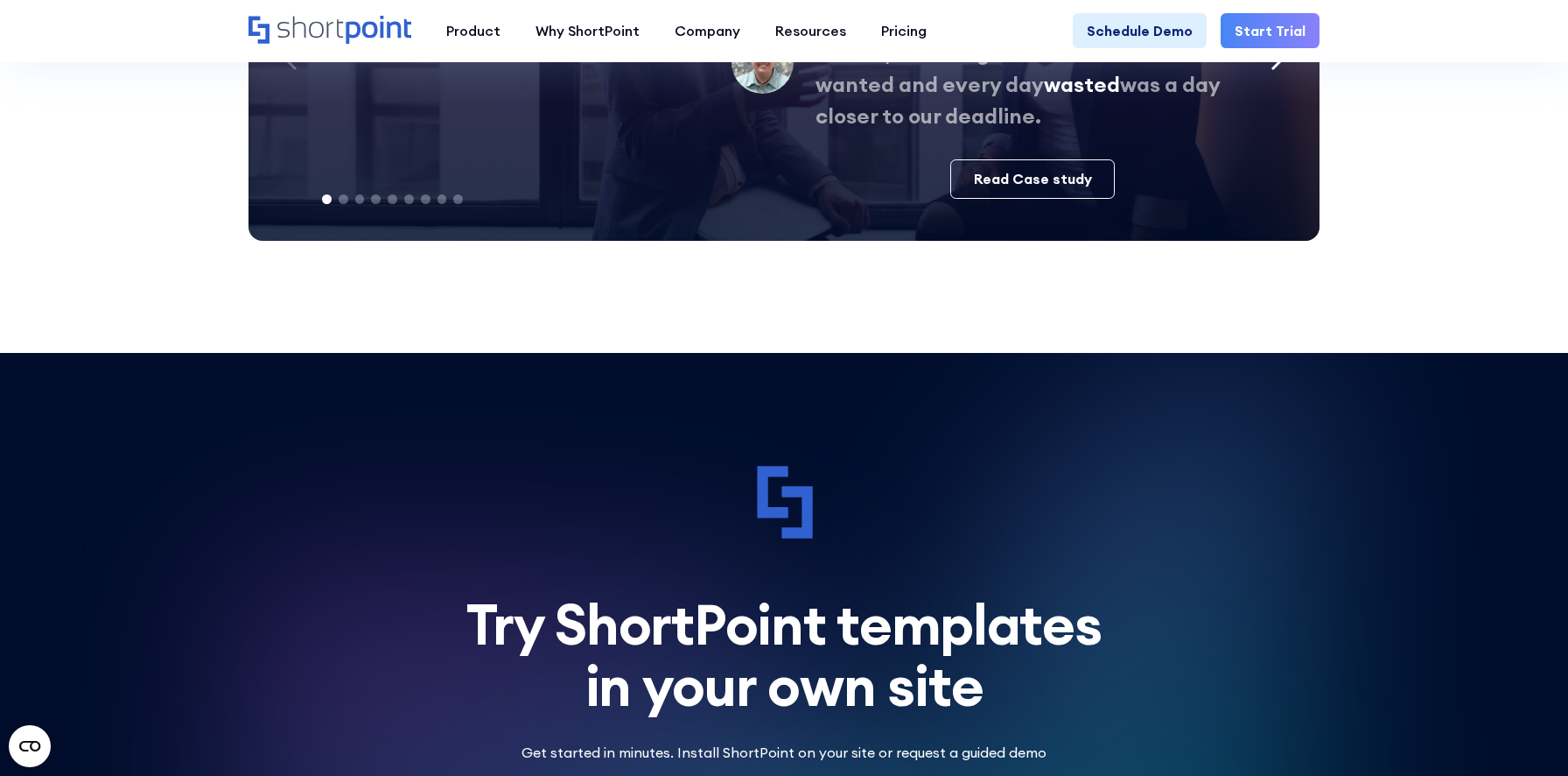
scroll to position [4946, 0]
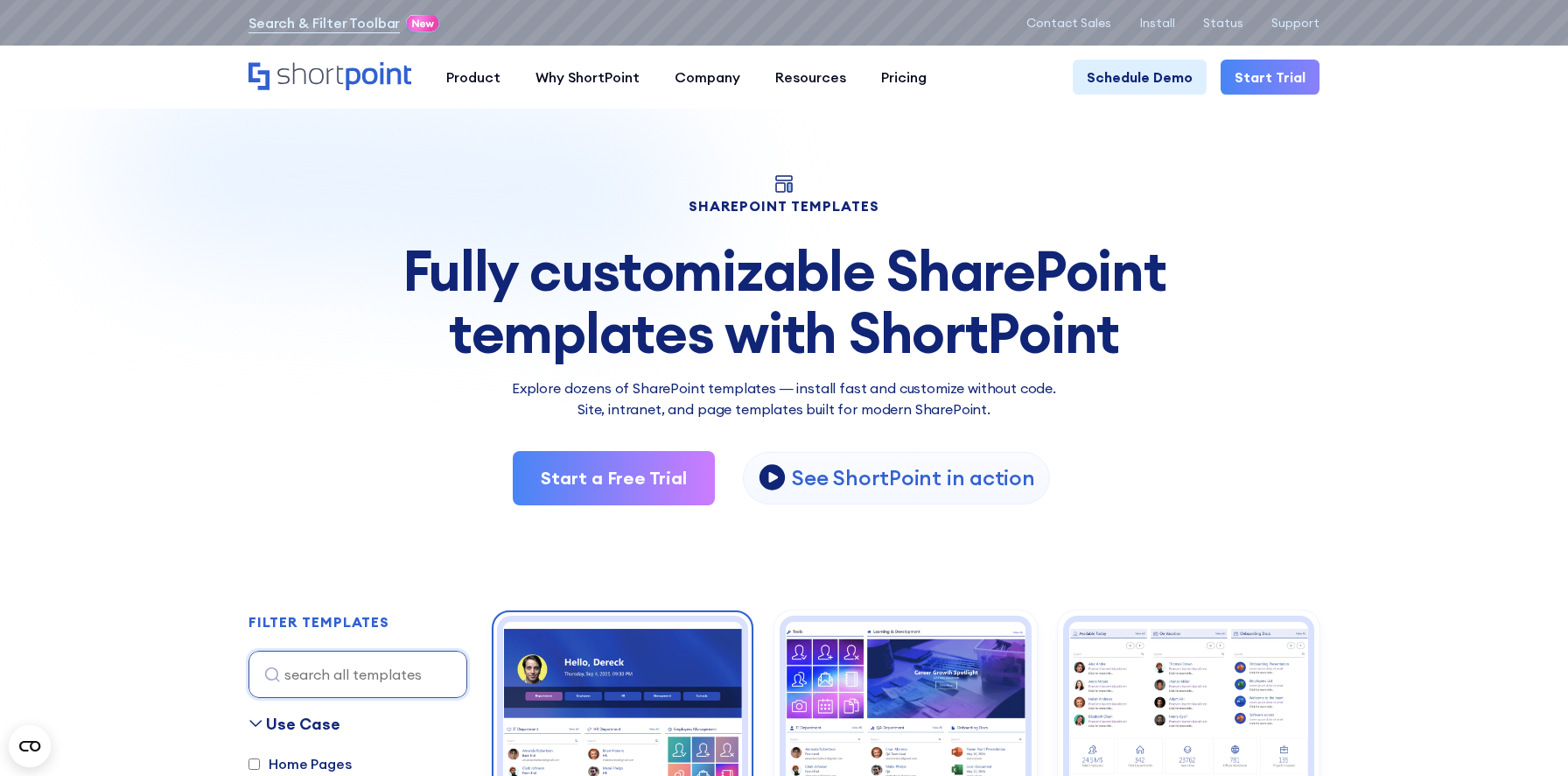
click at [697, 680] on img at bounding box center [622, 712] width 239 height 180
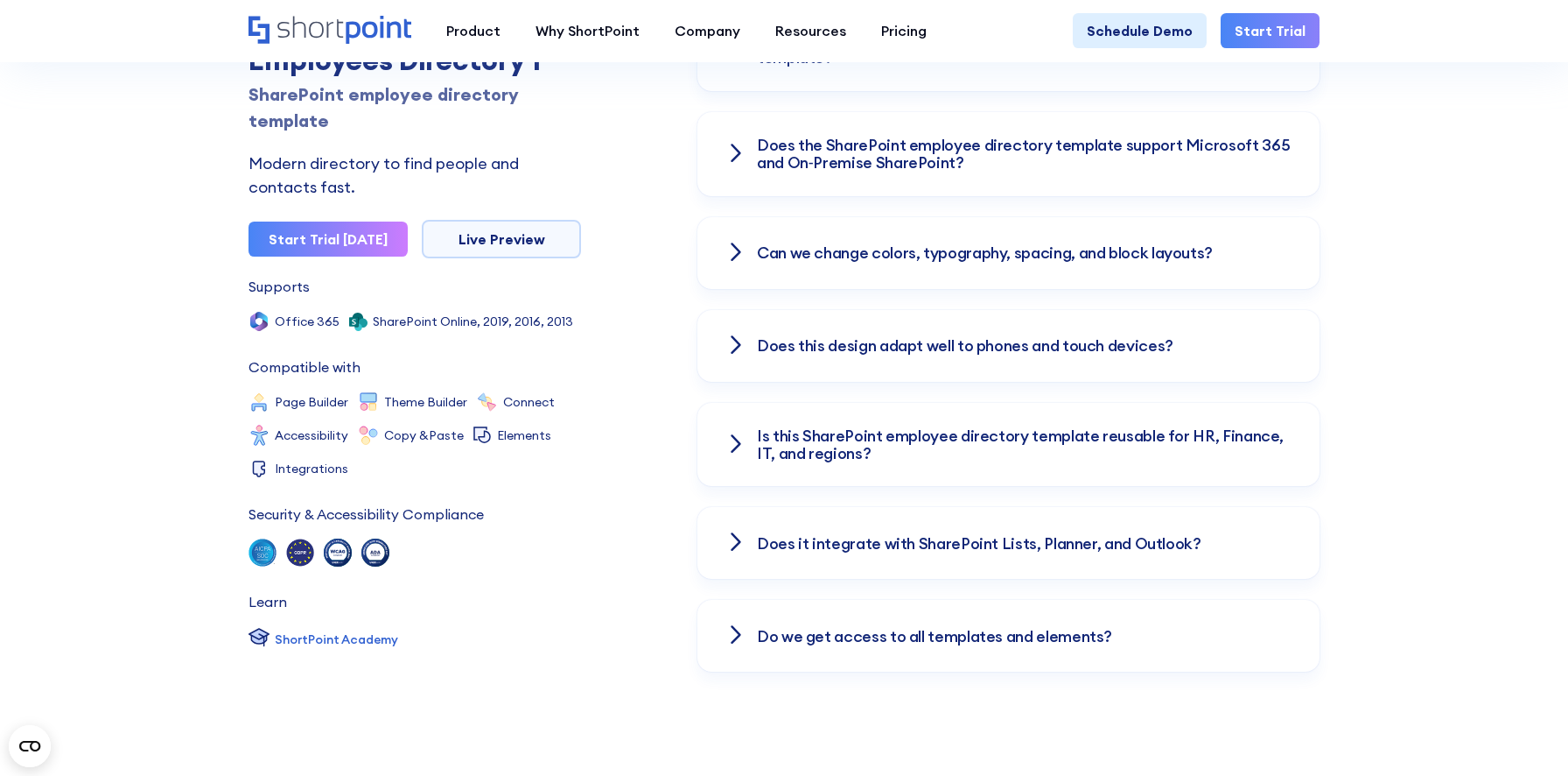
scroll to position [2619, 0]
click at [1155, 349] on h3 "Does this design adapt well to phones and touch devices?" at bounding box center [965, 347] width 416 height 17
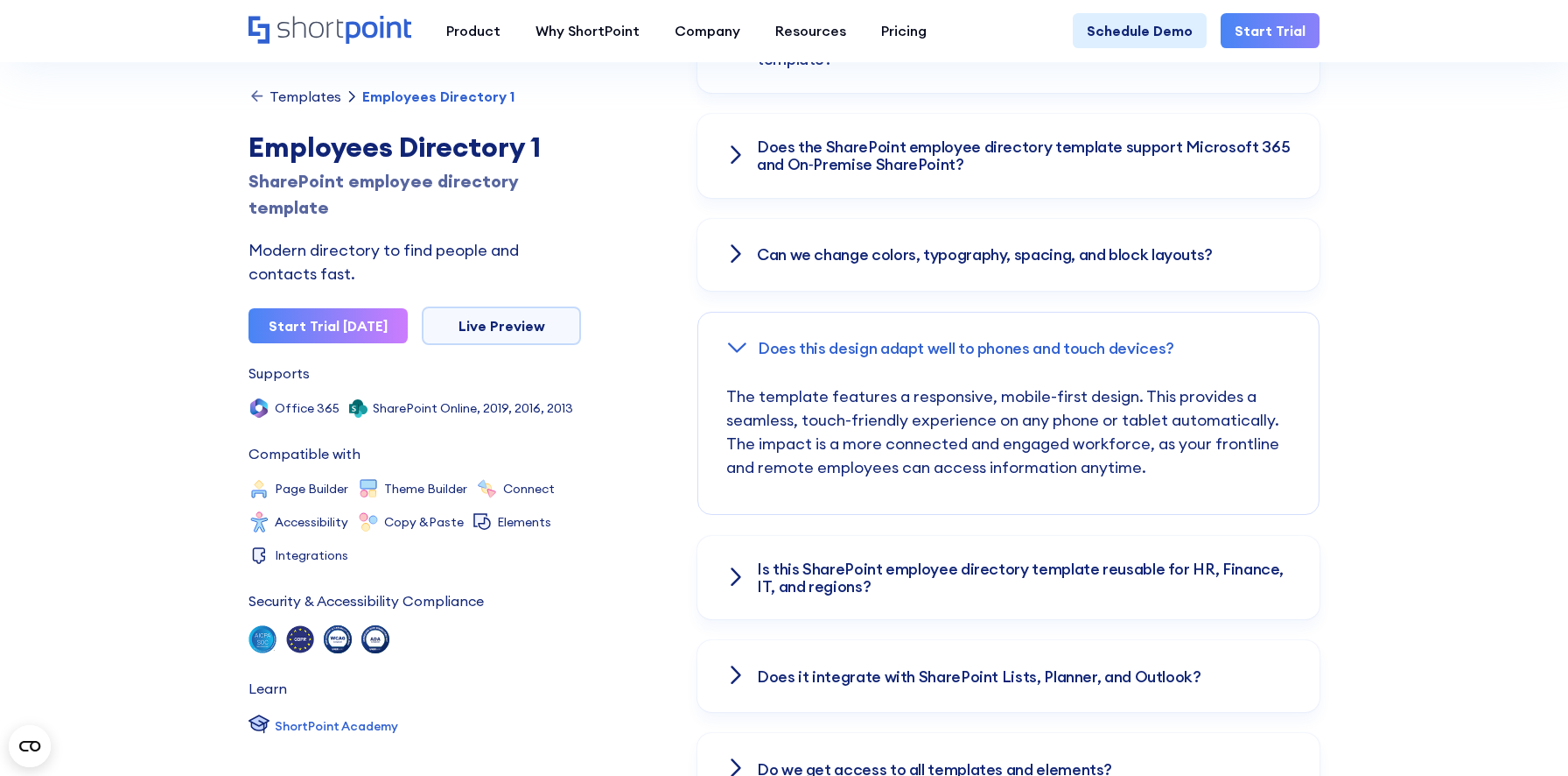
click at [1268, 269] on div "Can we change colors, typography, spacing, and block layouts?" at bounding box center [1009, 254] width 622 height 72
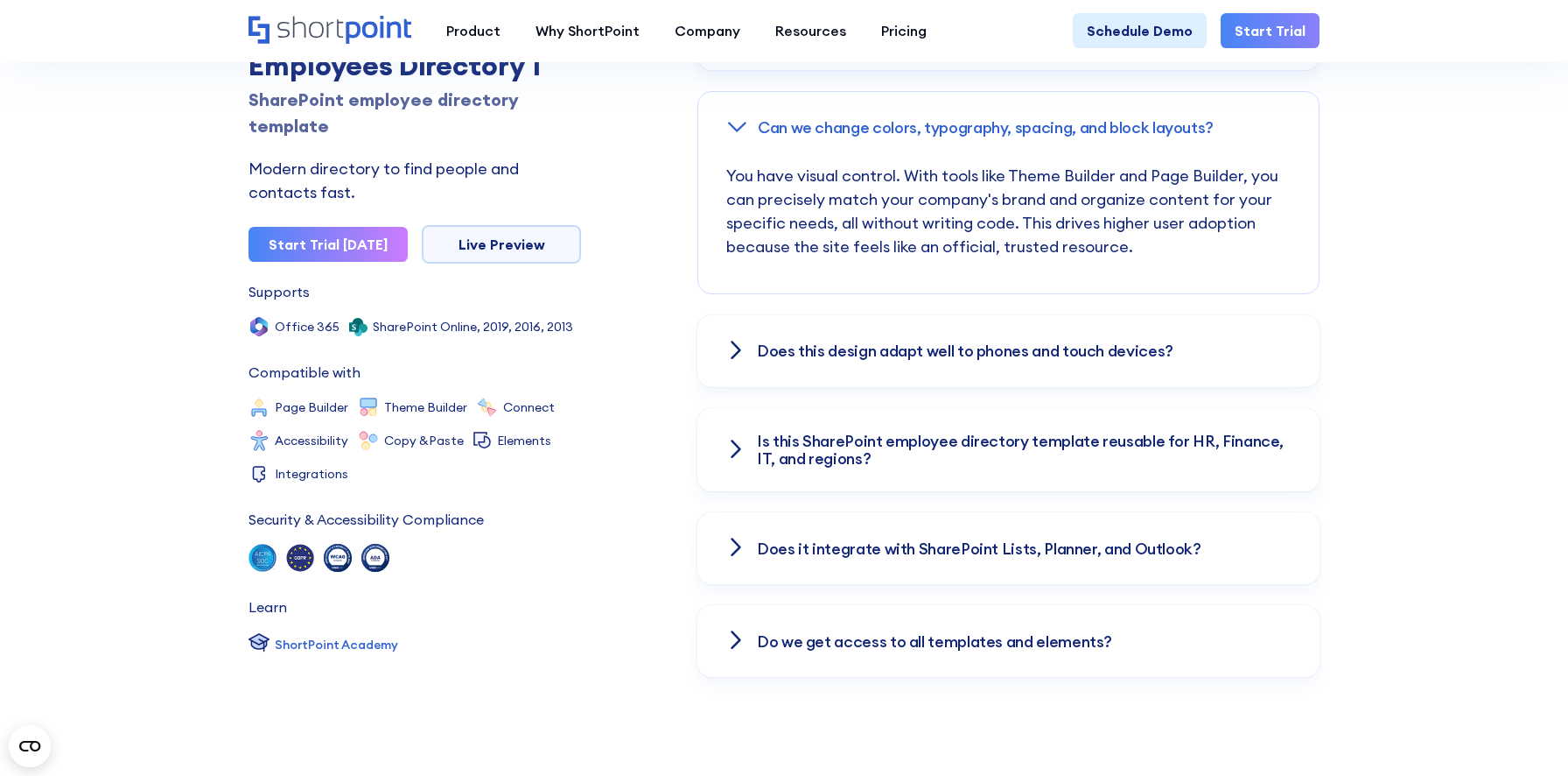
click at [1203, 429] on div "Is this SharePoint employee directory template reusable for HR, Finance, IT, an…" at bounding box center [1009, 449] width 622 height 84
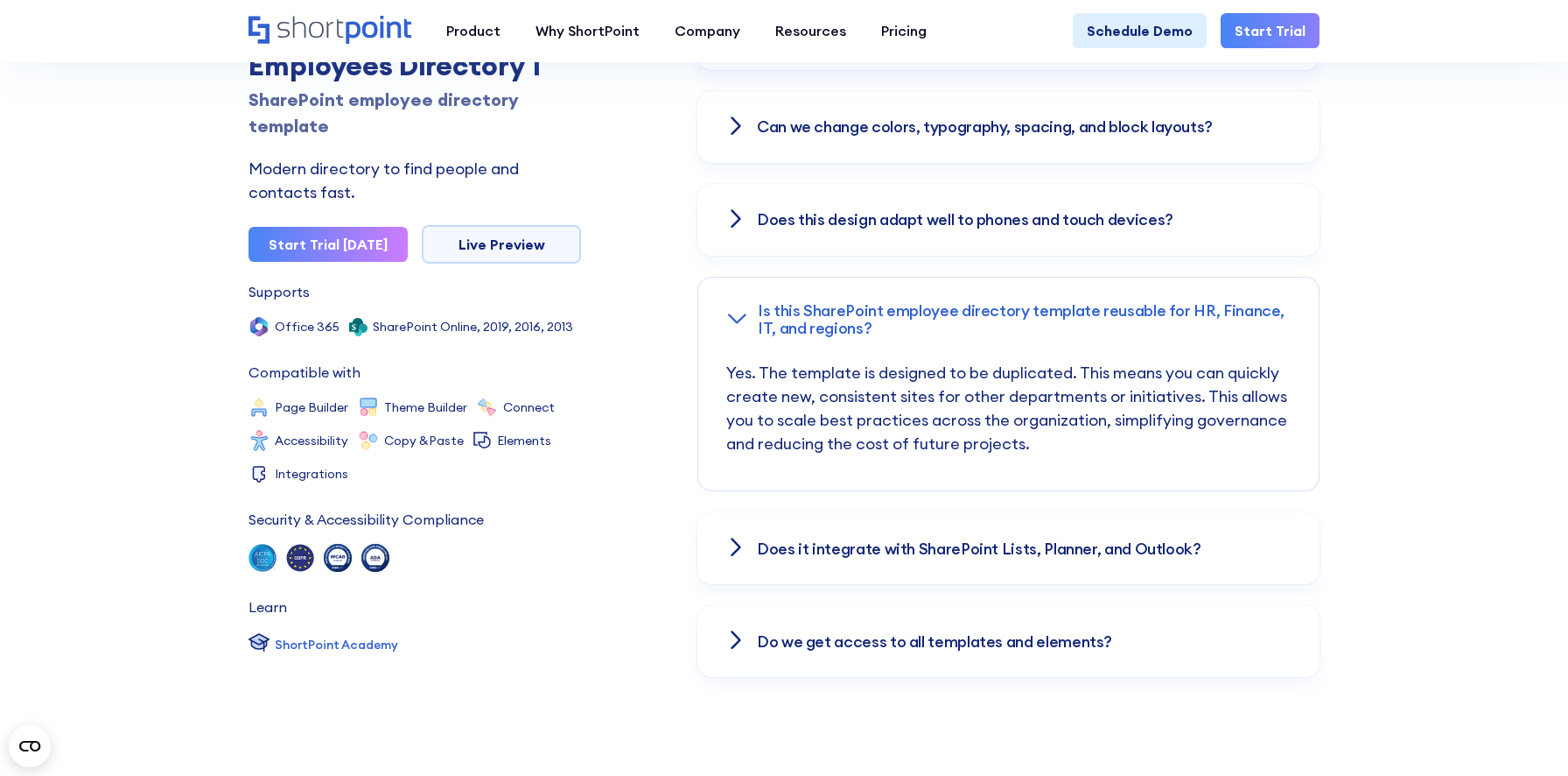
click at [1187, 546] on h3 "Does it integrate with SharePoint Lists, Planner, and Outlook?" at bounding box center [979, 548] width 445 height 17
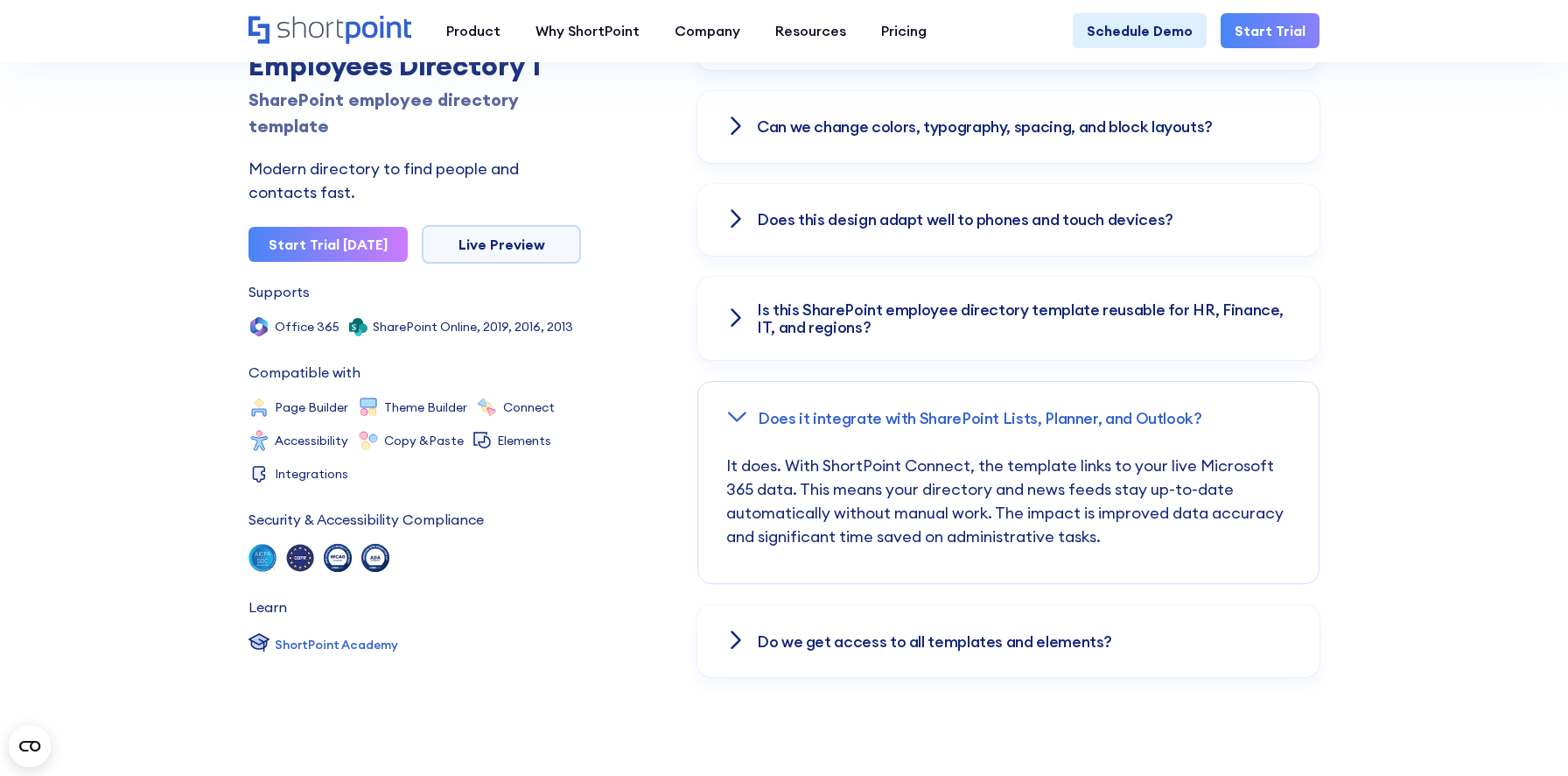
click at [1106, 215] on h3 "Does this design adapt well to phones and touch devices?" at bounding box center [965, 219] width 416 height 17
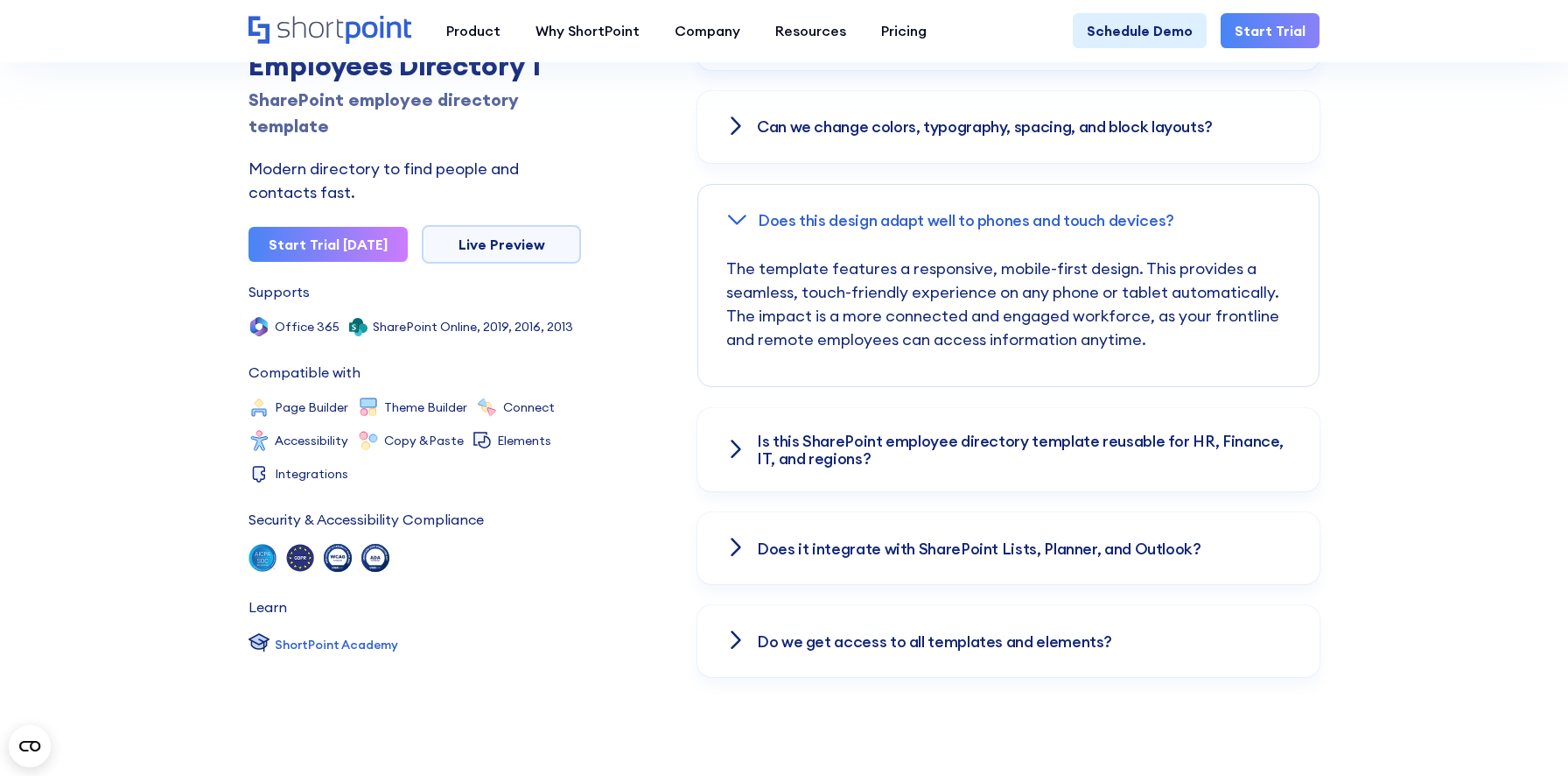
click at [1098, 126] on h3 "Can we change colors, typography, spacing, and block layouts?" at bounding box center [985, 126] width 456 height 17
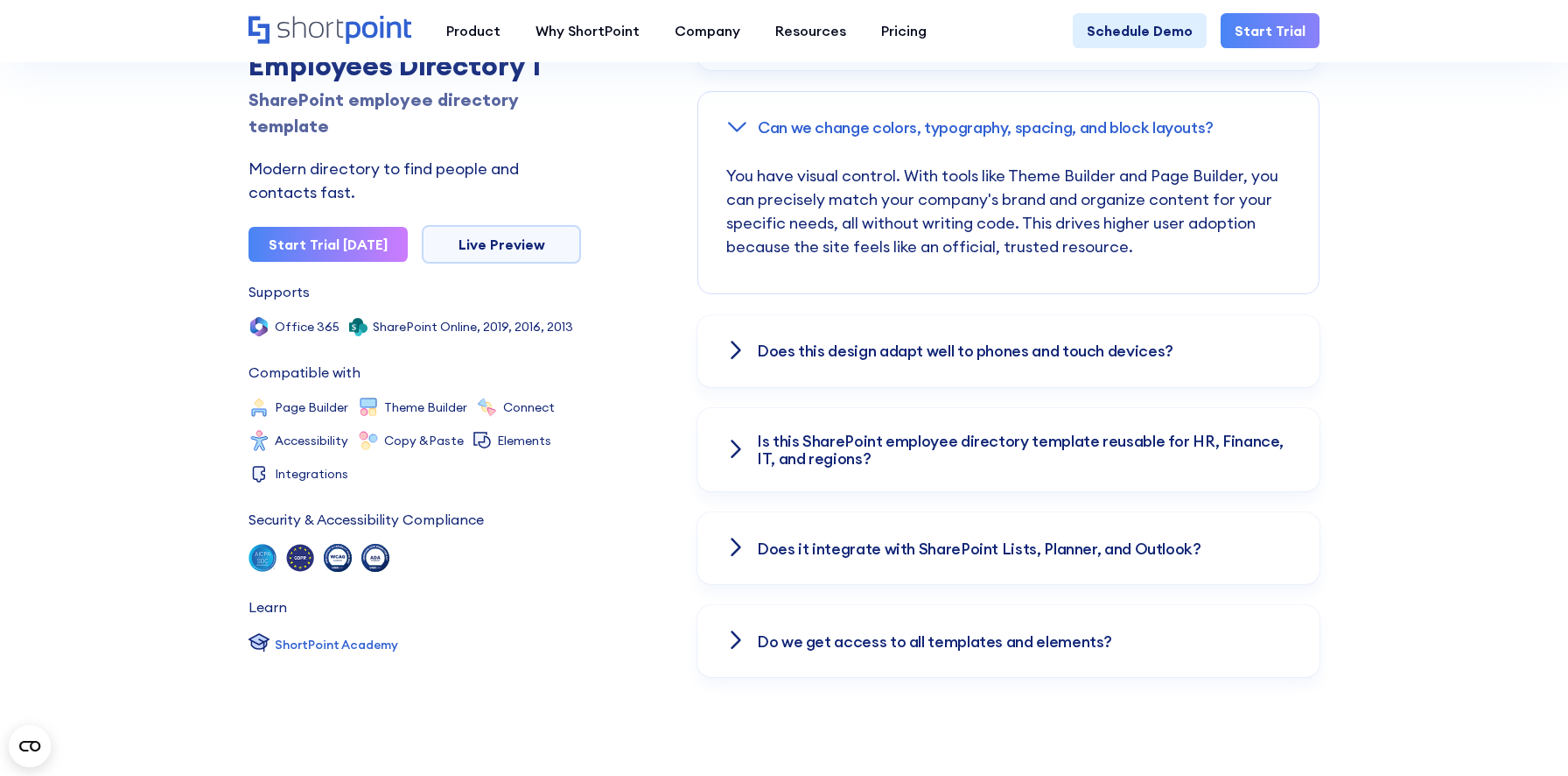
click at [1047, 359] on h3 "Does this design adapt well to phones and touch devices?" at bounding box center [965, 350] width 416 height 17
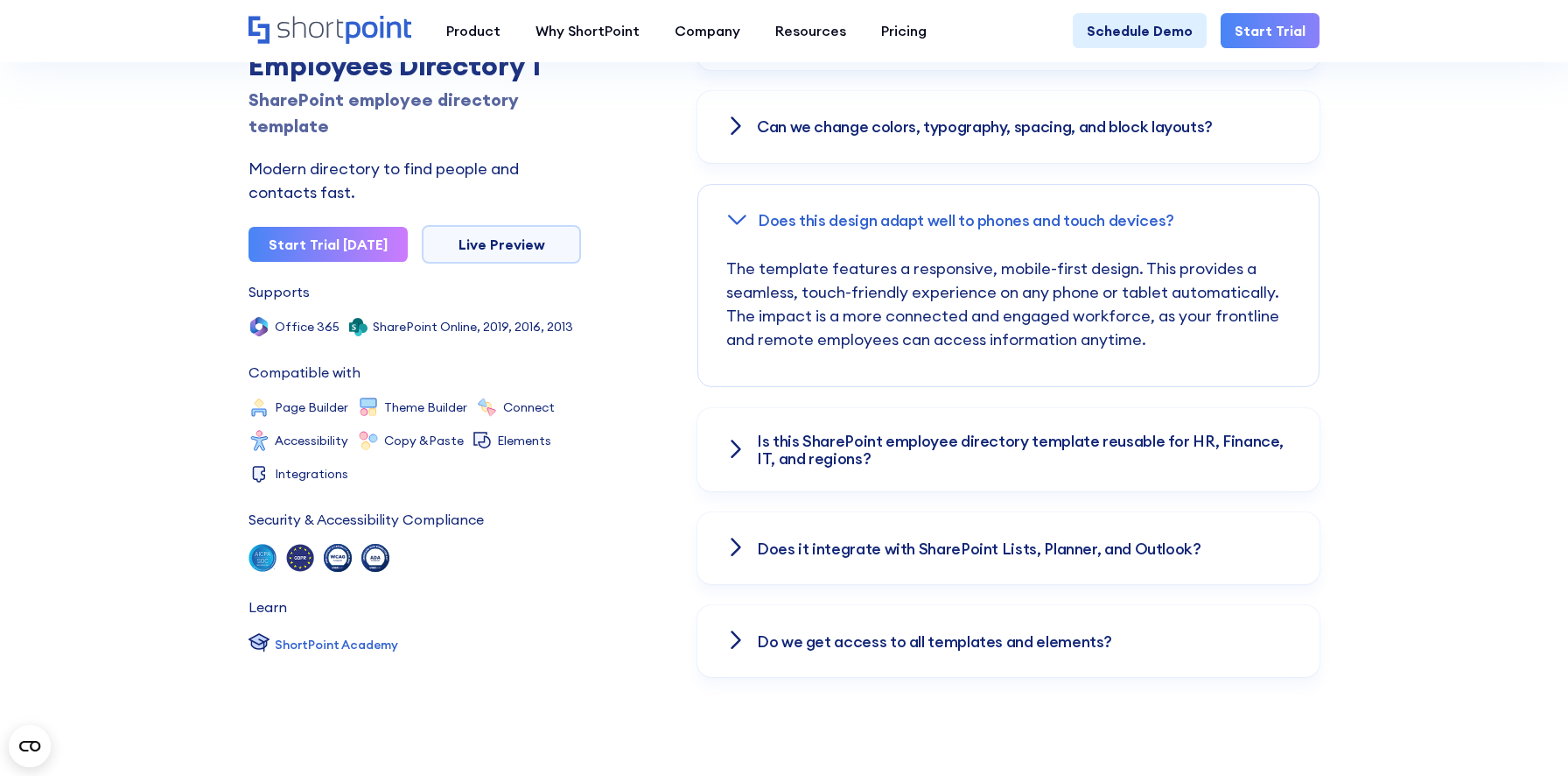
click at [1041, 221] on h3 "Does this design adapt well to phones and touch devices?" at bounding box center [965, 220] width 416 height 17
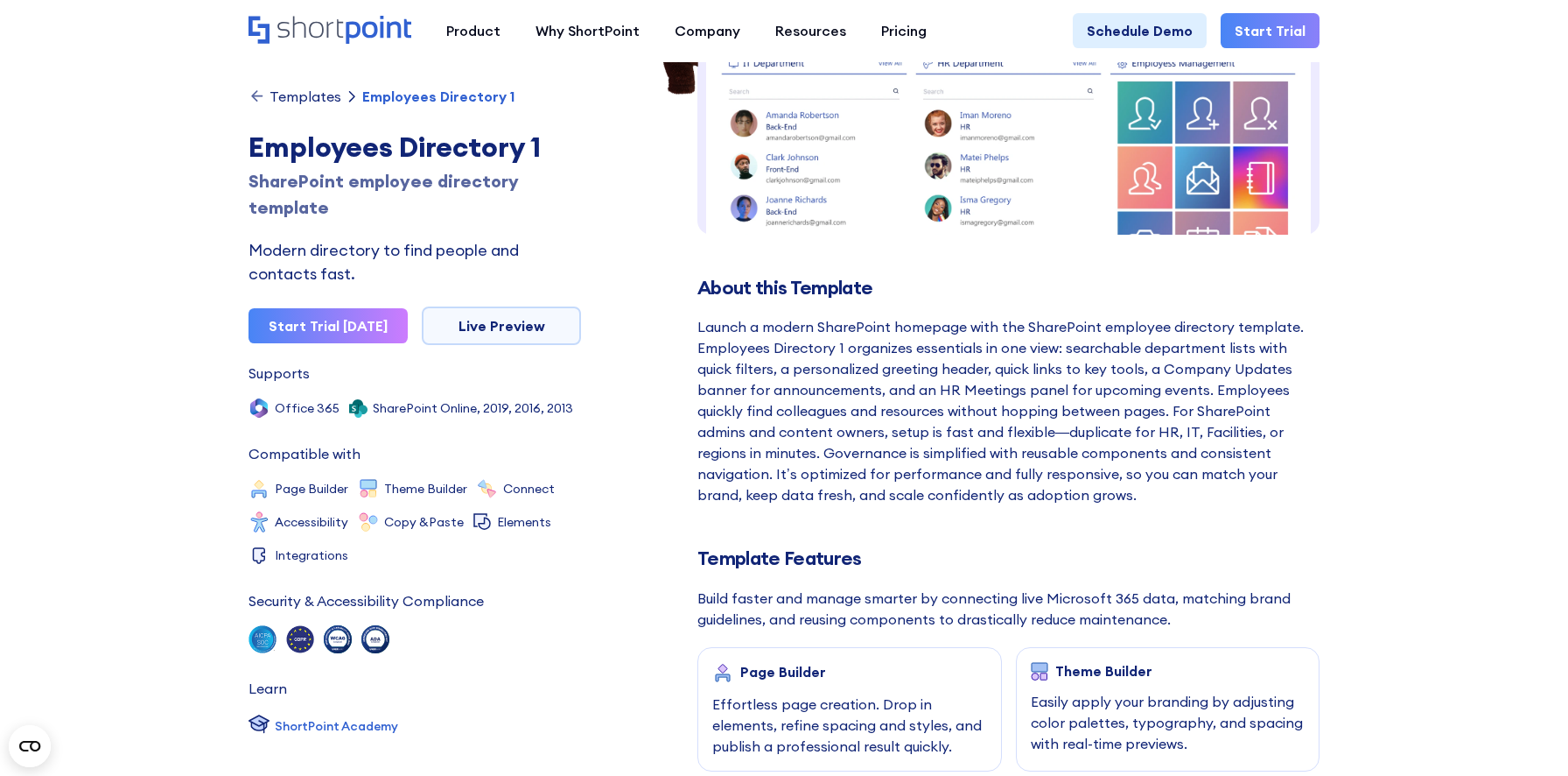
scroll to position [0, 0]
